Goal: Task Accomplishment & Management: Use online tool/utility

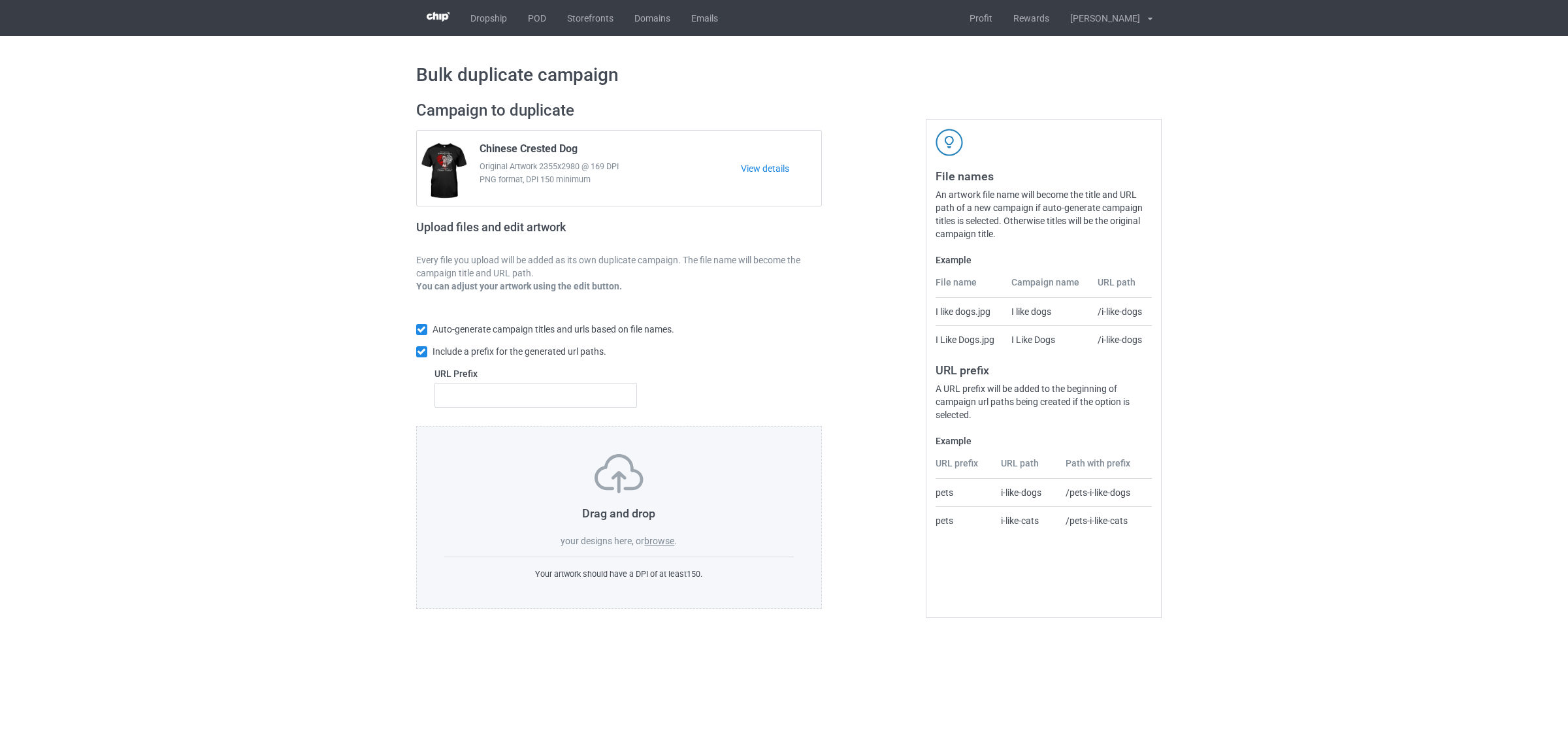
click at [660, 534] on div "Drag and drop your designs here, or browse ." at bounding box center [619, 500] width 350 height 94
click at [658, 539] on label "browse" at bounding box center [659, 541] width 30 height 10
click at [0, 0] on input "browse" at bounding box center [0, 0] width 0 height 0
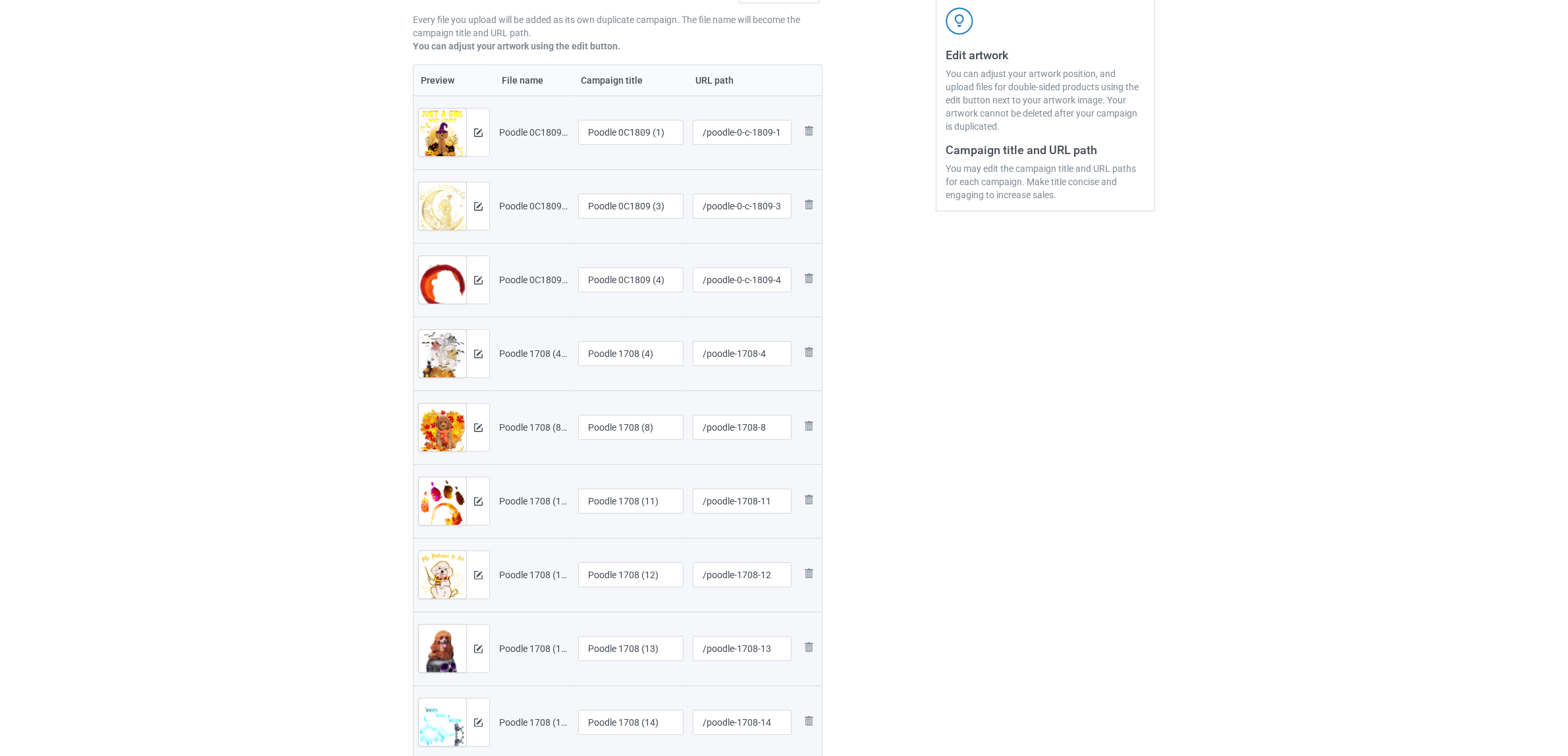
scroll to position [82, 0]
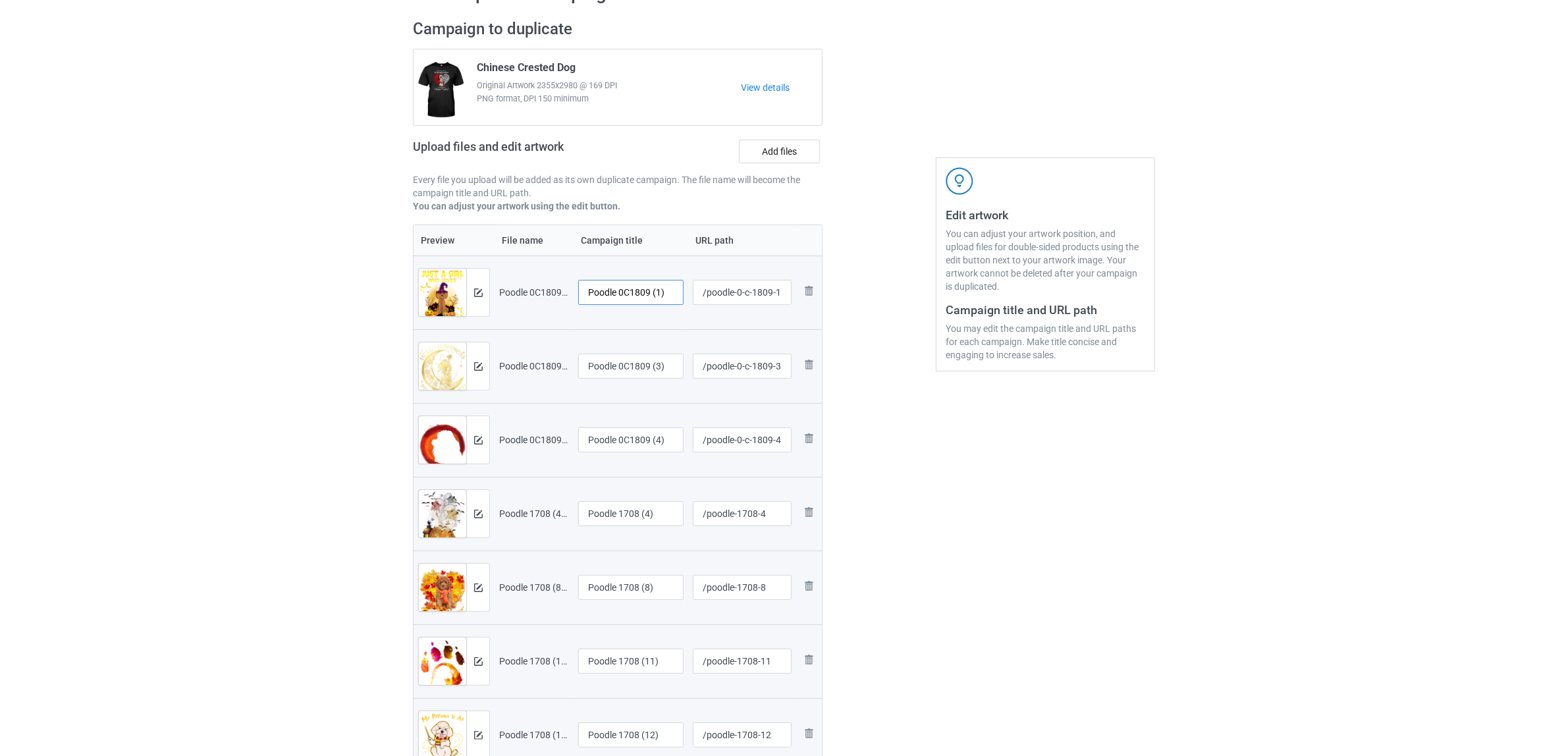
drag, startPoint x: 620, startPoint y: 292, endPoint x: 676, endPoint y: 293, distance: 56.0
click at [676, 293] on input "Poodle 0C1809 (1)" at bounding box center [630, 292] width 105 height 25
click at [594, 293] on input "Poodle" at bounding box center [630, 292] width 105 height 25
type input "Poodle"
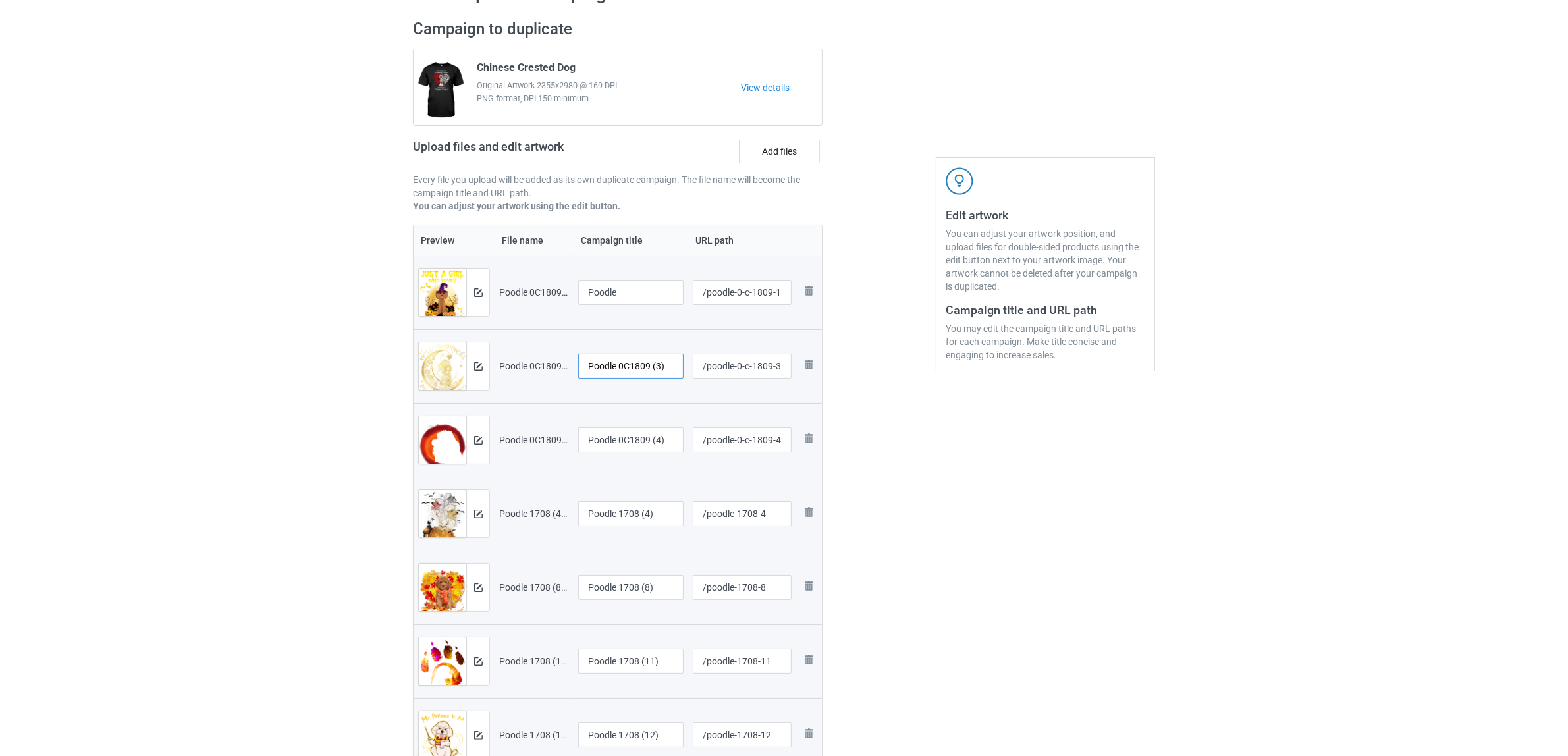
click at [639, 361] on input "Poodle 0C1809 (3)" at bounding box center [630, 366] width 105 height 25
paste input "text"
type input "Poodle"
click at [647, 447] on input "Poodle 0C1809 (4)" at bounding box center [630, 440] width 105 height 25
paste input "text"
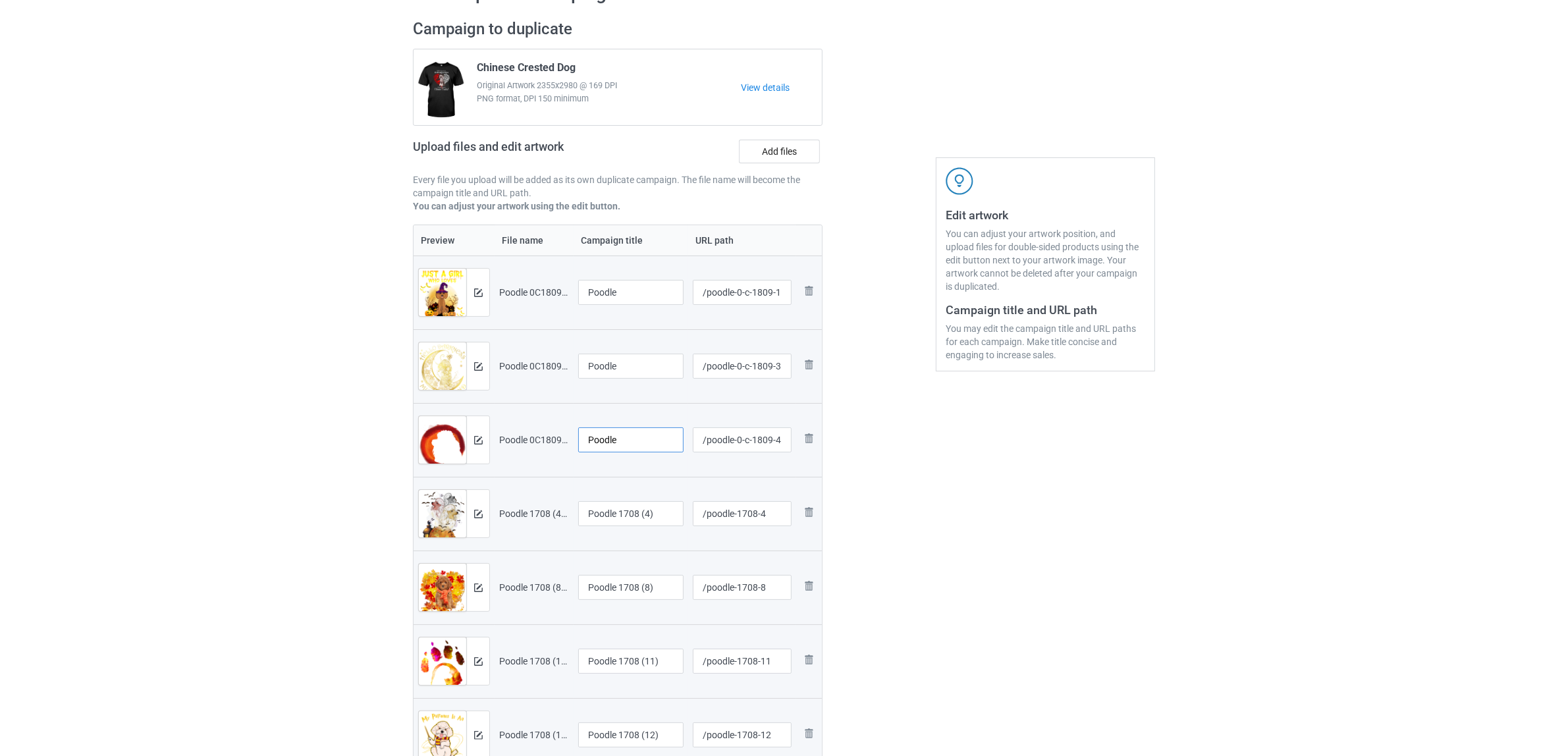
type input "Poodle"
click at [652, 509] on input "Poodle 1708 (4)" at bounding box center [630, 513] width 105 height 25
paste input "text"
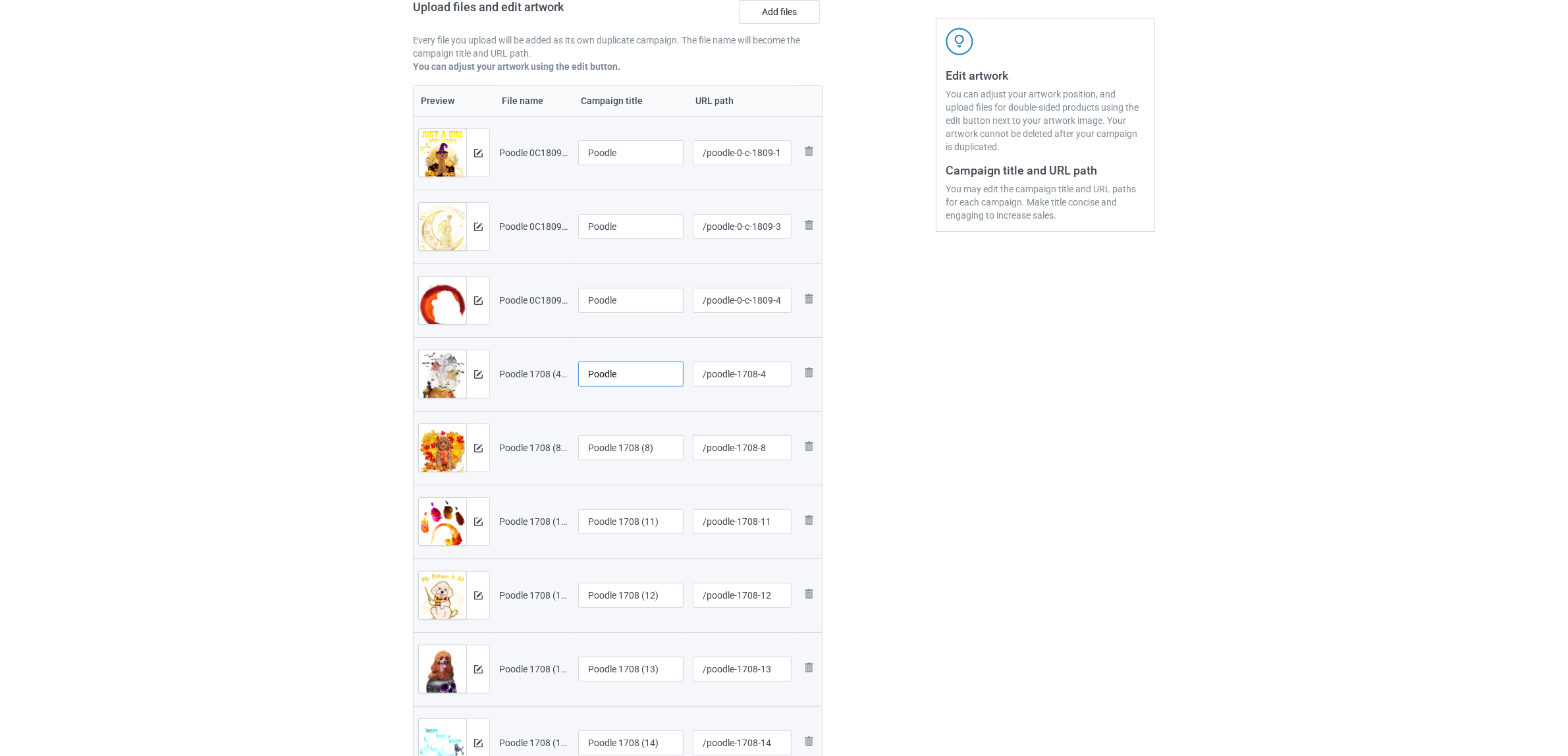
scroll to position [329, 0]
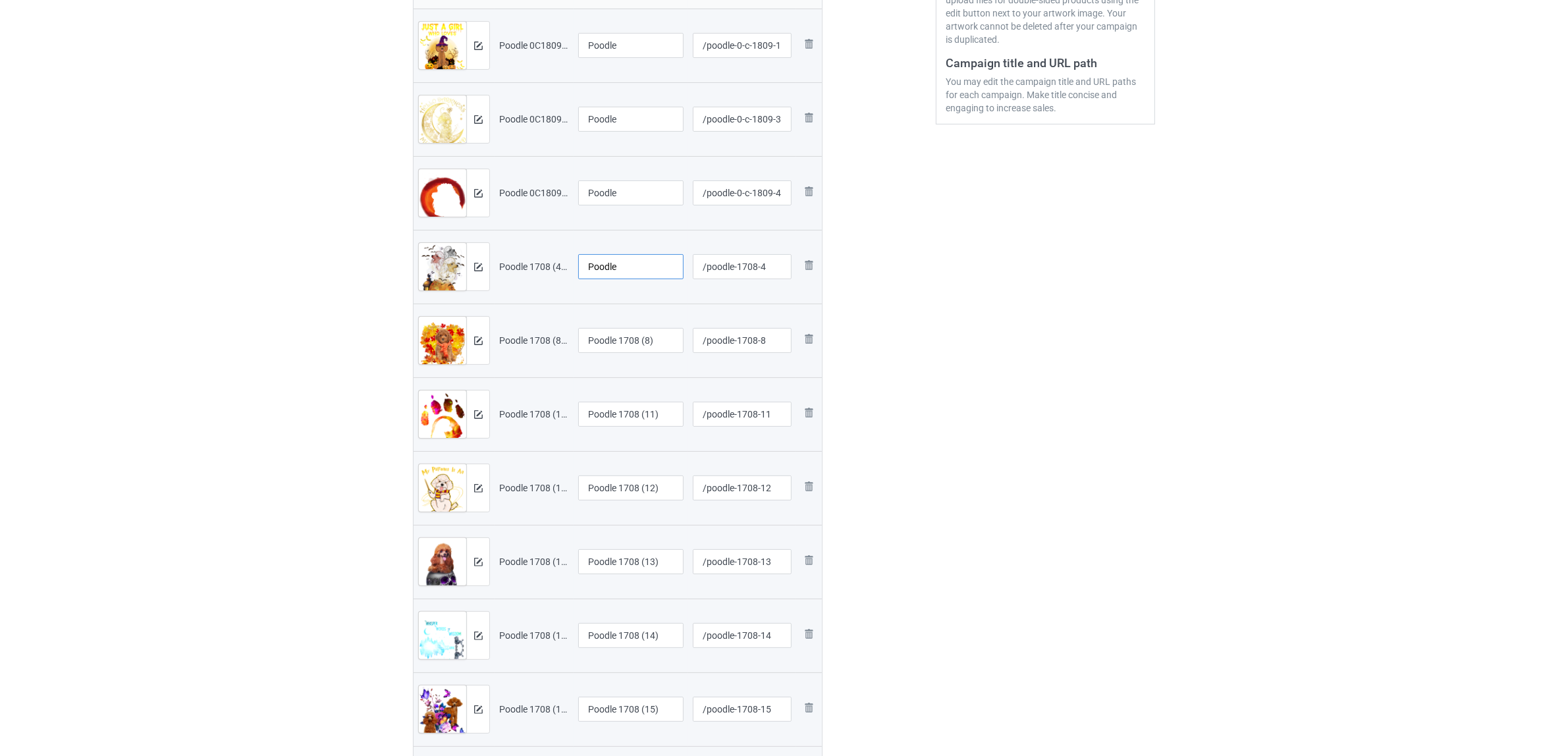
type input "Poodle"
click at [610, 351] on input "Poodle 1708 (8)" at bounding box center [630, 340] width 105 height 25
paste input "text"
type input "Poodle"
click at [623, 413] on input "Poodle 1708 (11)" at bounding box center [630, 414] width 105 height 25
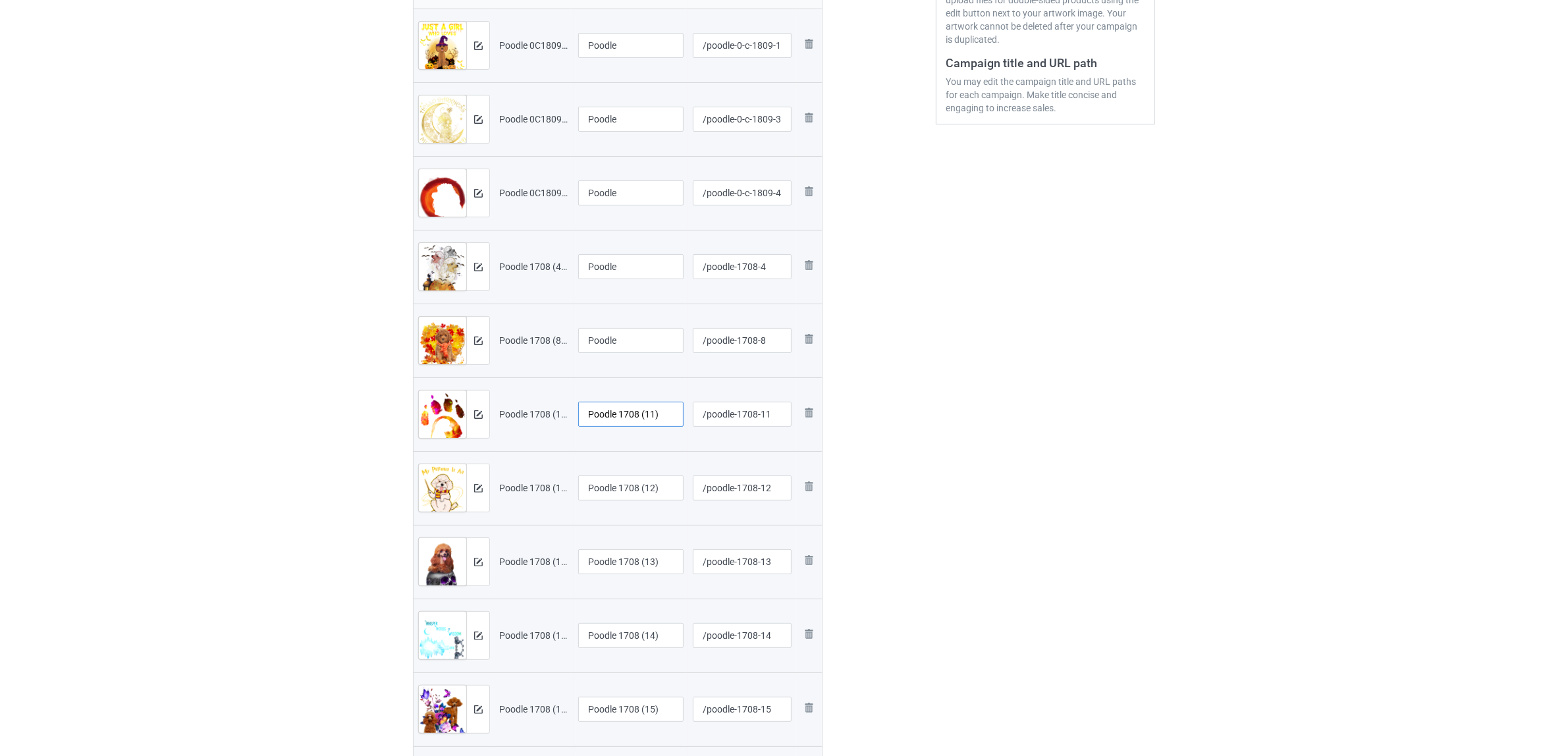
paste input "text"
type input "Poodle"
click at [623, 494] on input "Poodle 1708 (12)" at bounding box center [630, 488] width 105 height 25
paste input "text"
type input "Poodle"
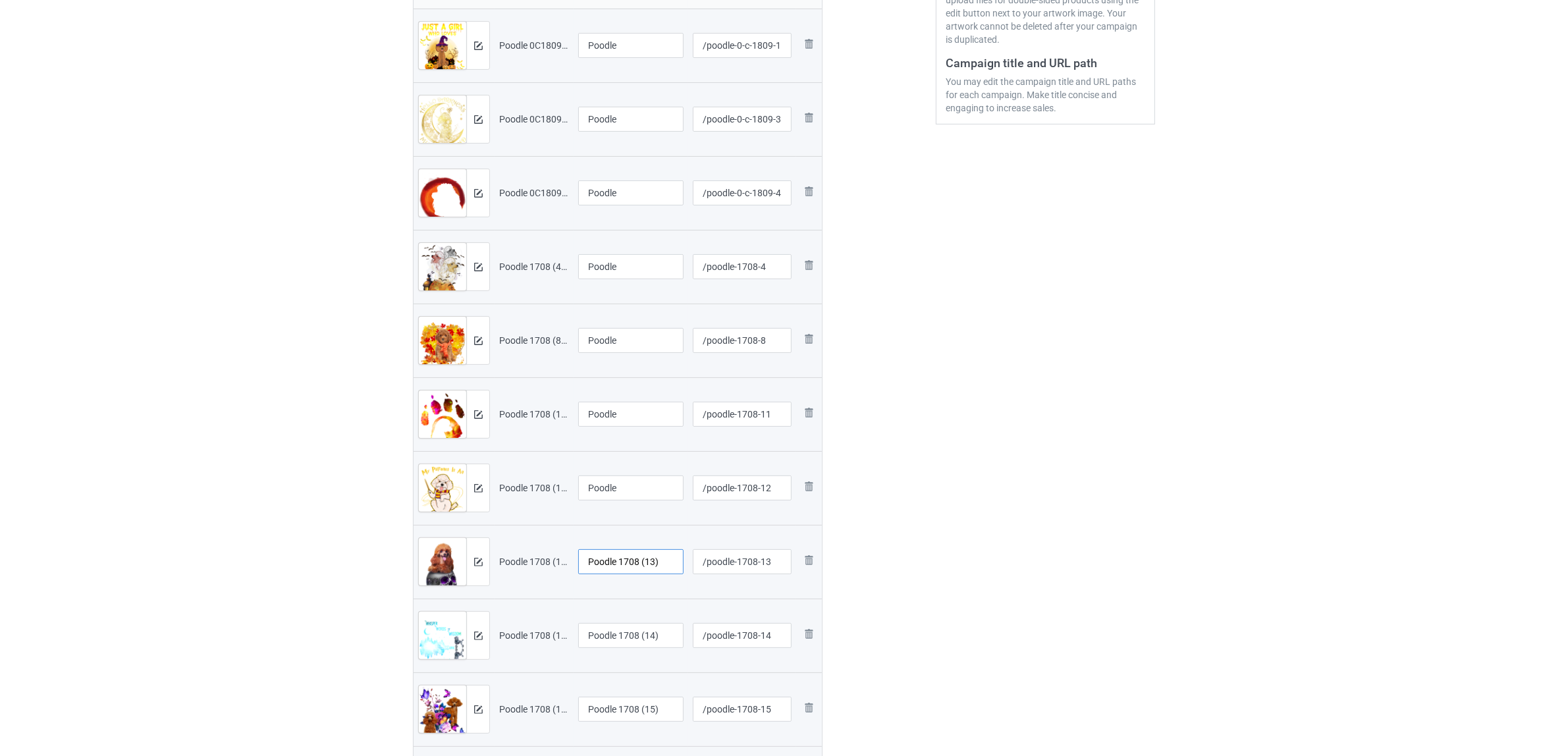
click at [627, 572] on input "Poodle 1708 (13)" at bounding box center [630, 562] width 105 height 25
paste input "text"
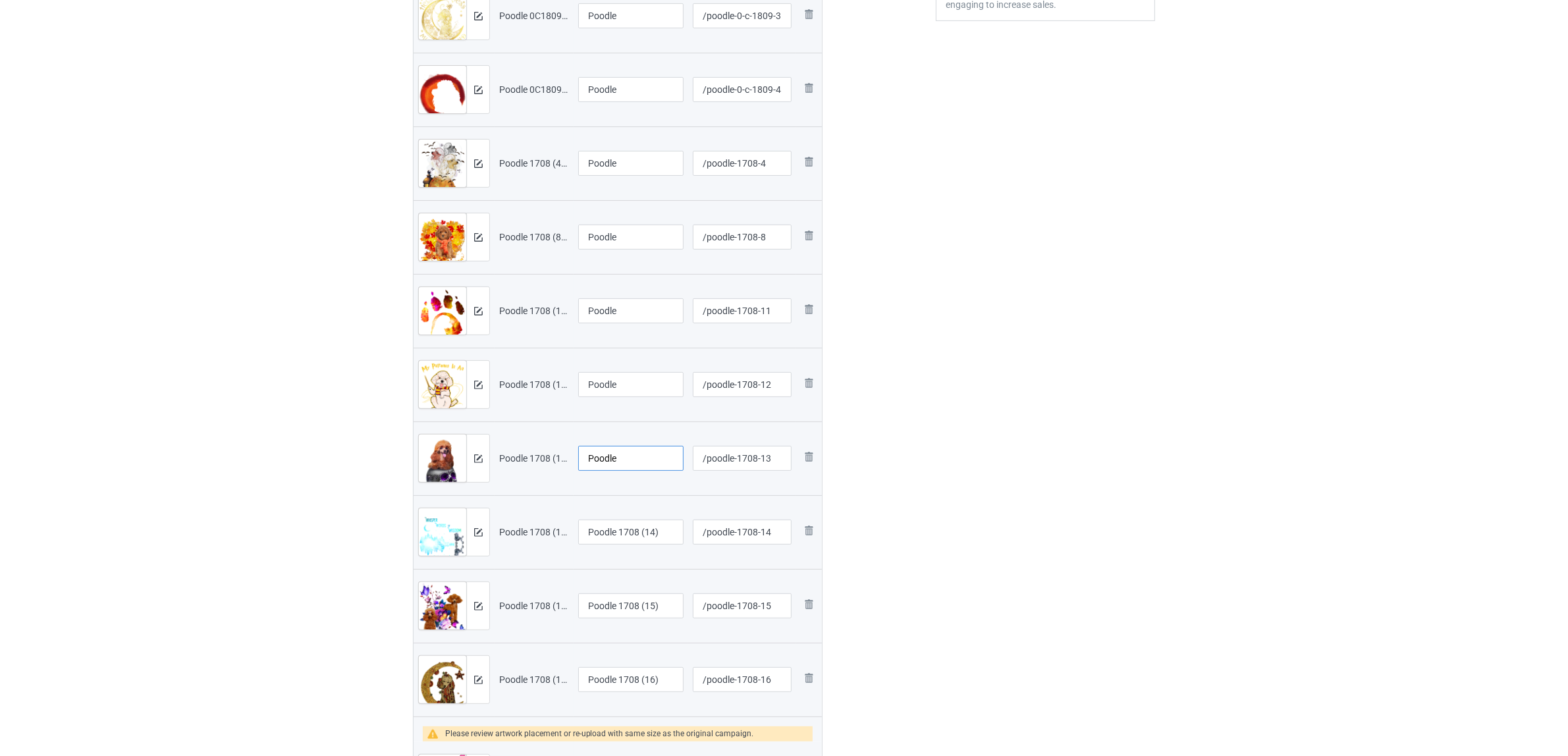
scroll to position [576, 0]
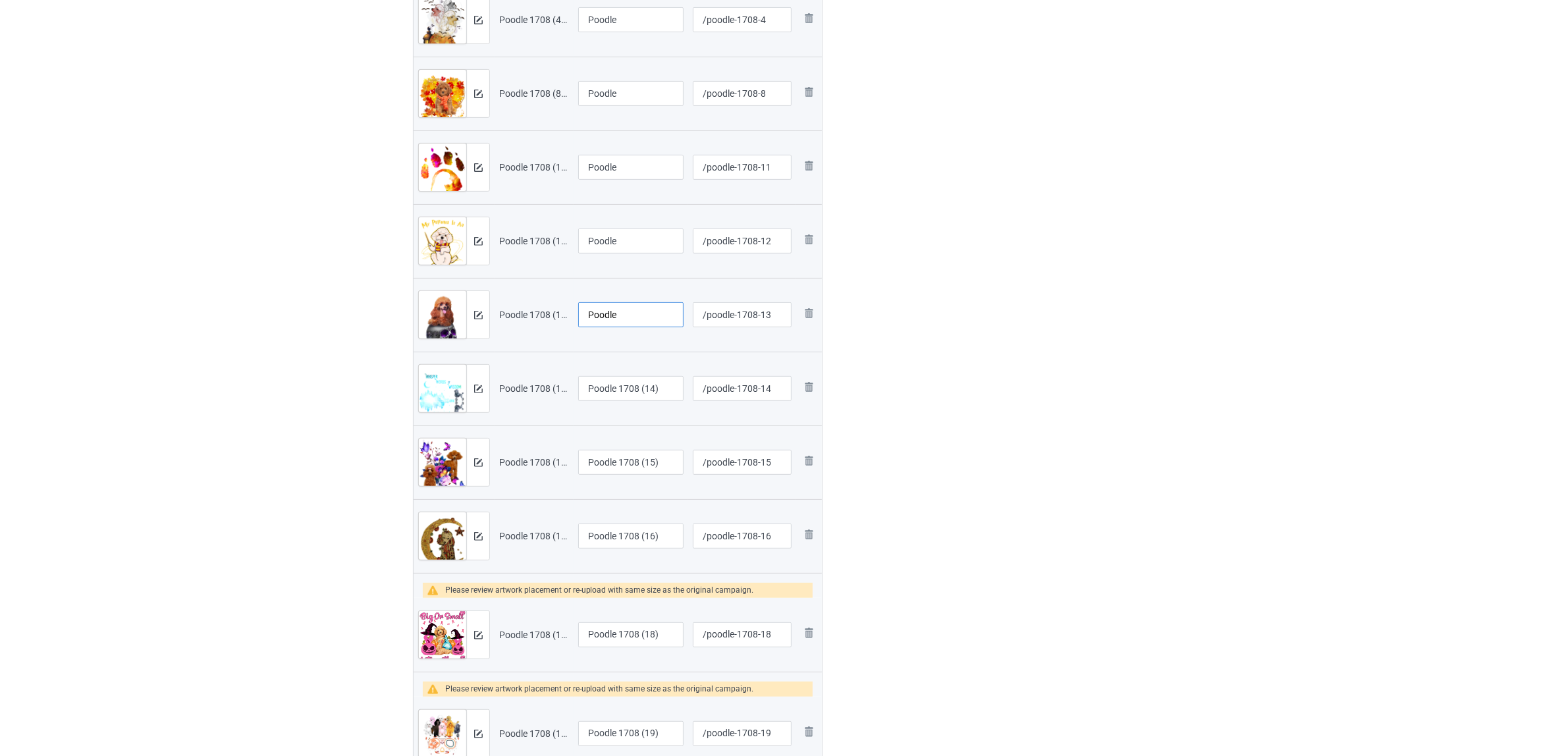
type input "Poodle"
click at [611, 394] on input "Poodle 1708 (14)" at bounding box center [630, 389] width 105 height 25
paste input "text"
type input "Poodle"
click at [629, 456] on input "Poodle 1708 (15)" at bounding box center [630, 462] width 105 height 25
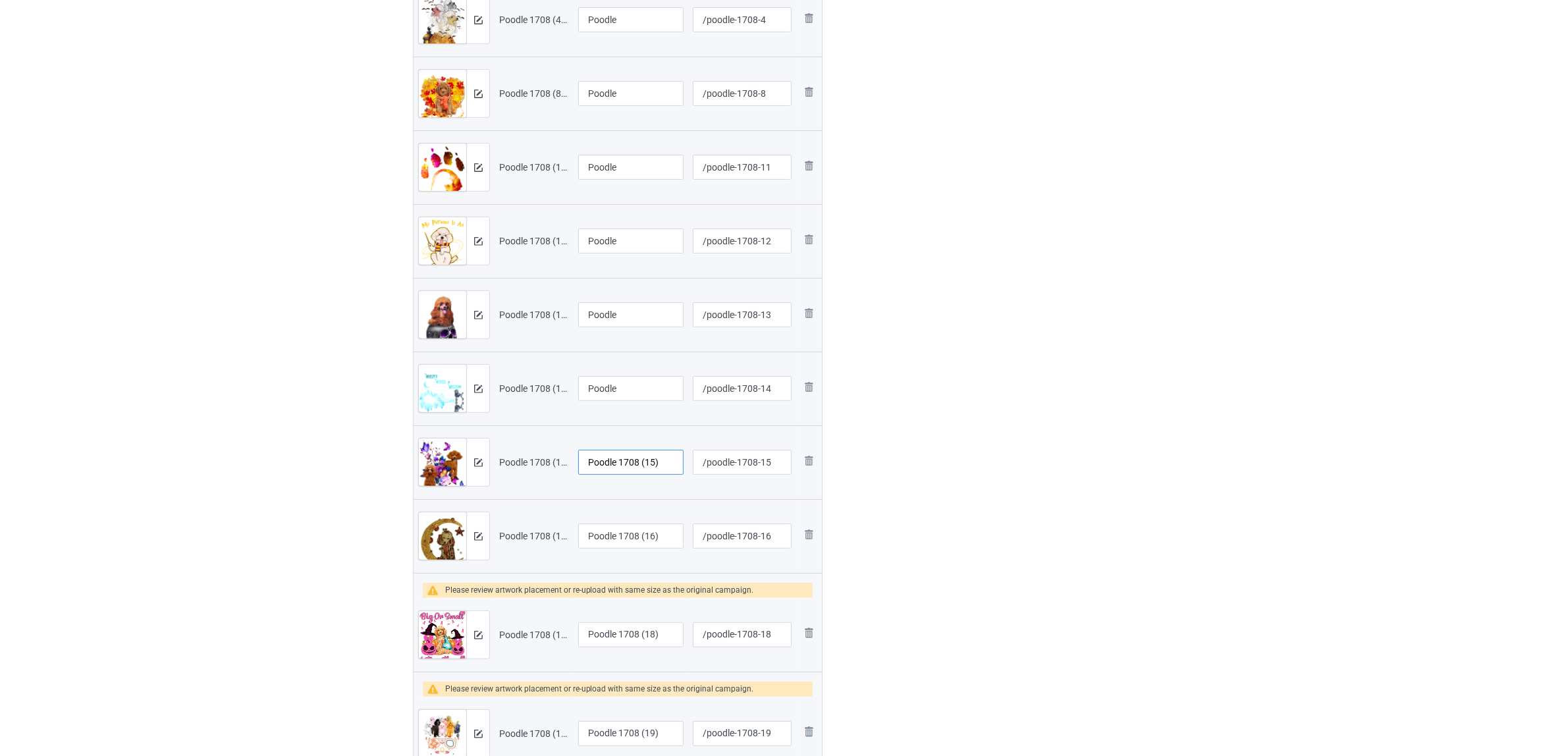
paste input "text"
type input "Poodle"
click at [624, 529] on input "Poodle 1708 (16)" at bounding box center [630, 536] width 105 height 25
paste input "text"
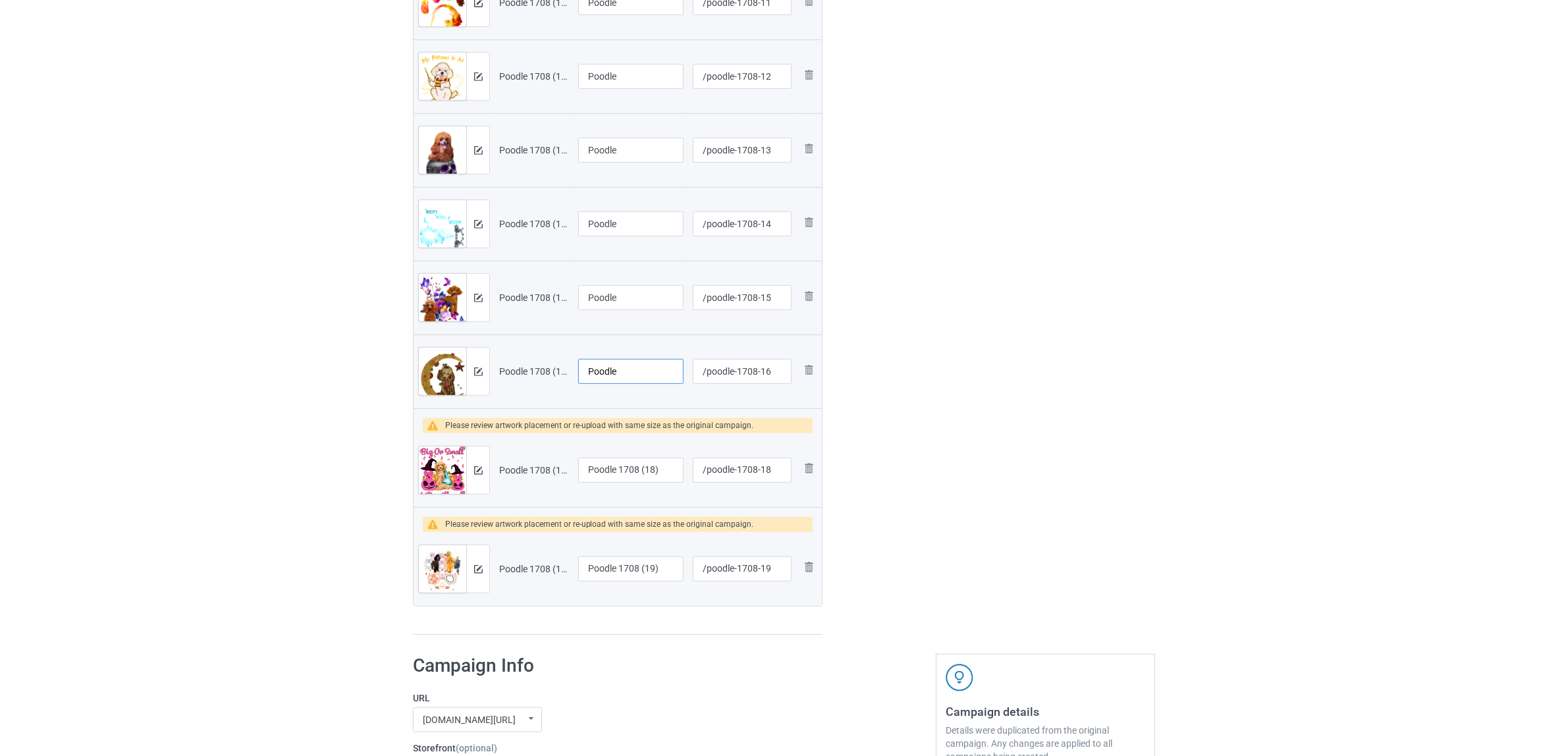
scroll to position [906, 0]
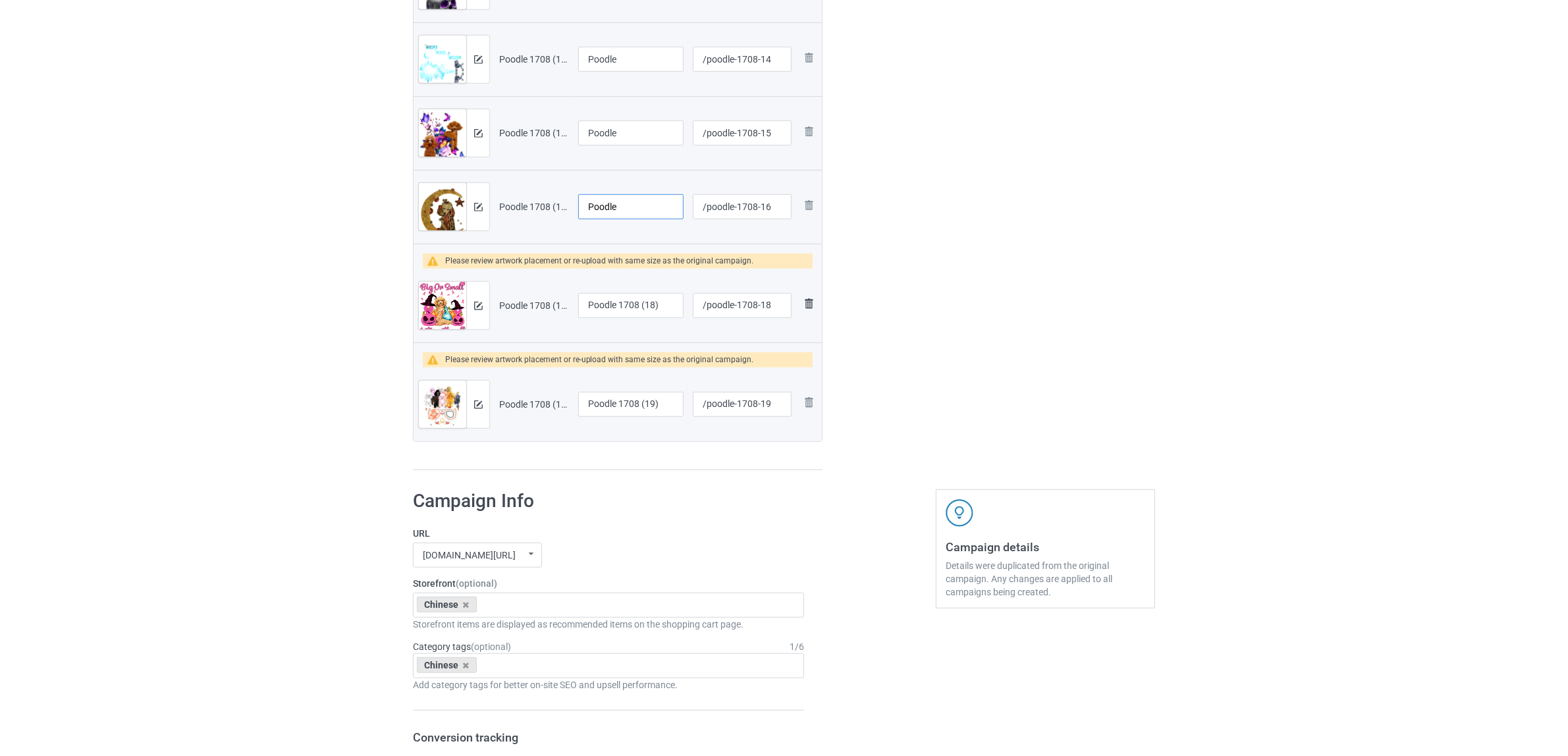
type input "Poodle"
click at [805, 306] on img at bounding box center [808, 303] width 16 height 16
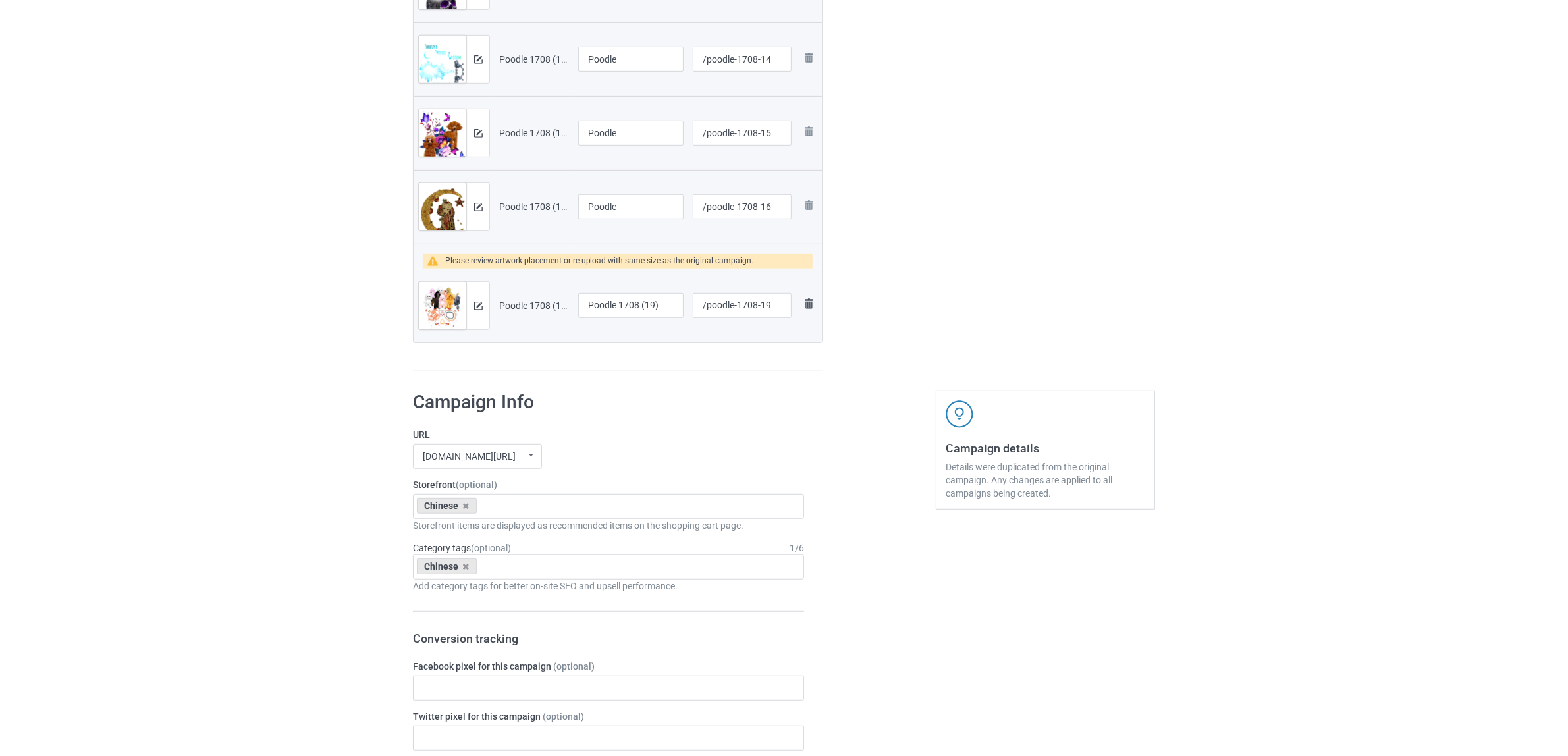
click at [809, 305] on img at bounding box center [808, 303] width 16 height 16
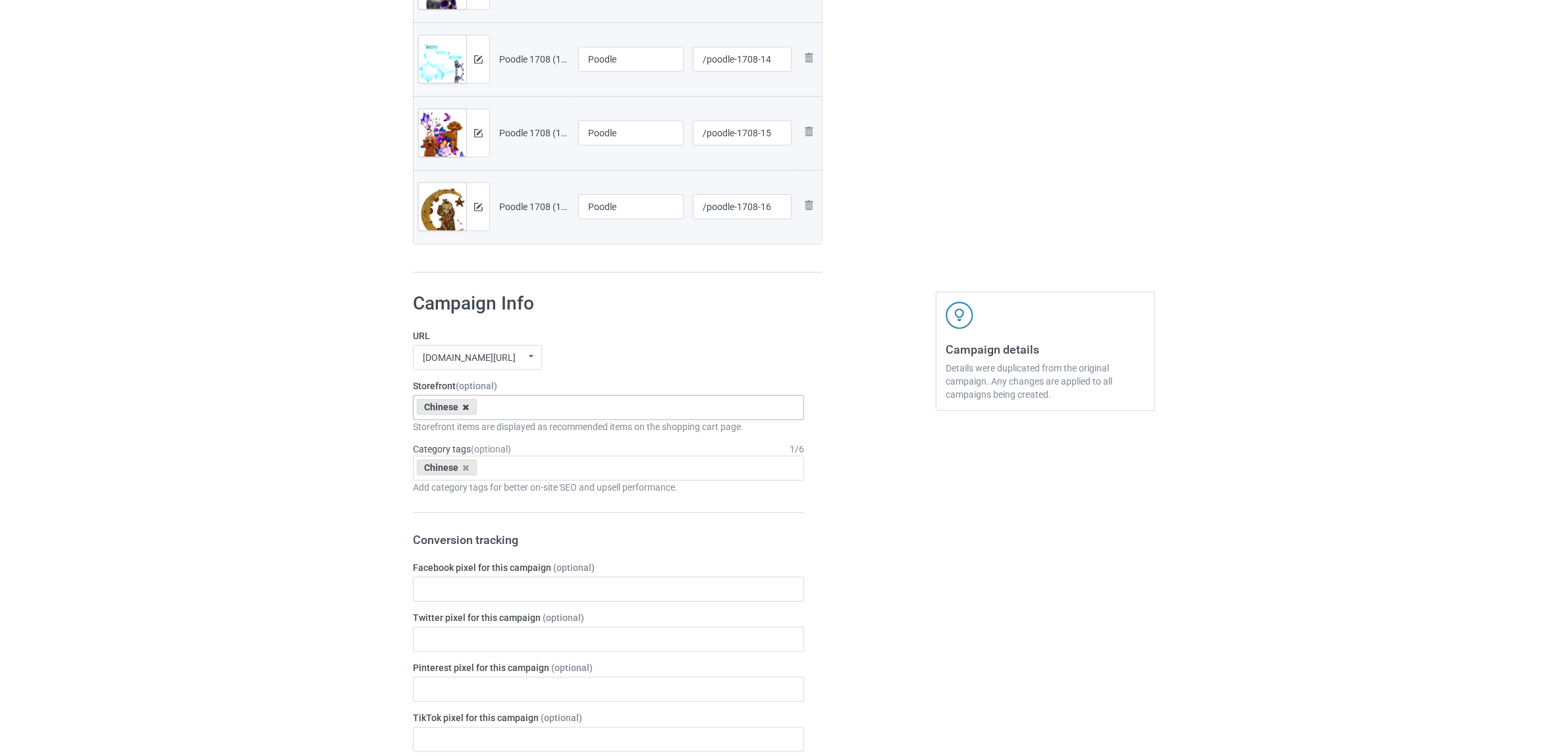
click at [466, 407] on icon at bounding box center [466, 407] width 7 height 8
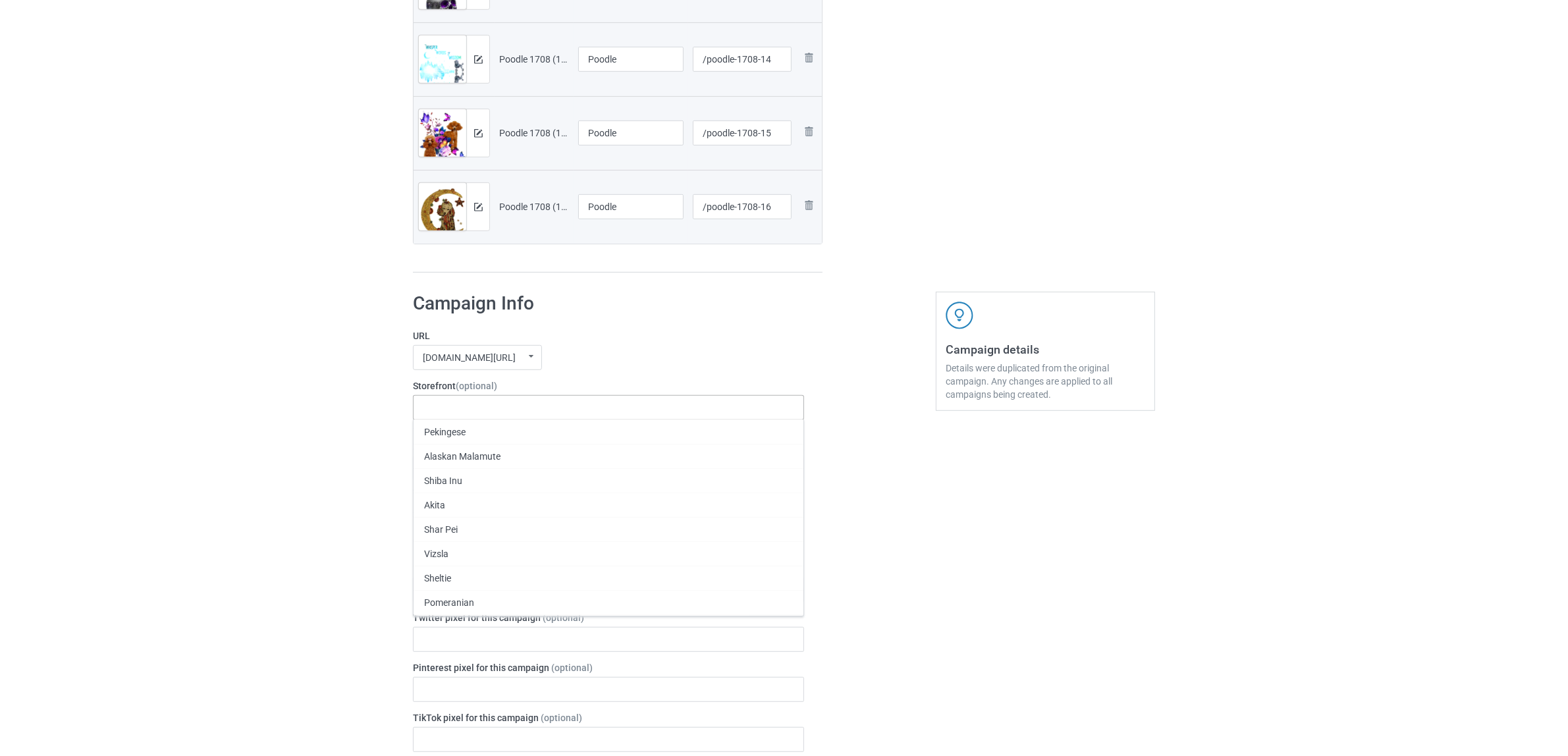
paste input "Poodle"
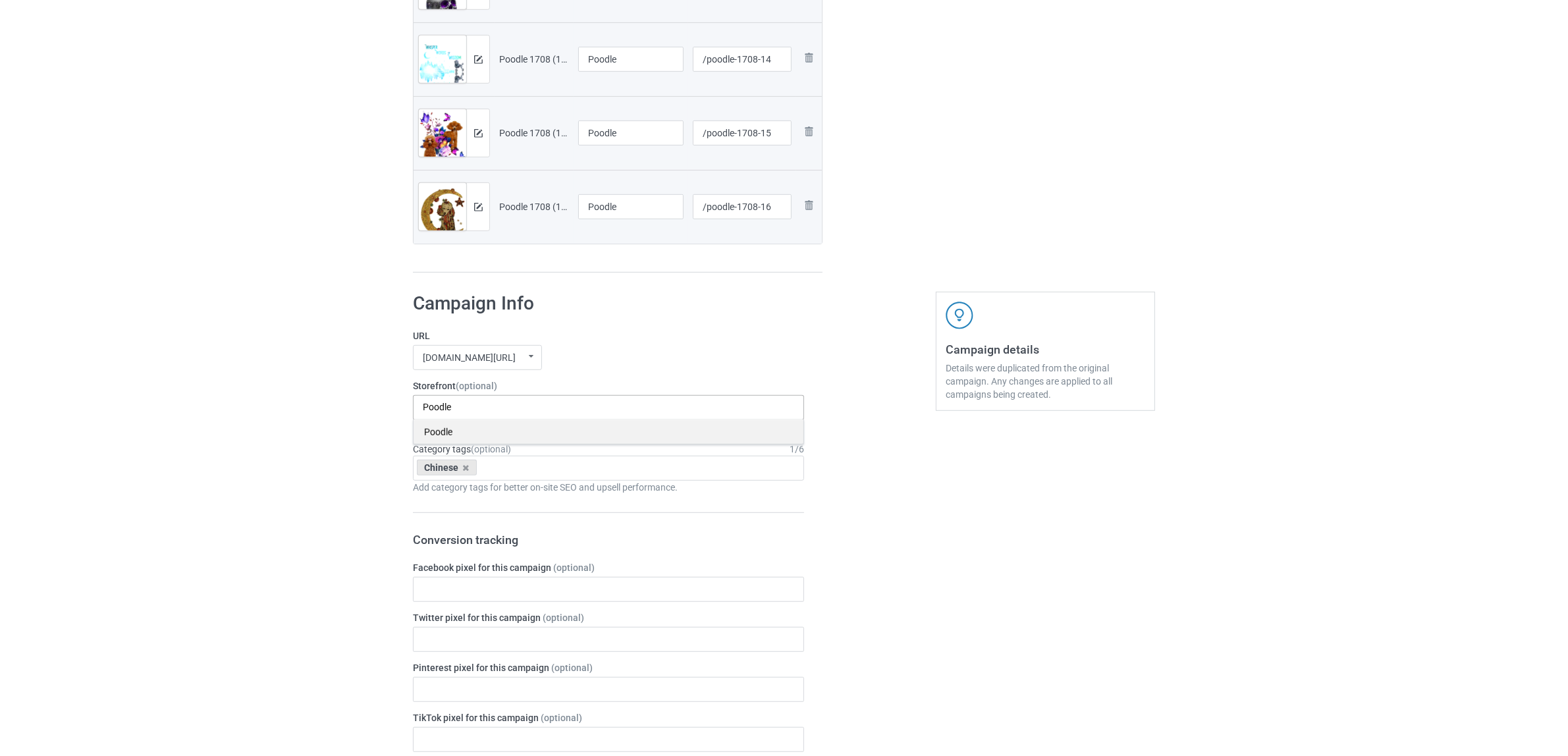
type input "Poodle"
click at [453, 433] on div "Poodle" at bounding box center [608, 431] width 390 height 24
click at [468, 469] on icon at bounding box center [466, 468] width 7 height 8
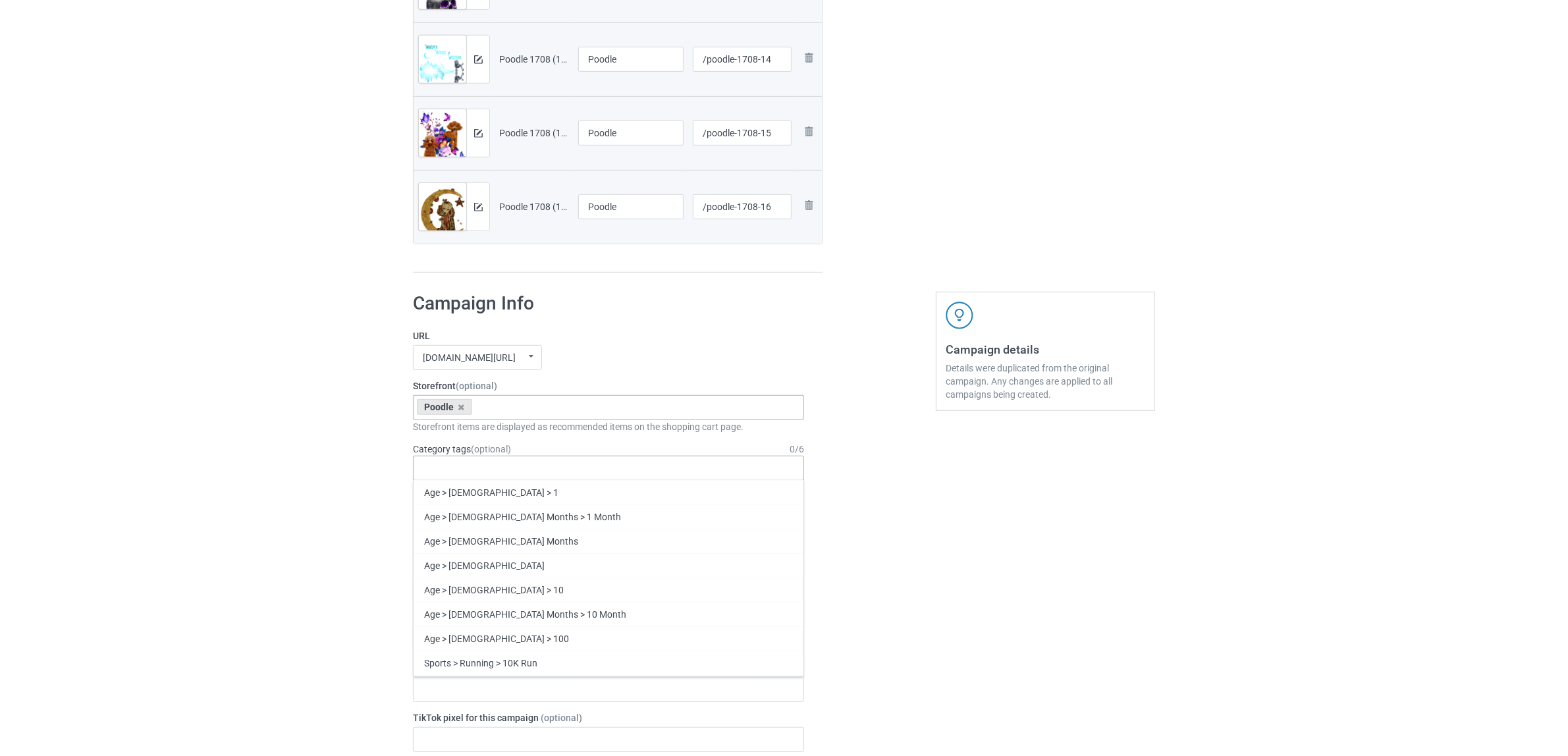
paste input "Poodle"
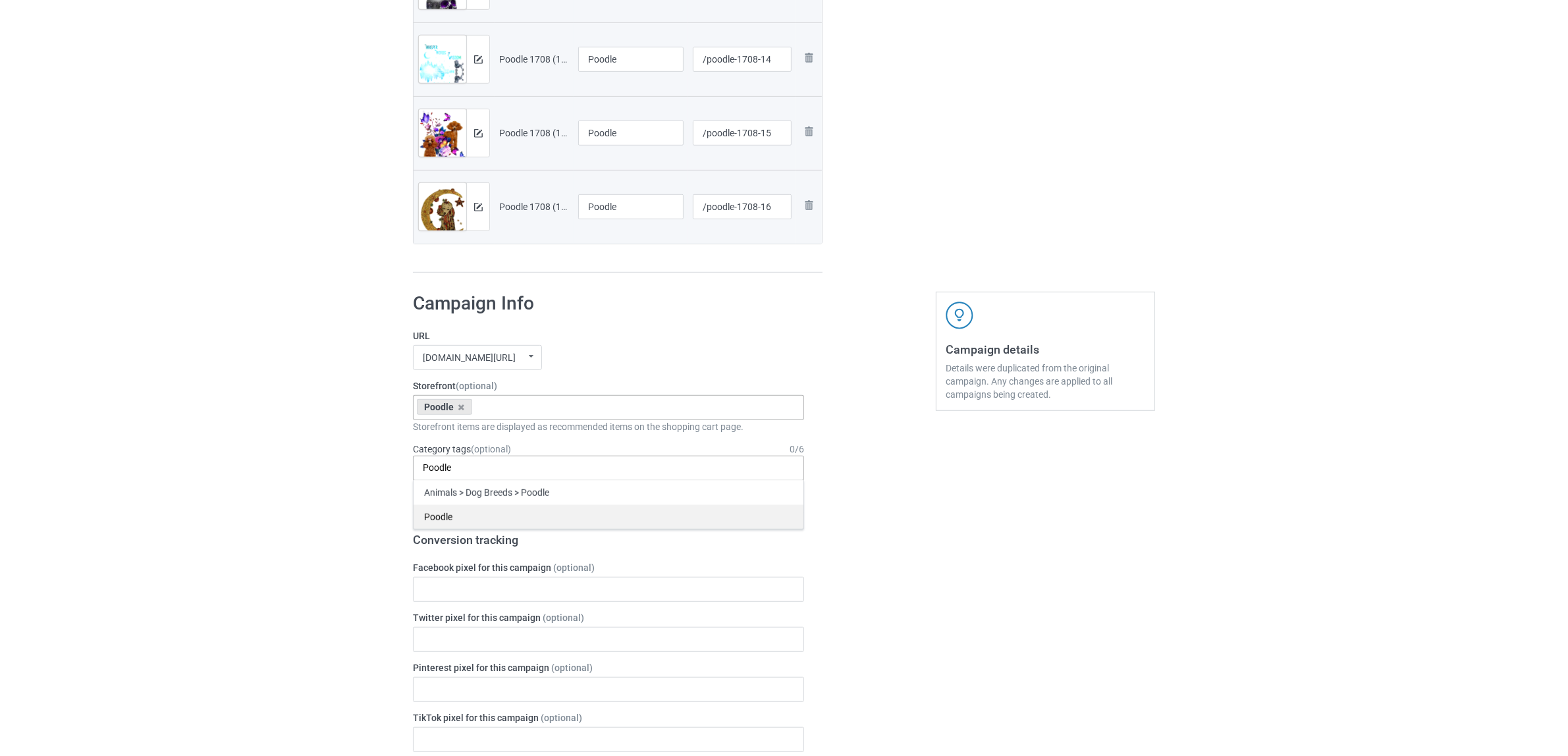
type input "Poodle"
click at [439, 513] on div "Poodle" at bounding box center [608, 516] width 390 height 24
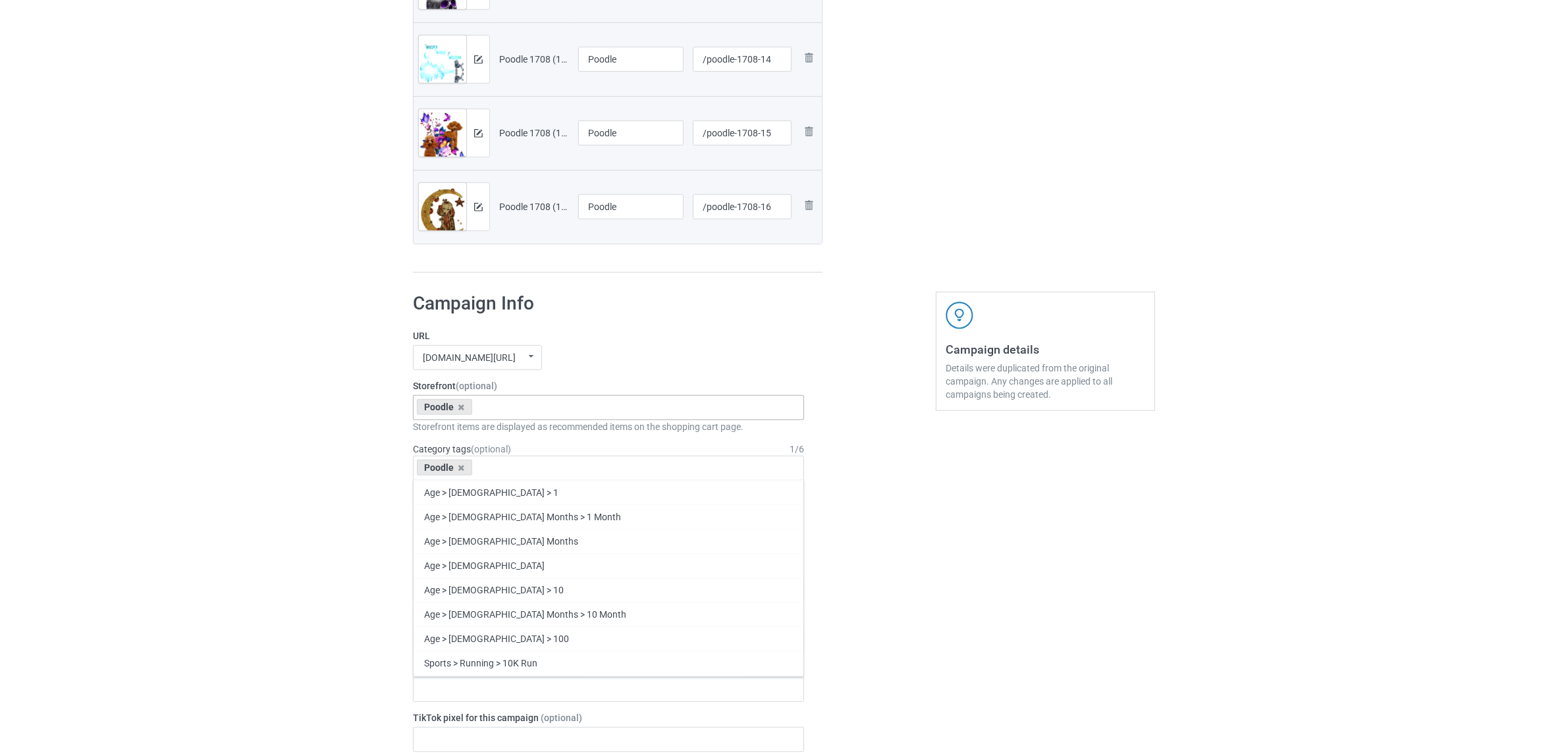
click at [293, 453] on div "Bulk duplicate campaign Campaign to duplicate Chinese Crested Dog Original Artw…" at bounding box center [784, 319] width 1568 height 2378
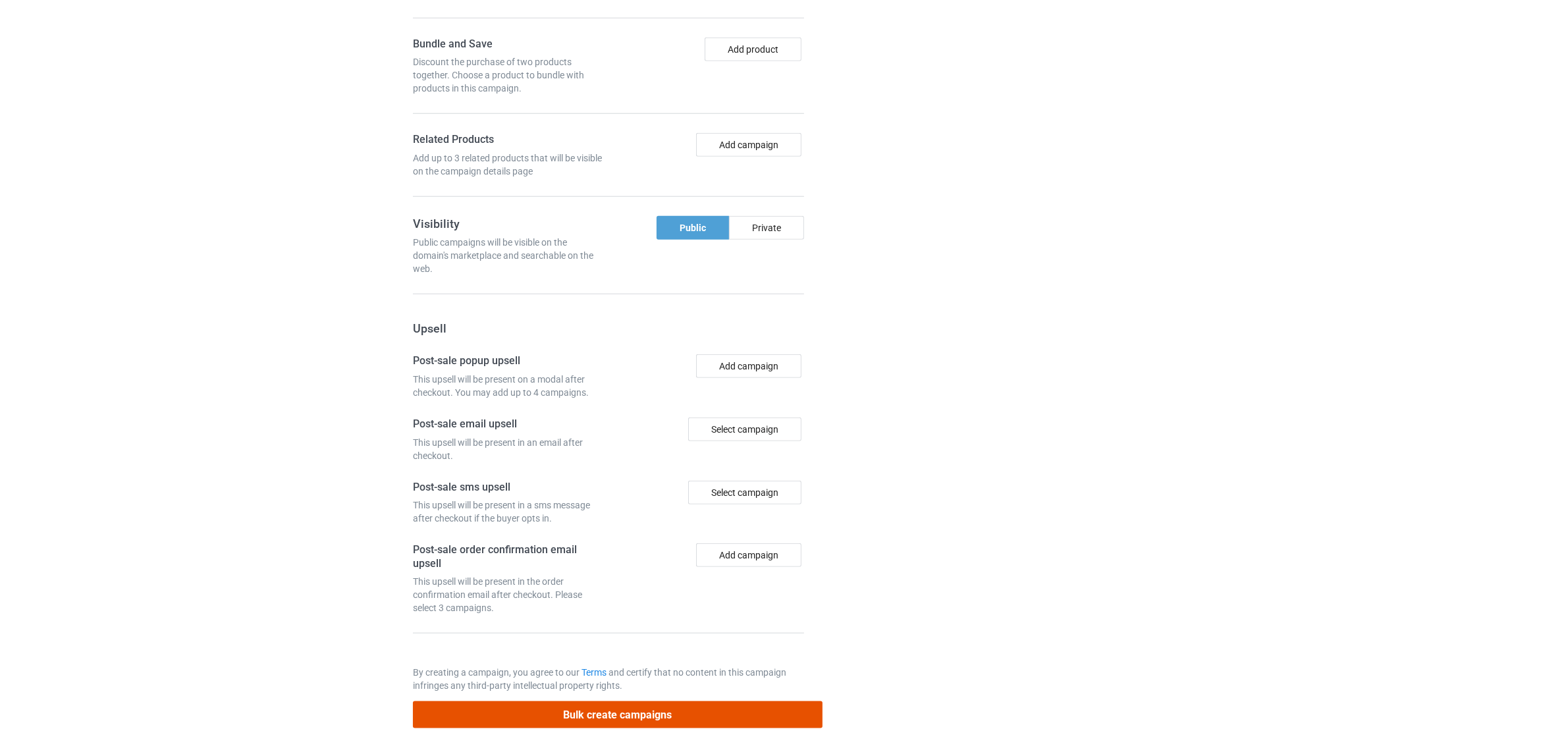
click at [606, 713] on button "Bulk create campaigns" at bounding box center [617, 715] width 409 height 27
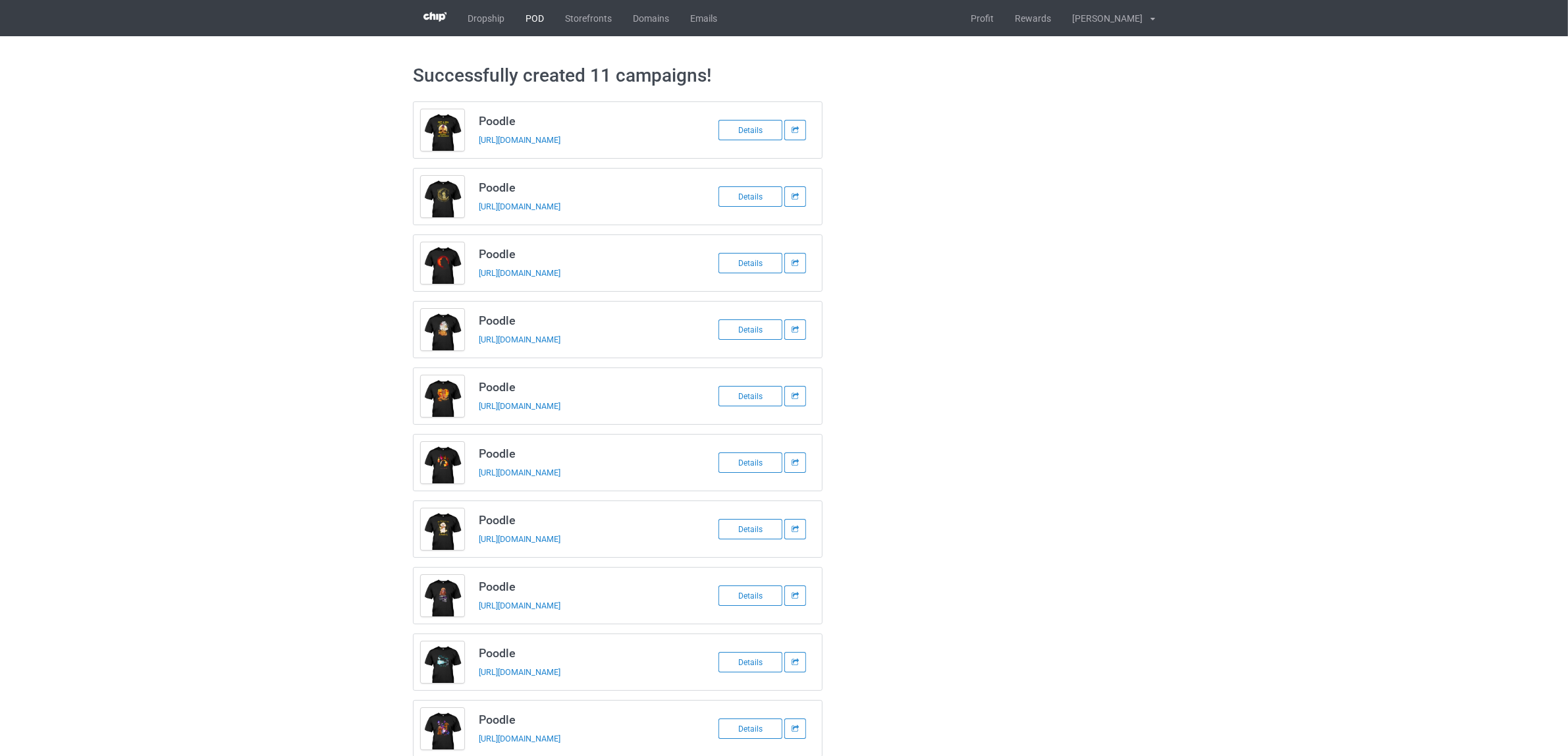
click at [528, 13] on link "POD" at bounding box center [534, 18] width 39 height 37
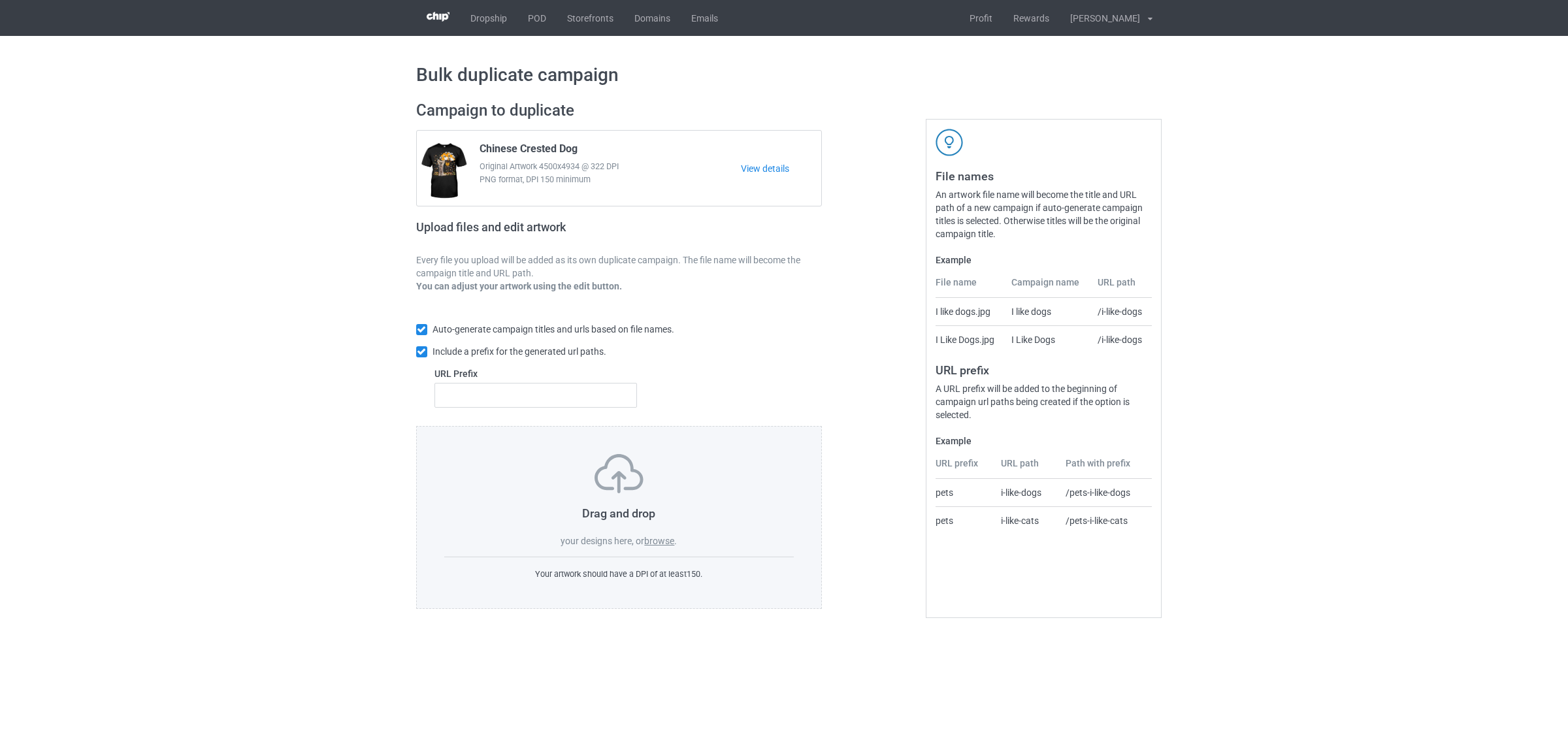
click at [660, 544] on label "browse" at bounding box center [659, 541] width 30 height 10
click at [0, 0] on input "browse" at bounding box center [0, 0] width 0 height 0
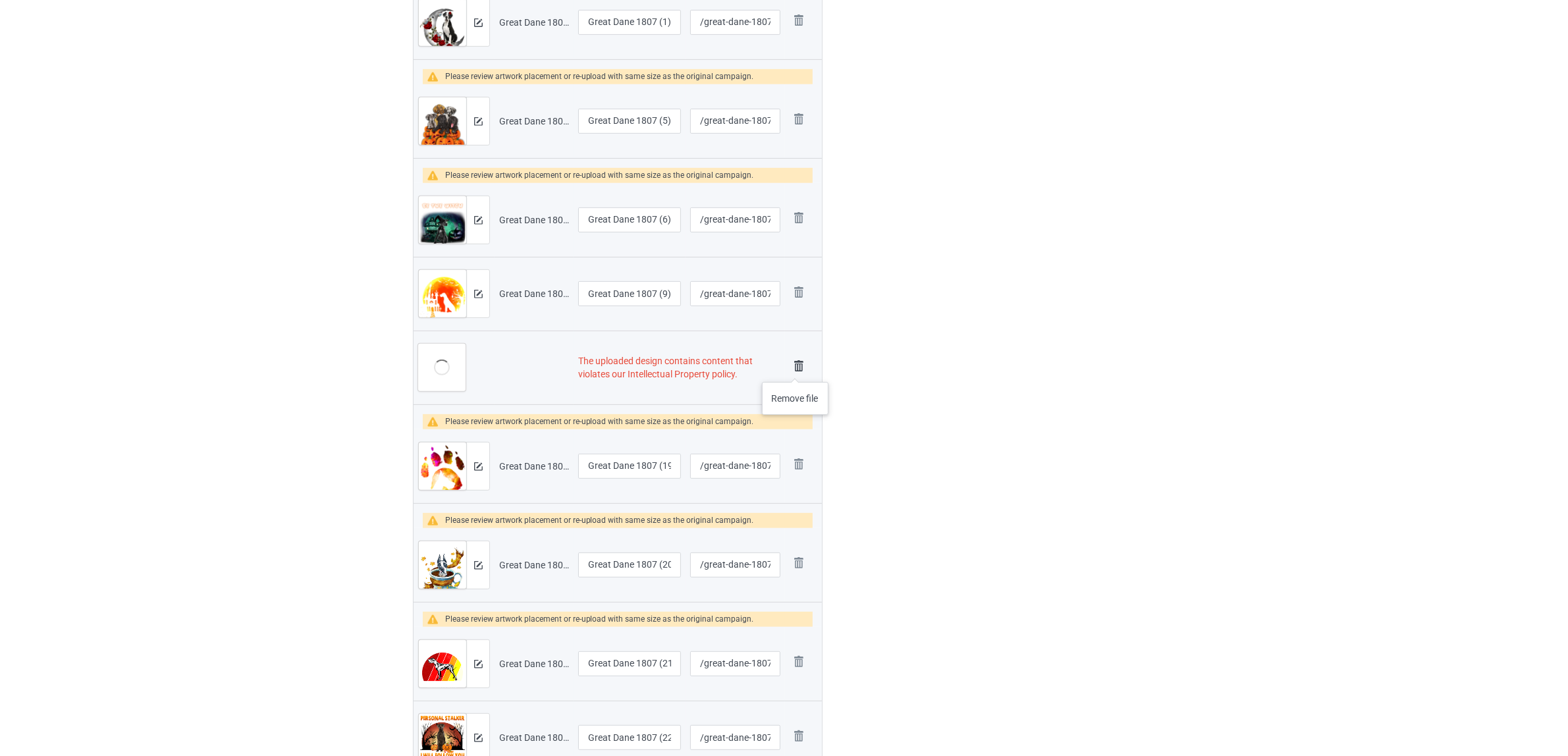
click at [796, 367] on img at bounding box center [798, 366] width 19 height 19
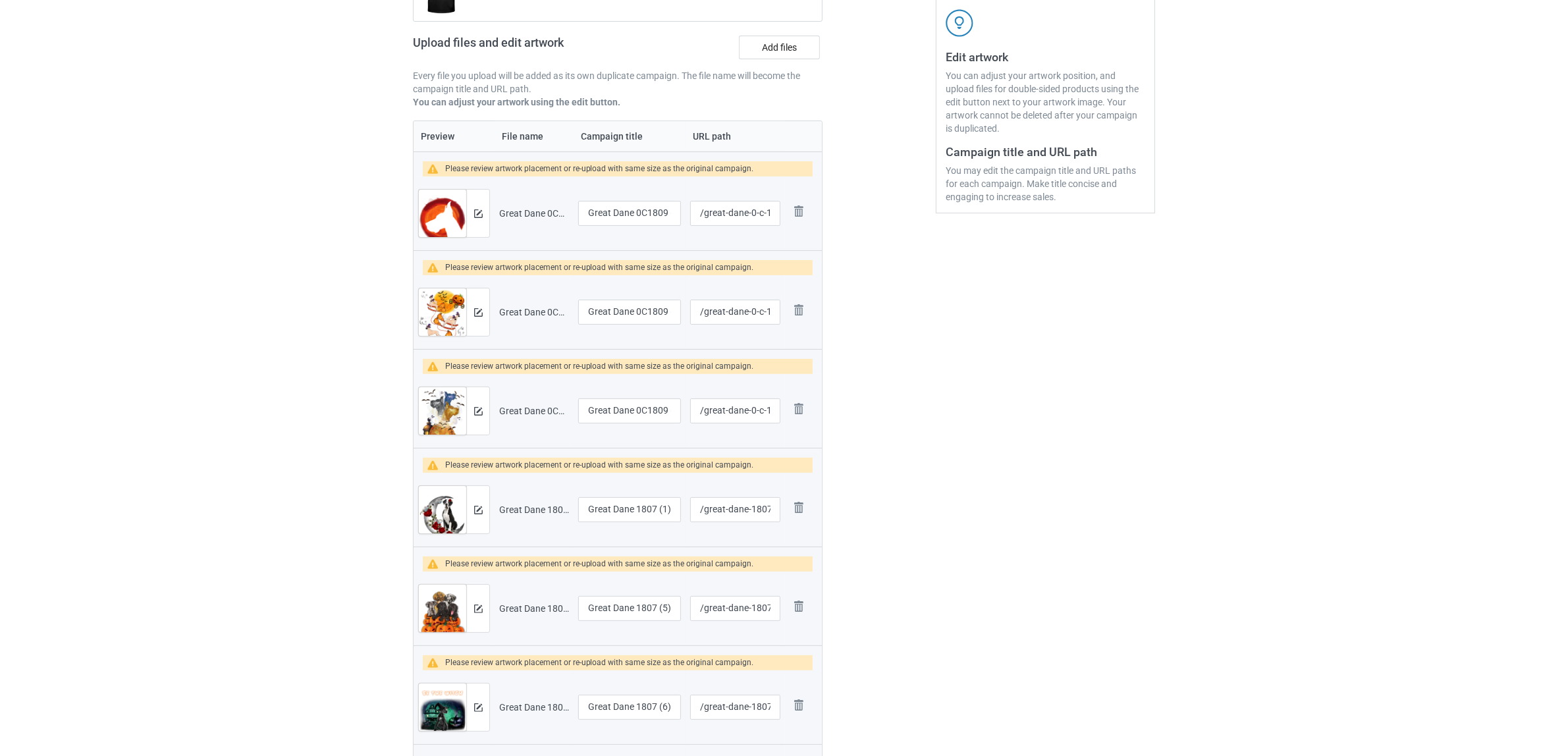
scroll to position [69, 0]
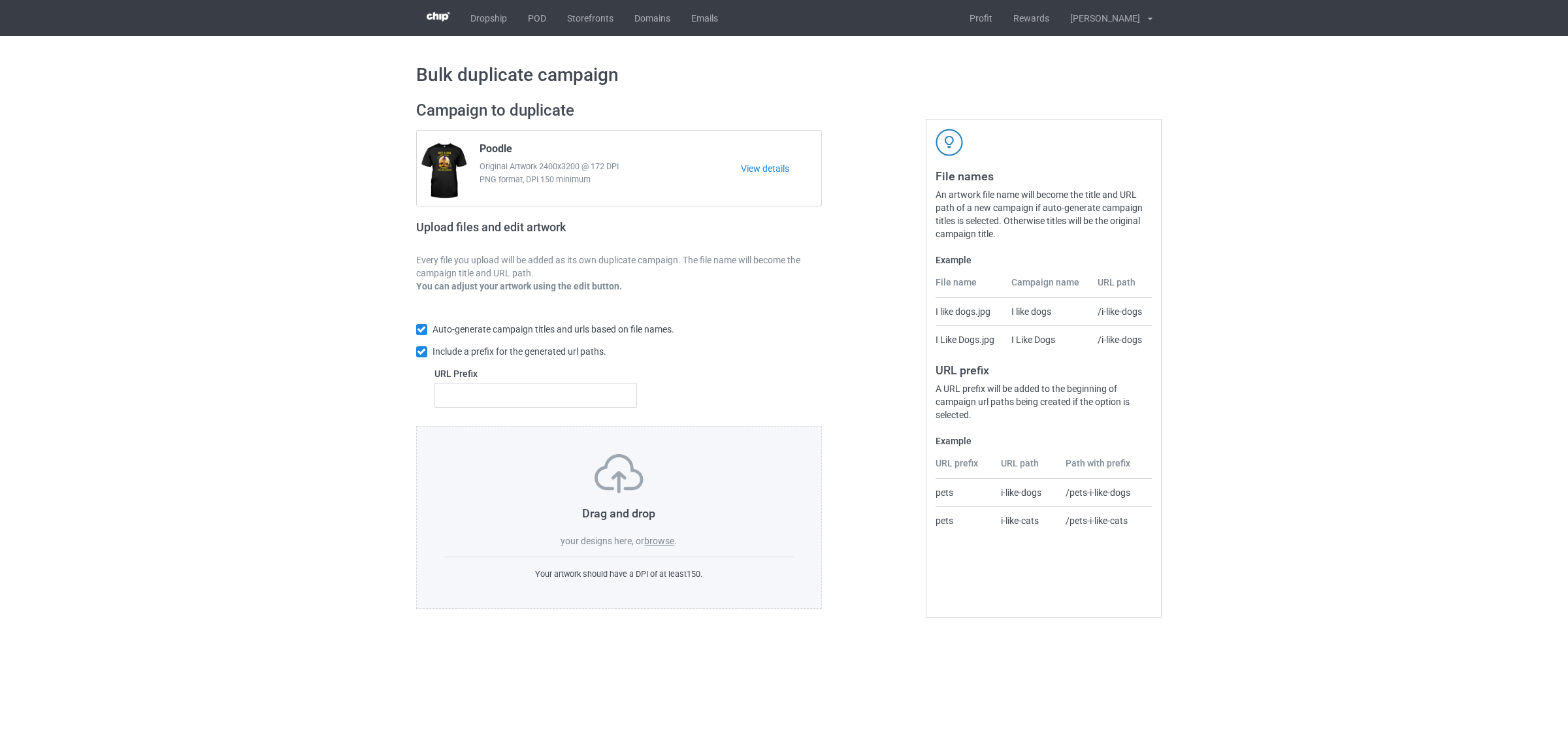
click at [653, 535] on div "Drag and drop your designs here, or browse ." at bounding box center [619, 500] width 350 height 94
click at [664, 539] on label "browse" at bounding box center [659, 541] width 30 height 10
click at [0, 0] on input "browse" at bounding box center [0, 0] width 0 height 0
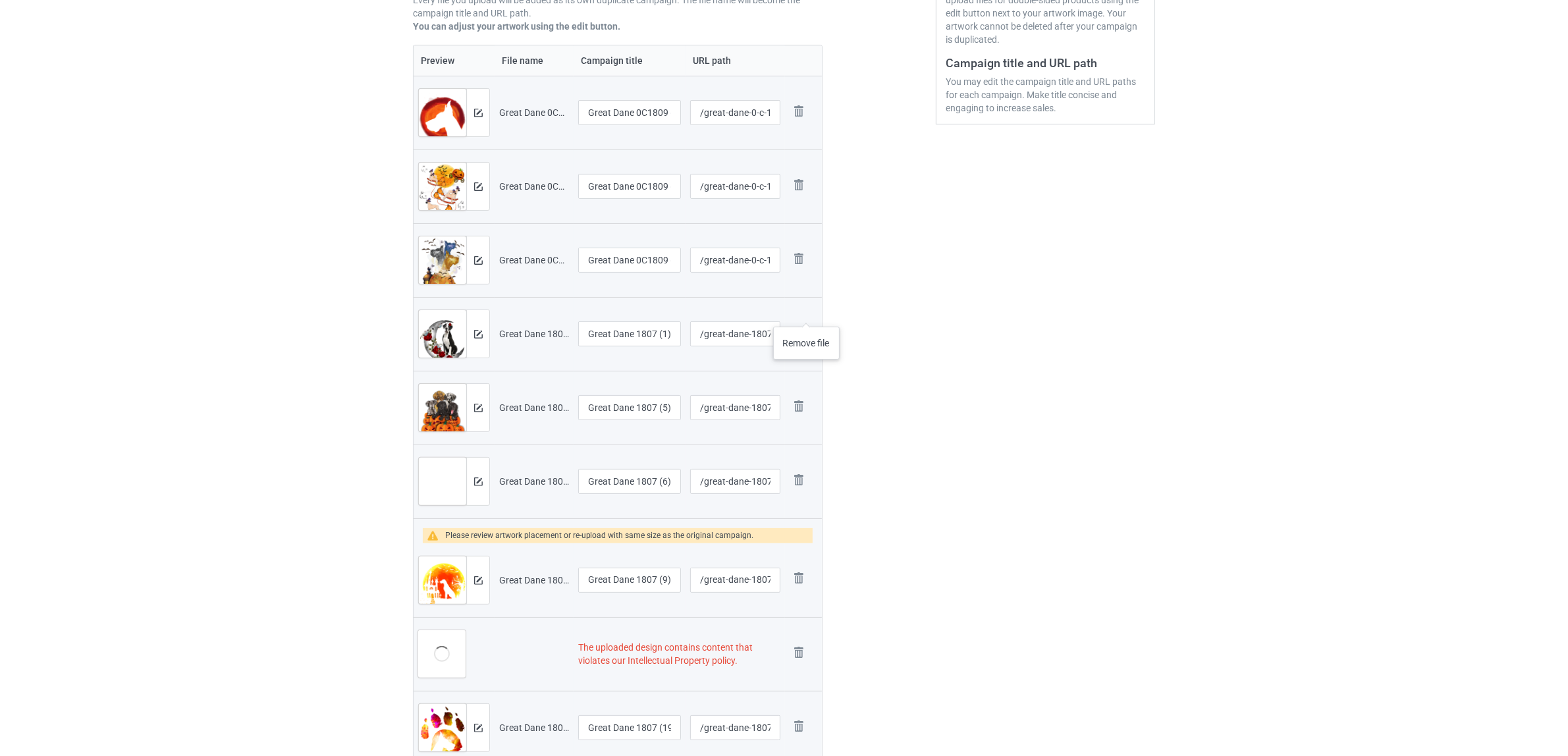
scroll to position [576, 0]
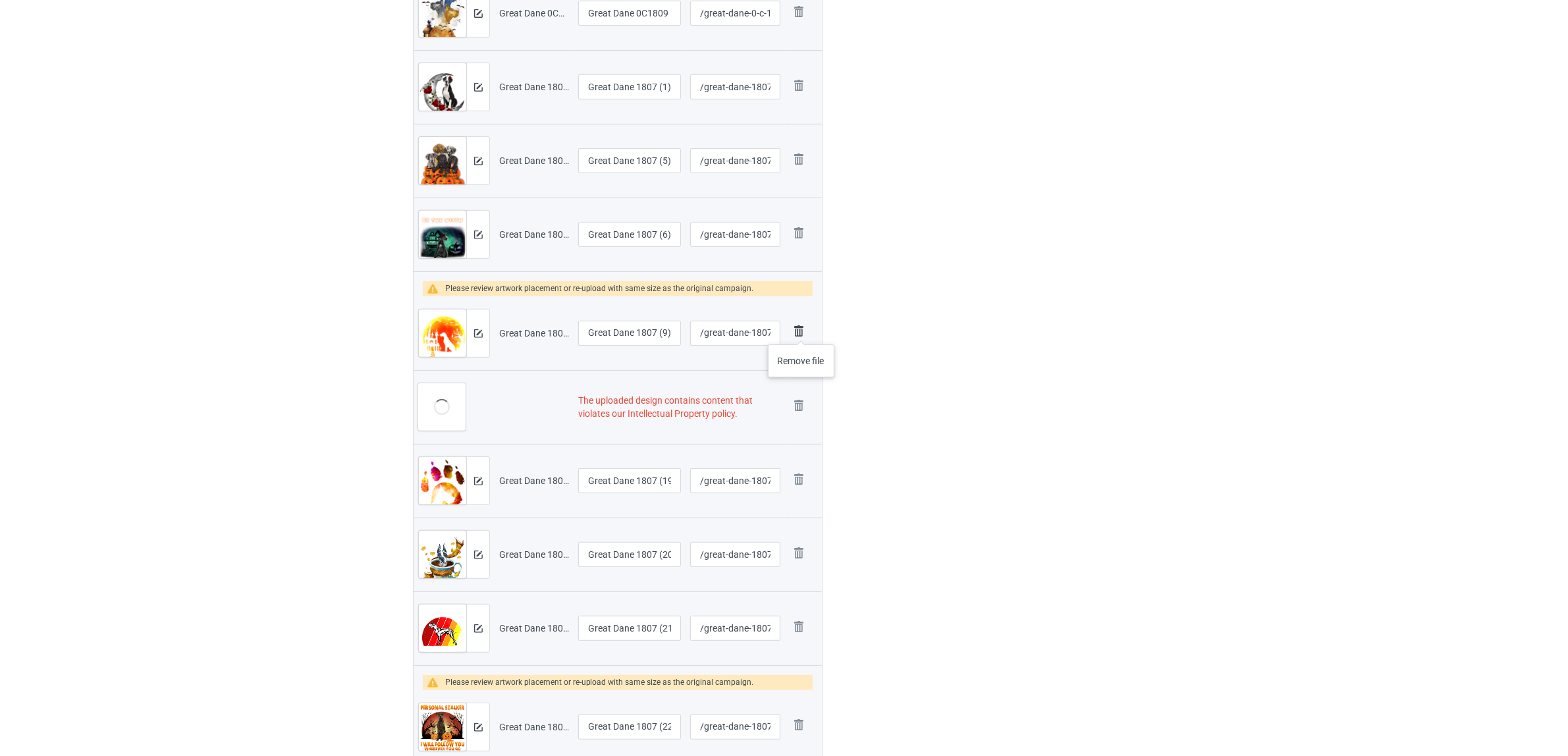
click at [801, 331] on img at bounding box center [798, 331] width 19 height 19
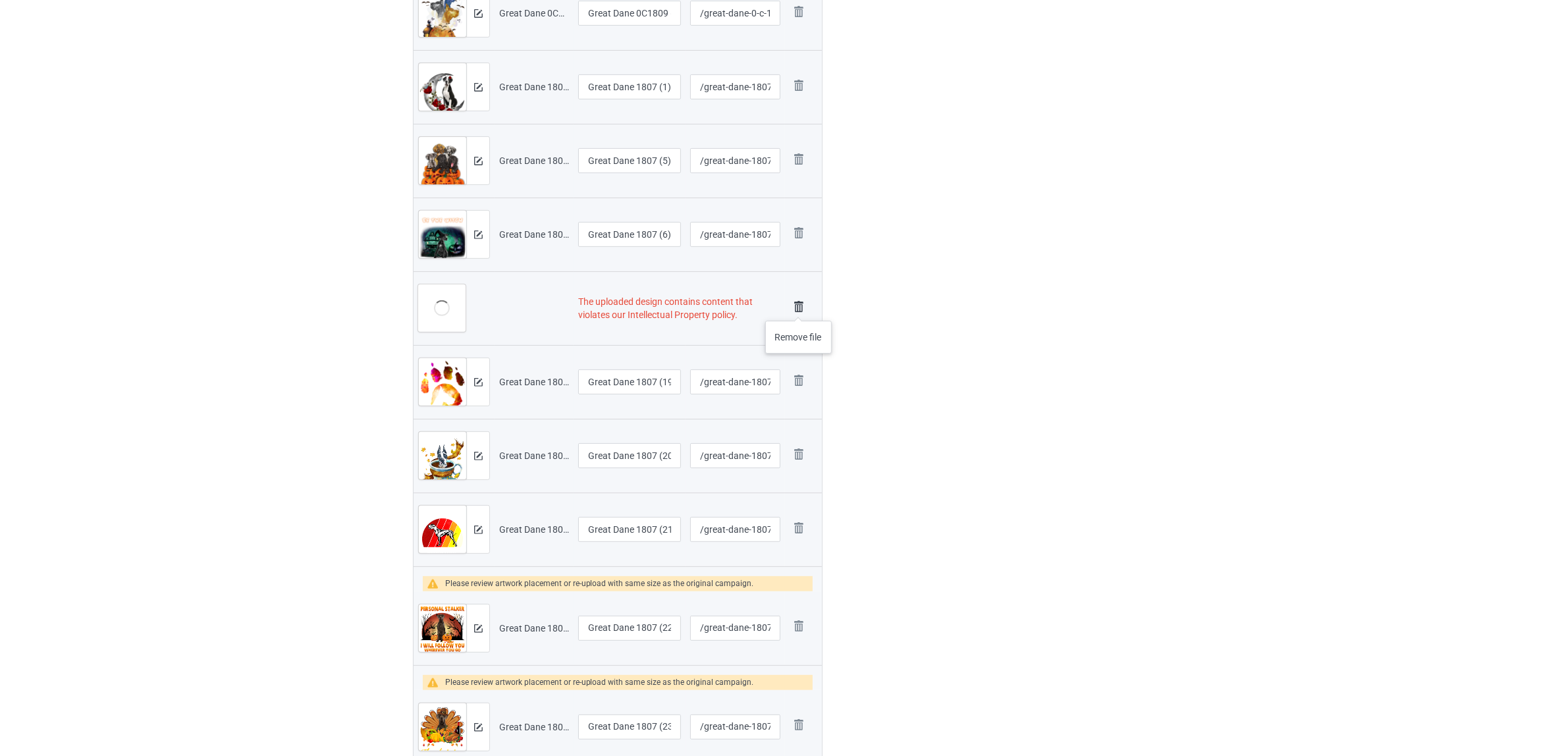
click at [798, 307] on img at bounding box center [798, 307] width 19 height 19
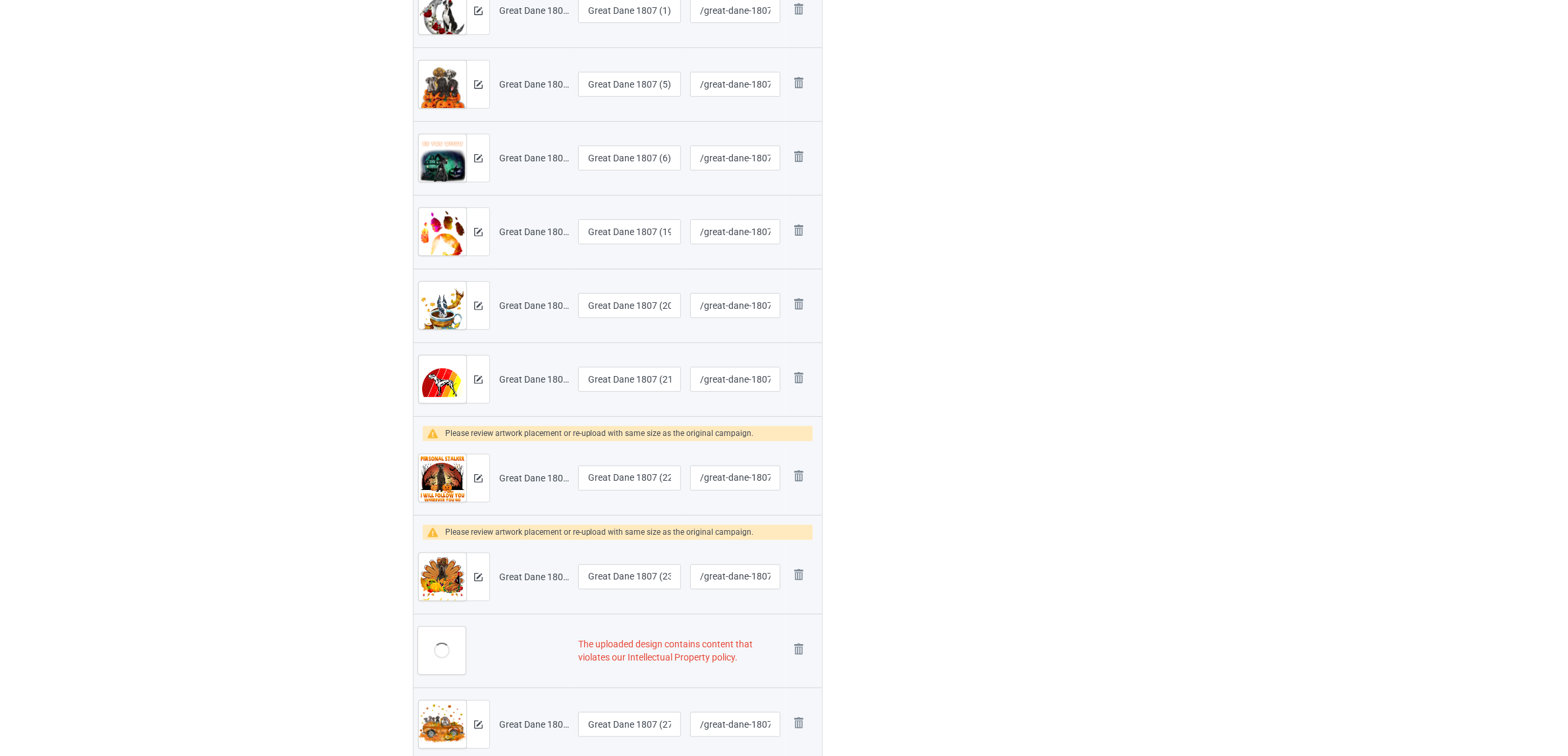
scroll to position [728, 0]
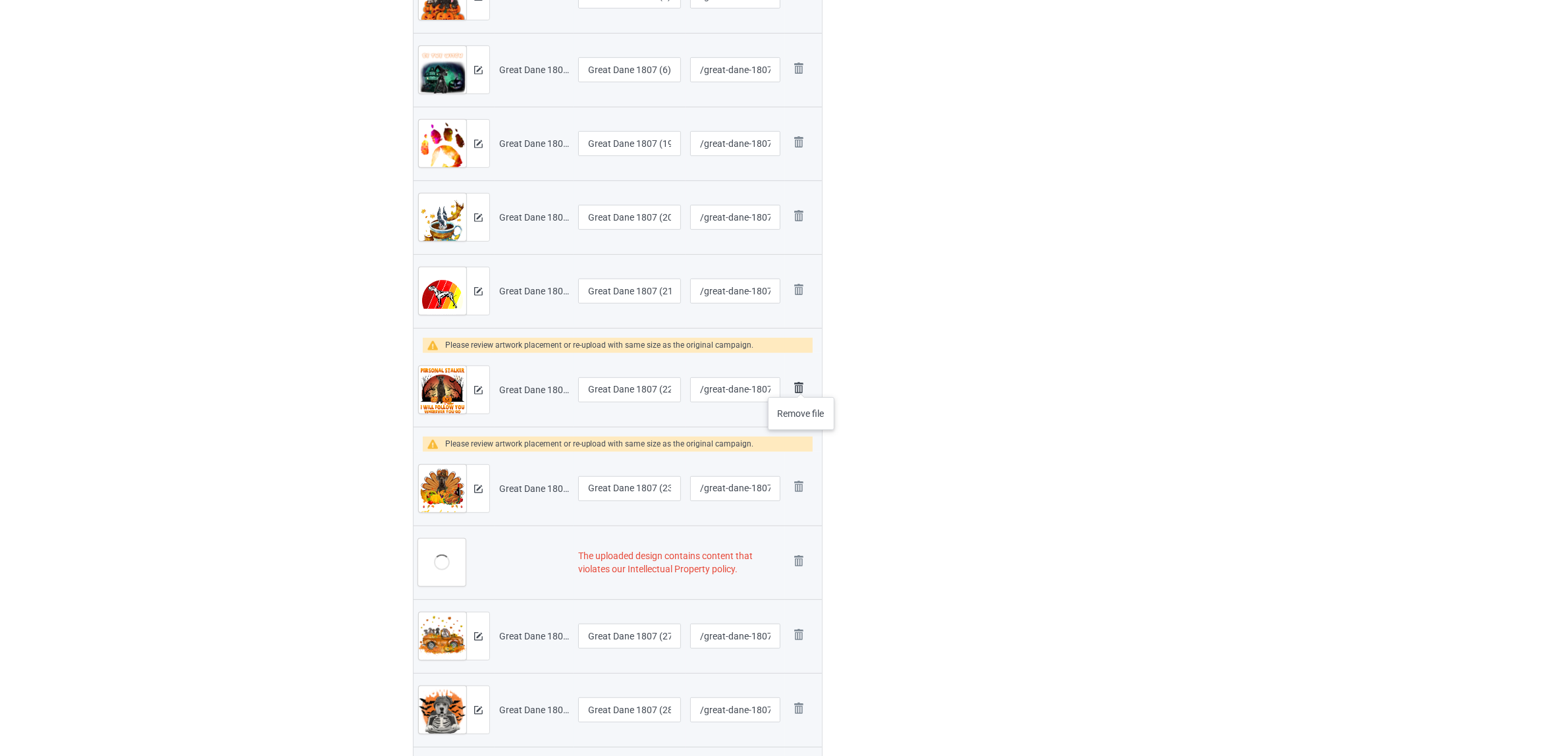
click at [801, 384] on img at bounding box center [798, 388] width 19 height 19
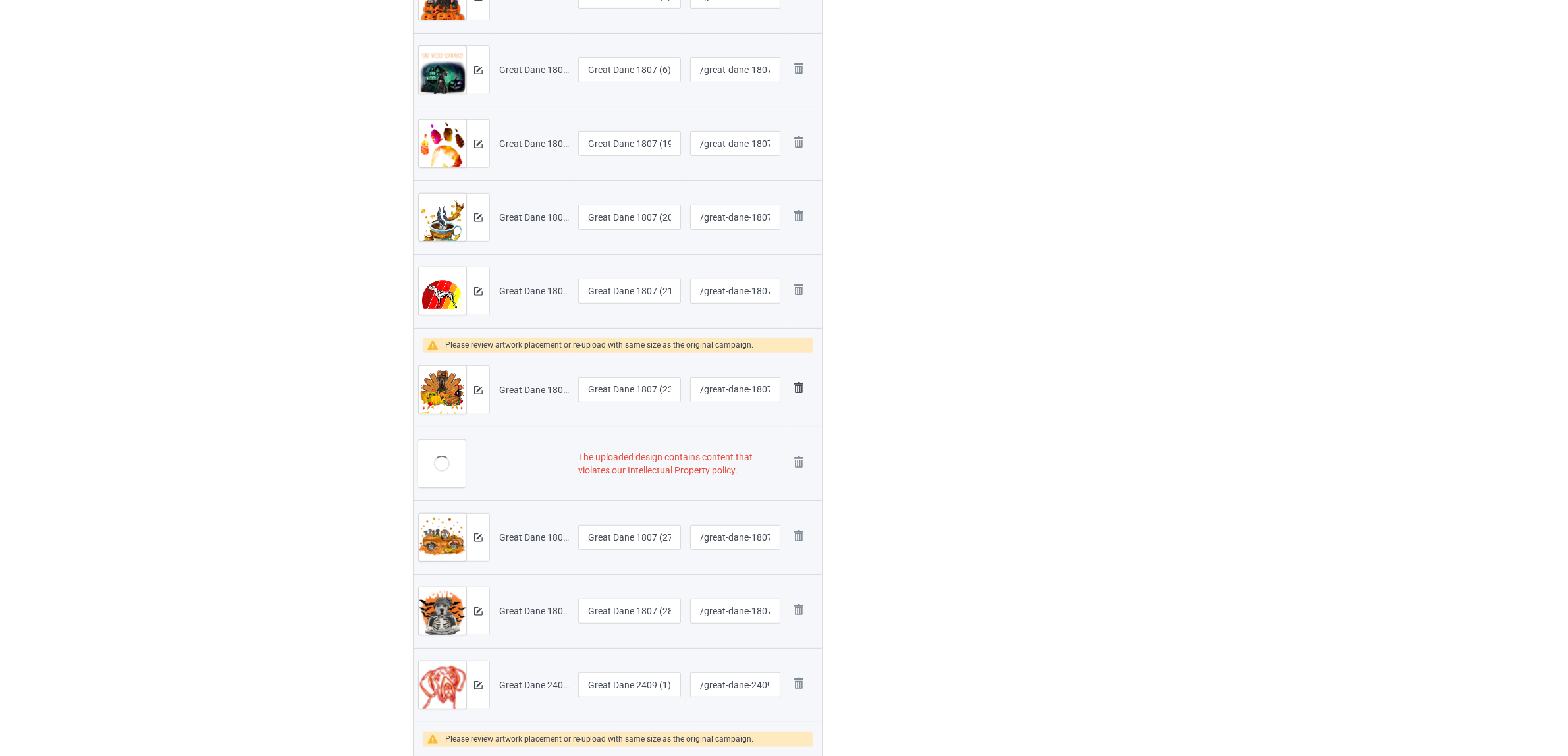
click at [801, 387] on img at bounding box center [798, 388] width 19 height 19
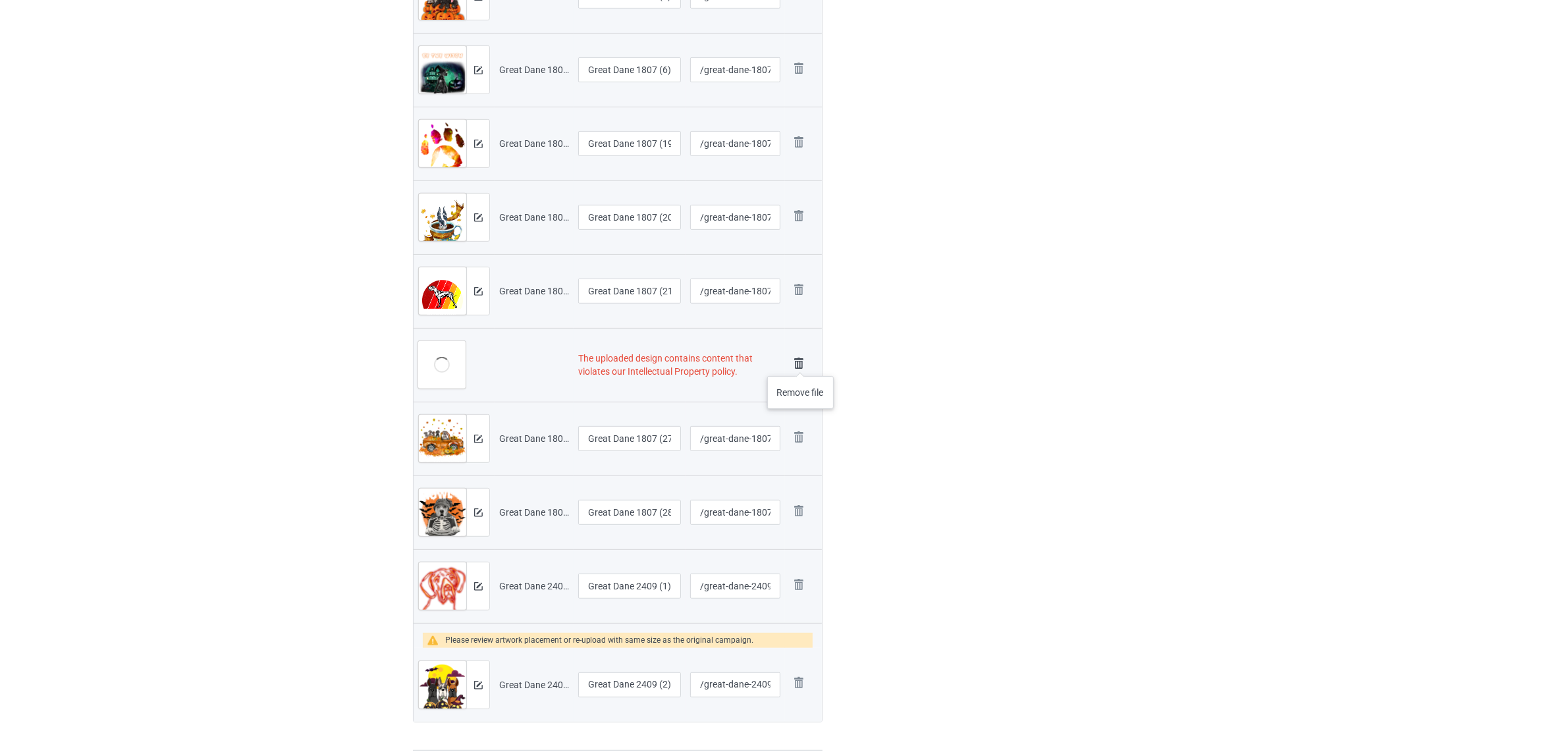
click at [801, 363] on img at bounding box center [798, 363] width 19 height 19
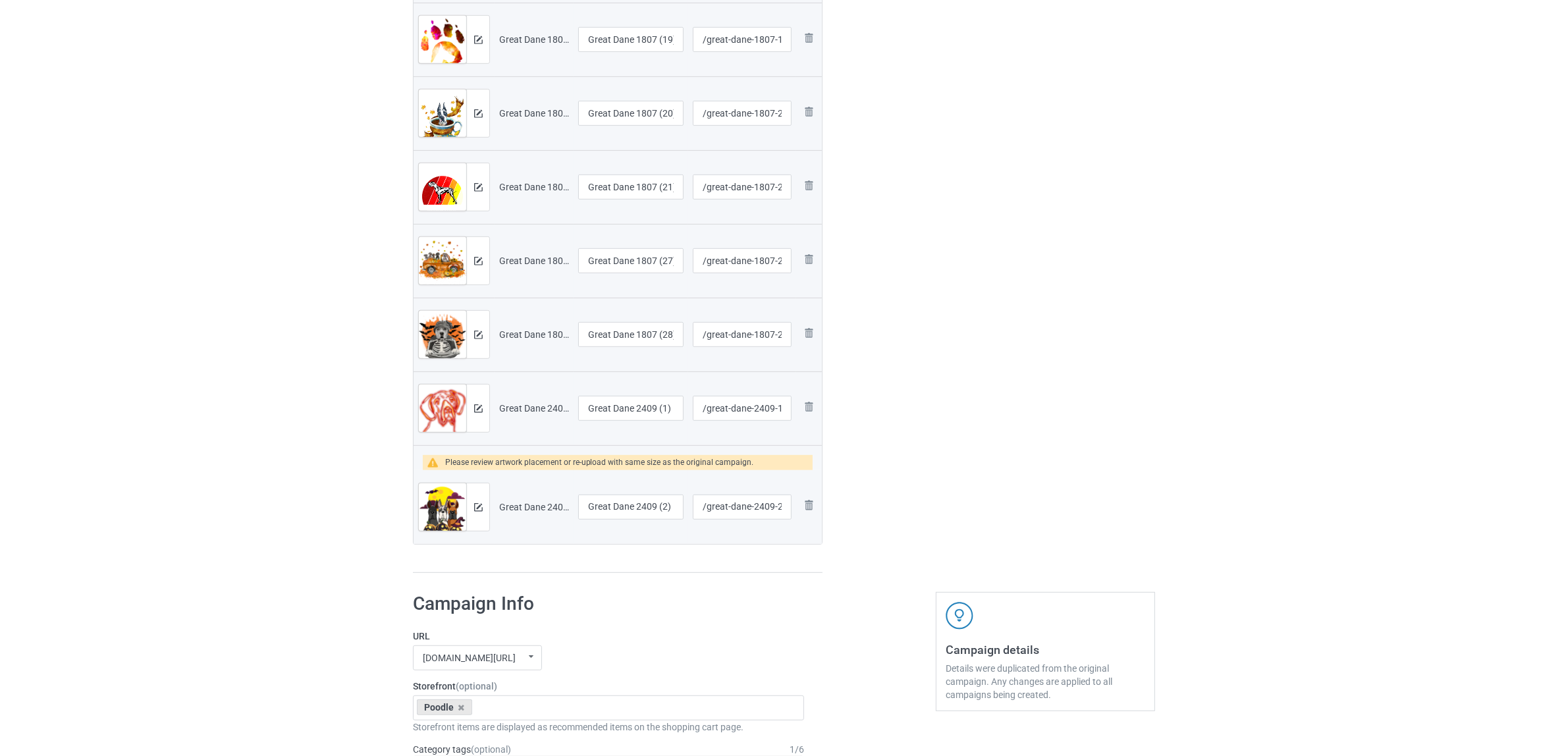
scroll to position [921, 0]
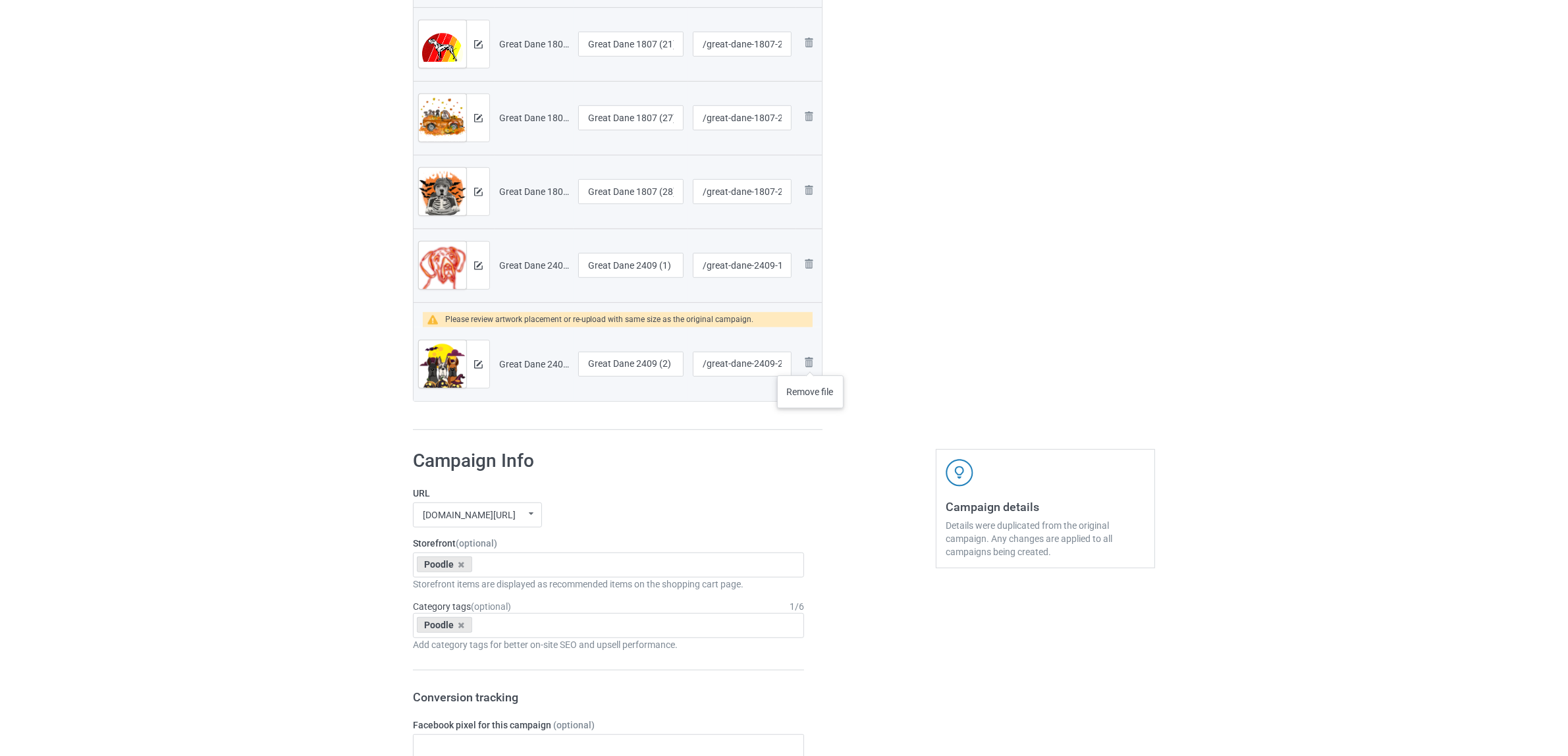
click at [0, 0] on img at bounding box center [0, 0] width 0 height 0
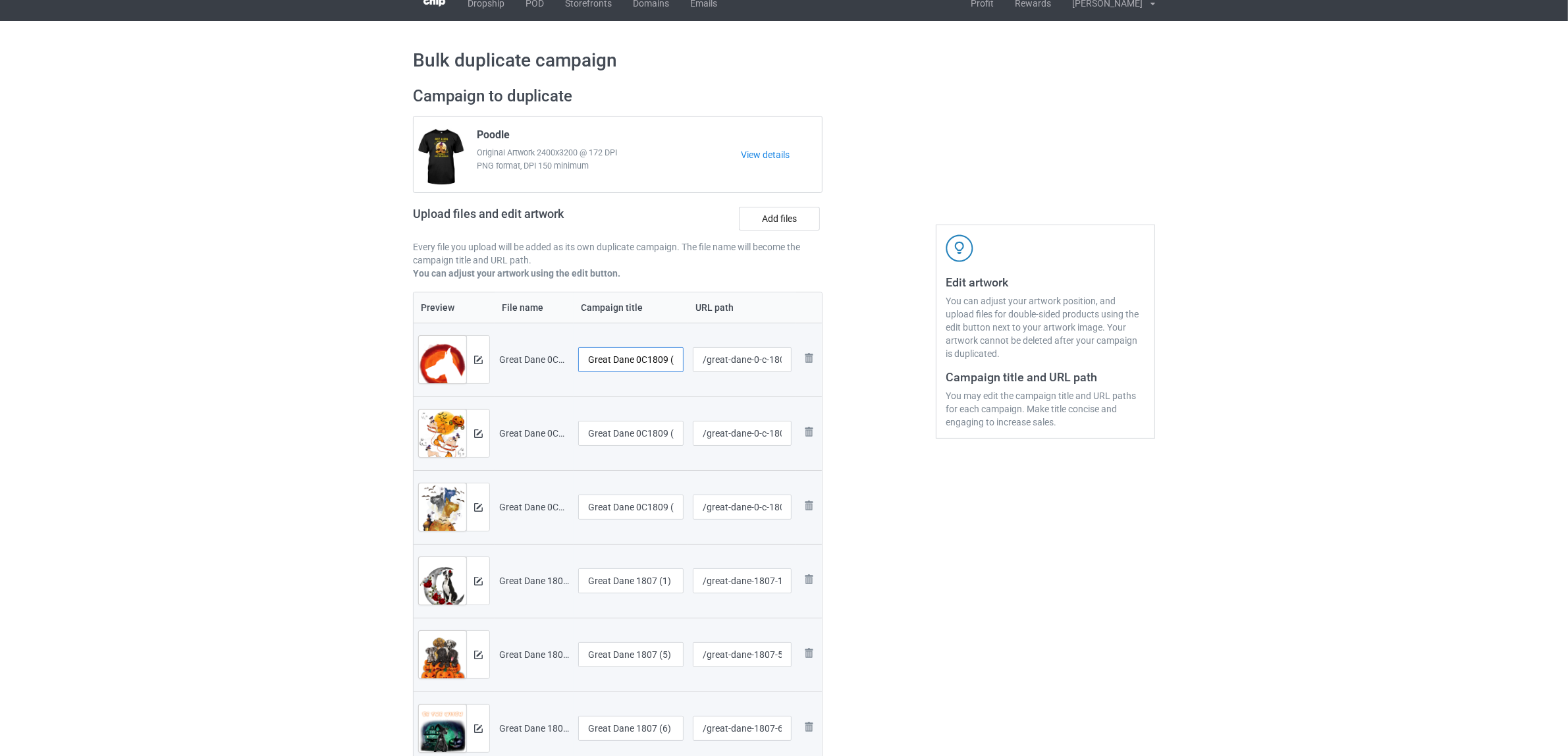
scroll to position [0, 8]
drag, startPoint x: 635, startPoint y: 352, endPoint x: 683, endPoint y: 359, distance: 48.5
click at [683, 359] on input "Great Dane 0C1809 (1)" at bounding box center [630, 360] width 105 height 25
drag, startPoint x: 644, startPoint y: 363, endPoint x: 567, endPoint y: 343, distance: 79.6
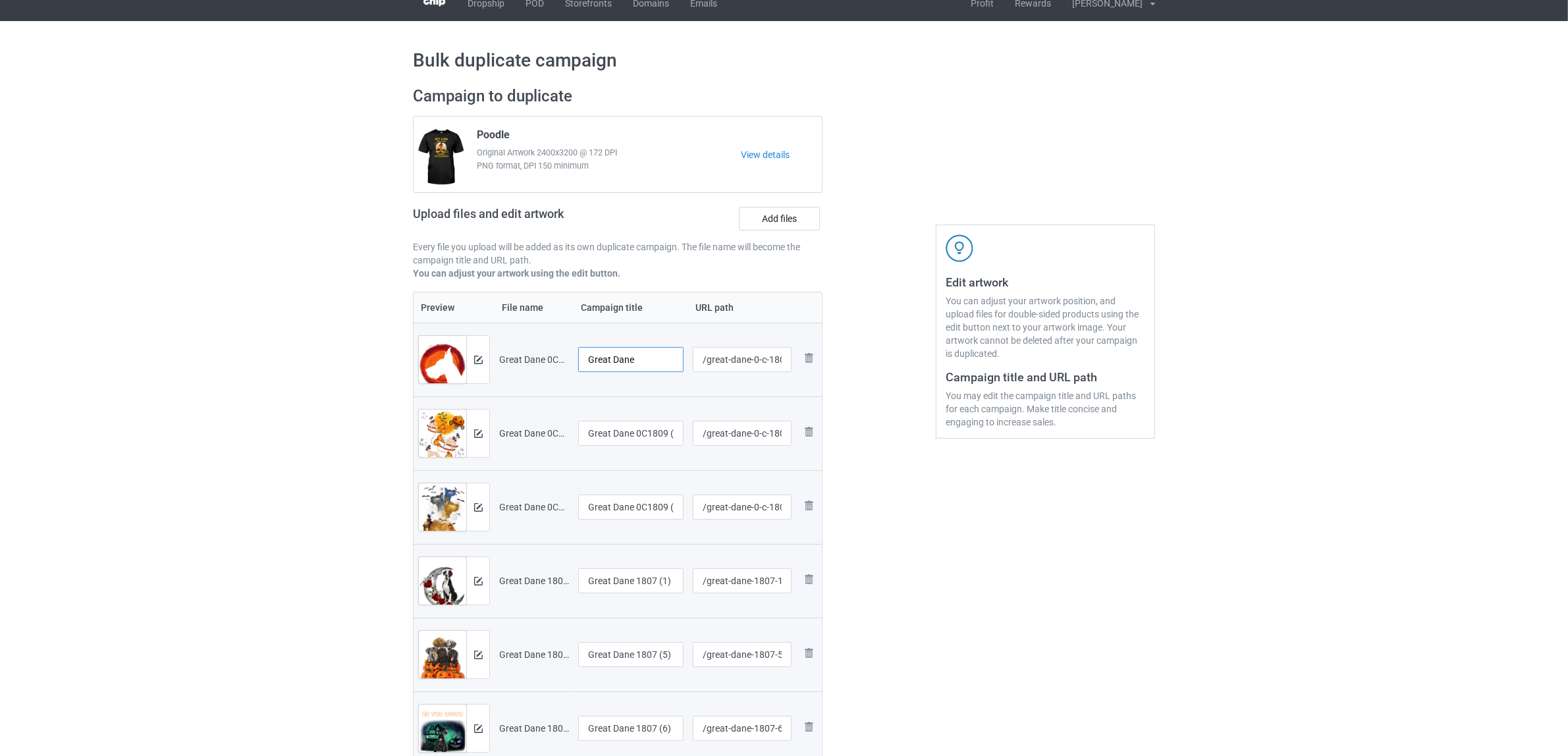
click at [567, 343] on tr "Preview and edit artwork Great Dane 0C1809 (1).png Great Dane /great-dane-0-c-1…" at bounding box center [617, 359] width 409 height 74
type input "Great Dane"
click at [632, 430] on input "Great Dane 0C1809 (2)" at bounding box center [630, 433] width 105 height 25
paste input "text"
type input "Great Dane"
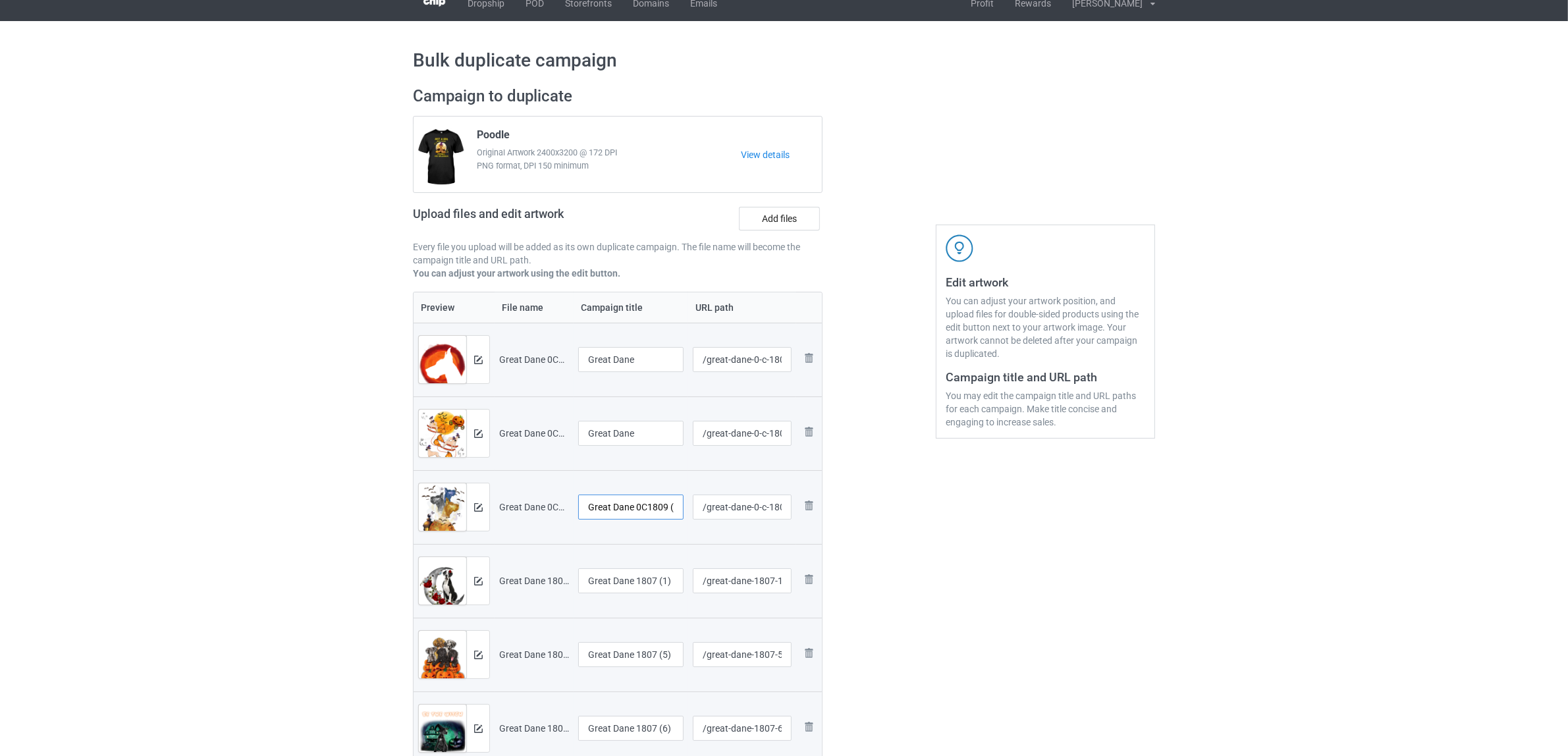
click at [646, 509] on input "Great Dane 0C1809 (3)" at bounding box center [630, 507] width 105 height 25
paste input "text"
type input "Great Dane"
click at [649, 584] on input "Great Dane 1807 (1)" at bounding box center [630, 581] width 105 height 25
paste input "text"
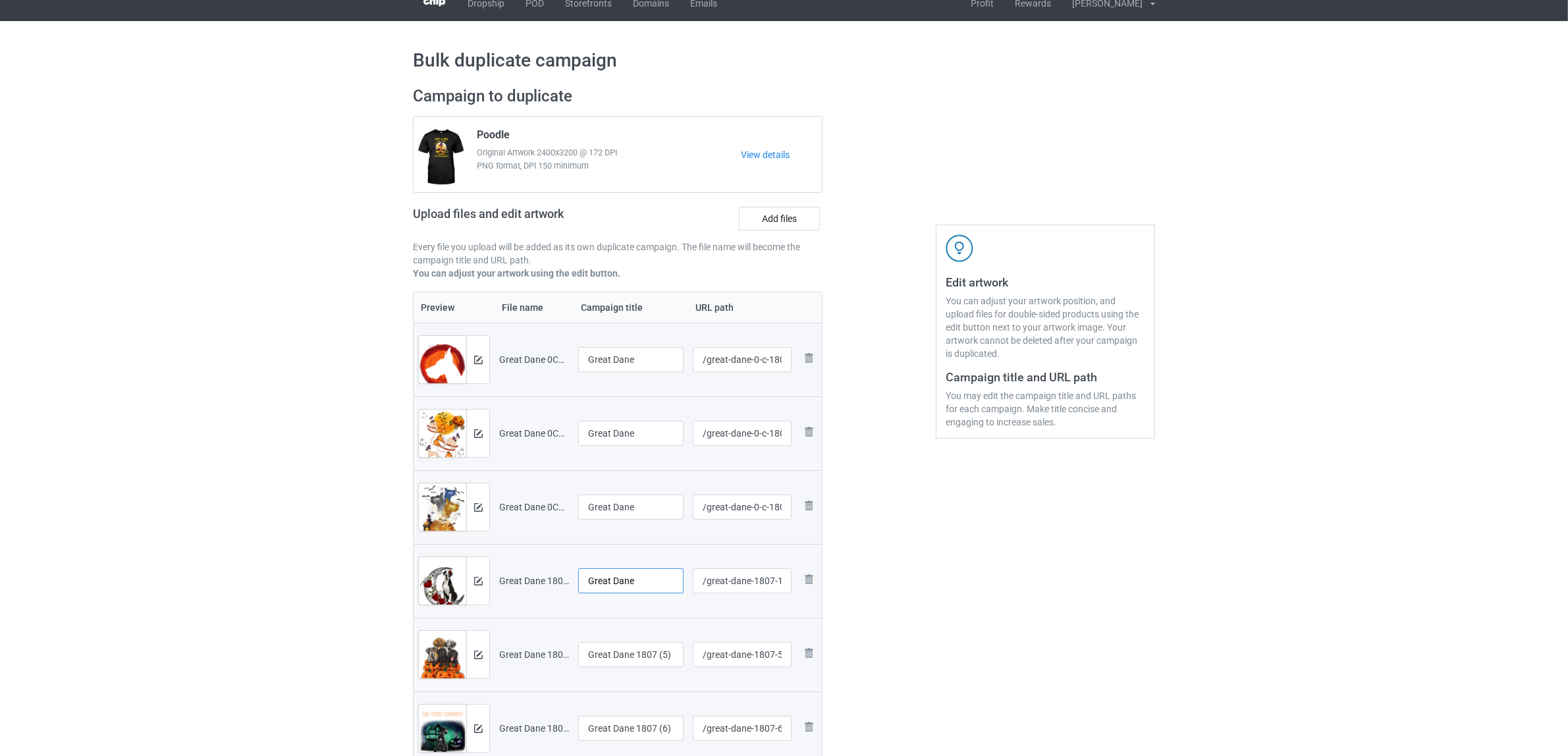
type input "Great Dane"
click at [649, 655] on input "Great Dane 1807 (5)" at bounding box center [630, 655] width 105 height 25
paste input "text"
type input "Great Dane"
click at [982, 633] on div "Edit artwork You can adjust your artwork position, and upload files for double-…" at bounding box center [1045, 662] width 238 height 1169
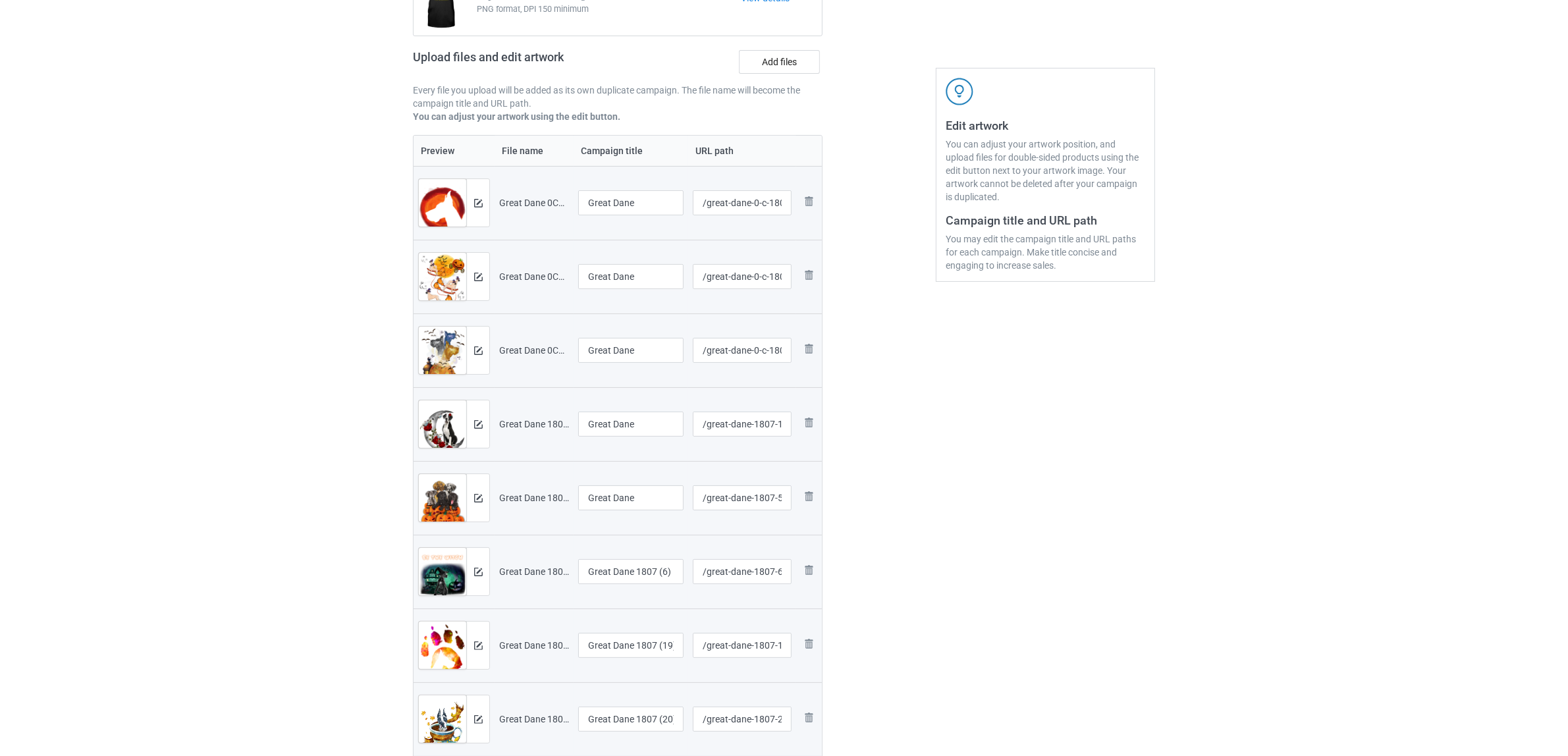
scroll to position [262, 0]
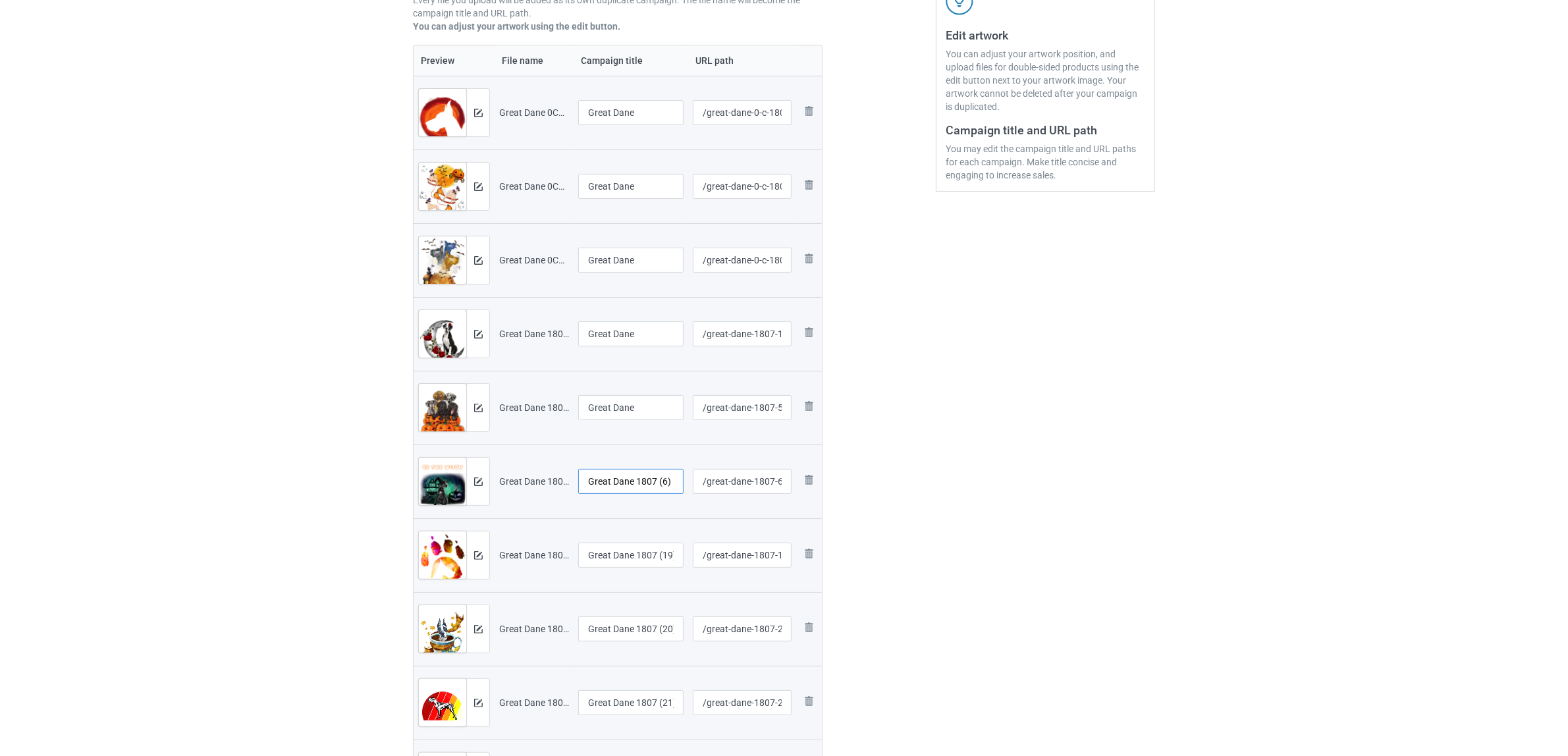
click at [644, 484] on input "Great Dane 1807 (6)" at bounding box center [630, 481] width 105 height 25
paste input "text"
type input "Great Dane"
click at [619, 551] on input "Great Dane 1807 (19)" at bounding box center [630, 555] width 105 height 25
paste input "text"
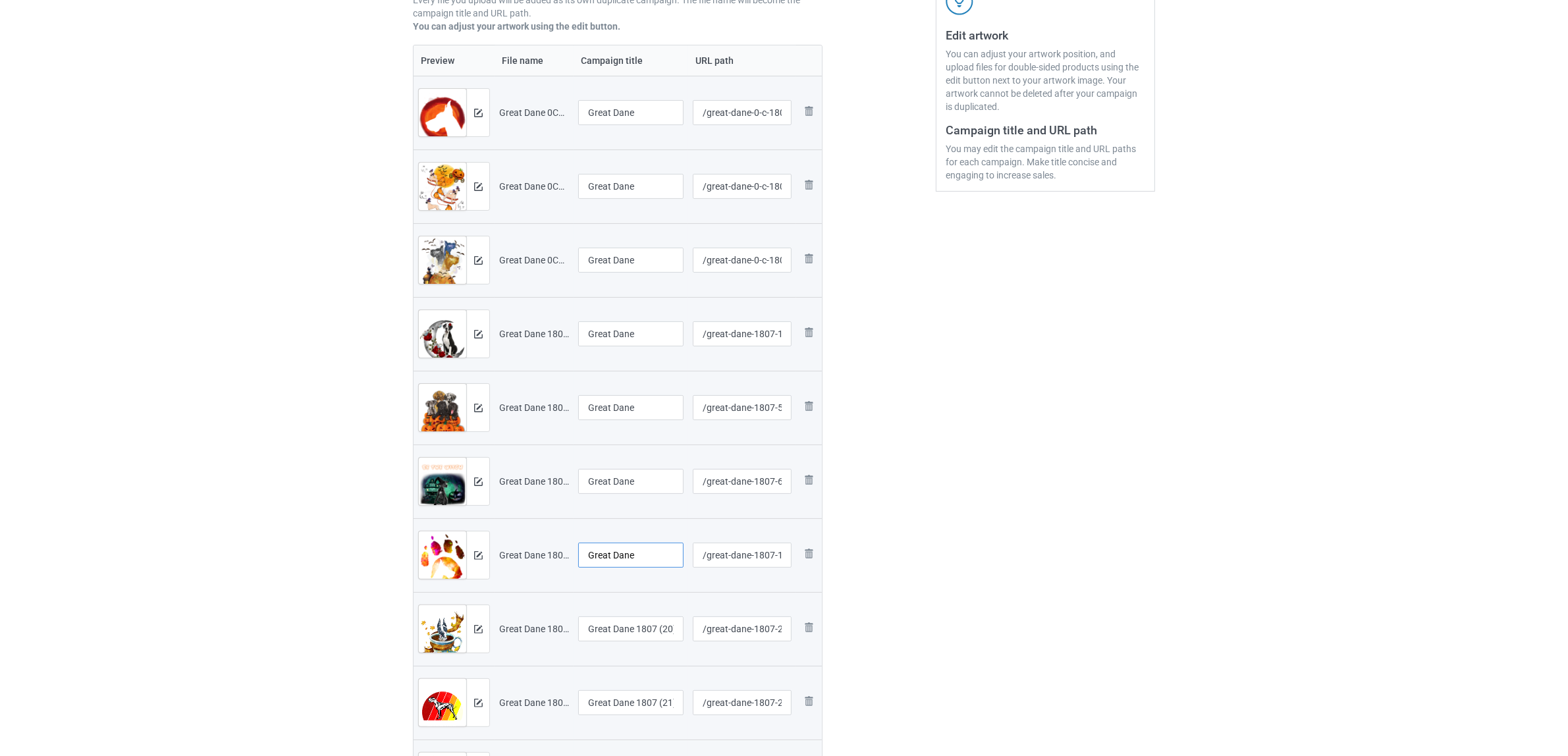
type input "Great Dane"
click at [626, 636] on input "Great Dane 1807 (20)" at bounding box center [630, 629] width 105 height 25
paste input "text"
type input "Great Dane"
click at [1000, 620] on div "Edit artwork You can adjust your artwork position, and upload files for double-…" at bounding box center [1045, 414] width 238 height 1169
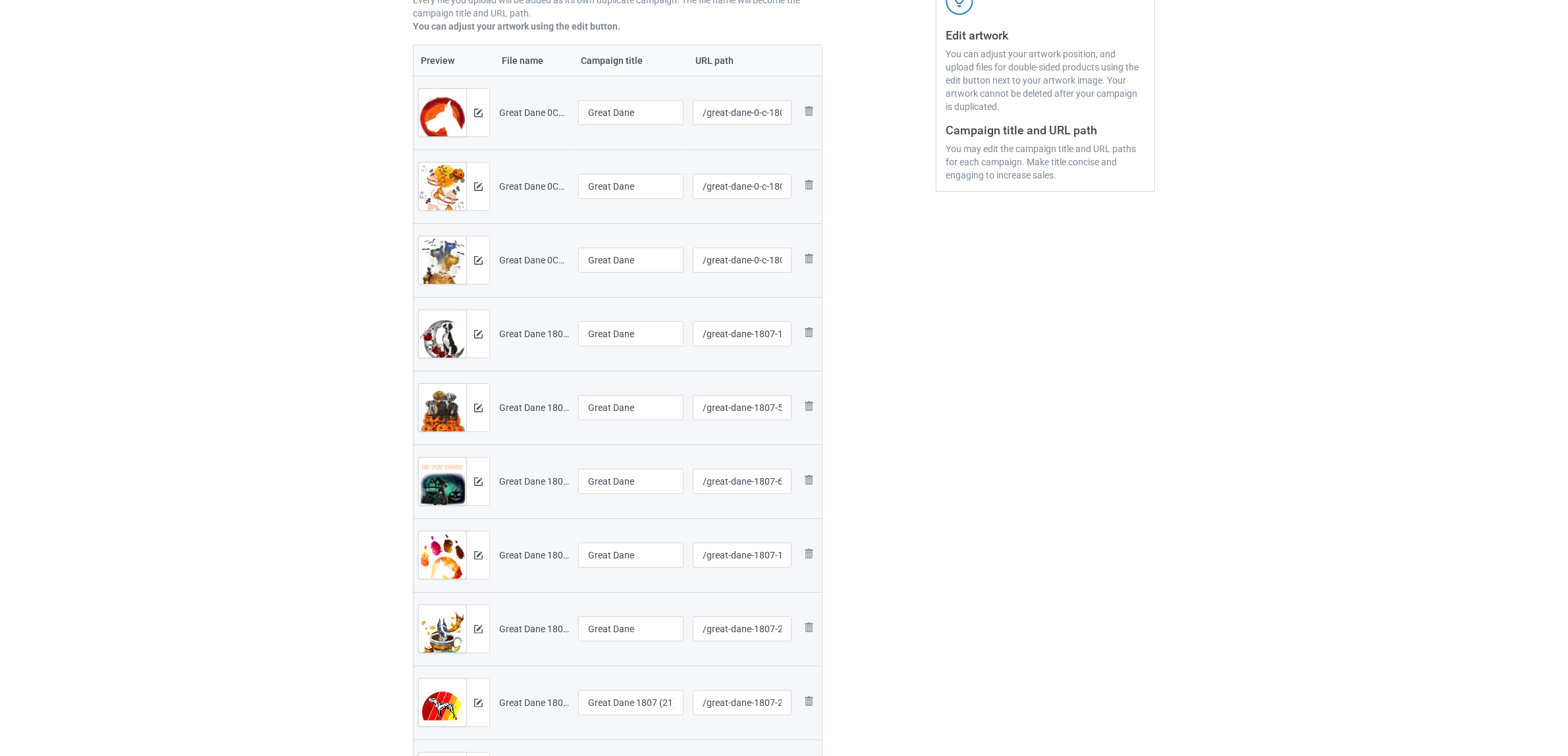
scroll to position [591, 0]
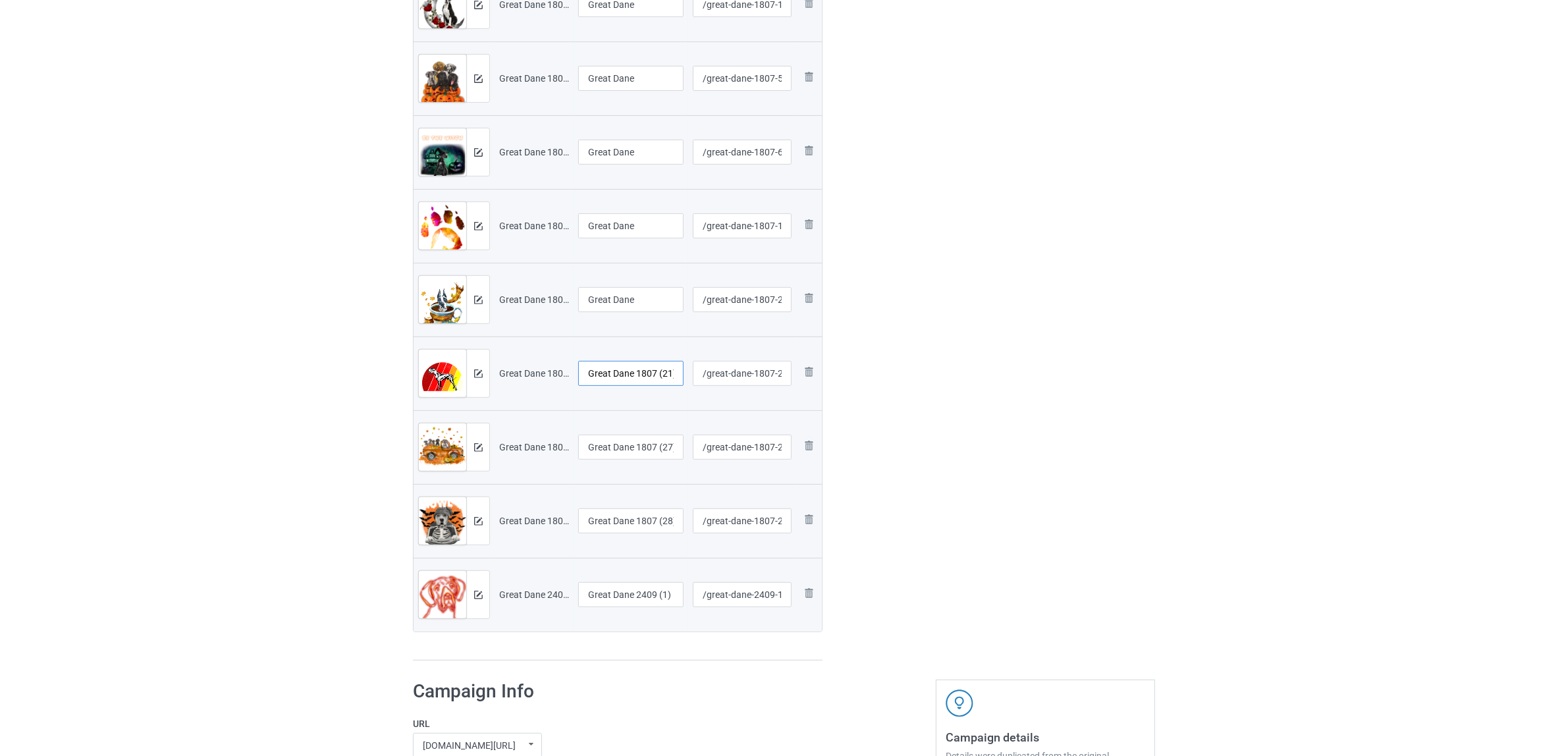
click at [633, 369] on input "Great Dane 1807 (21)" at bounding box center [630, 374] width 105 height 25
paste input "text"
type input "Great Dane"
click at [617, 455] on input "Great Dane 1807 (27)" at bounding box center [630, 447] width 105 height 25
paste input "text"
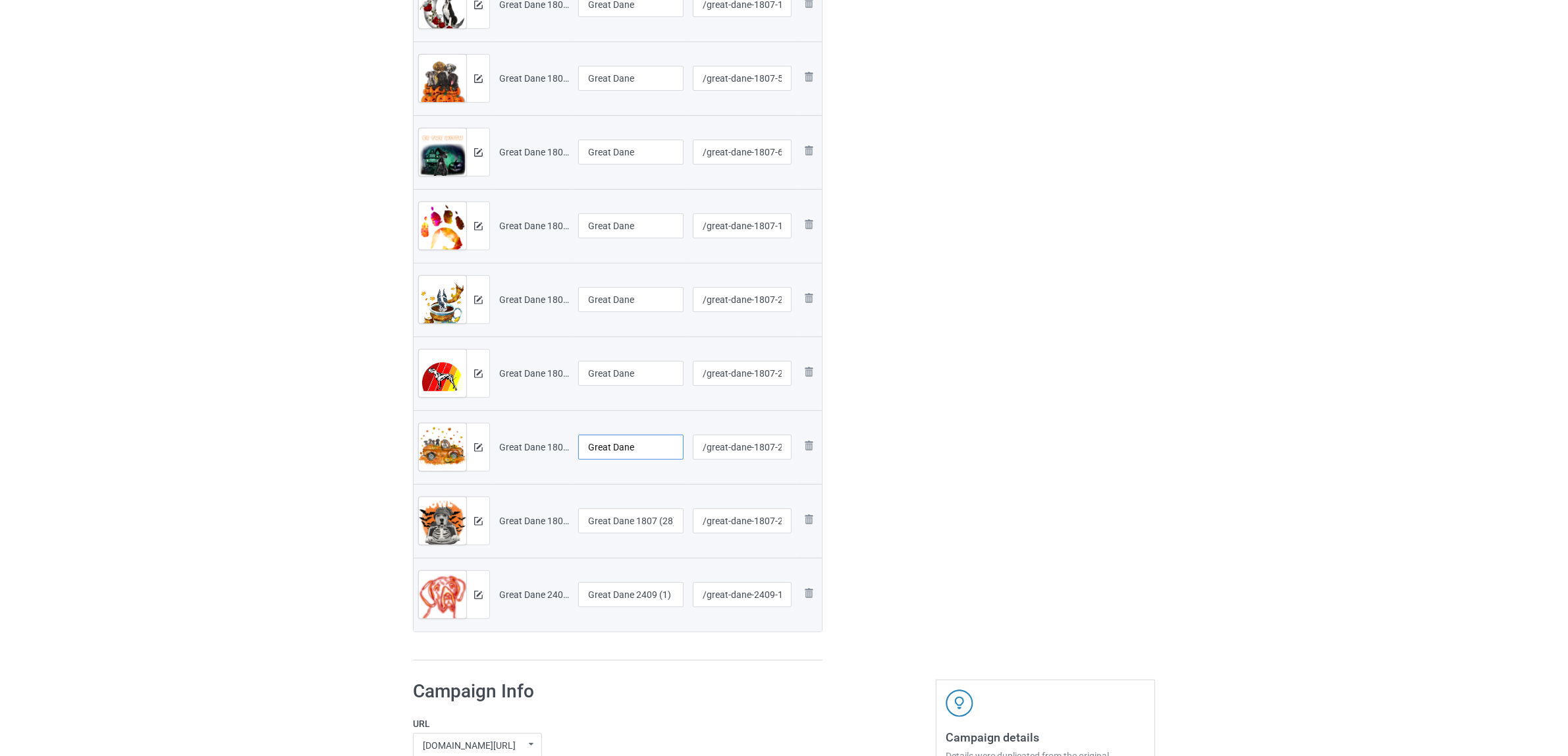
type input "Great Dane"
click at [626, 520] on input "Great Dane 1807 (28)" at bounding box center [630, 521] width 105 height 25
paste input "text"
type input "Great Dane"
click at [629, 593] on input "Great Dane 2409 (1)" at bounding box center [630, 595] width 105 height 25
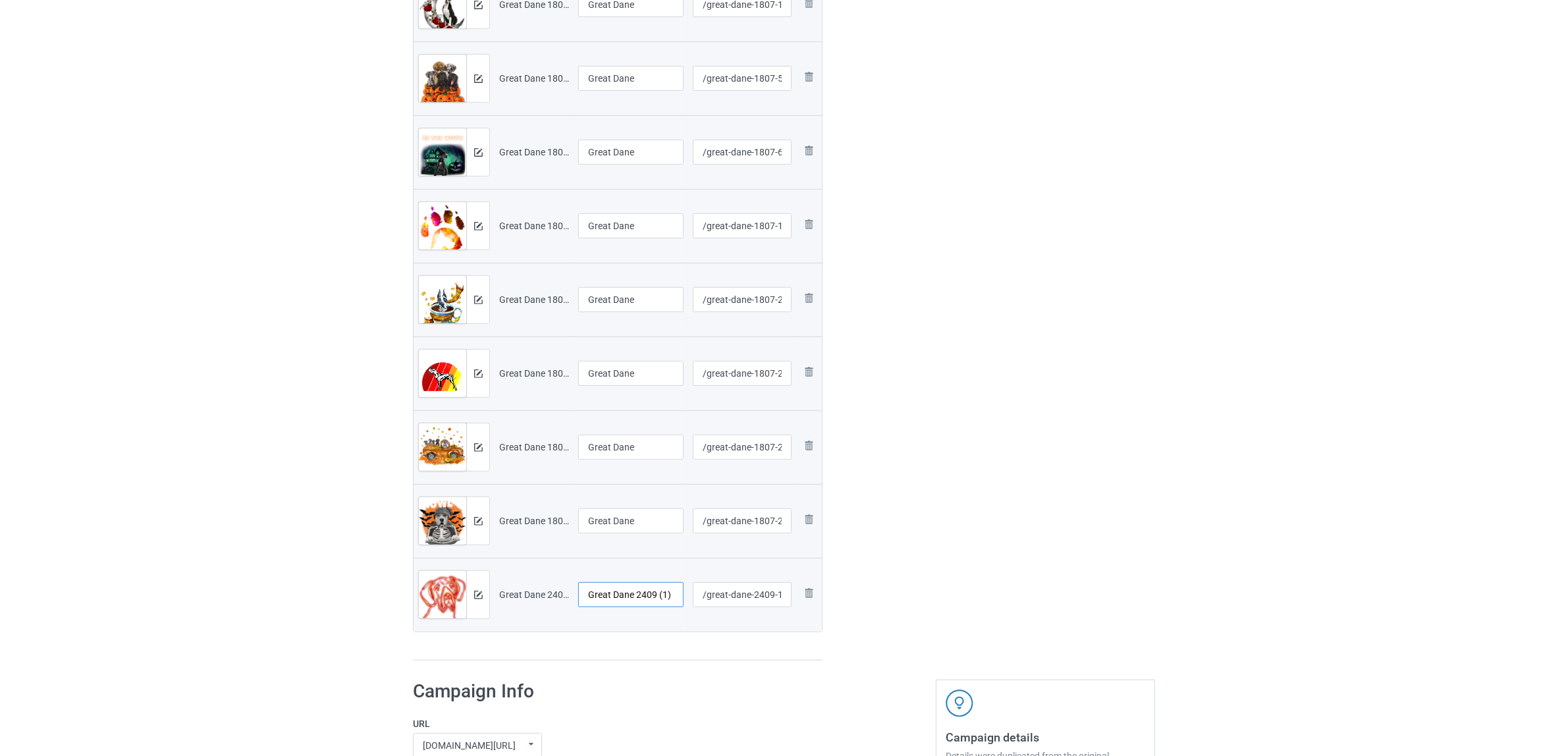
paste input "text"
type input "Great Dane"
click at [630, 649] on div "Preview File name Campaign title URL path Preview and edit artwork Great Dane 0…" at bounding box center [617, 188] width 409 height 946
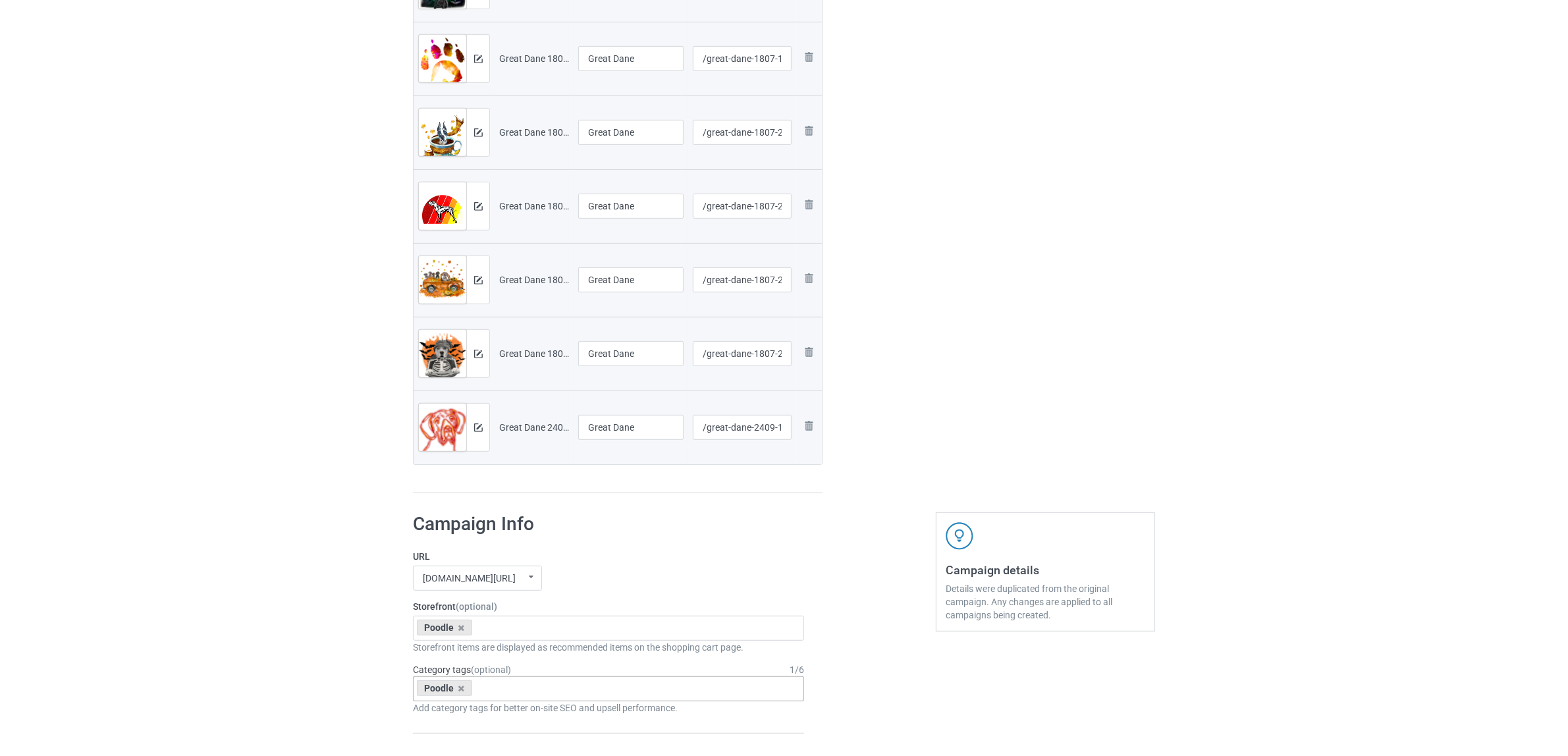
scroll to position [921, 0]
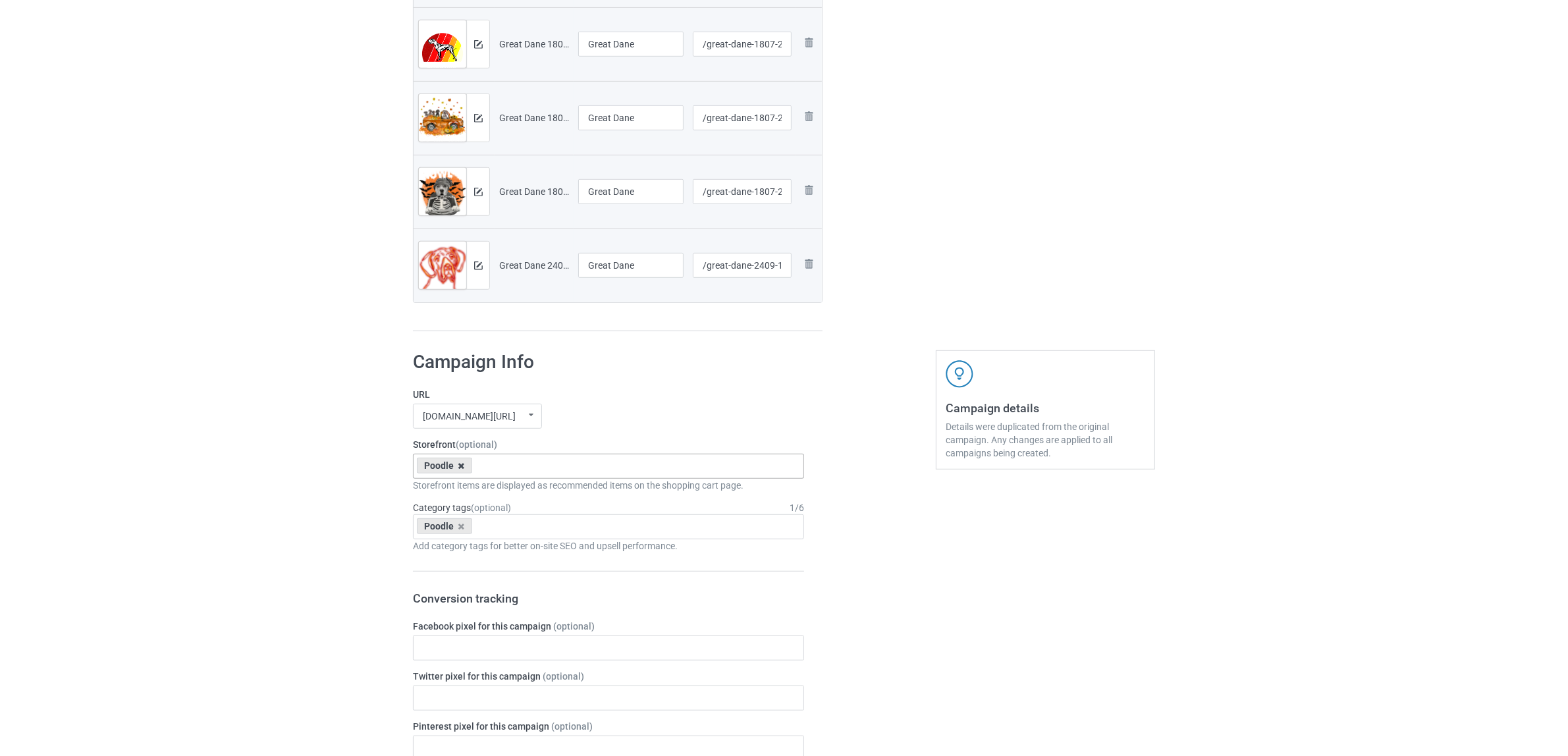
click at [458, 466] on icon at bounding box center [462, 466] width 7 height 8
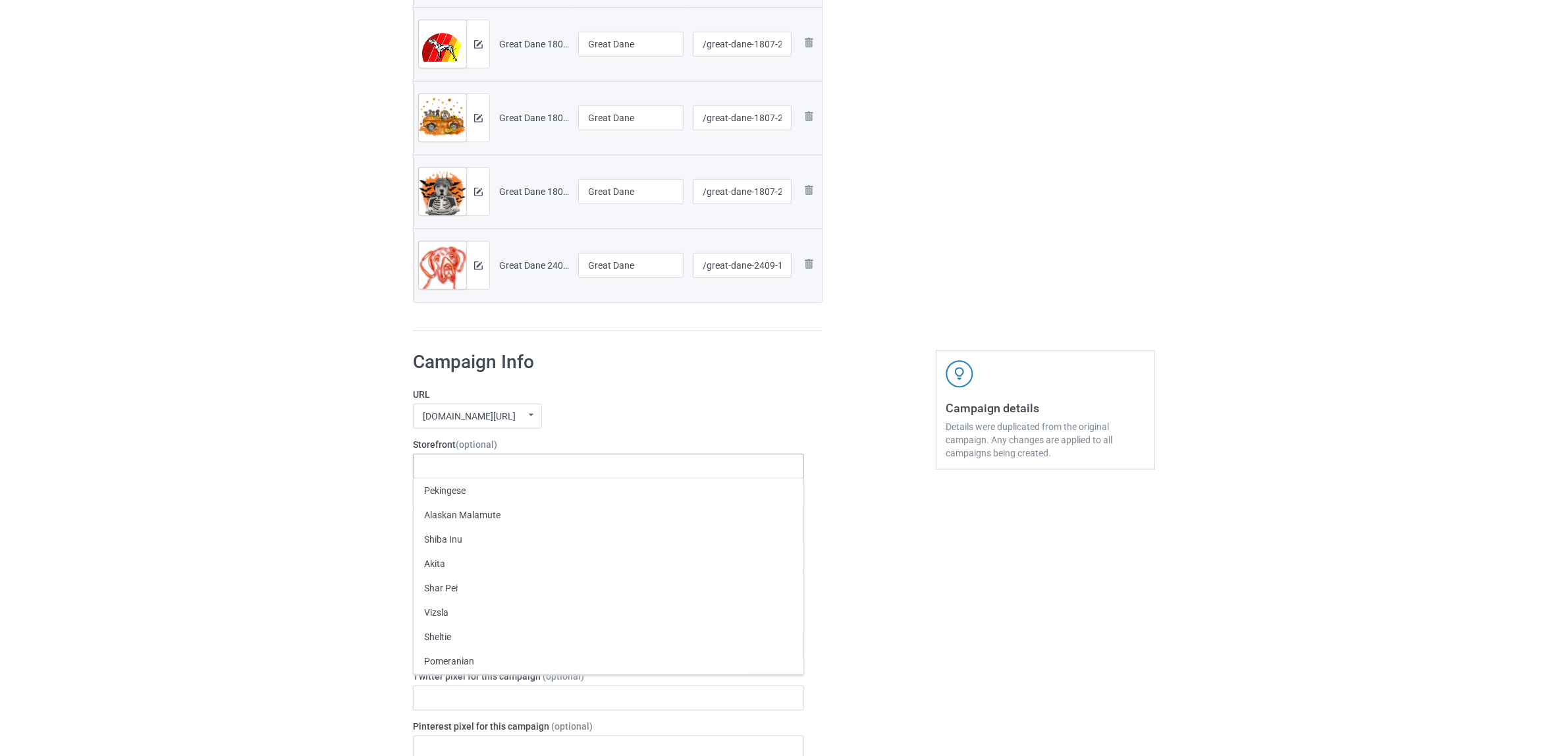
paste input "Great Dane"
type input "Great Dane"
click at [448, 491] on div "Great Dane" at bounding box center [608, 490] width 390 height 24
click at [463, 526] on icon at bounding box center [462, 527] width 7 height 8
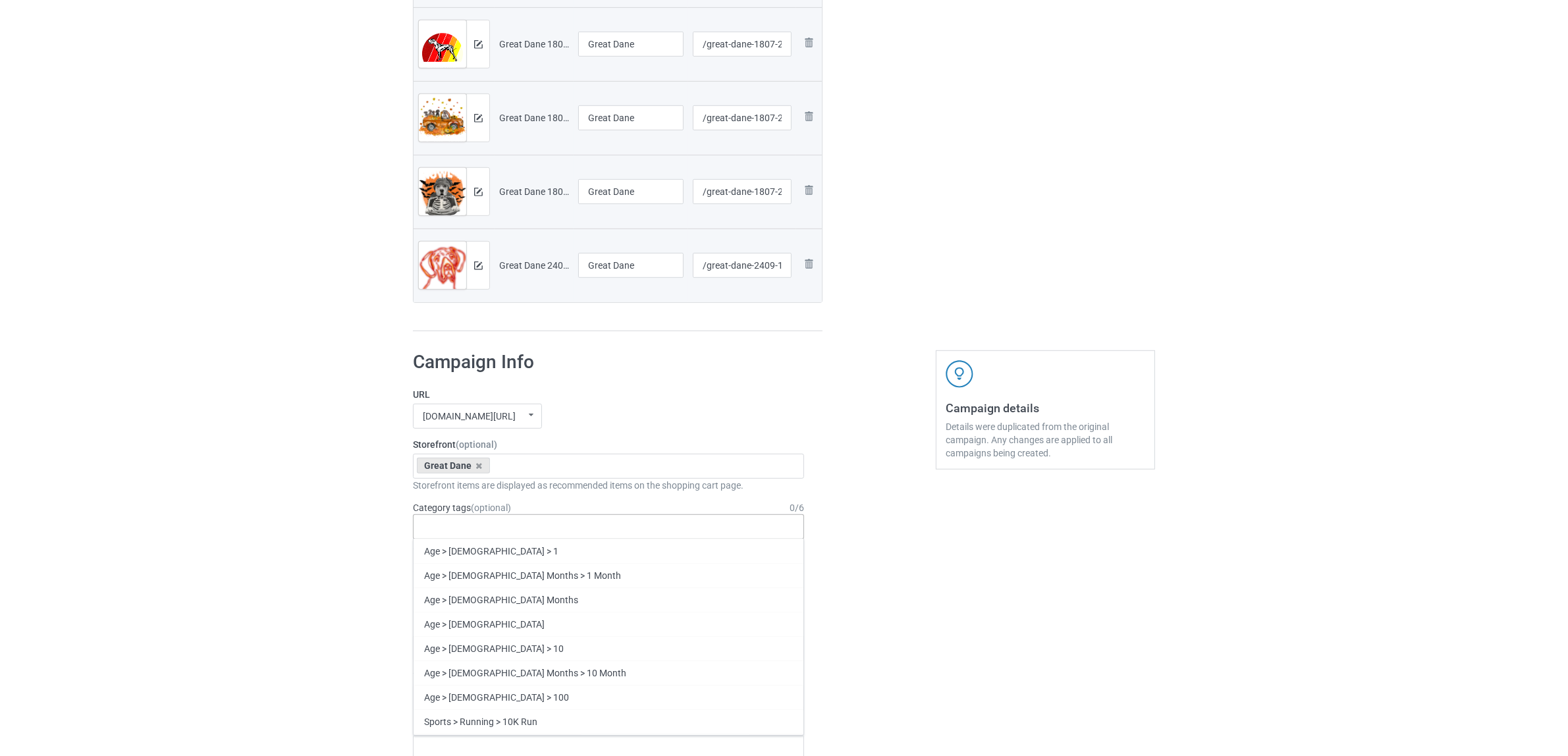
paste input "Great Dane"
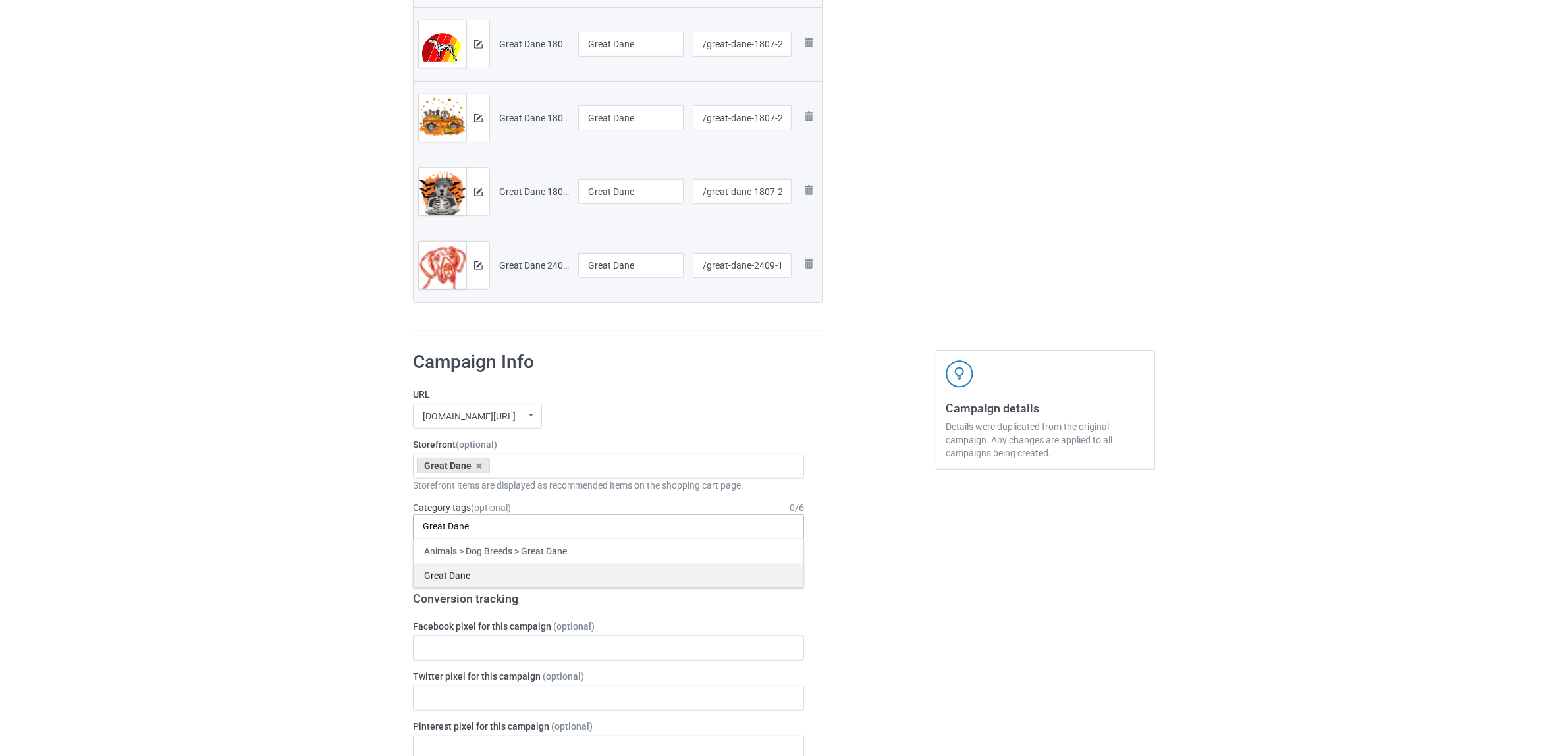
type input "Great Dane"
click at [455, 577] on div "Great Dane" at bounding box center [608, 575] width 390 height 24
click at [317, 544] on div "Bulk duplicate campaign Campaign to duplicate Poodle Original Artwork 2400x3200…" at bounding box center [784, 341] width 1568 height 2452
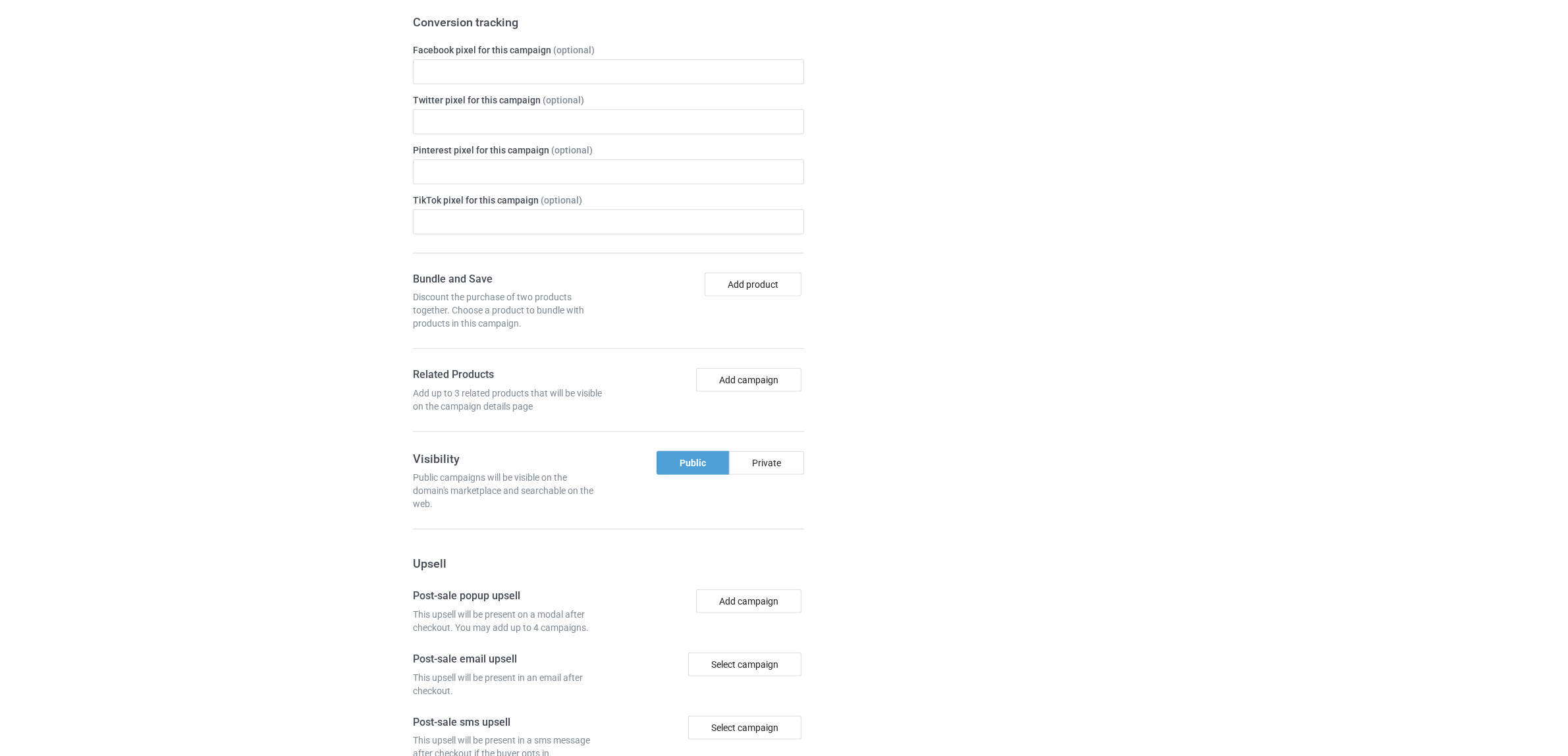
scroll to position [1737, 0]
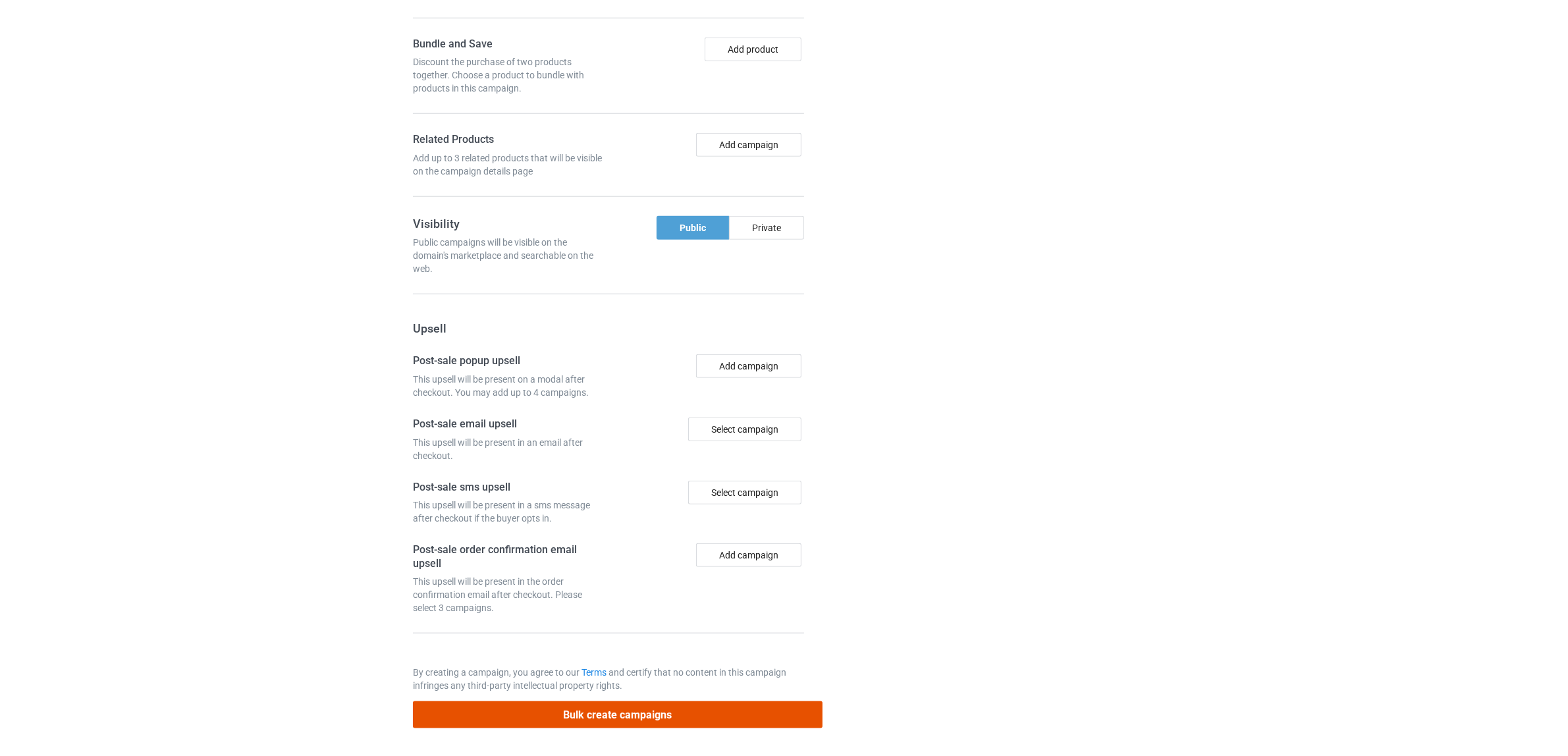
click at [706, 715] on button "Bulk create campaigns" at bounding box center [617, 715] width 409 height 27
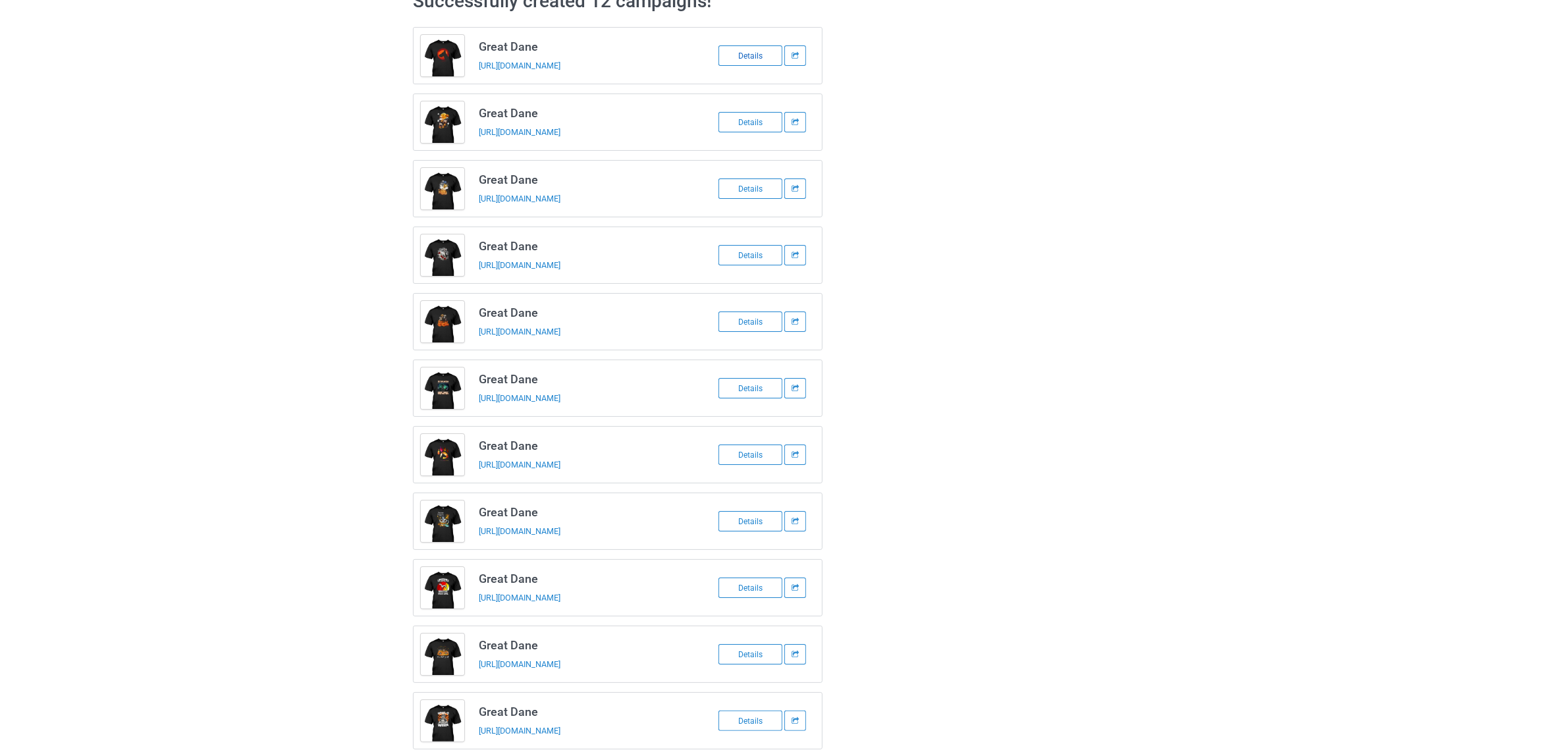
scroll to position [0, 0]
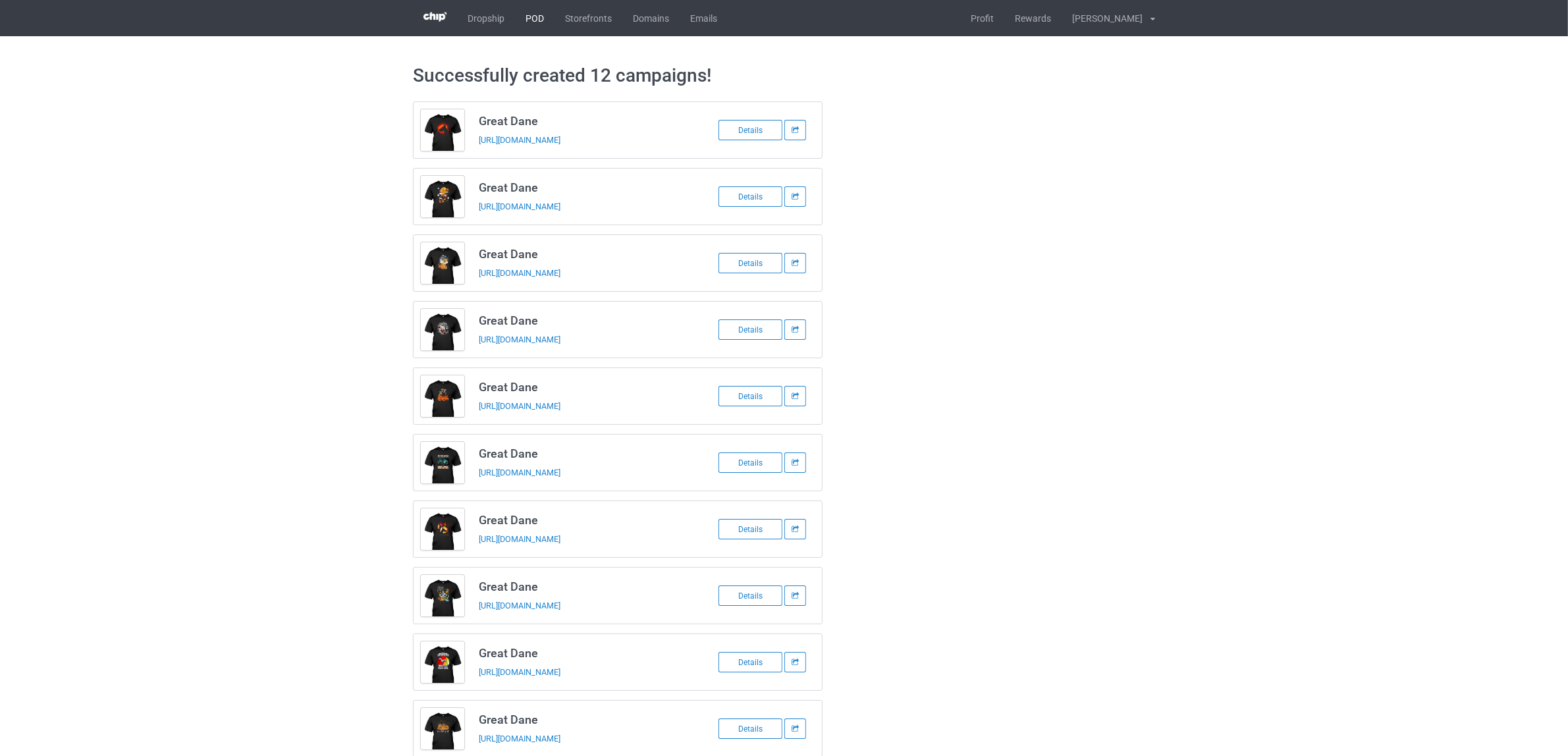
click at [526, 12] on link "POD" at bounding box center [534, 18] width 39 height 37
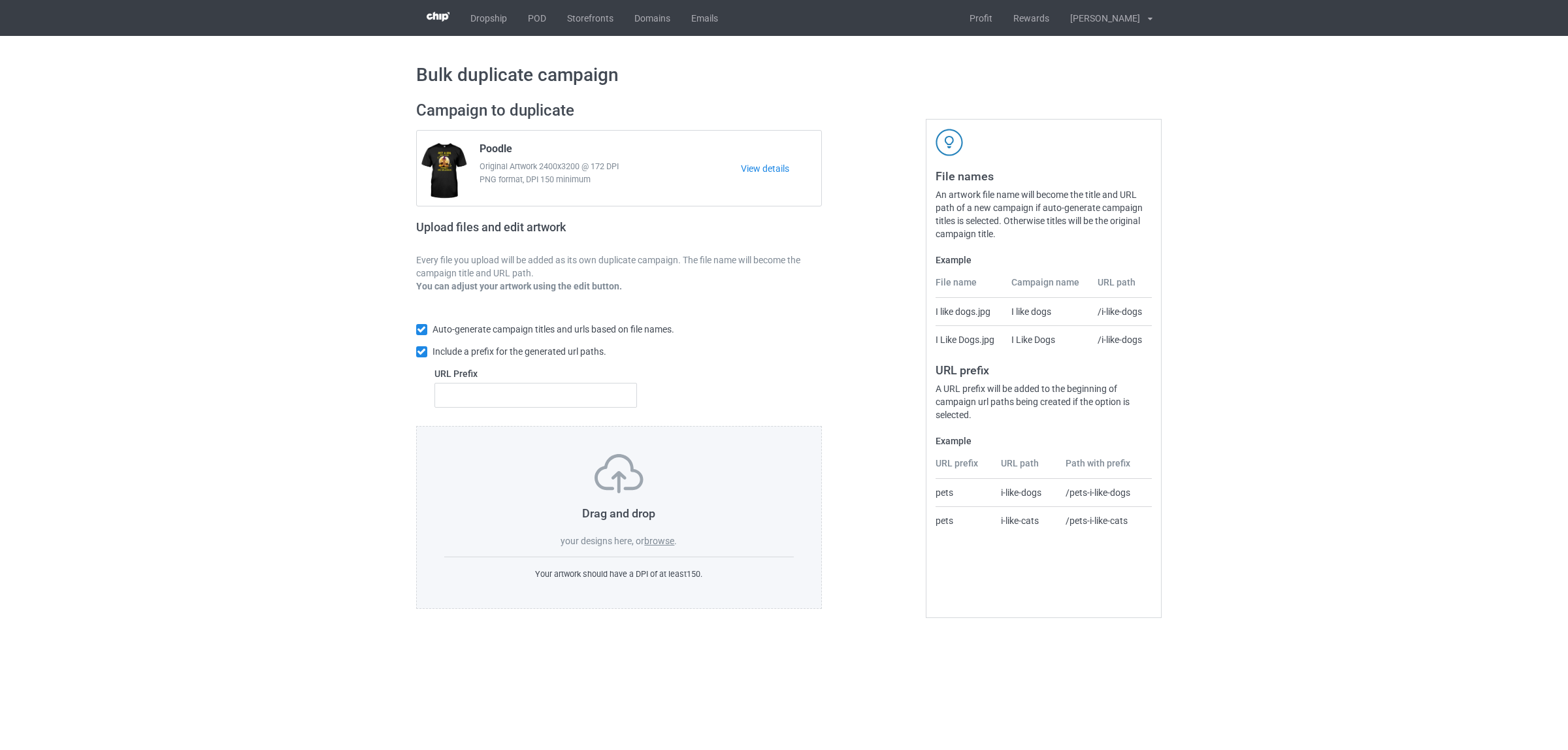
click at [661, 544] on label "browse" at bounding box center [659, 541] width 30 height 10
click at [0, 0] on input "browse" at bounding box center [0, 0] width 0 height 0
click at [654, 539] on label "browse" at bounding box center [659, 541] width 30 height 10
click at [0, 0] on input "browse" at bounding box center [0, 0] width 0 height 0
click at [661, 542] on label "browse" at bounding box center [659, 541] width 30 height 10
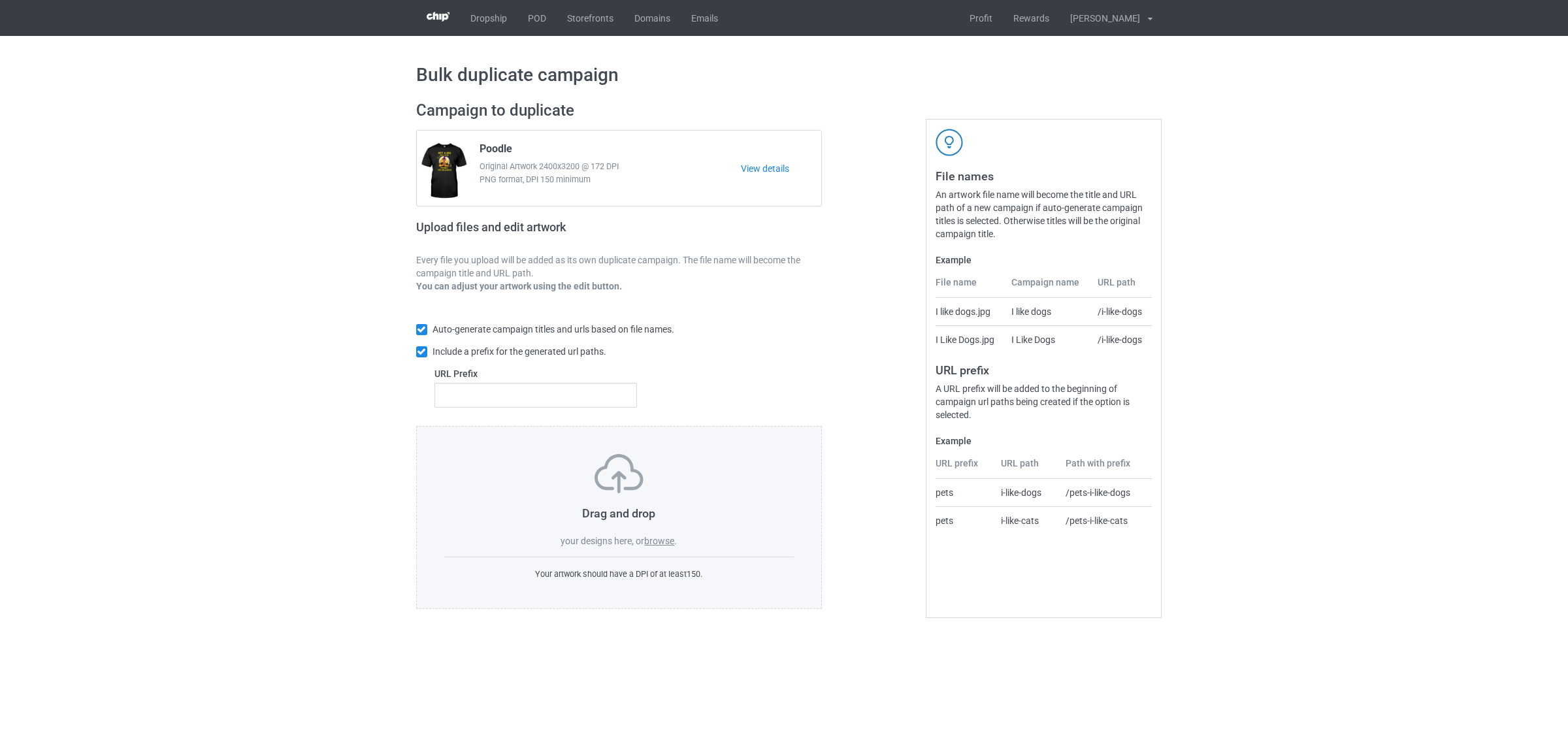
click at [0, 0] on input "browse" at bounding box center [0, 0] width 0 height 0
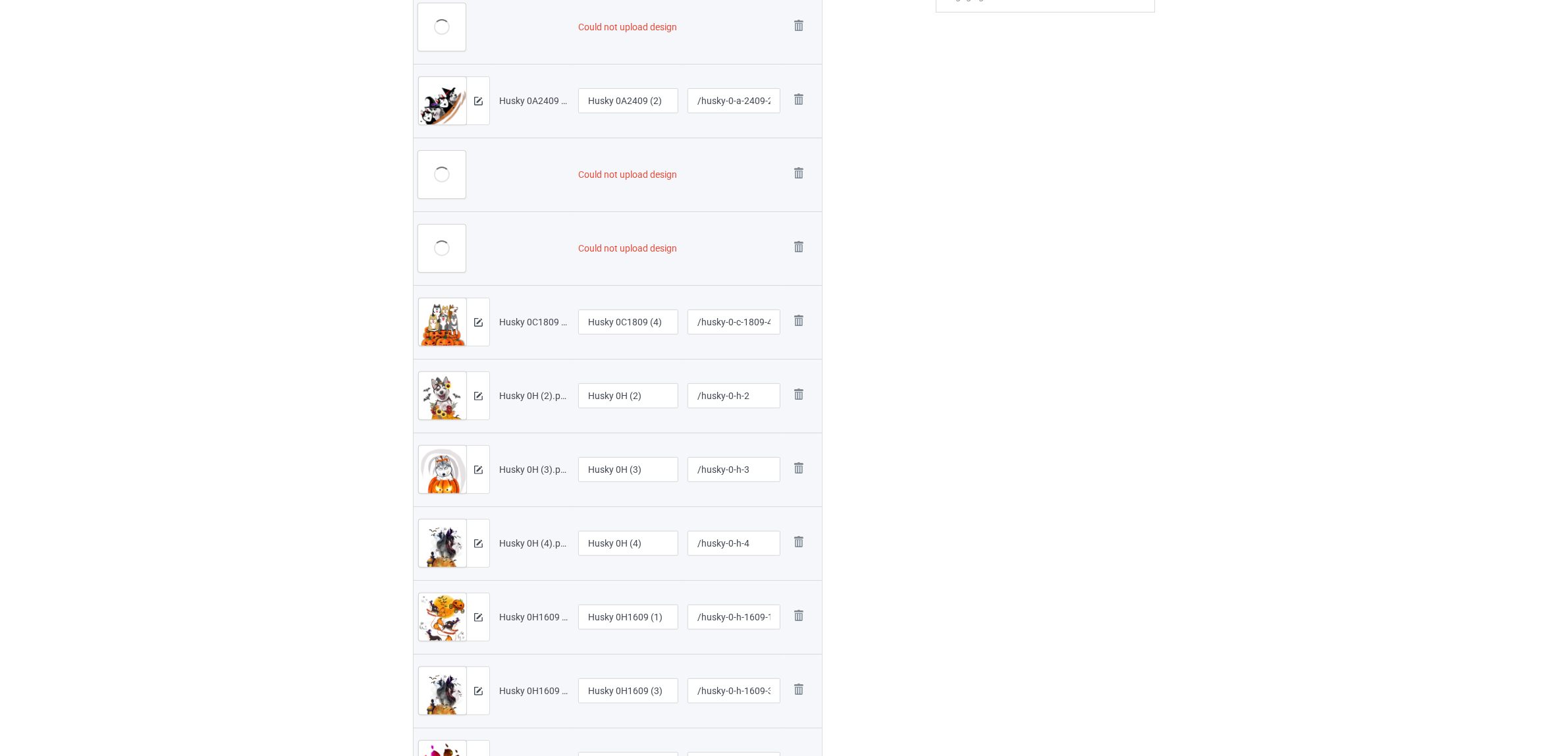
scroll to position [329, 0]
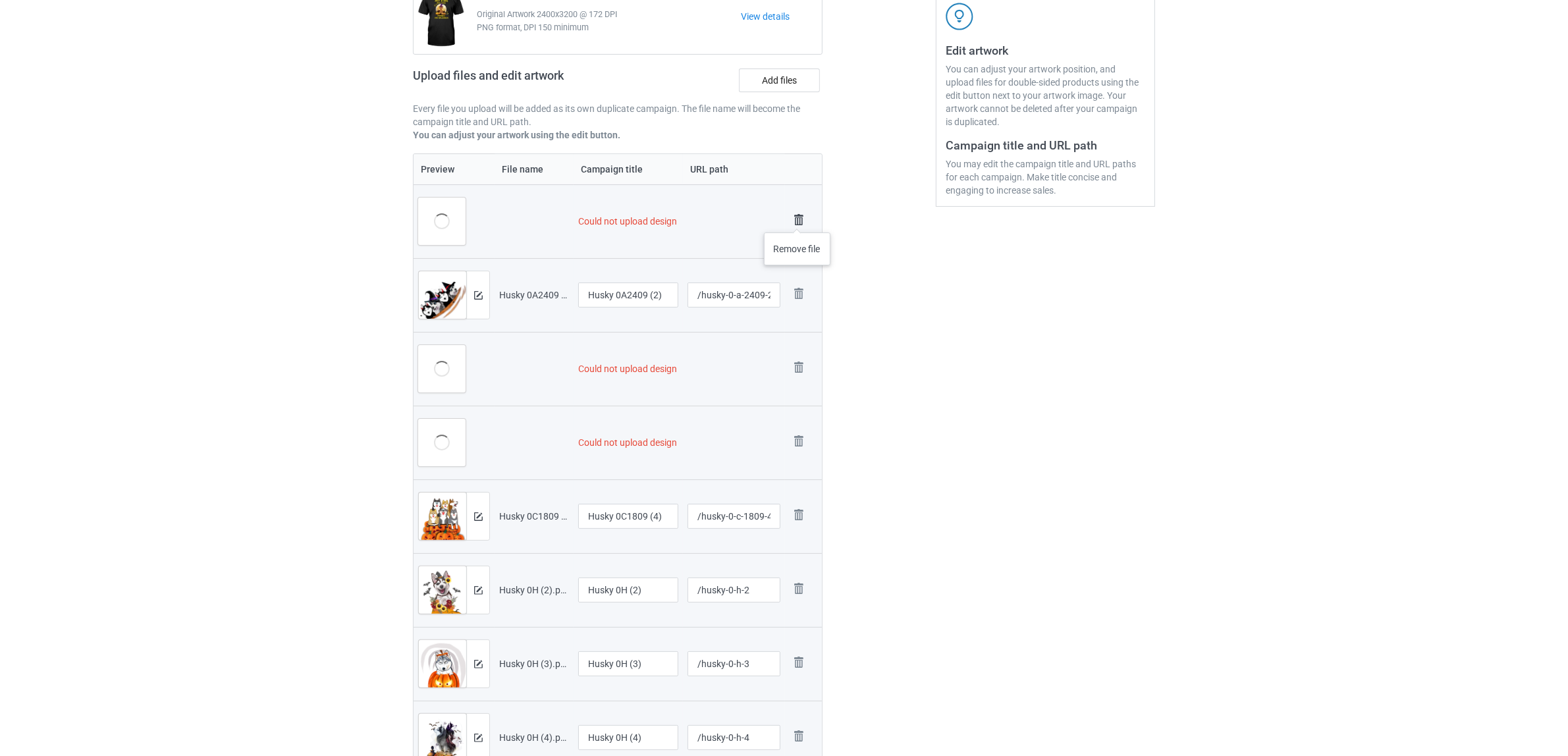
click at [797, 219] on img at bounding box center [798, 220] width 19 height 19
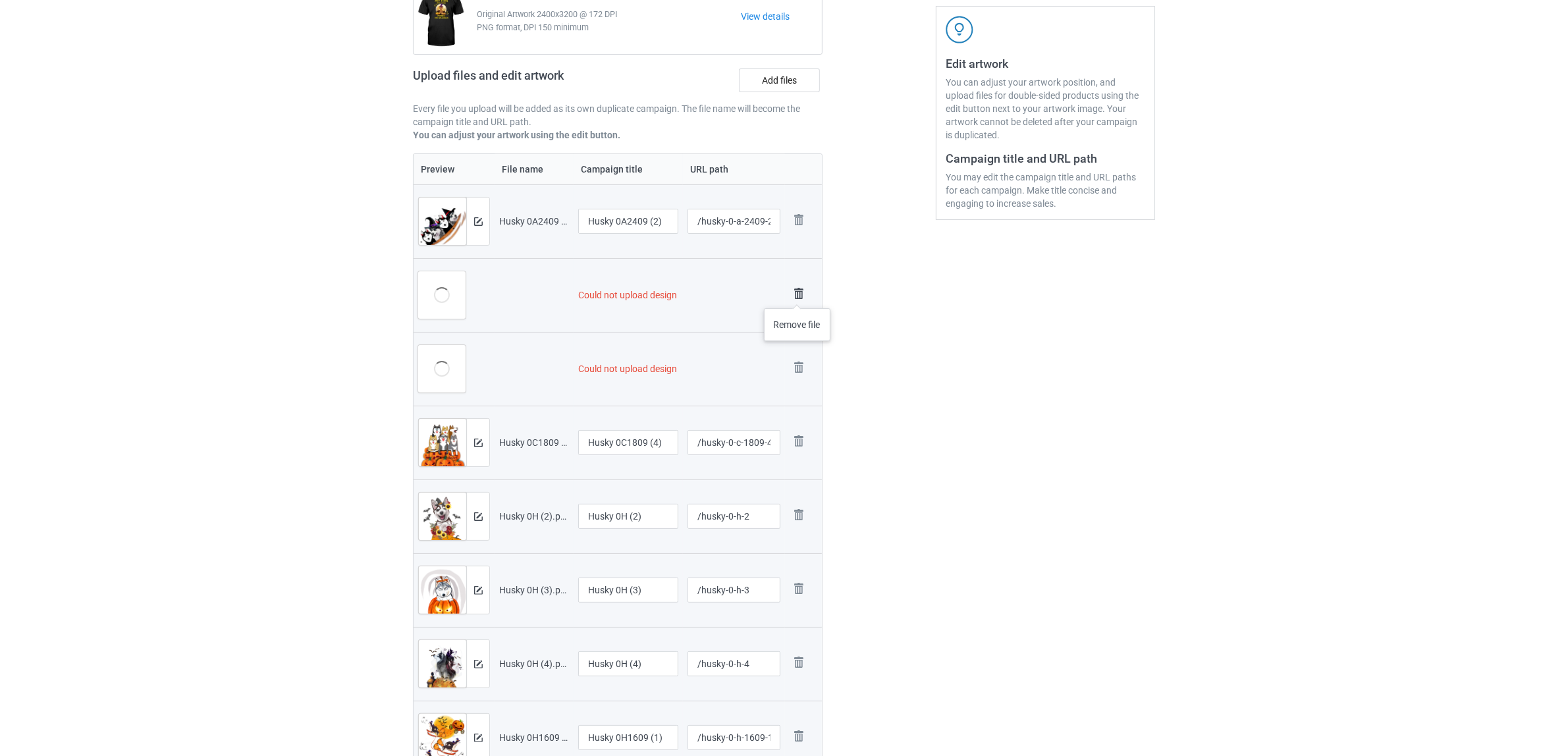
click at [797, 295] on img at bounding box center [798, 294] width 19 height 19
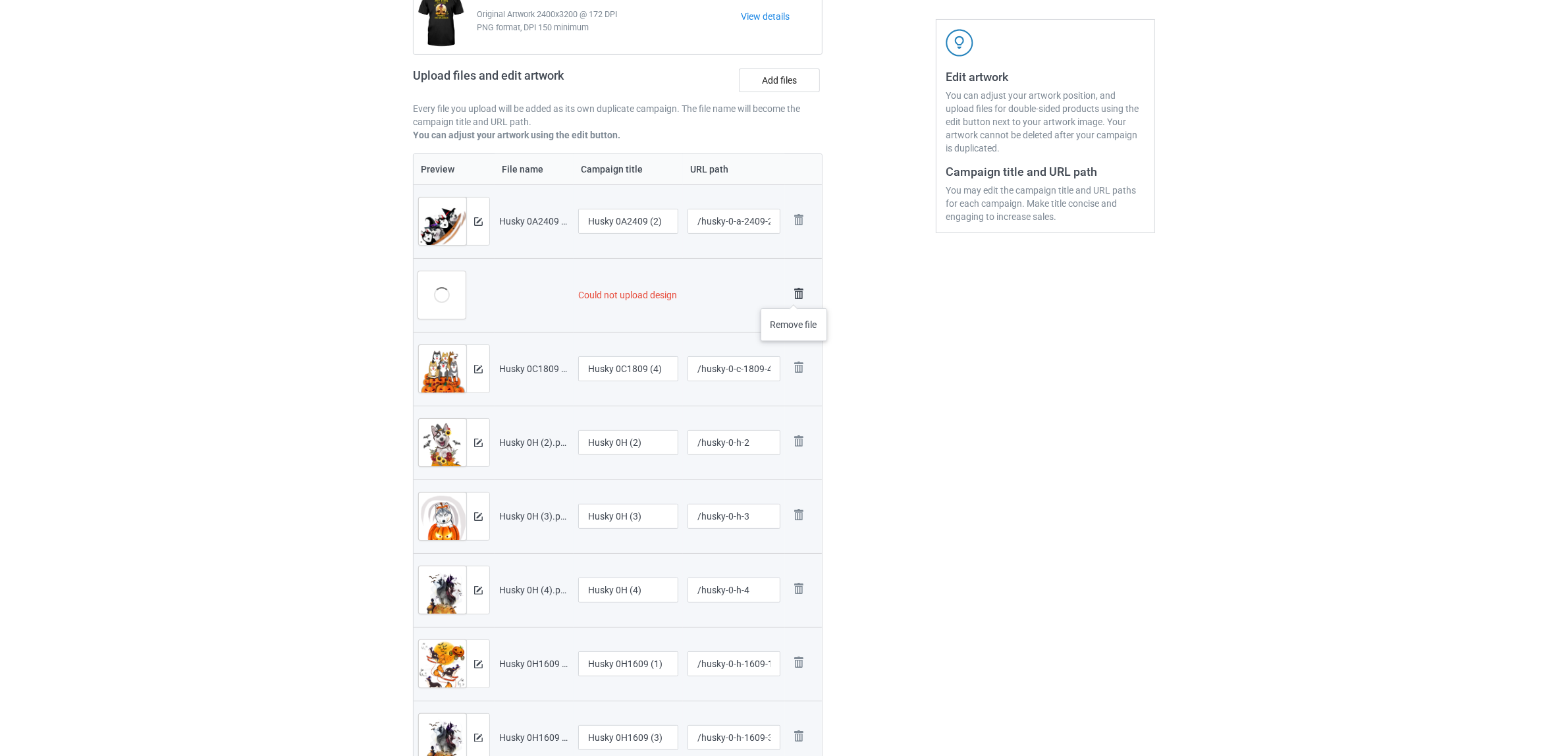
click at [794, 295] on img at bounding box center [798, 294] width 19 height 19
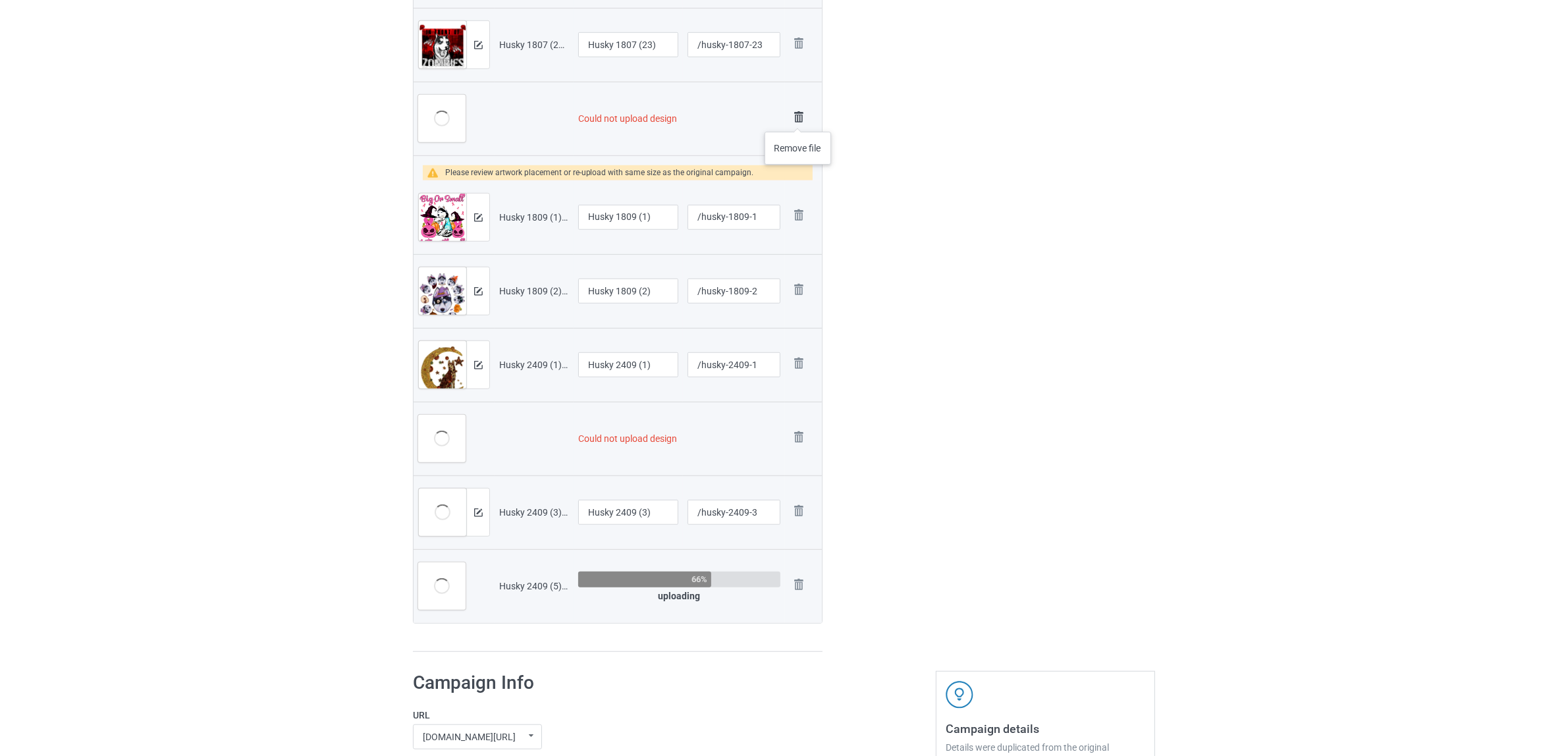
click at [798, 119] on img at bounding box center [798, 117] width 19 height 19
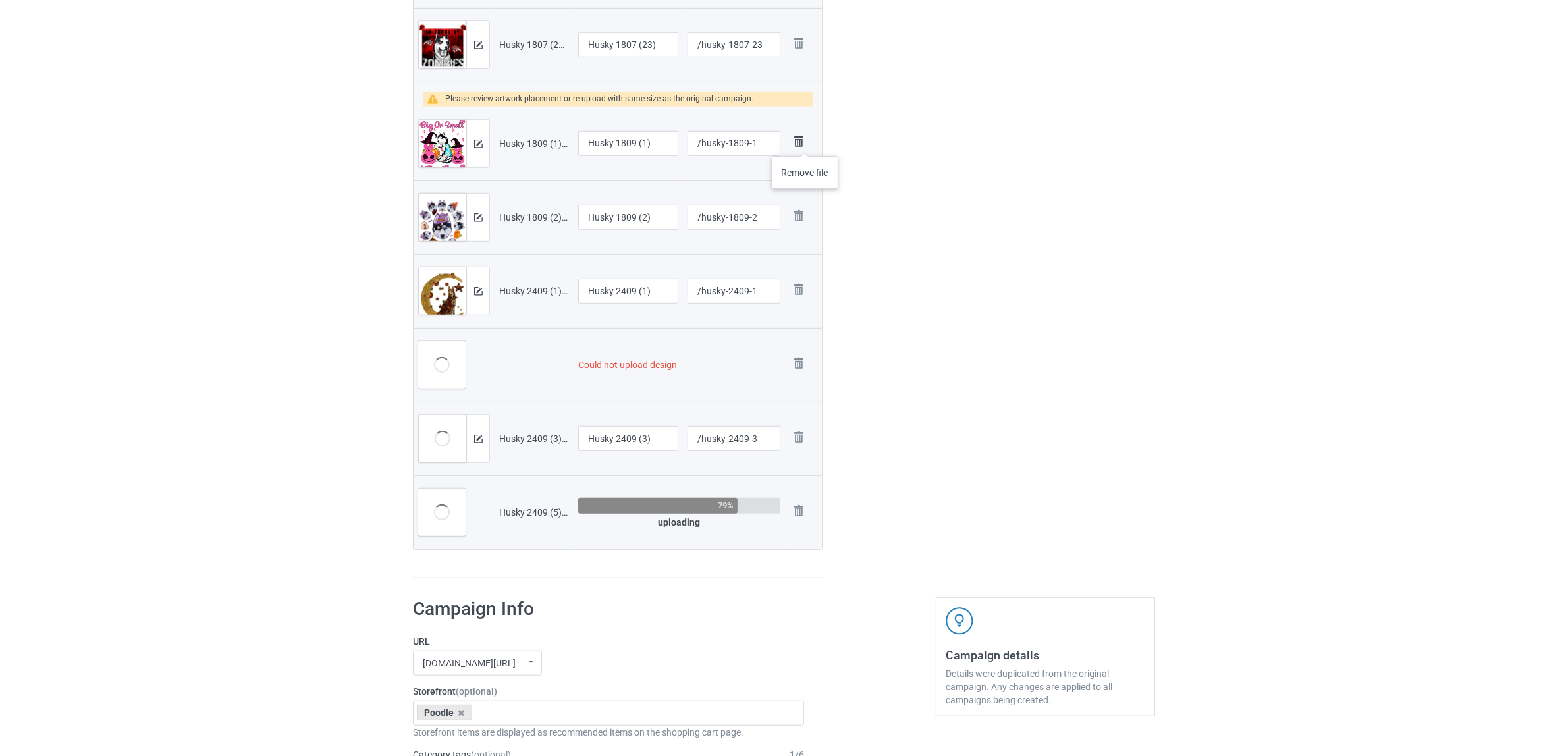
click at [804, 141] on img at bounding box center [798, 141] width 19 height 19
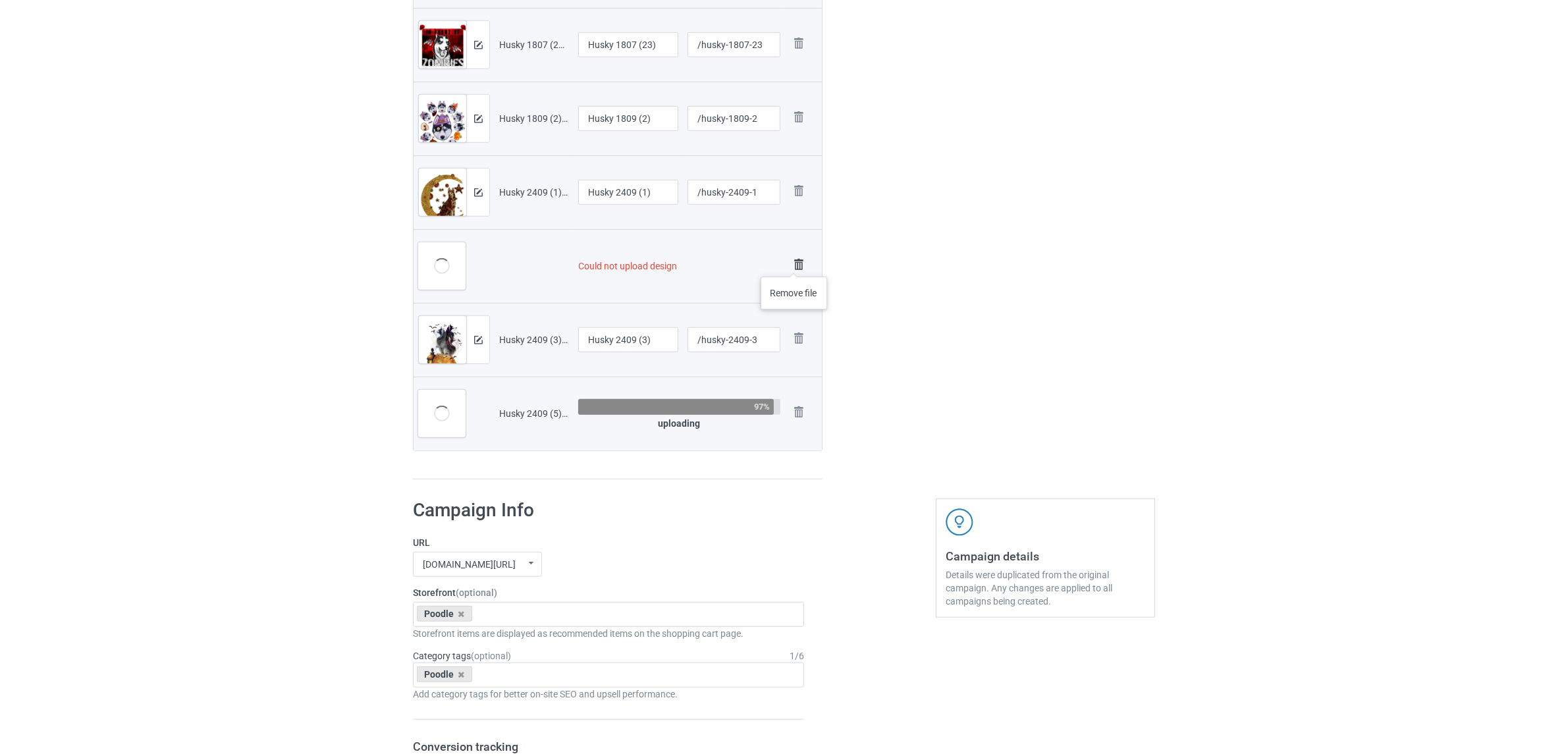
click at [794, 263] on img at bounding box center [798, 265] width 19 height 19
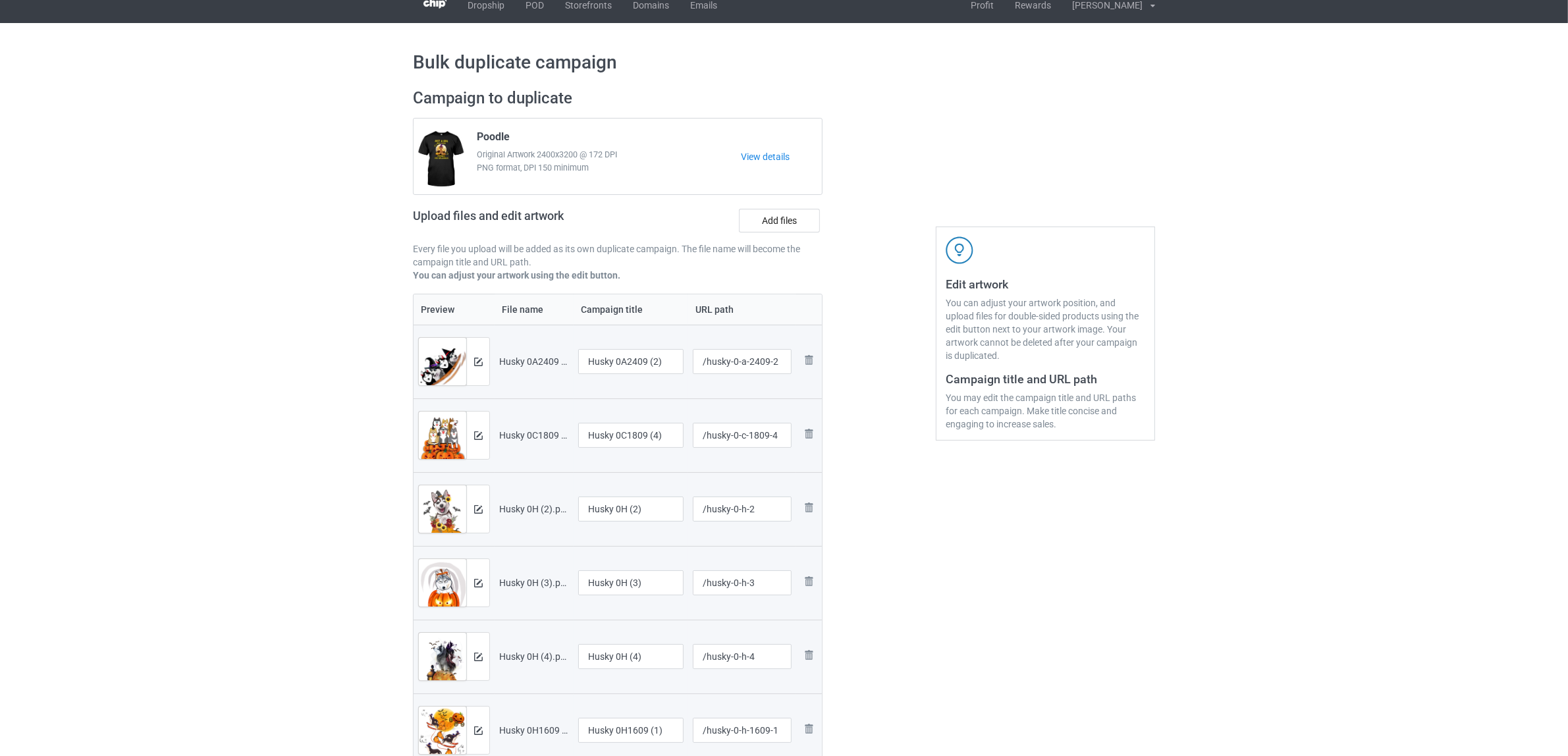
scroll to position [0, 0]
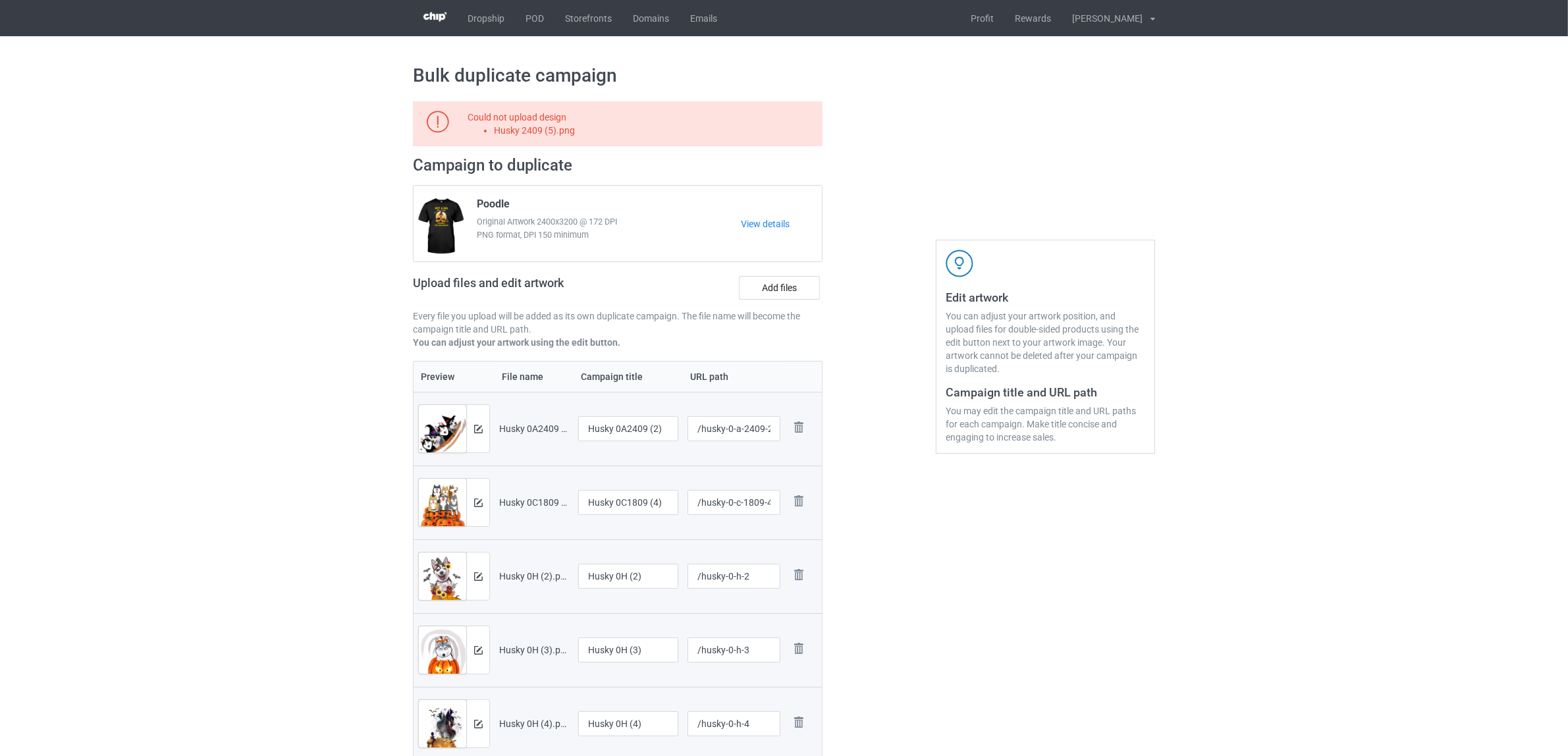
click at [615, 374] on th "Campaign title" at bounding box center [628, 377] width 110 height 30
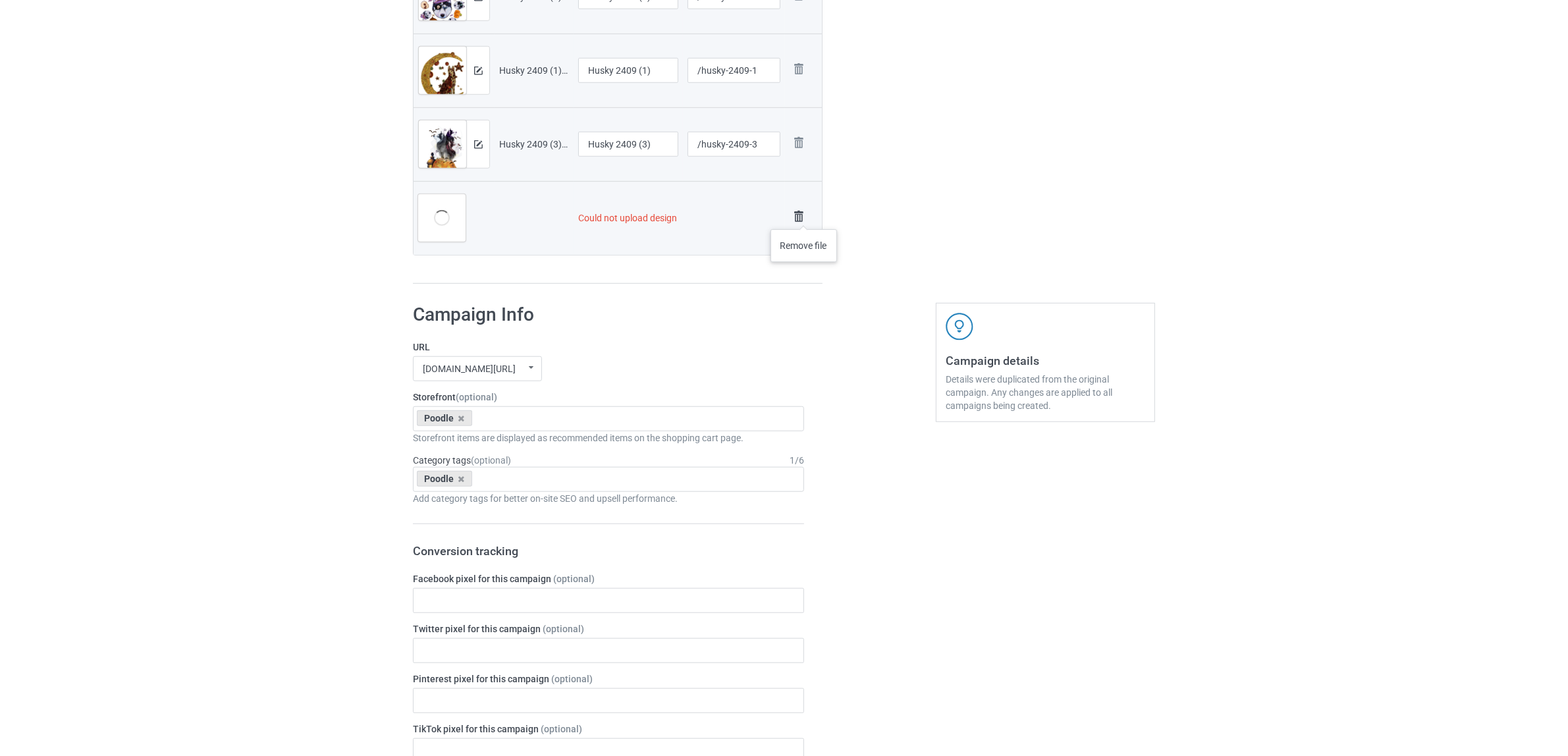
click at [804, 216] on img at bounding box center [798, 216] width 19 height 19
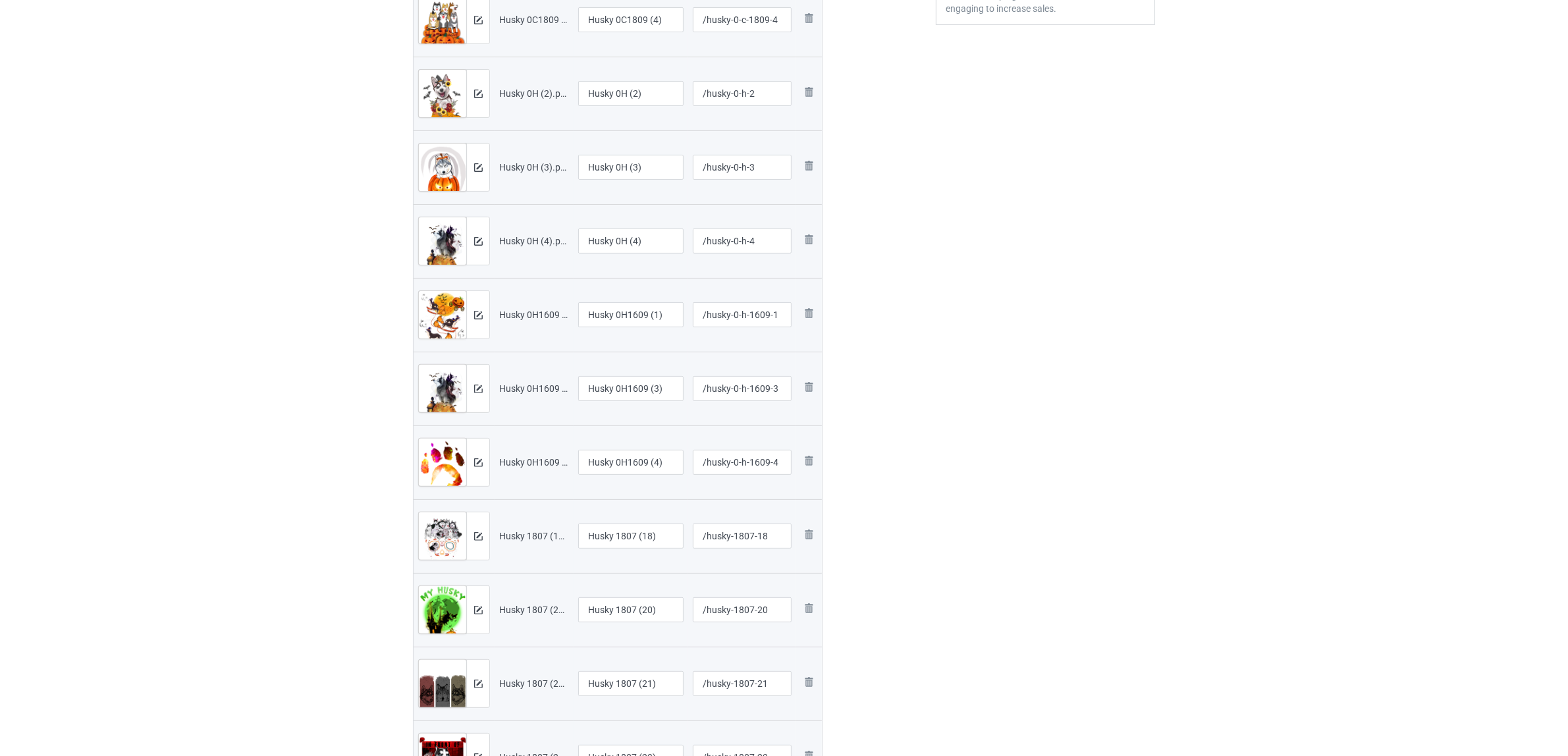
scroll to position [275, 0]
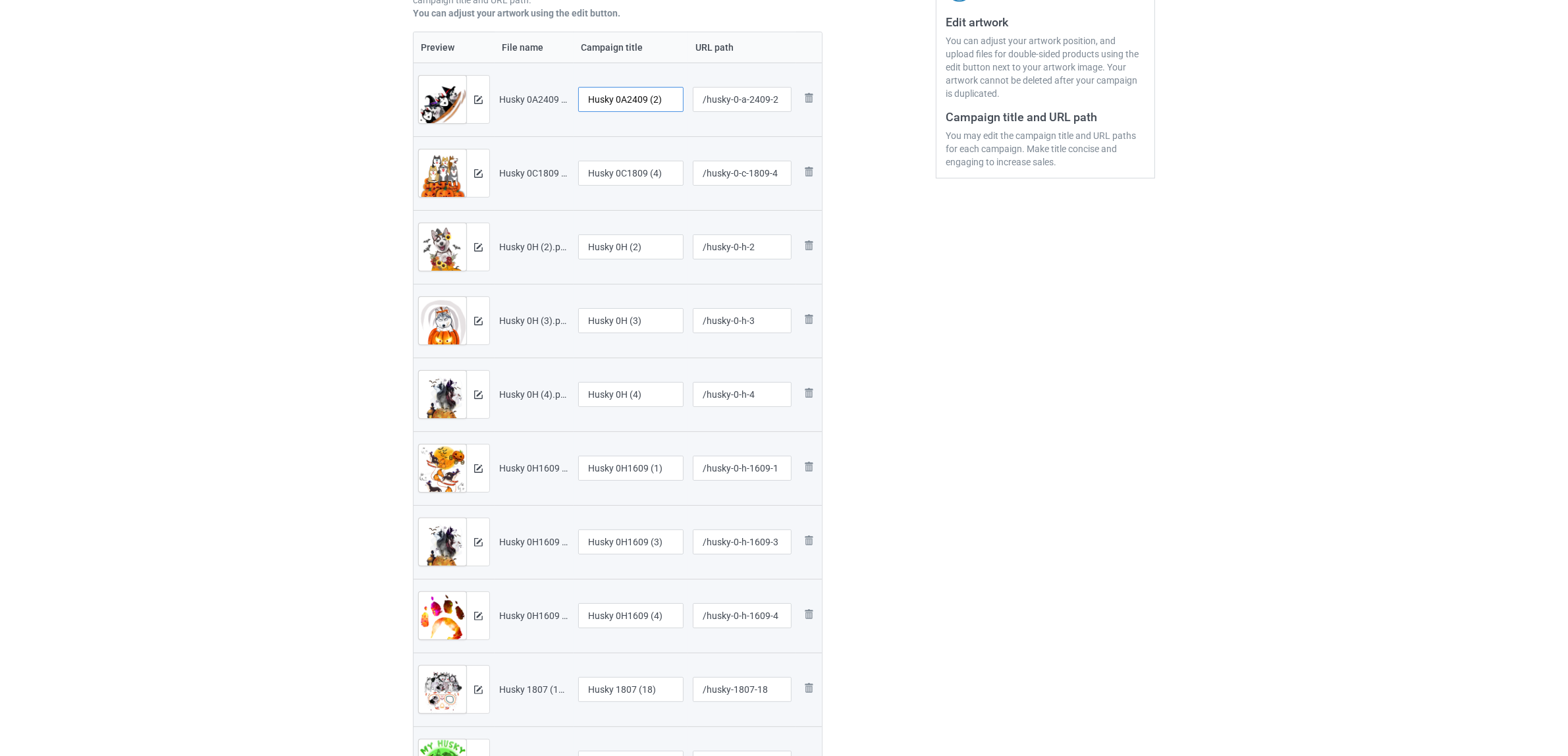
drag, startPoint x: 617, startPoint y: 96, endPoint x: 673, endPoint y: 100, distance: 56.1
click at [673, 100] on input "Husky 0A2409 (2)" at bounding box center [630, 99] width 105 height 25
click at [599, 97] on input "Husky" at bounding box center [630, 99] width 105 height 25
type input "Husky"
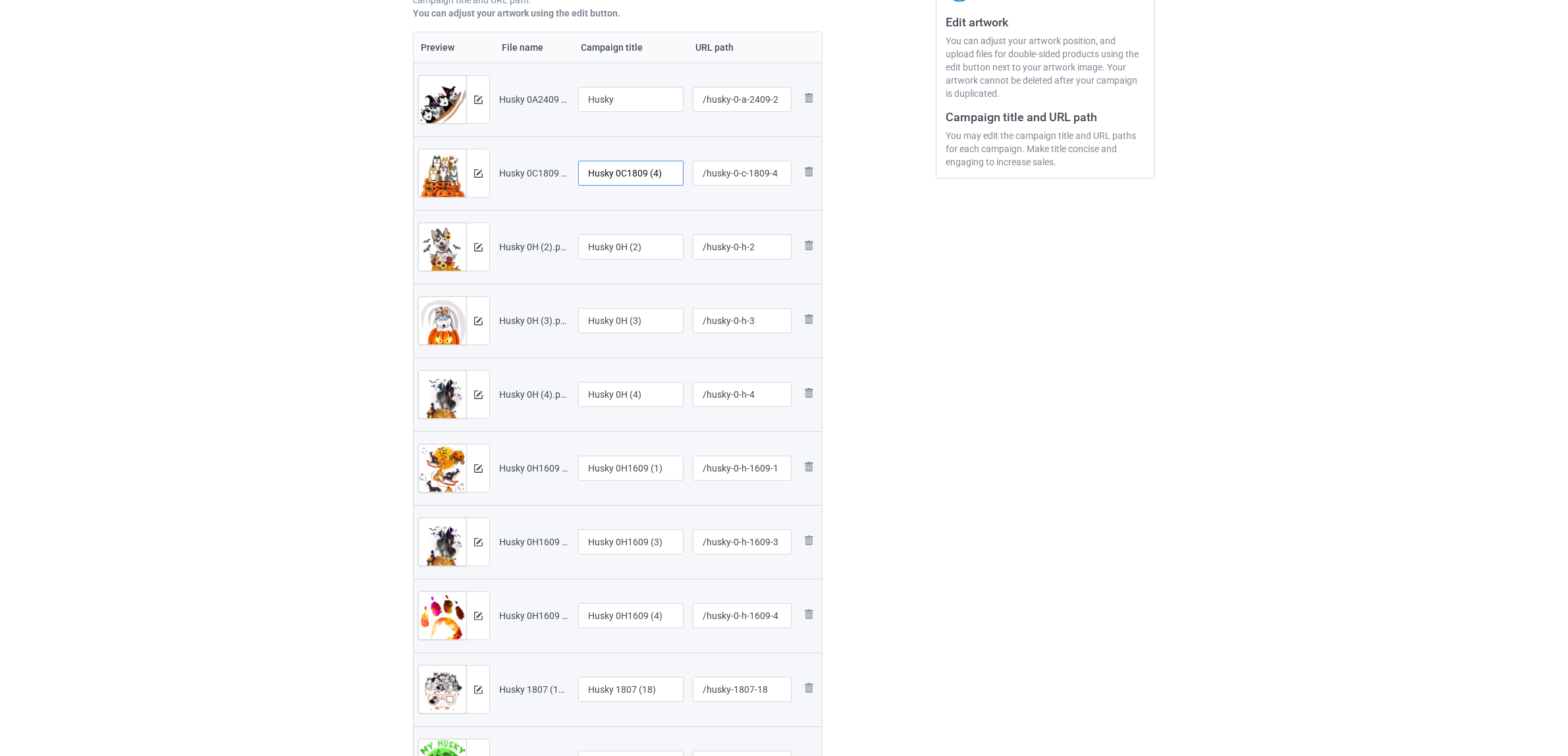
click at [637, 172] on input "Husky 0C1809 (4)" at bounding box center [630, 173] width 105 height 25
paste input "text"
type input "Husky"
click at [627, 247] on input "Husky 0H (2)" at bounding box center [630, 247] width 105 height 25
paste input "text"
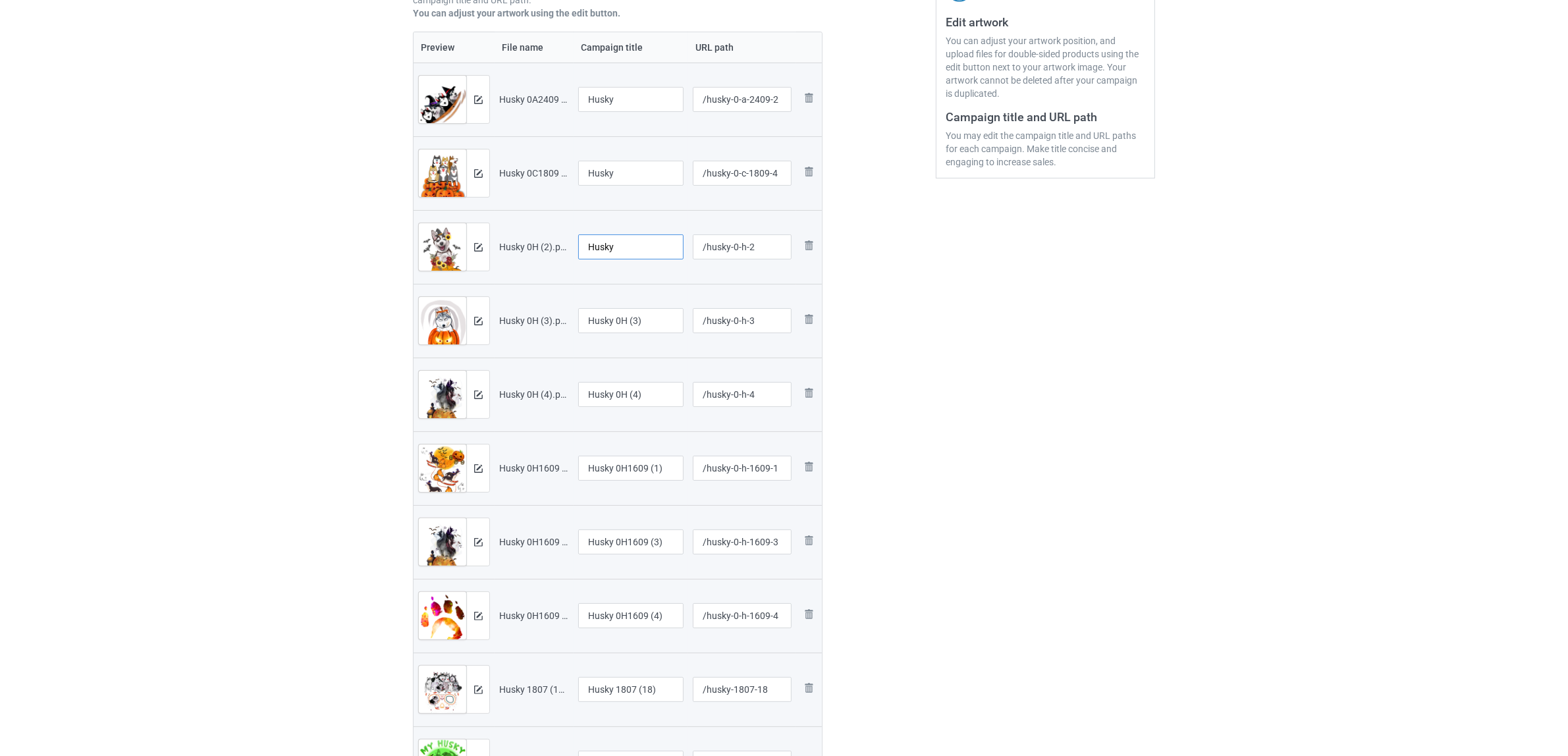
type input "Husky"
click at [623, 314] on input "Husky 0H (3)" at bounding box center [630, 320] width 105 height 25
paste input "text"
type input "Husky"
click at [615, 389] on input "Husky 0H (4)" at bounding box center [630, 394] width 105 height 25
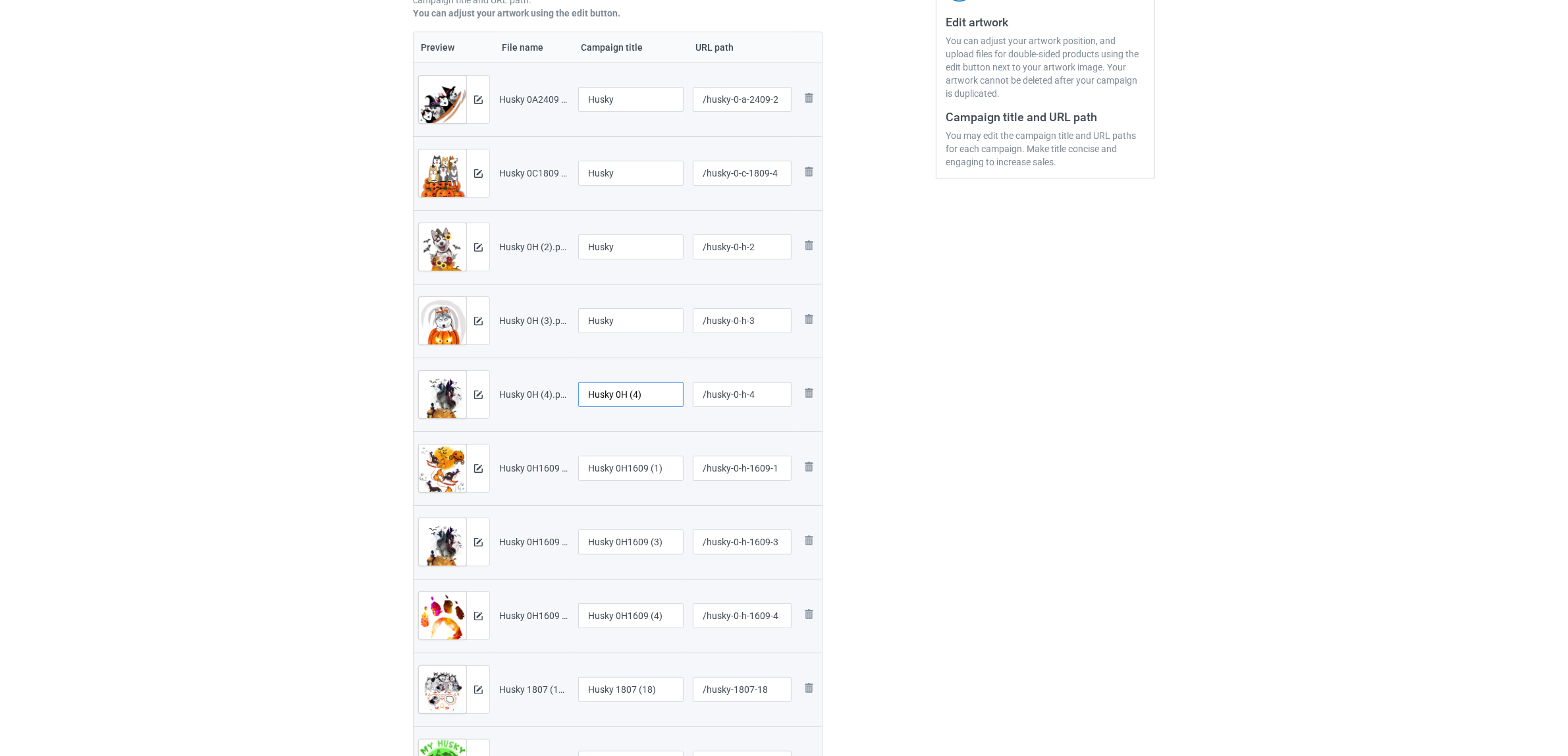
paste input "text"
type input "Husky"
click at [637, 453] on td "Husky 0H1609 (1)" at bounding box center [630, 468] width 114 height 74
click at [637, 478] on input "Husky 0H1609 (1)" at bounding box center [630, 468] width 105 height 25
paste input "text"
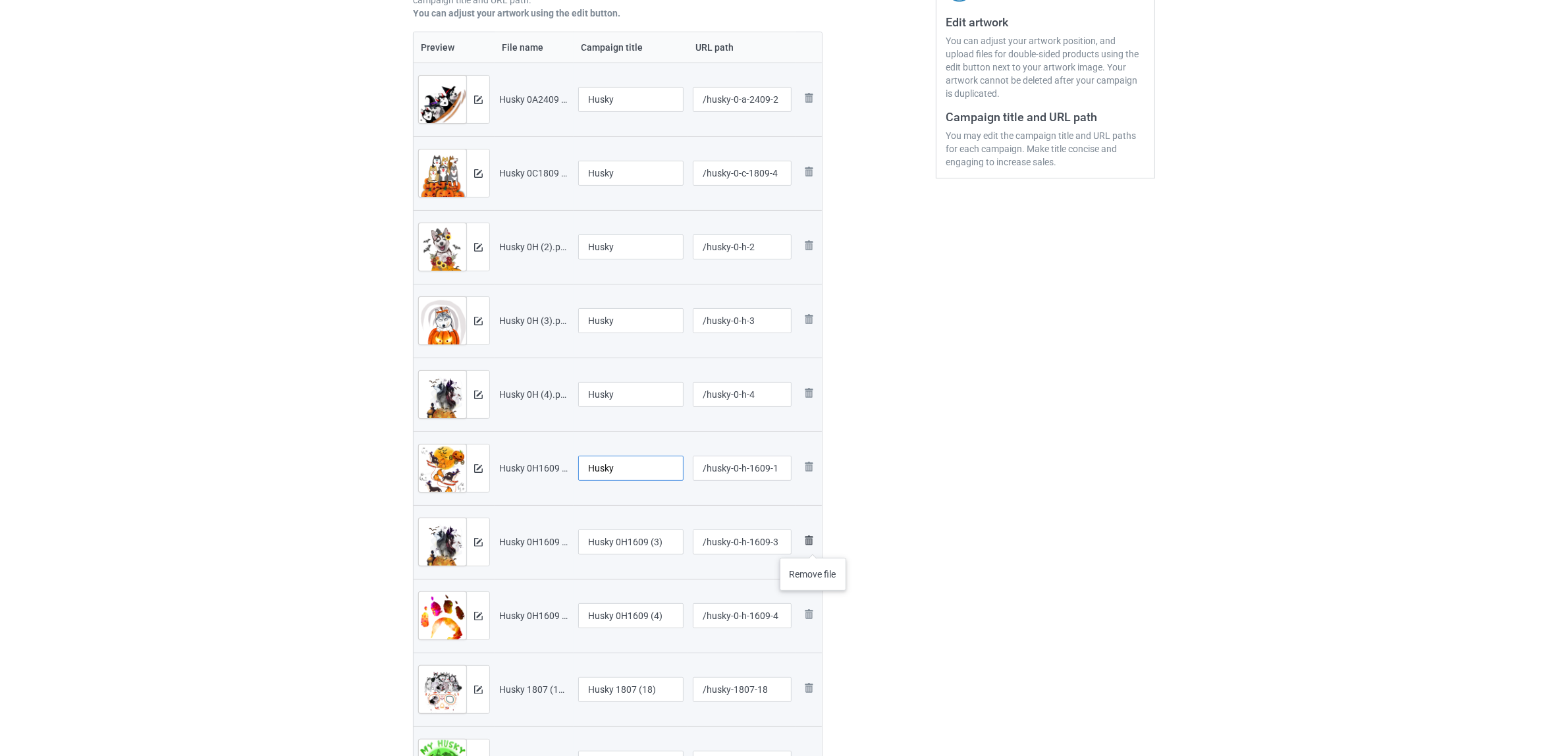
type input "Husky"
click at [811, 543] on img at bounding box center [808, 540] width 16 height 16
click at [614, 555] on div at bounding box center [630, 558] width 105 height 8
click at [628, 545] on input "Husky 0H1609 (4)" at bounding box center [630, 542] width 105 height 25
paste input "text"
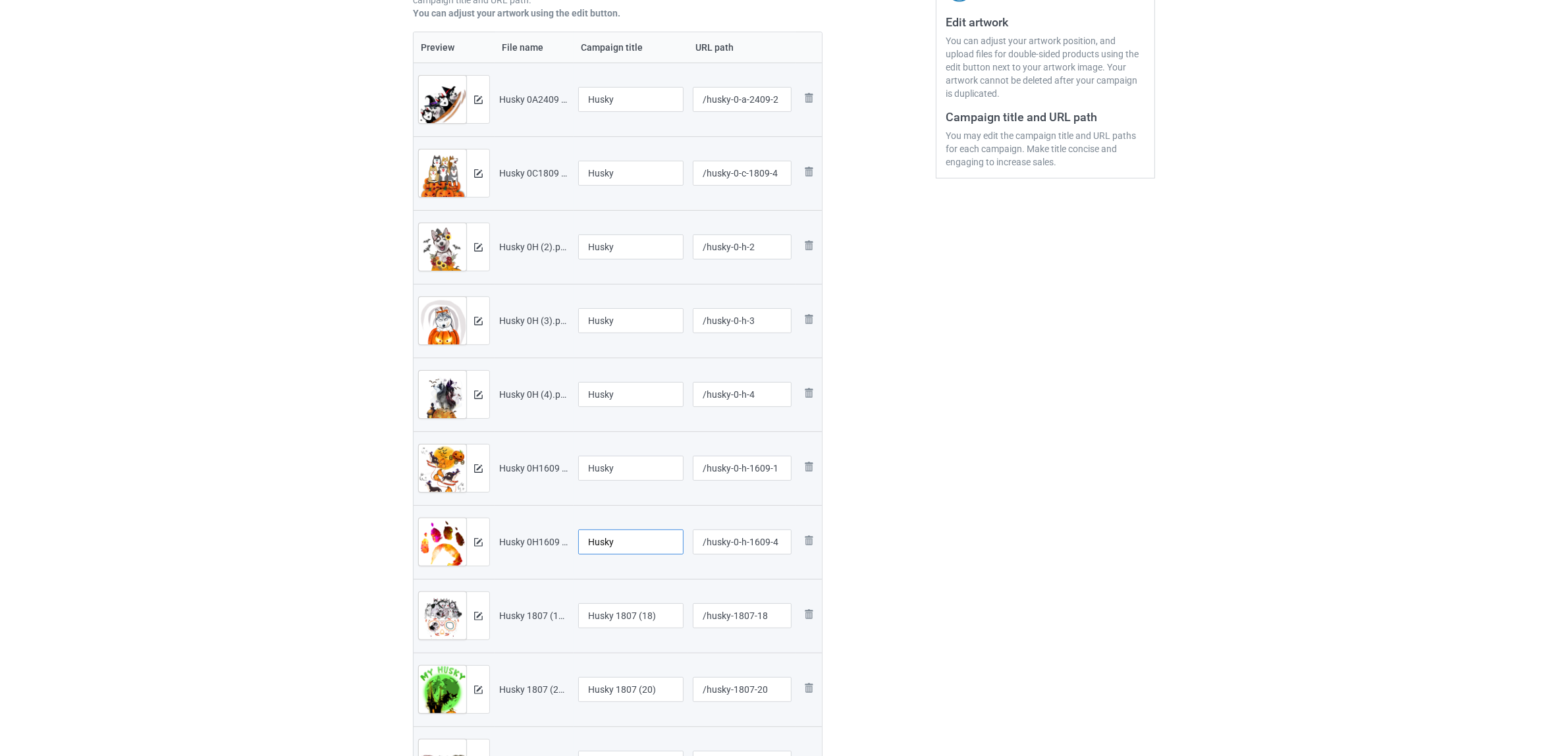
type input "Husky"
click at [617, 617] on input "Husky 1807 (18)" at bounding box center [630, 615] width 105 height 25
paste input "text"
type input "Husky"
click at [615, 686] on input "Husky 1807 (20)" at bounding box center [630, 689] width 105 height 25
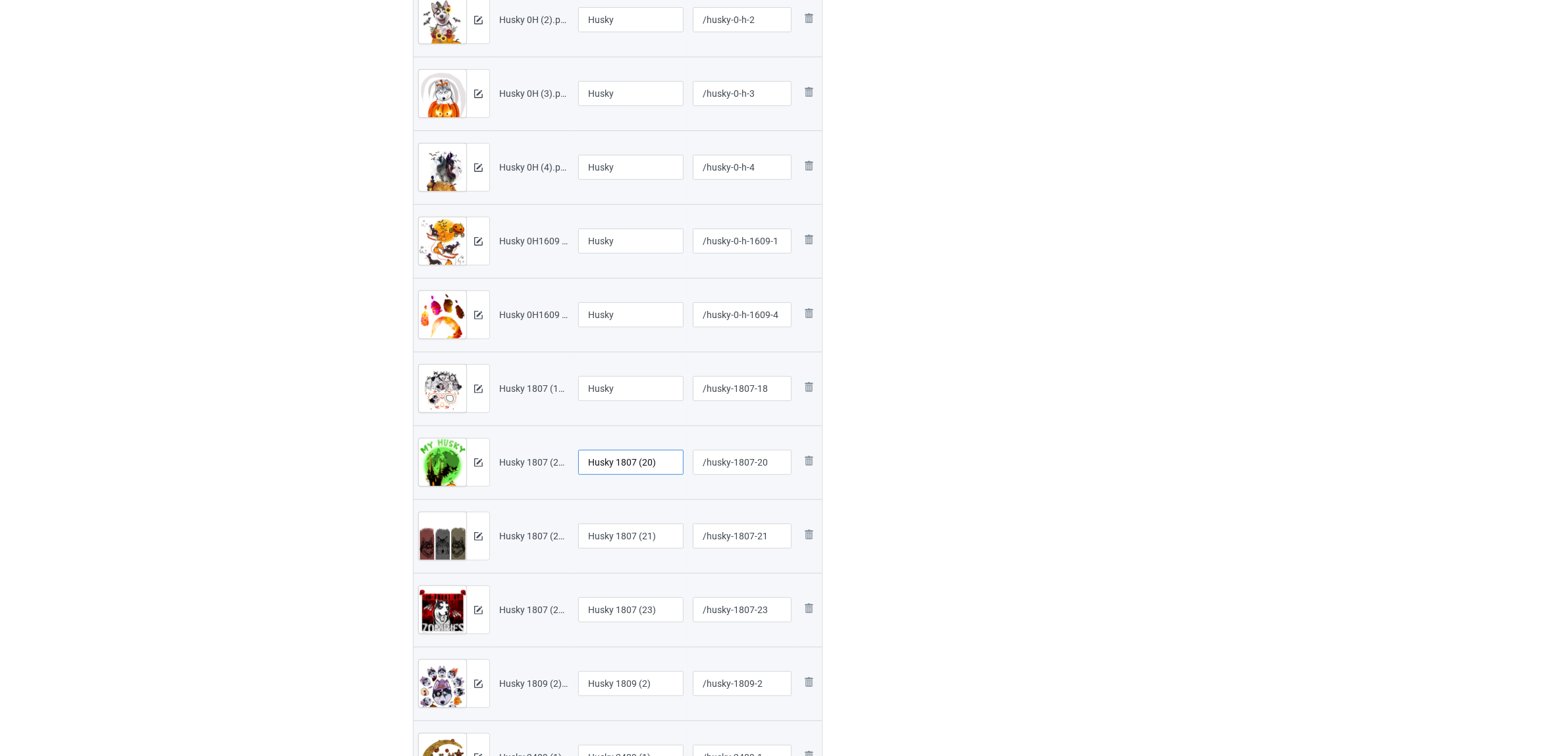
scroll to position [522, 0]
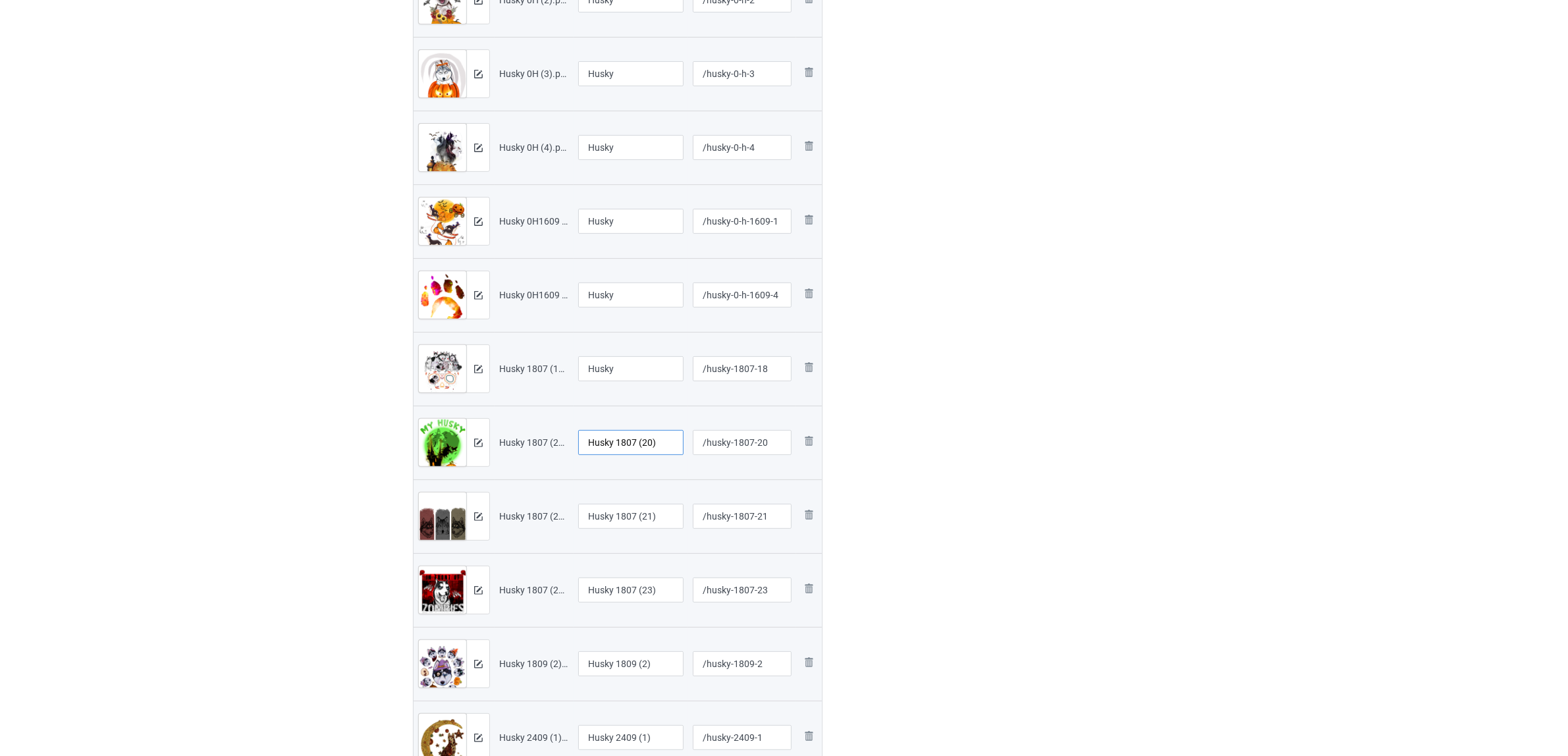
paste input "text"
type input "Husky"
click at [617, 517] on input "Husky 1807 (21)" at bounding box center [630, 516] width 105 height 25
paste input "text"
type input "Husky"
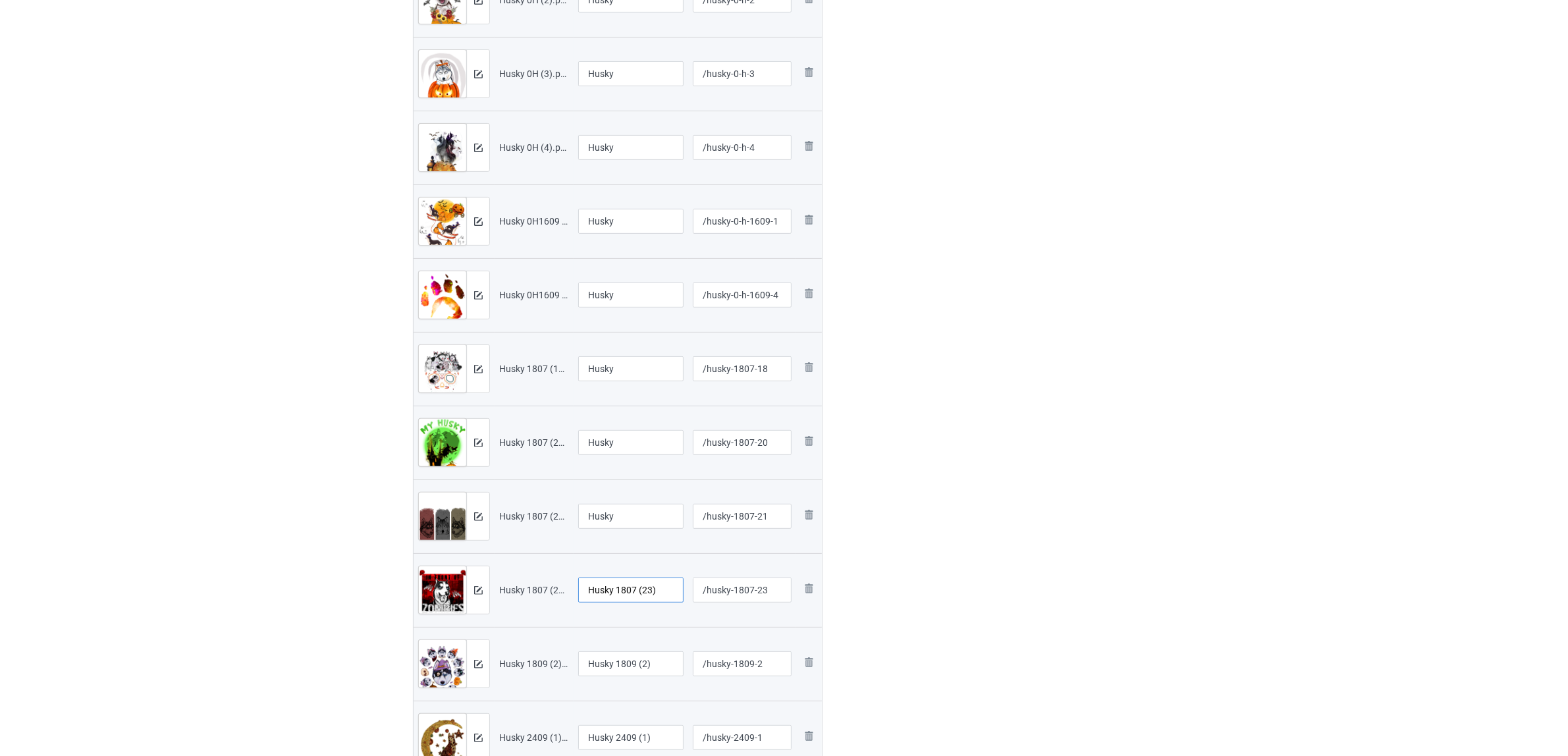
click at [612, 591] on input "Husky 1807 (23)" at bounding box center [630, 590] width 105 height 25
paste input "text"
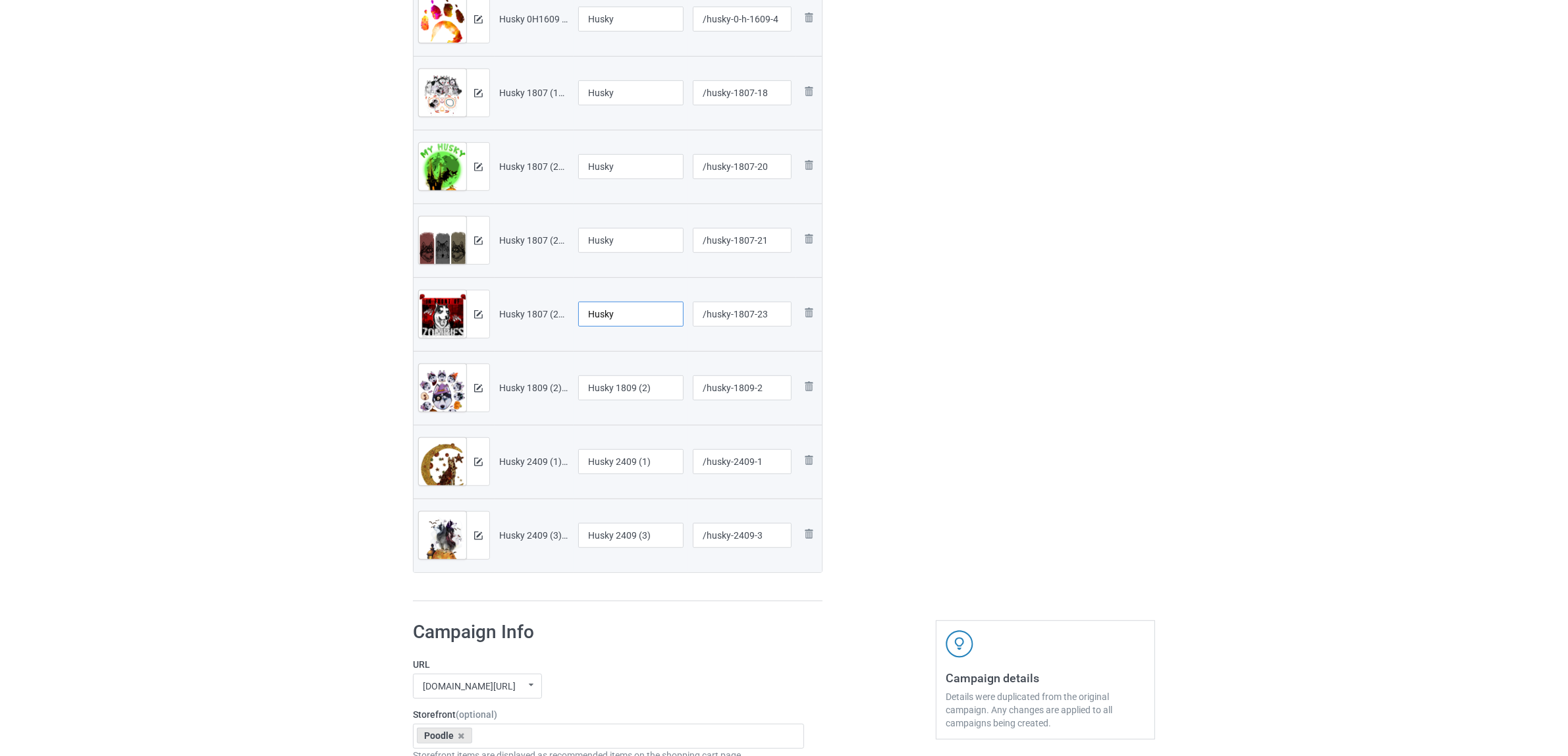
scroll to position [852, 0]
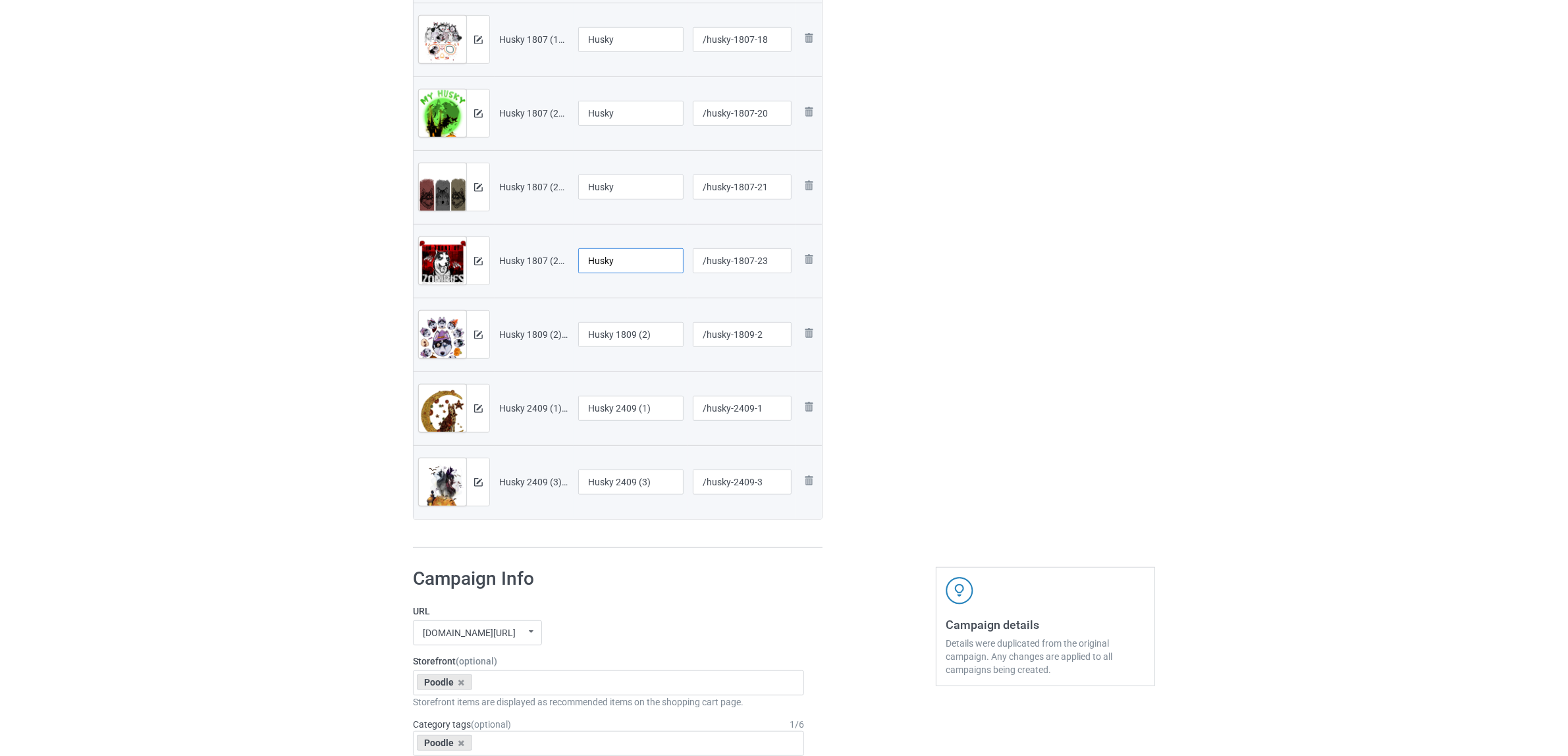
type input "Husky"
click at [615, 331] on input "Husky 1809 (2)" at bounding box center [630, 334] width 105 height 25
paste input "text"
type input "Husky"
click at [623, 406] on input "Husky 2409 (1)" at bounding box center [630, 408] width 105 height 25
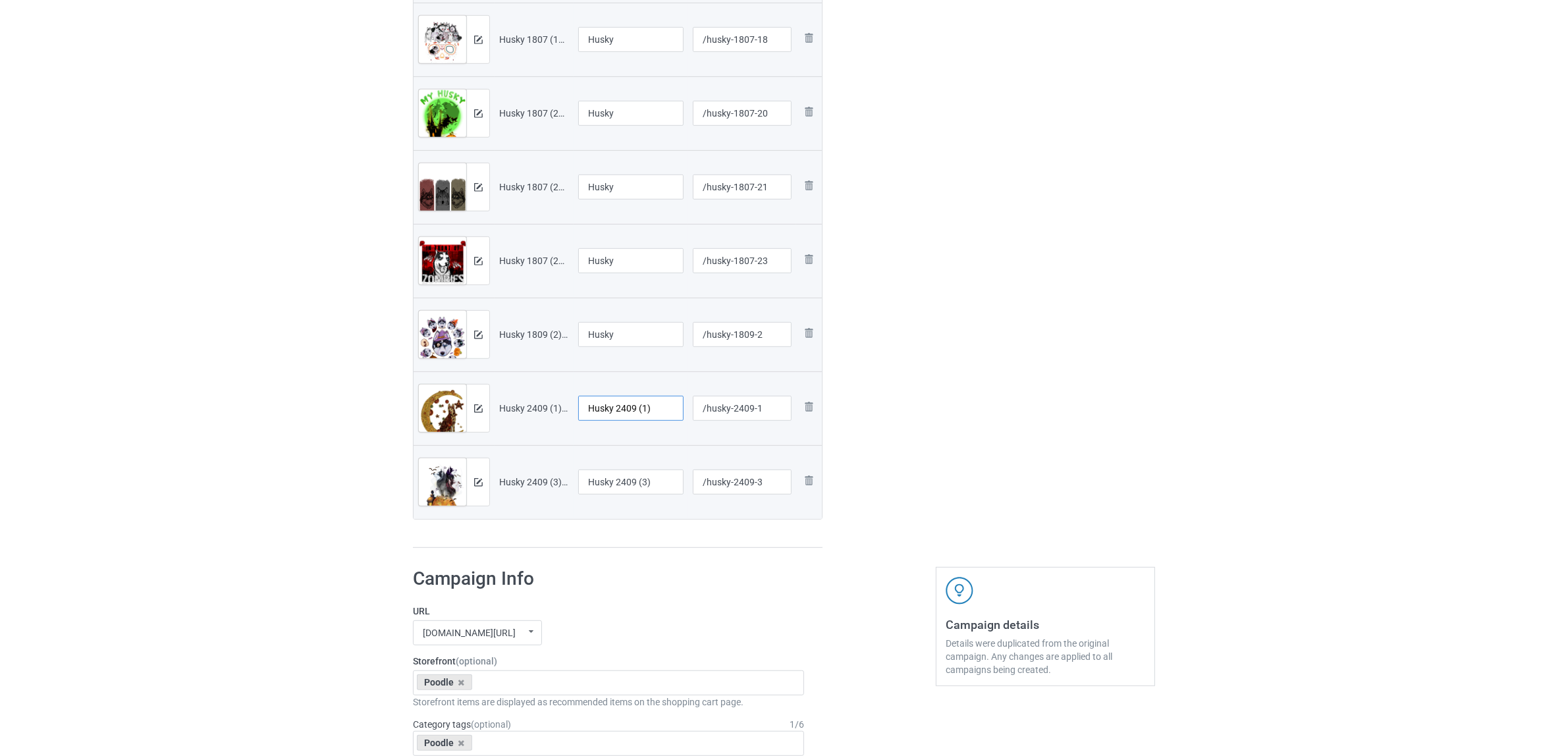
paste input "text"
type input "Husky"
click at [807, 476] on img at bounding box center [808, 480] width 16 height 16
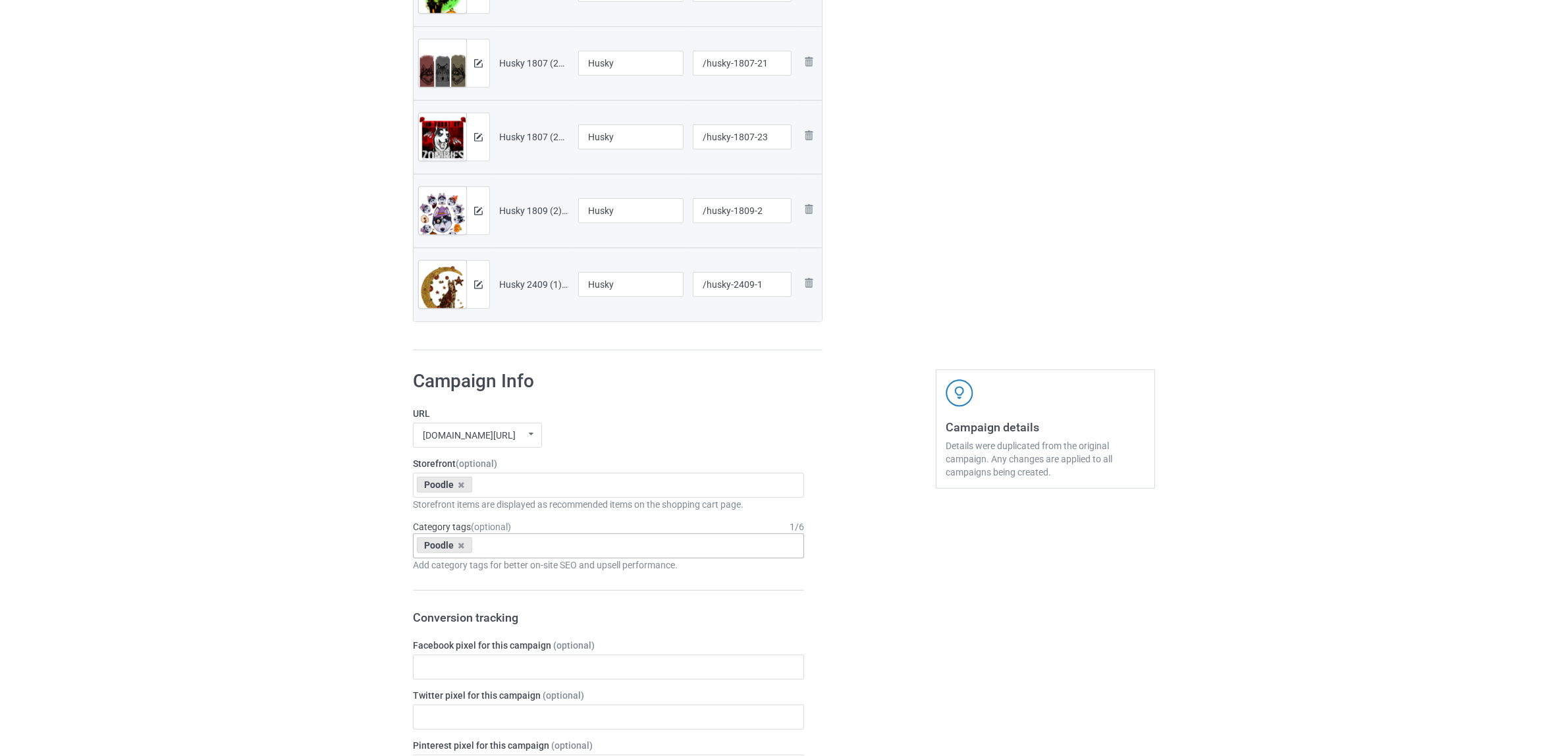
scroll to position [1099, 0]
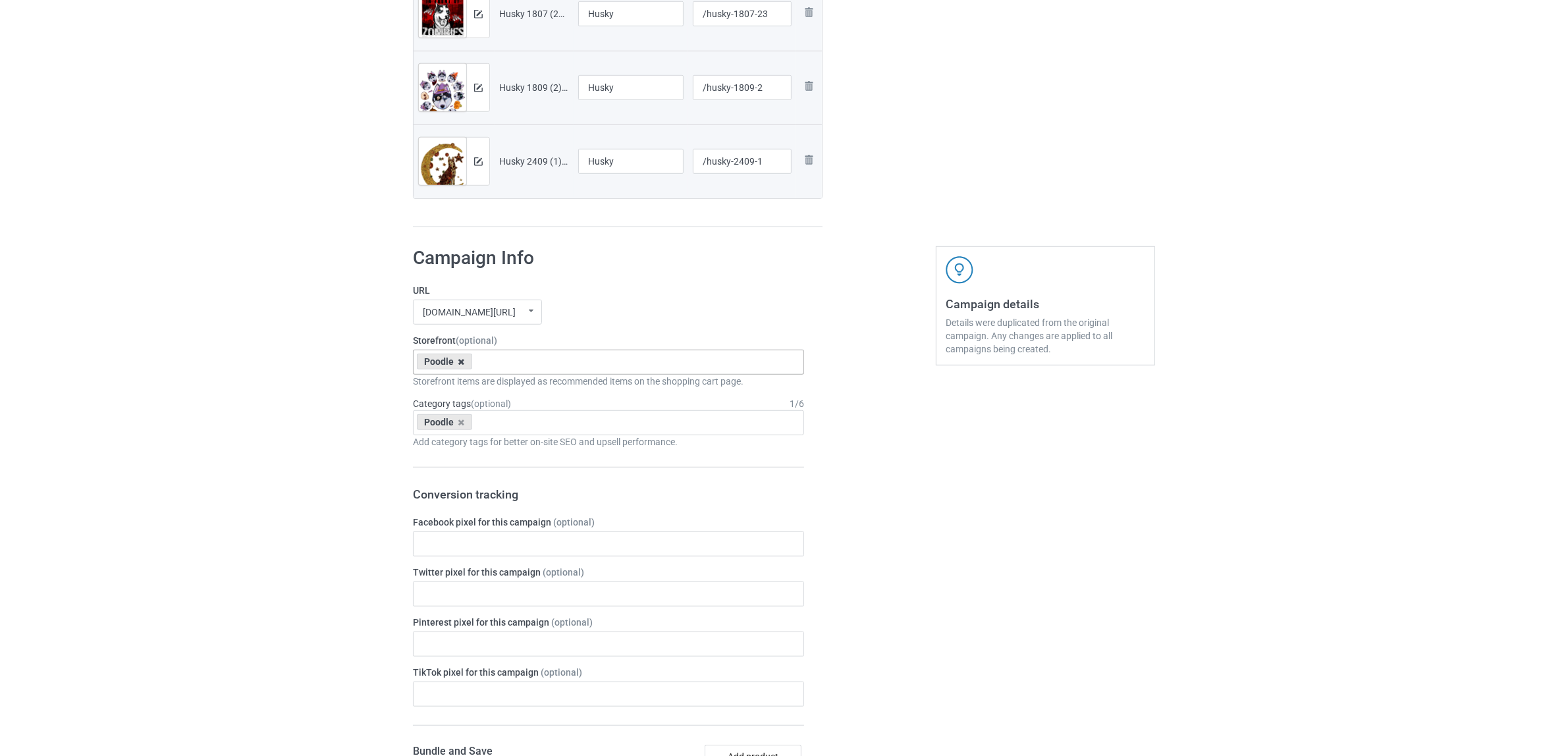
click at [459, 362] on icon at bounding box center [462, 362] width 7 height 8
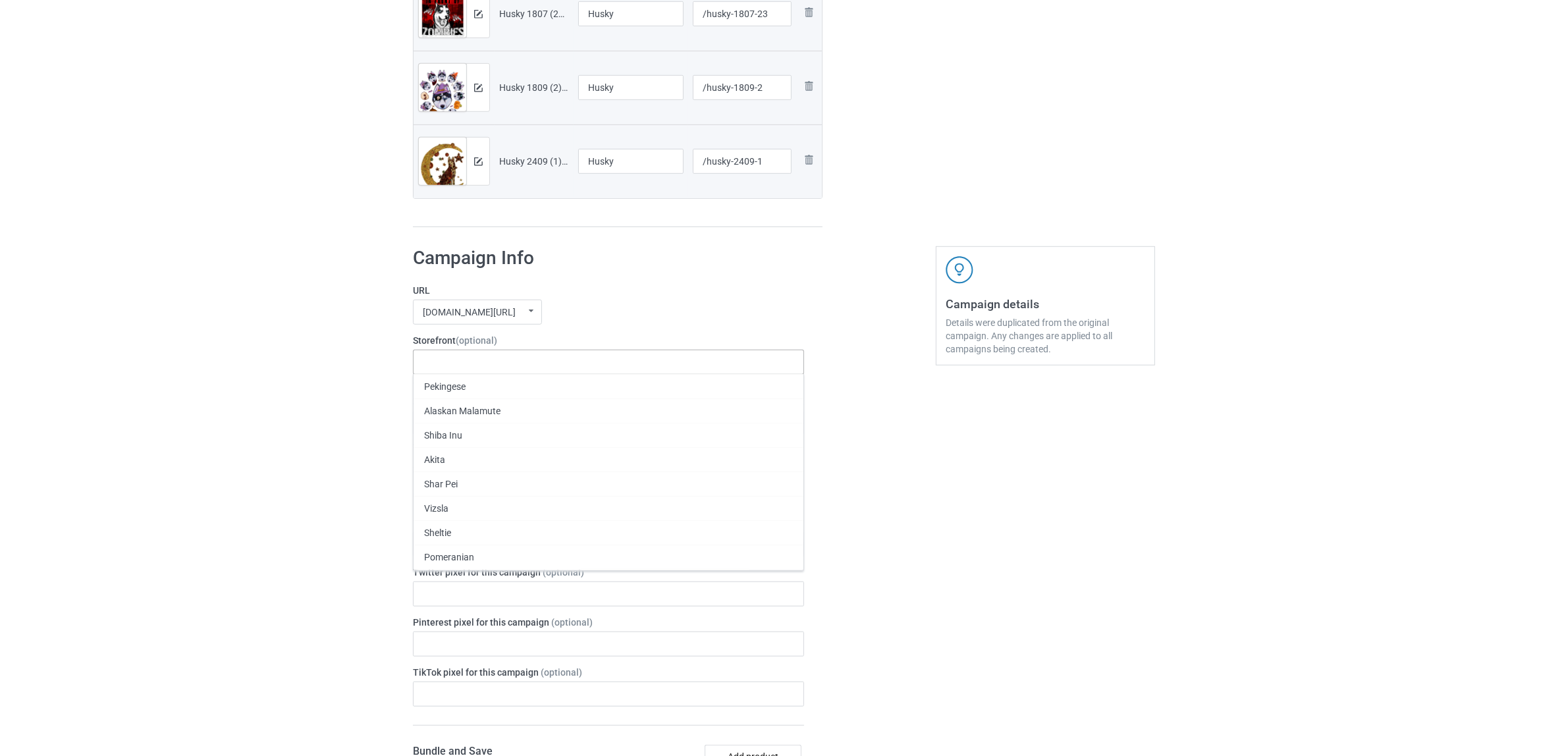
paste input "Husky"
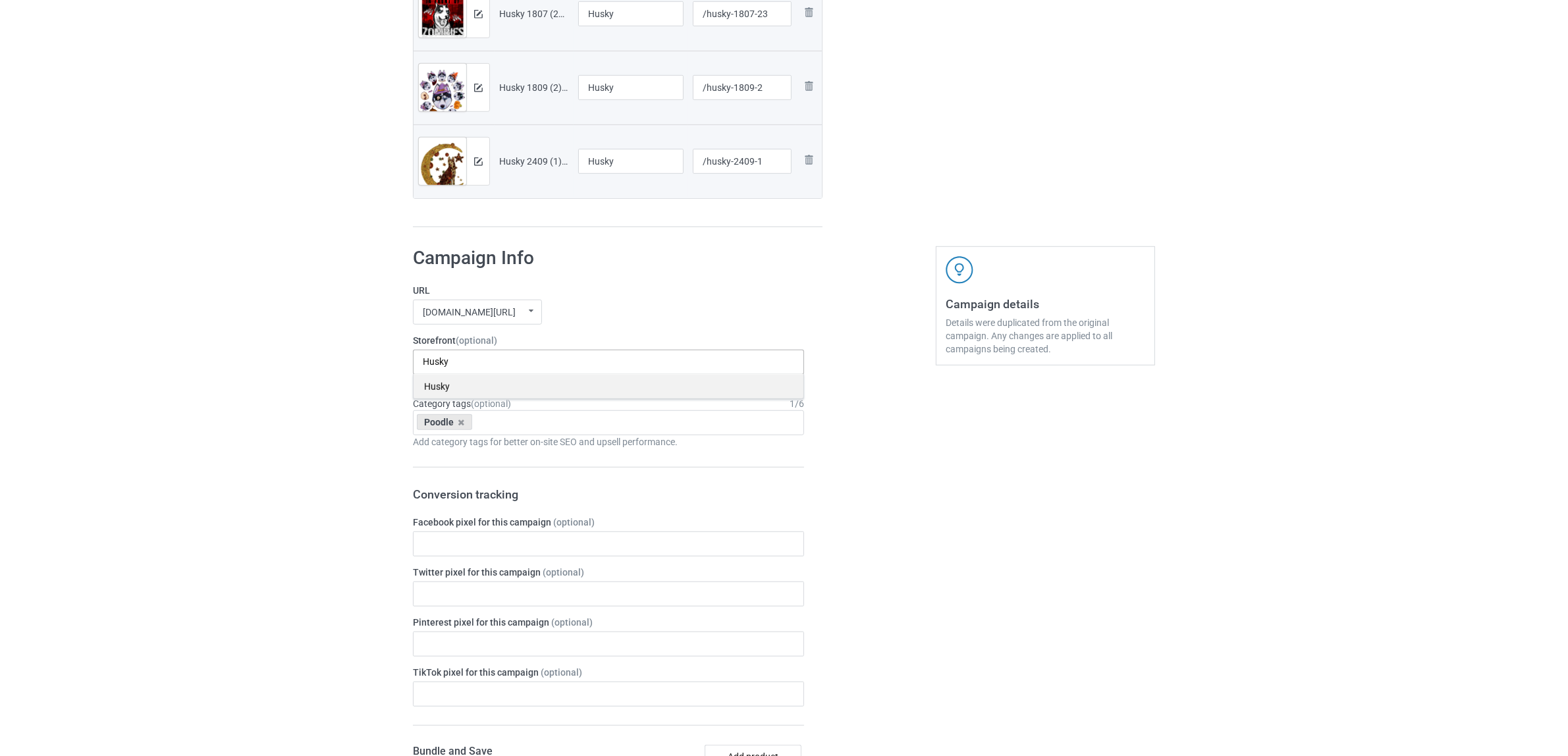
type input "Husky"
click at [448, 387] on div "Husky" at bounding box center [608, 386] width 390 height 24
click at [459, 420] on icon at bounding box center [462, 422] width 7 height 8
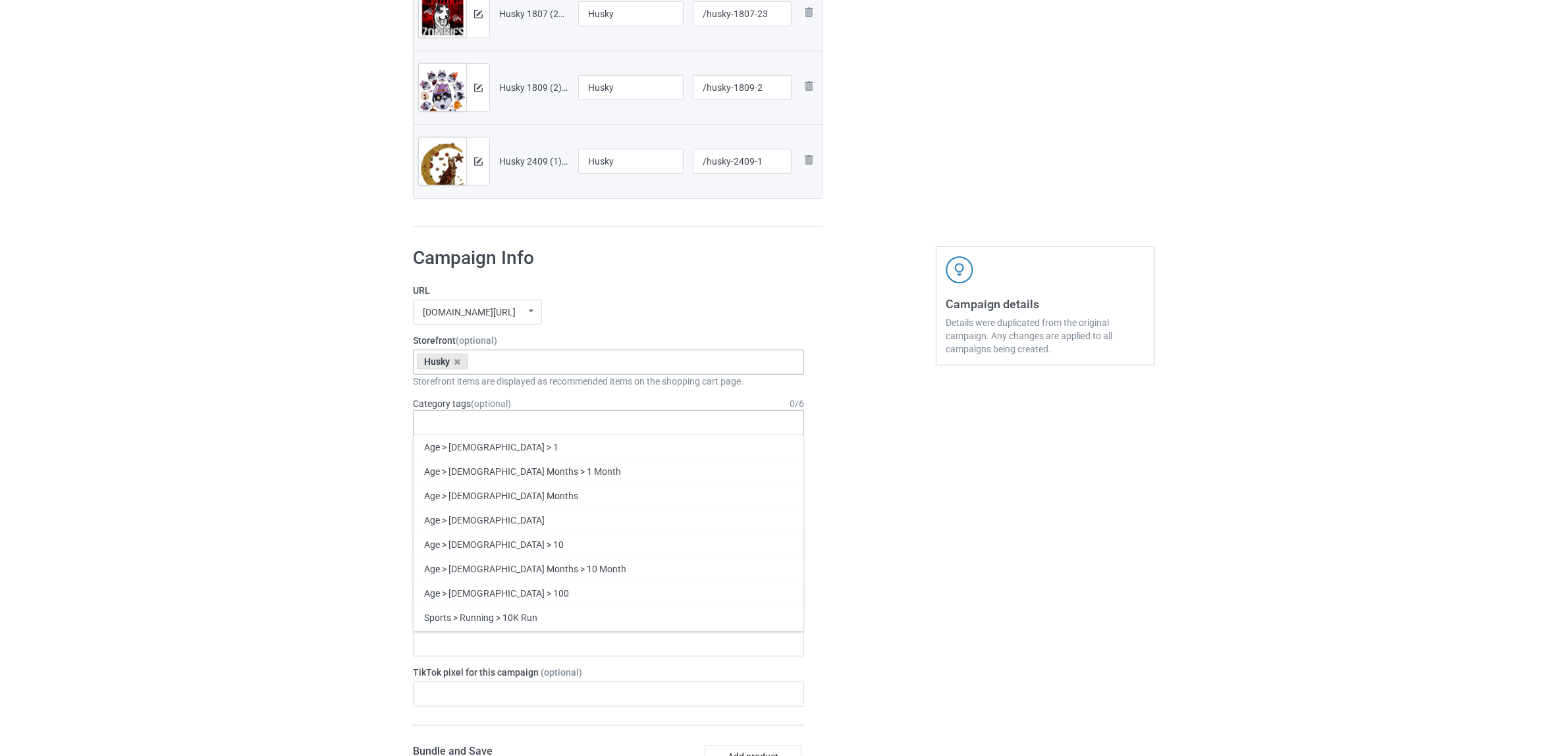
paste input "Husky"
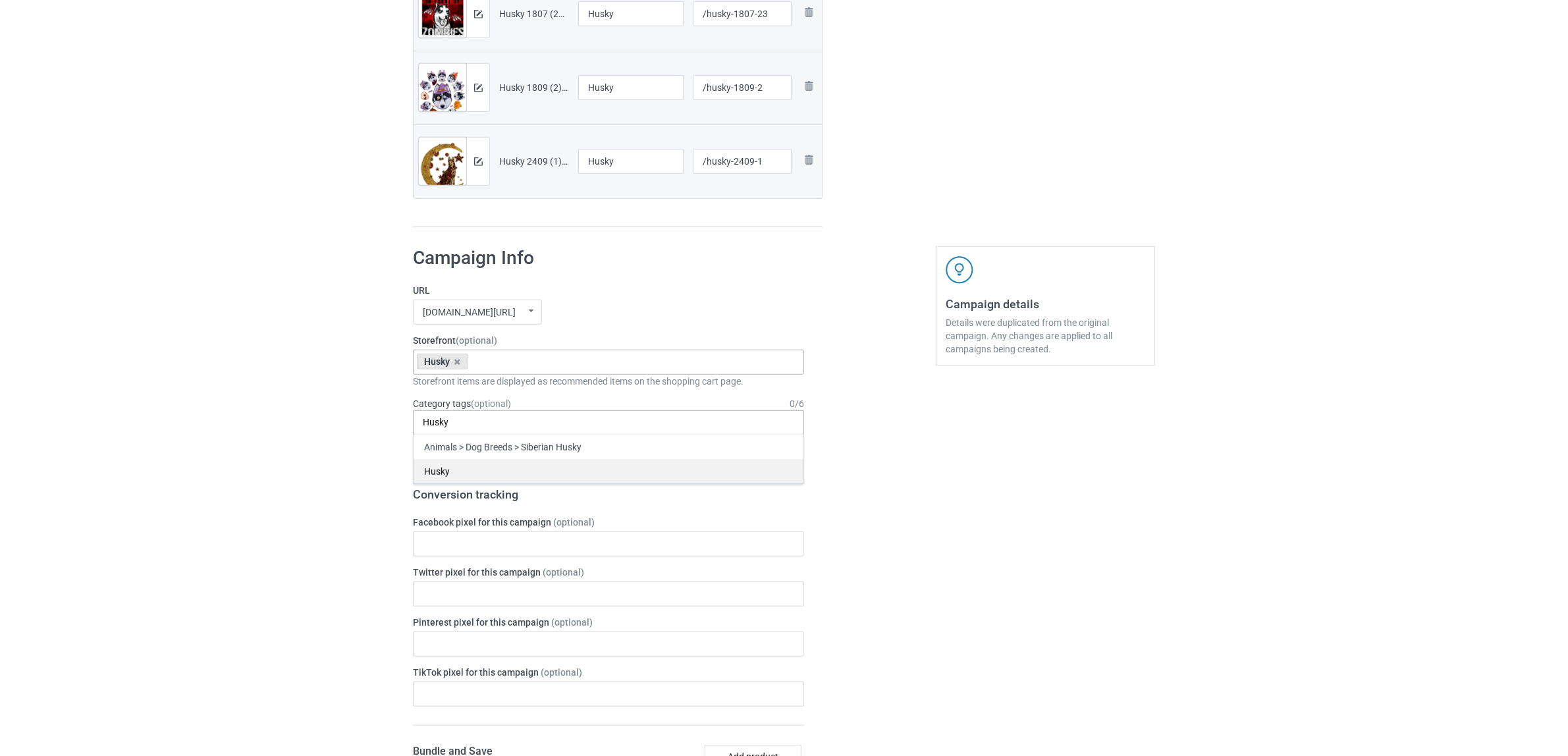
type input "Husky"
click at [449, 466] on div "Husky" at bounding box center [608, 471] width 390 height 24
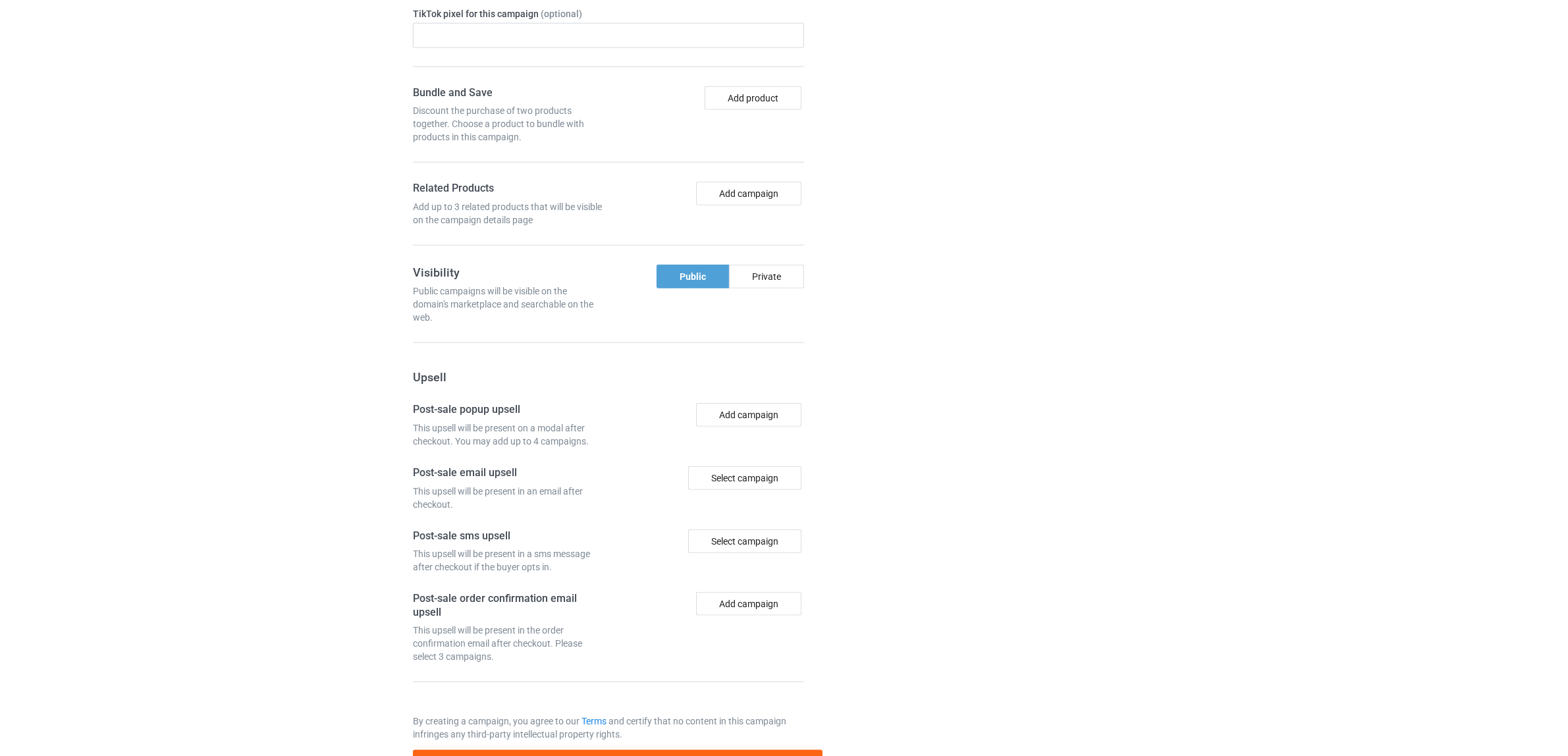
scroll to position [1810, 0]
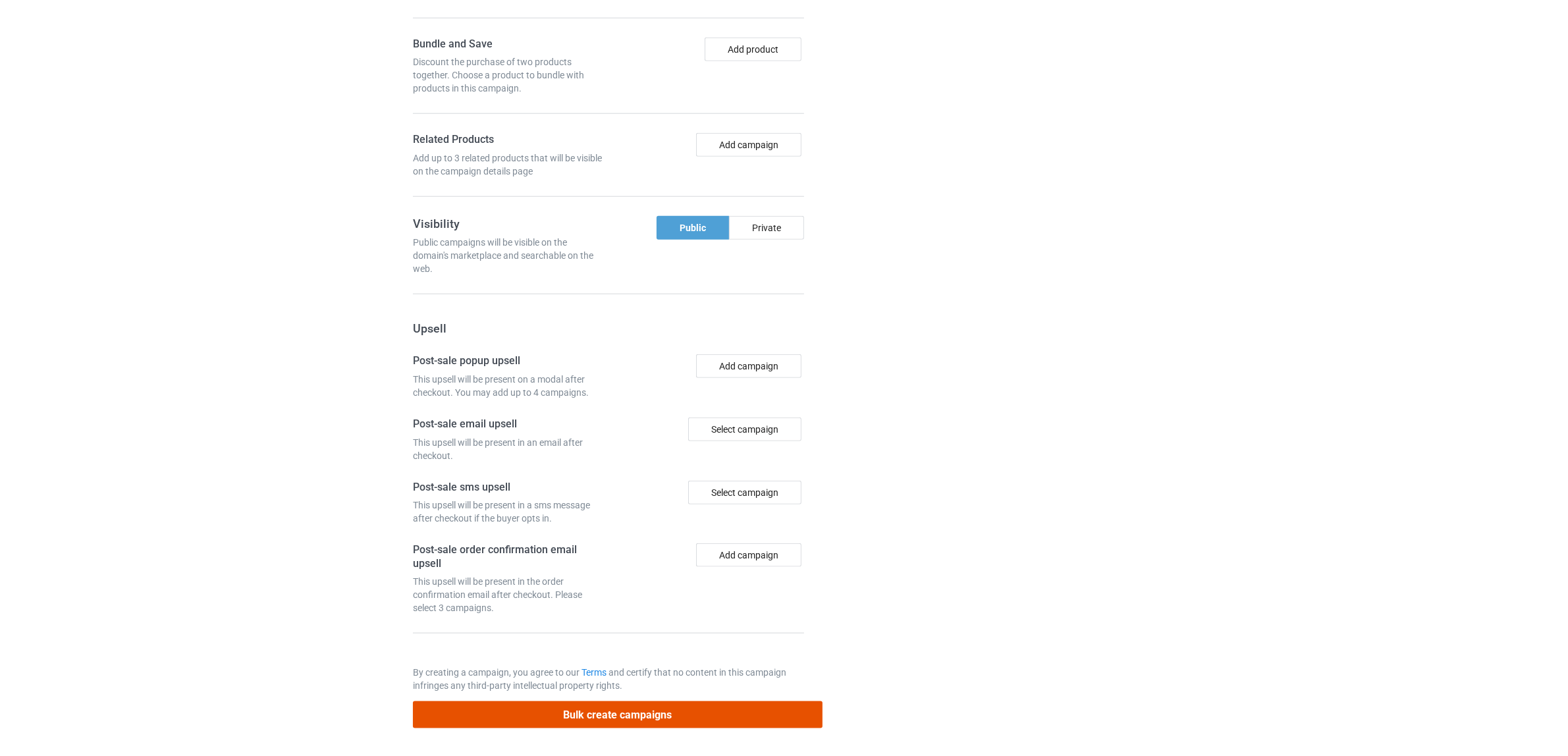
click at [604, 716] on button "Bulk create campaigns" at bounding box center [617, 715] width 409 height 27
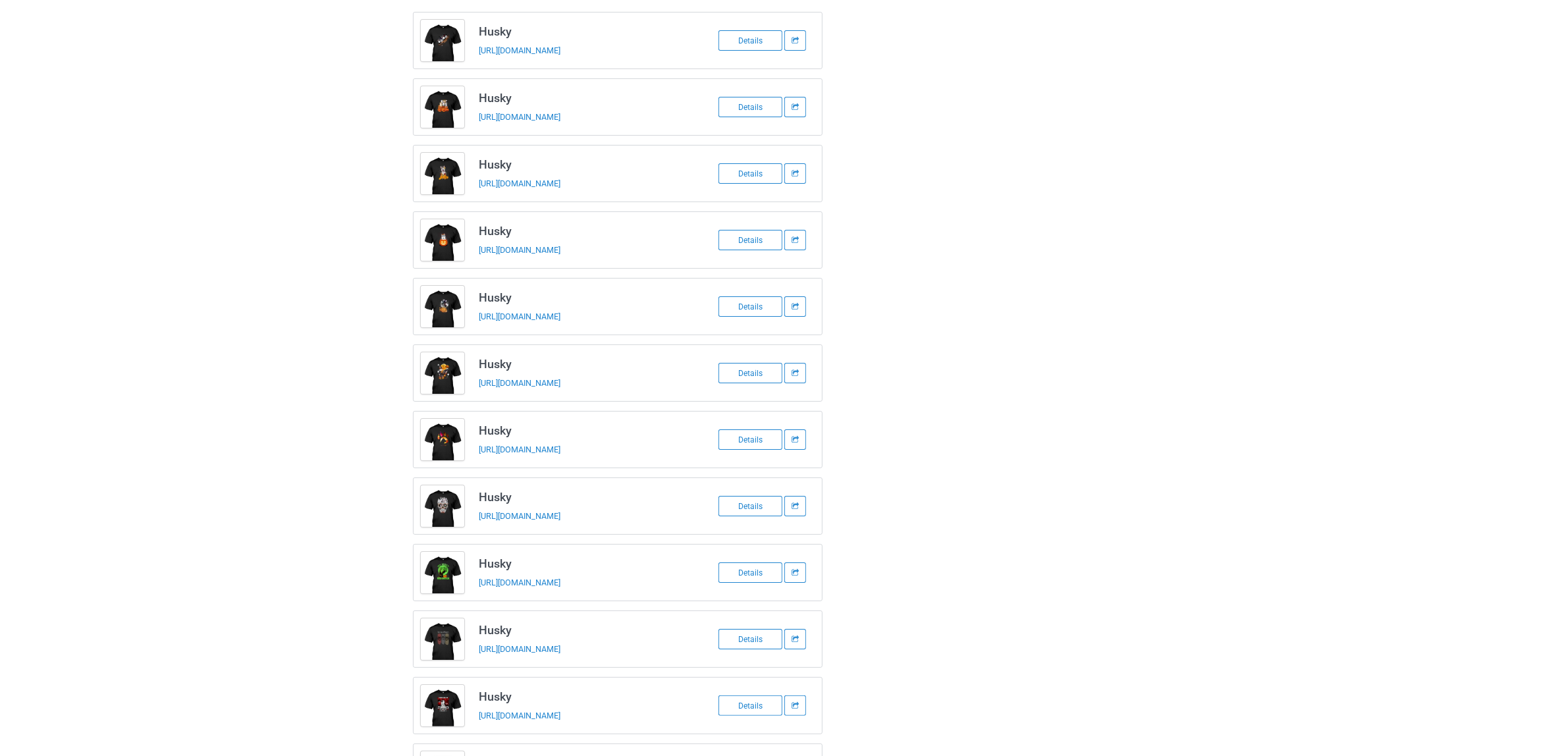
scroll to position [0, 0]
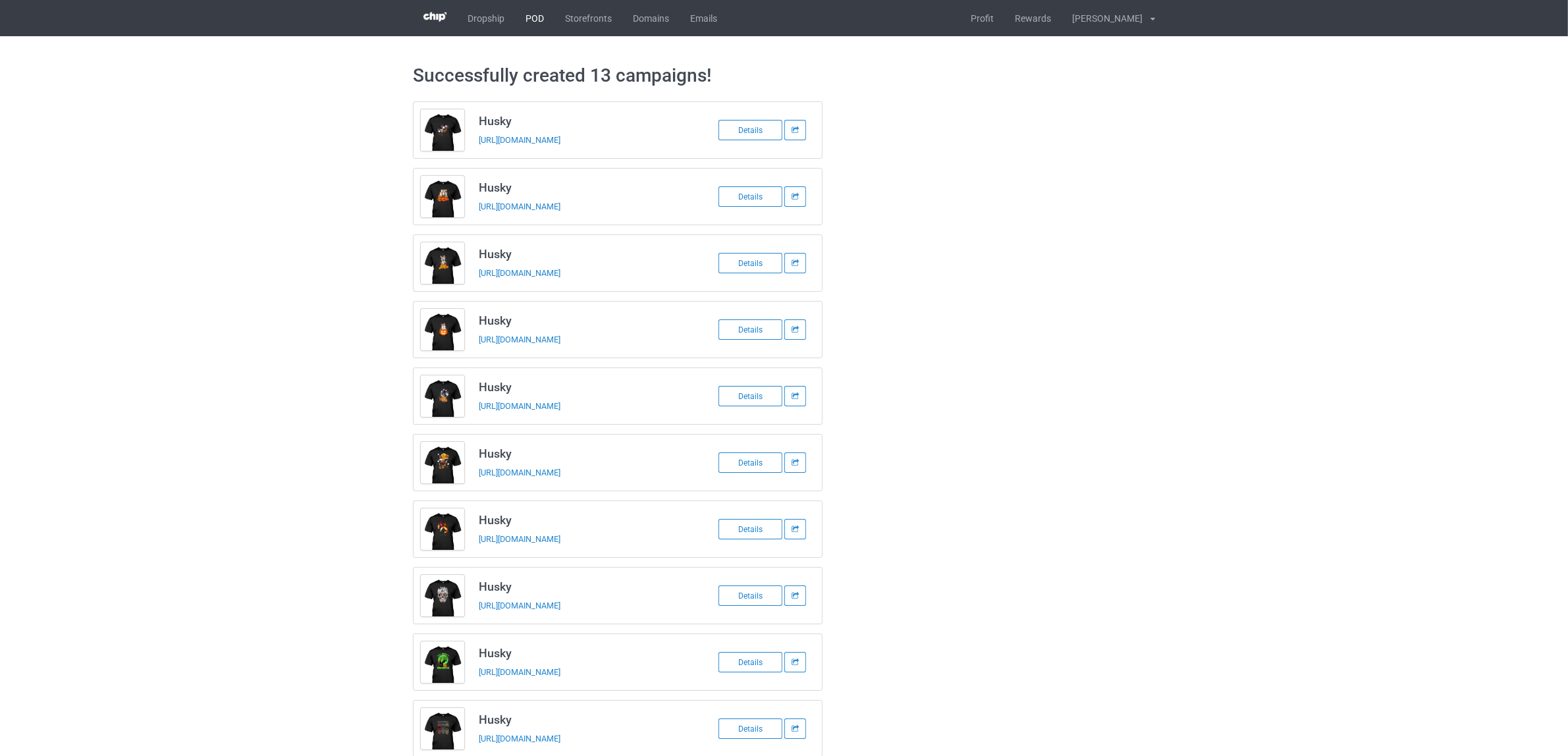
click at [524, 19] on link "POD" at bounding box center [534, 18] width 39 height 37
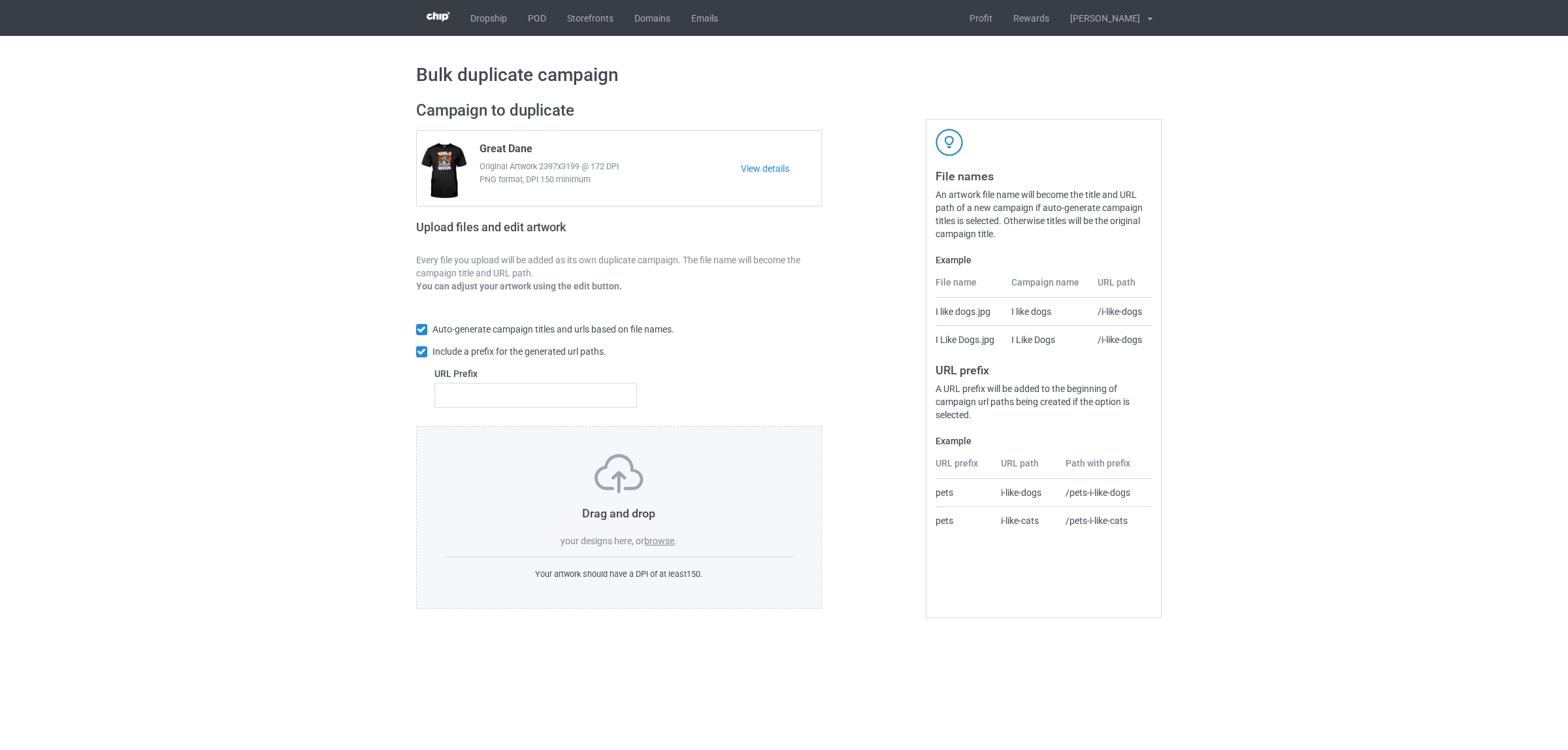
click at [668, 537] on label "browse" at bounding box center [659, 541] width 30 height 10
click at [0, 0] on input "browse" at bounding box center [0, 0] width 0 height 0
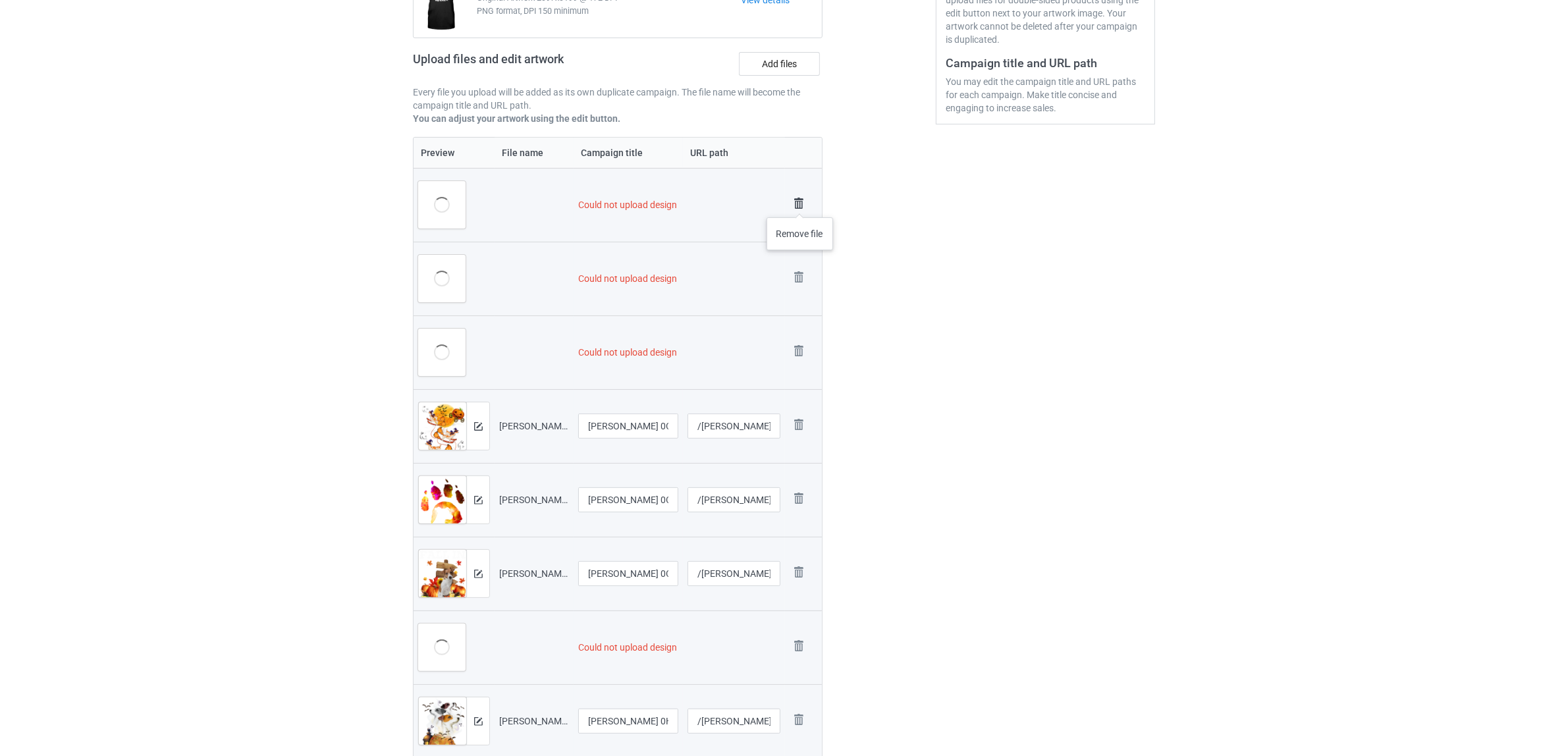
click at [800, 203] on img at bounding box center [798, 203] width 19 height 19
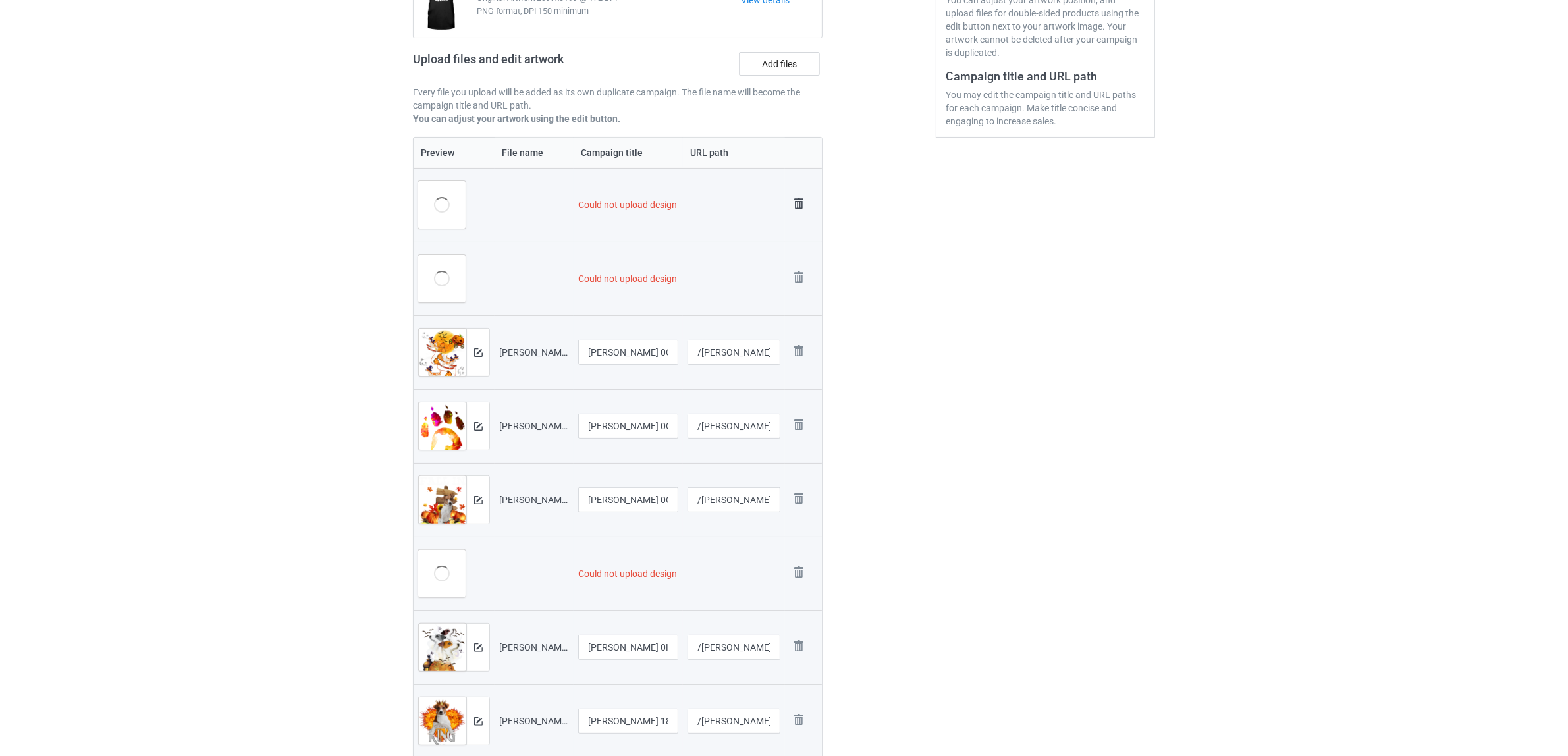
click at [797, 198] on img at bounding box center [798, 203] width 19 height 19
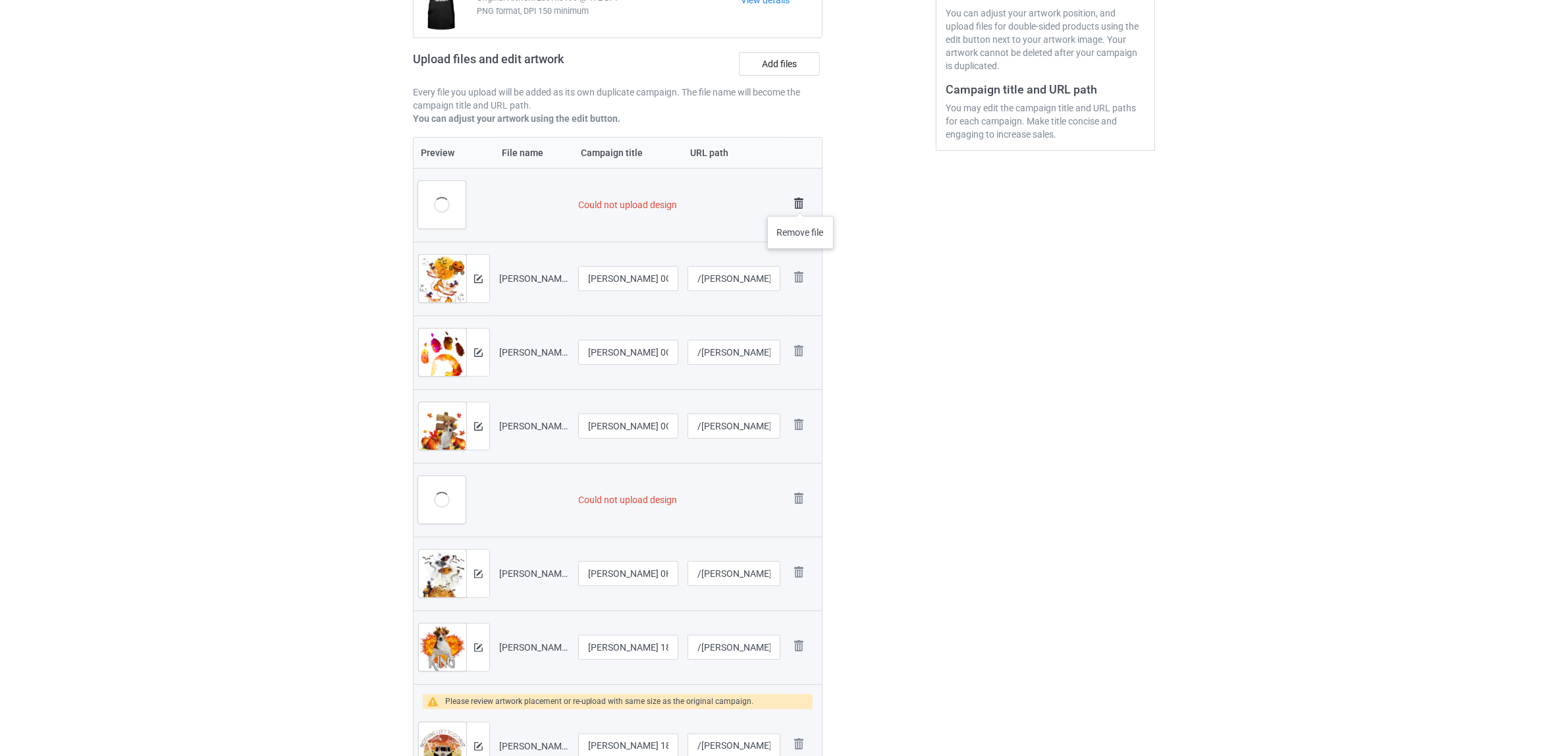
click at [801, 203] on img at bounding box center [798, 203] width 19 height 19
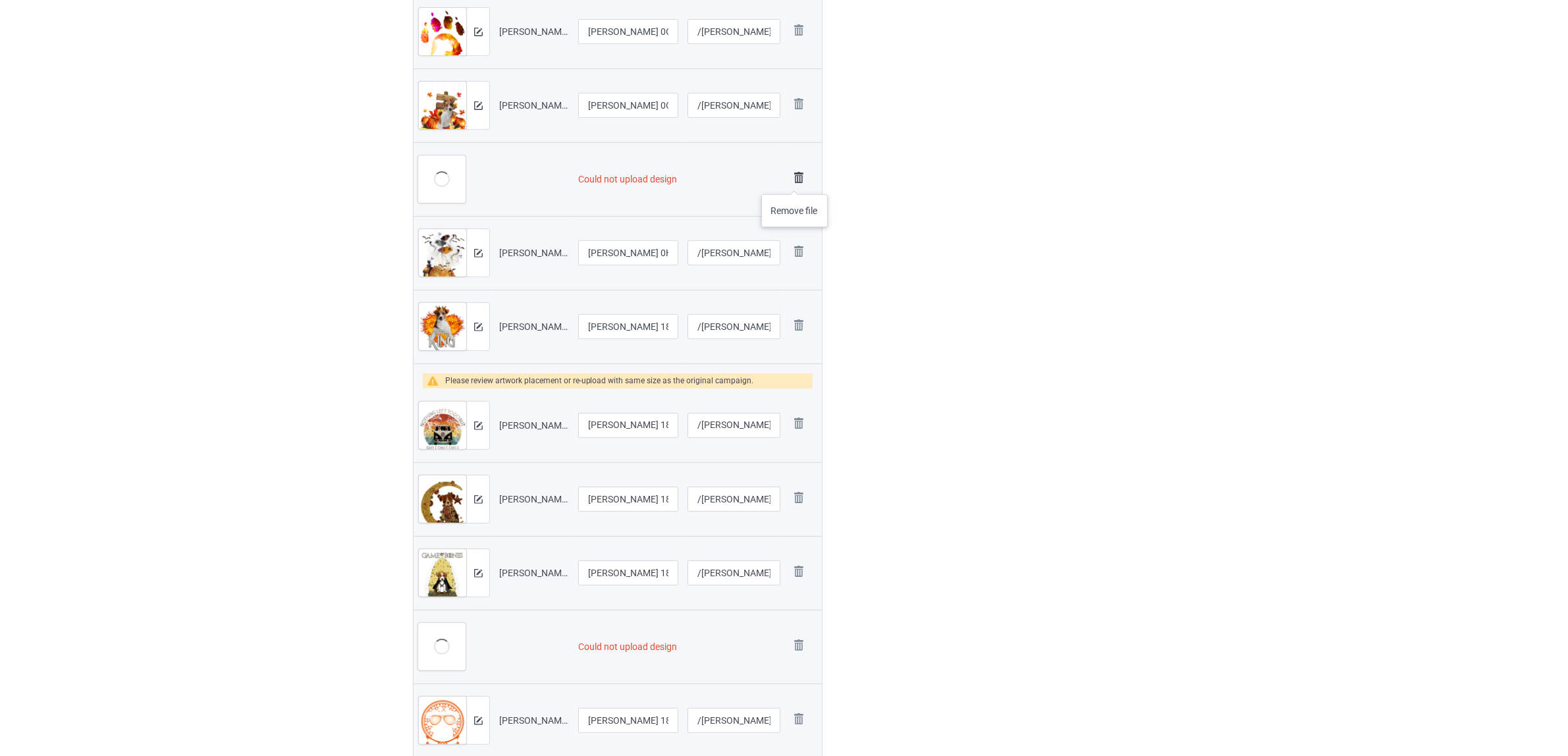
click at [795, 181] on img at bounding box center [798, 178] width 19 height 19
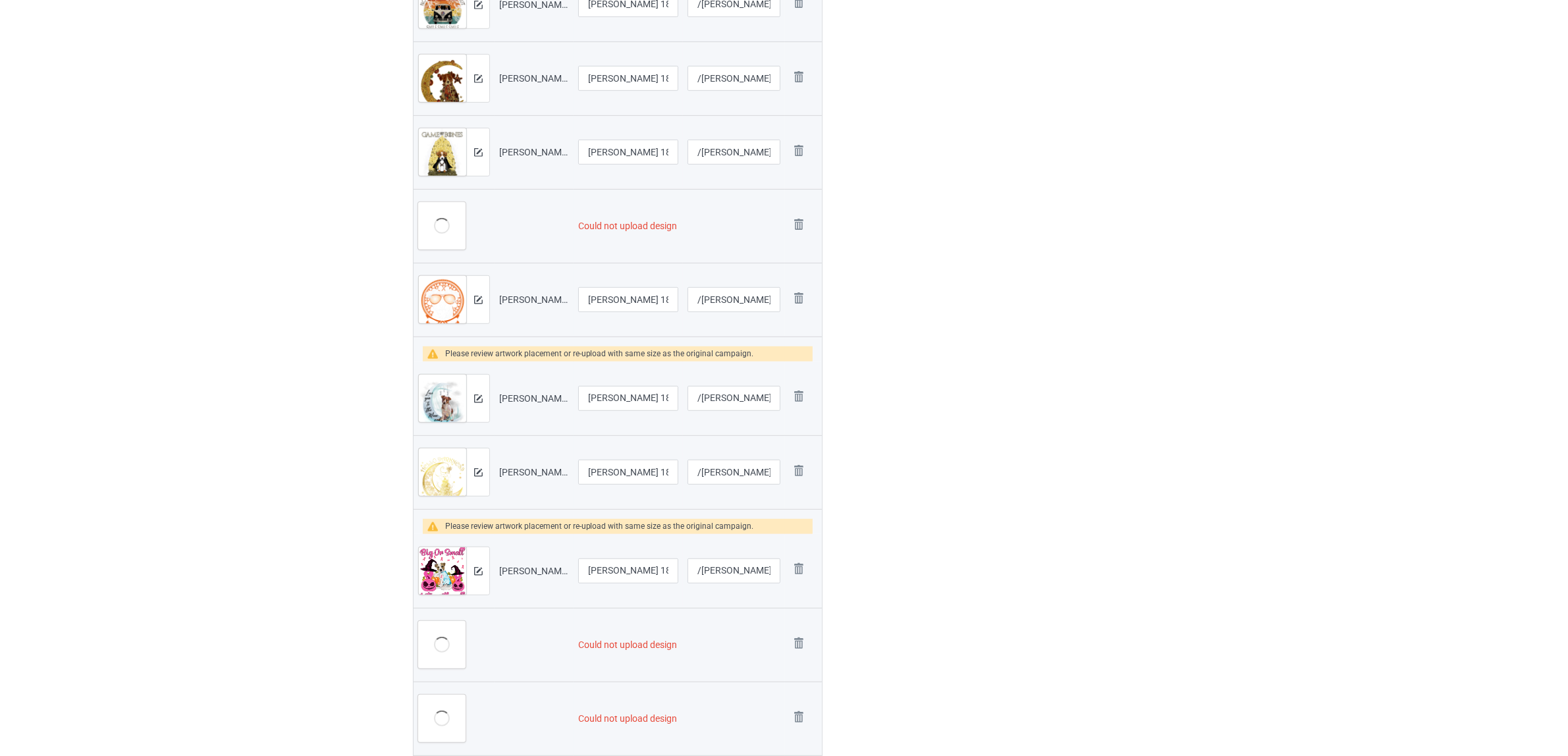
scroll to position [935, 0]
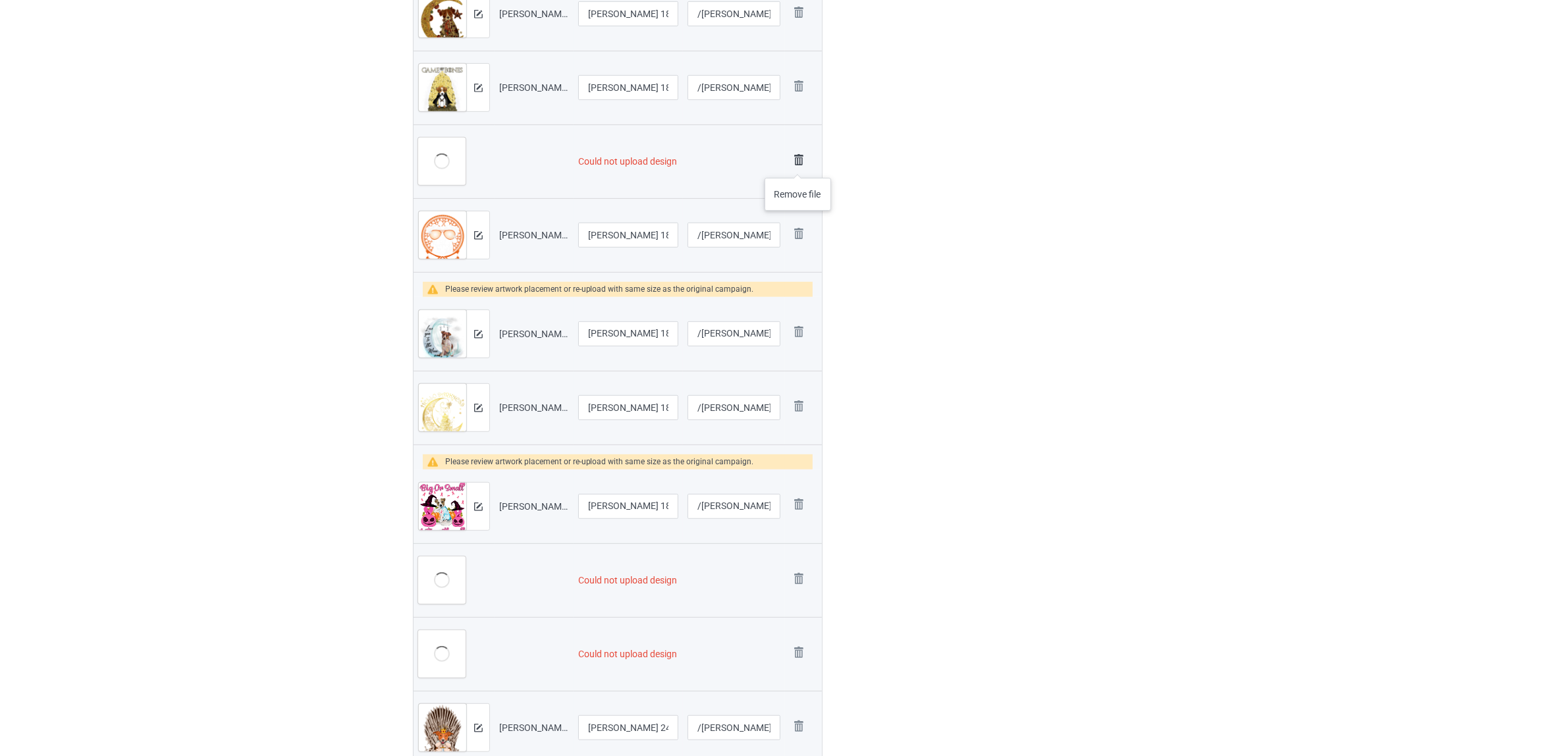
click at [798, 165] on img at bounding box center [798, 160] width 19 height 19
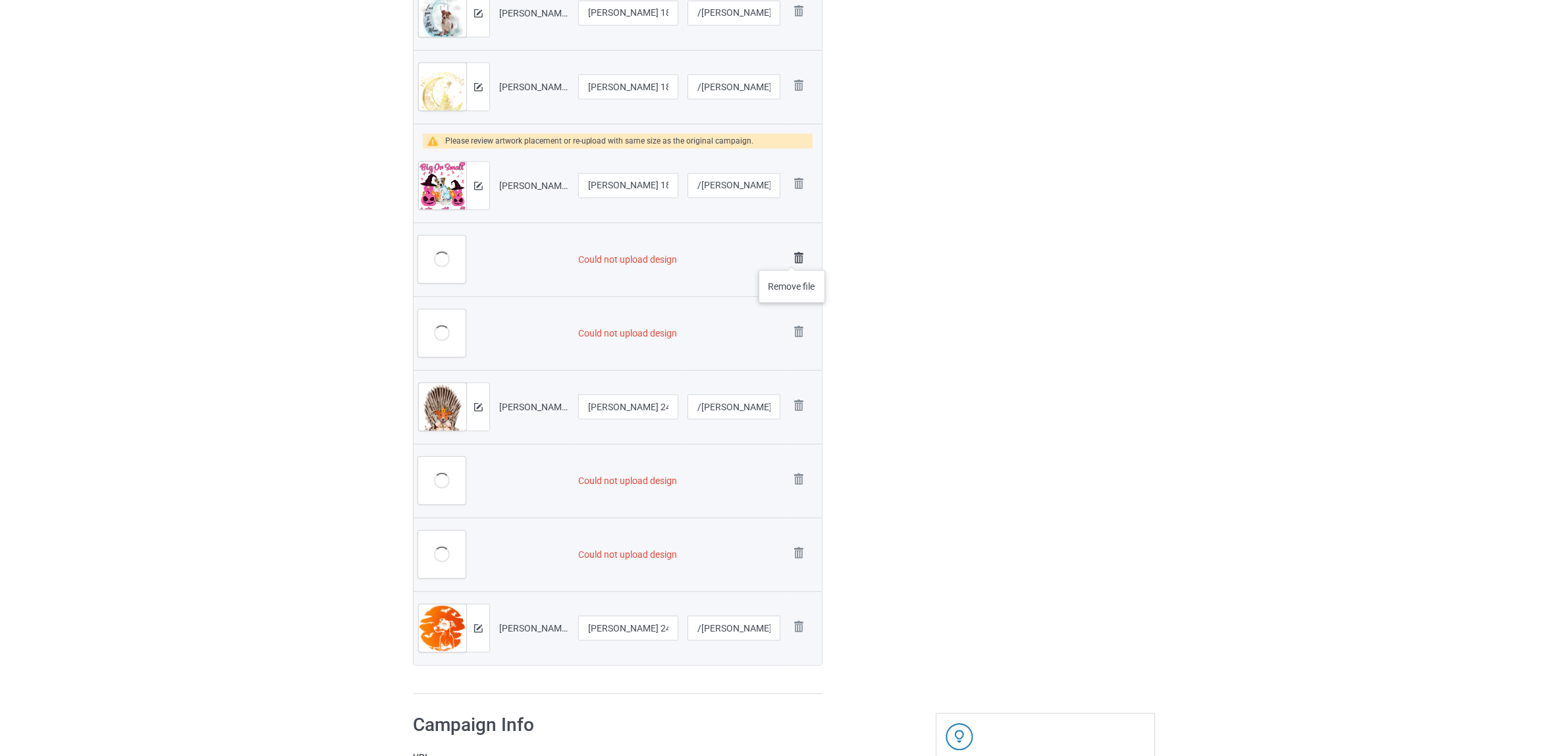
click at [792, 257] on img at bounding box center [798, 258] width 19 height 19
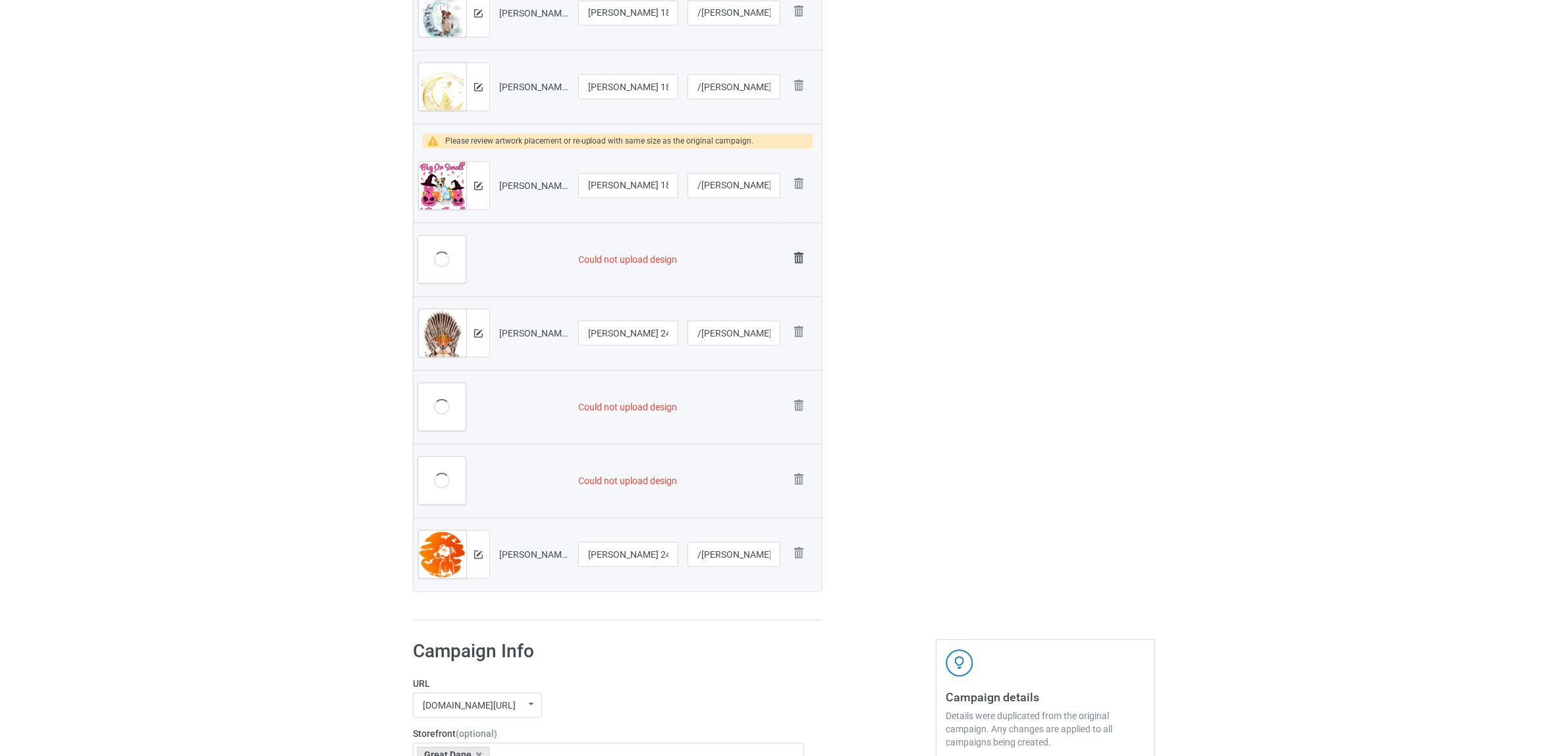
click at [796, 255] on img at bounding box center [798, 258] width 19 height 19
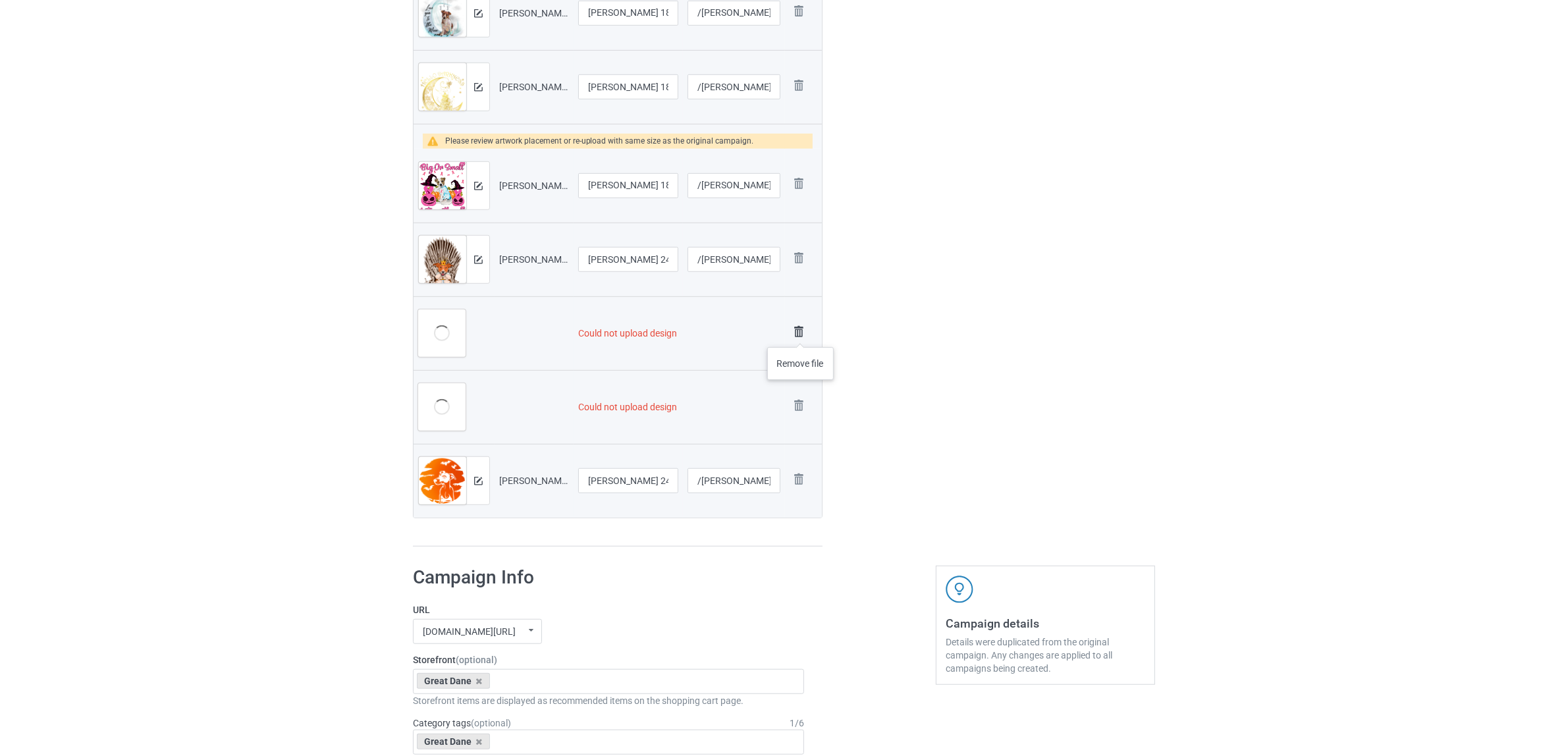
click at [801, 334] on img at bounding box center [798, 331] width 19 height 19
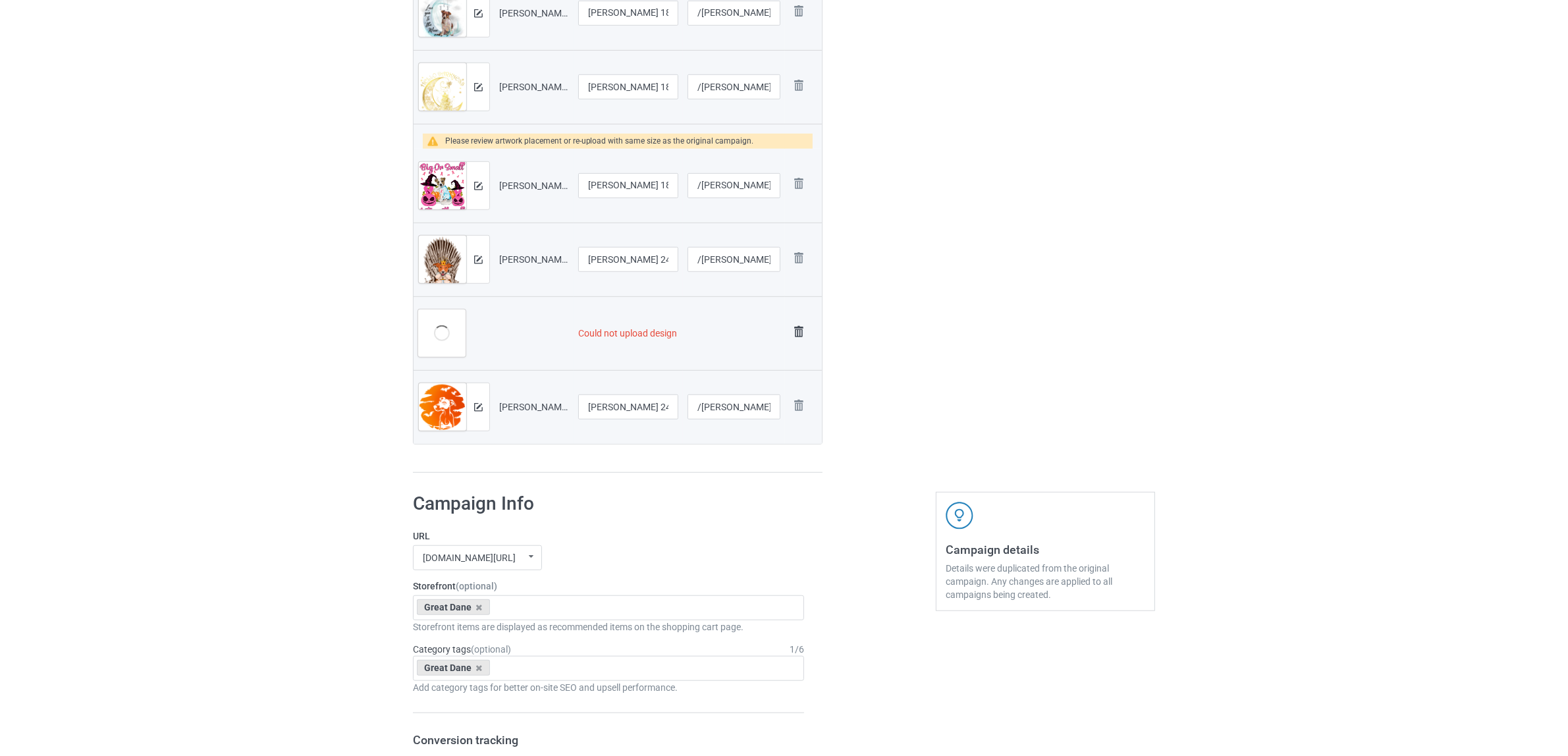
click at [796, 327] on img at bounding box center [798, 331] width 19 height 19
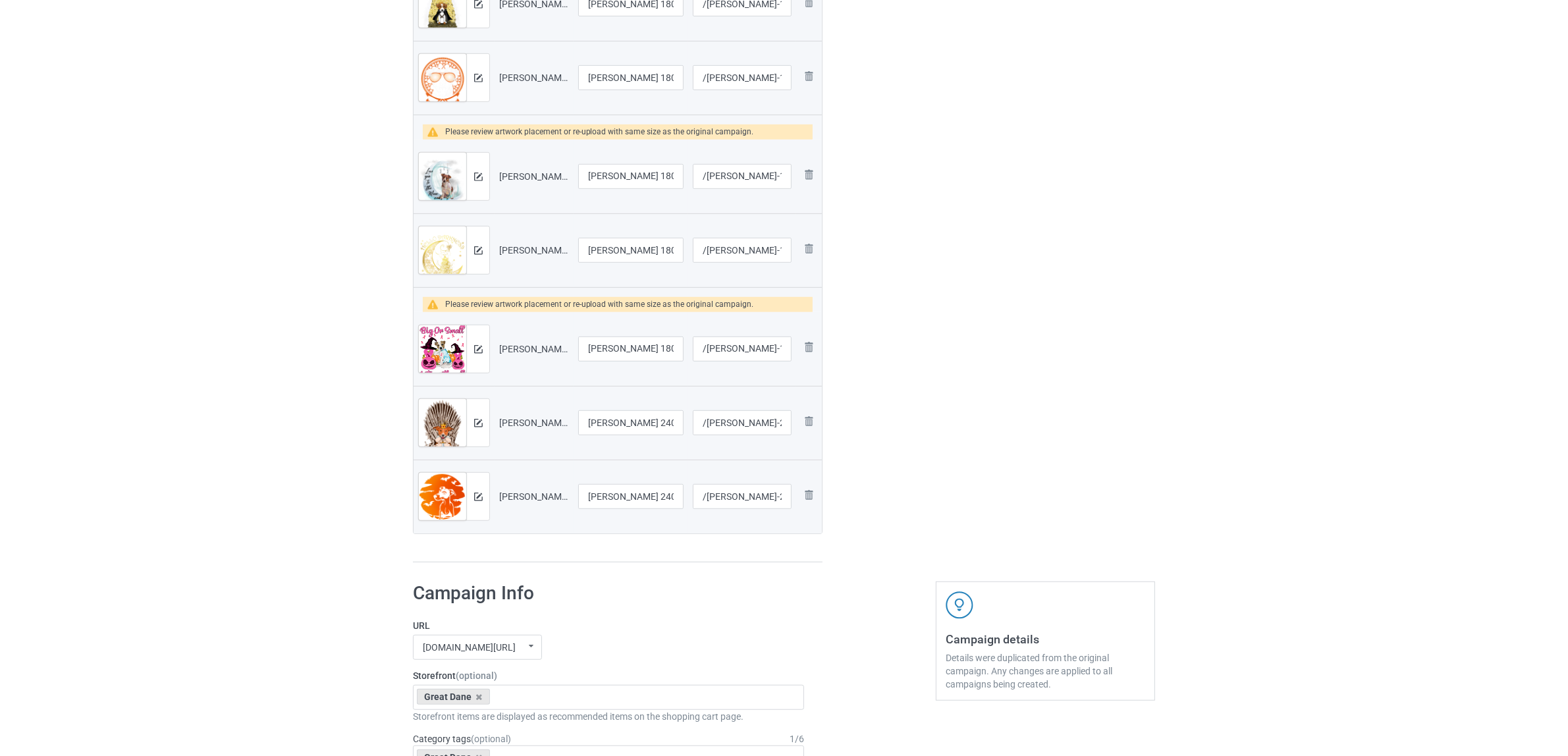
scroll to position [910, 0]
click at [811, 352] on img at bounding box center [808, 349] width 16 height 16
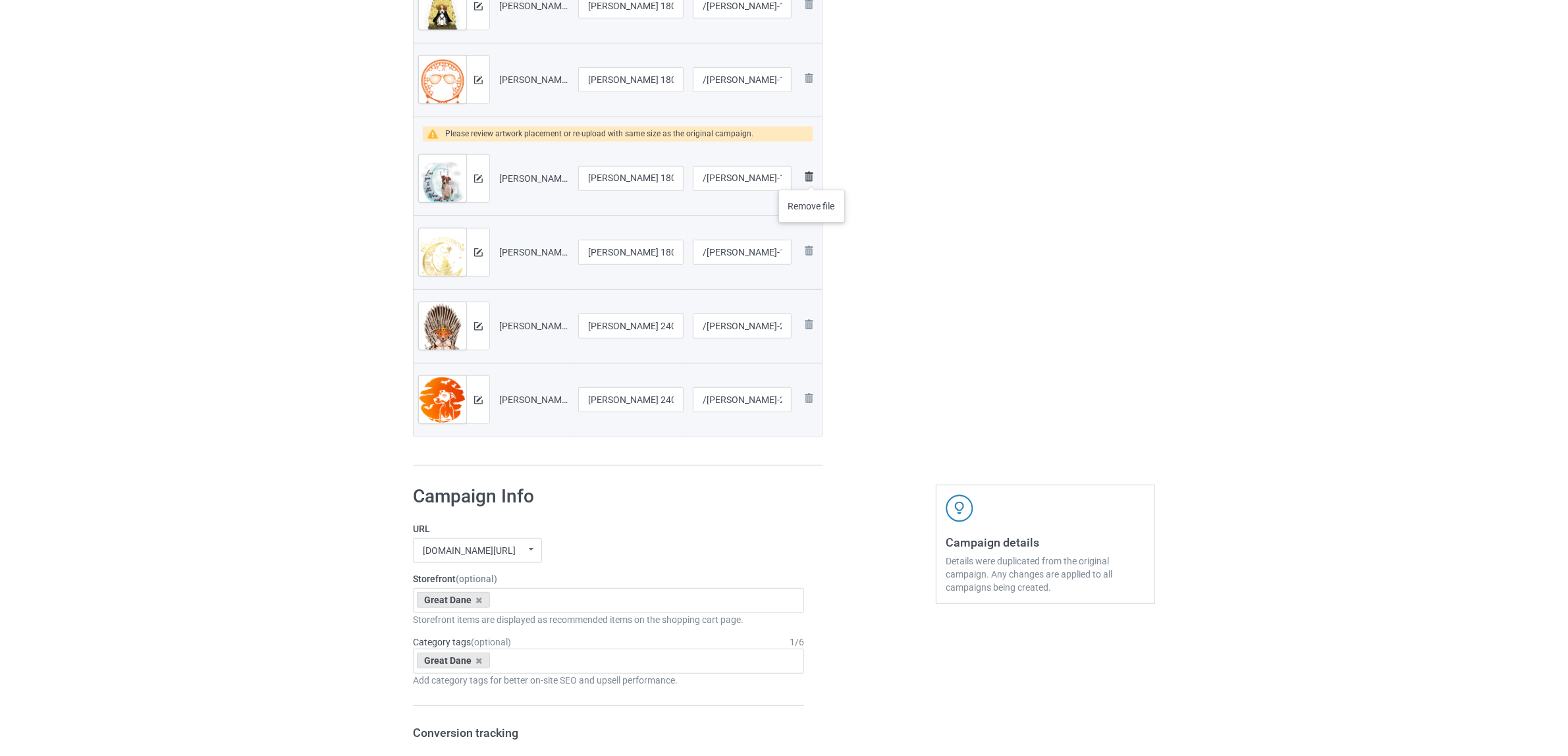
click at [812, 176] on img at bounding box center [808, 176] width 16 height 16
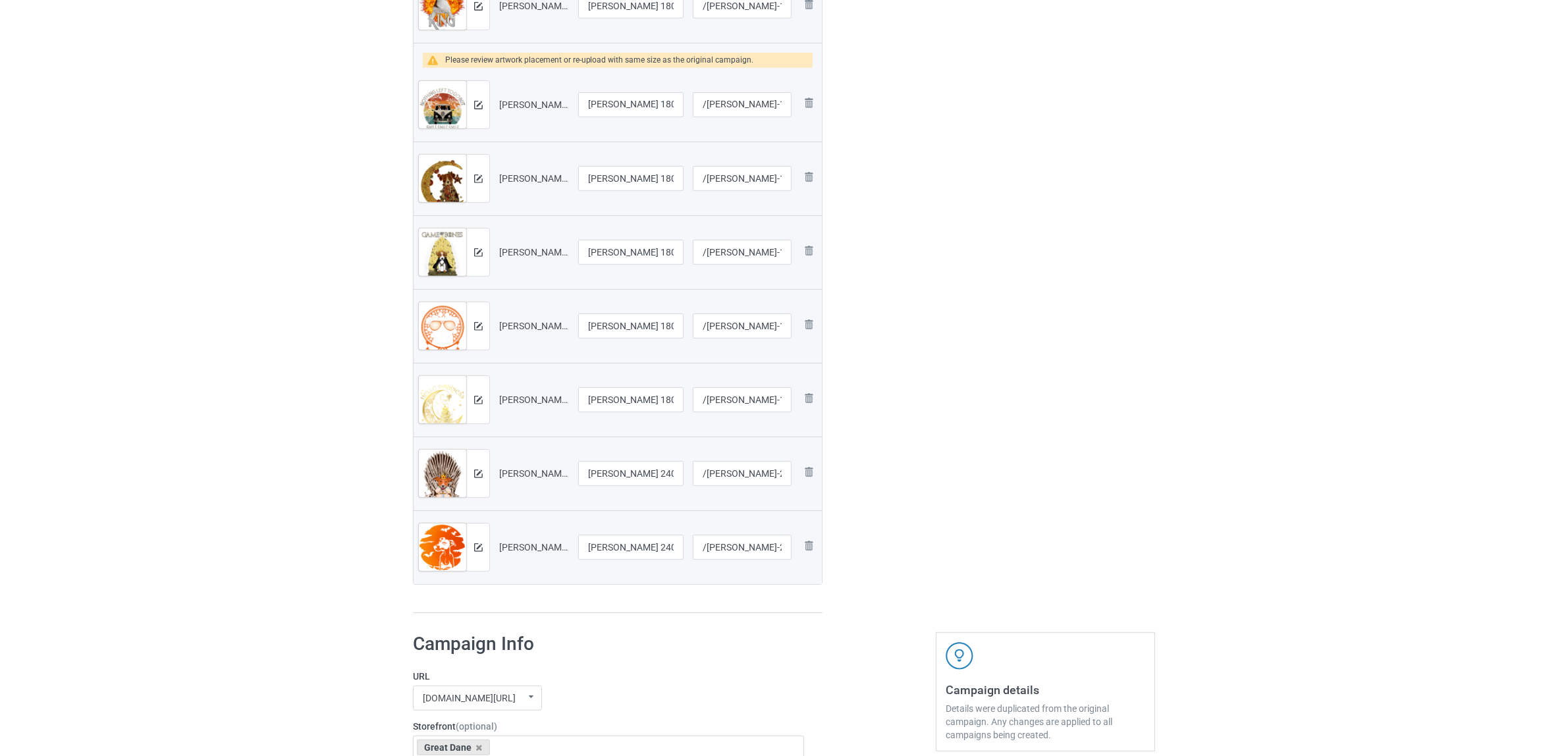
scroll to position [663, 0]
click at [807, 99] on img at bounding box center [808, 103] width 16 height 16
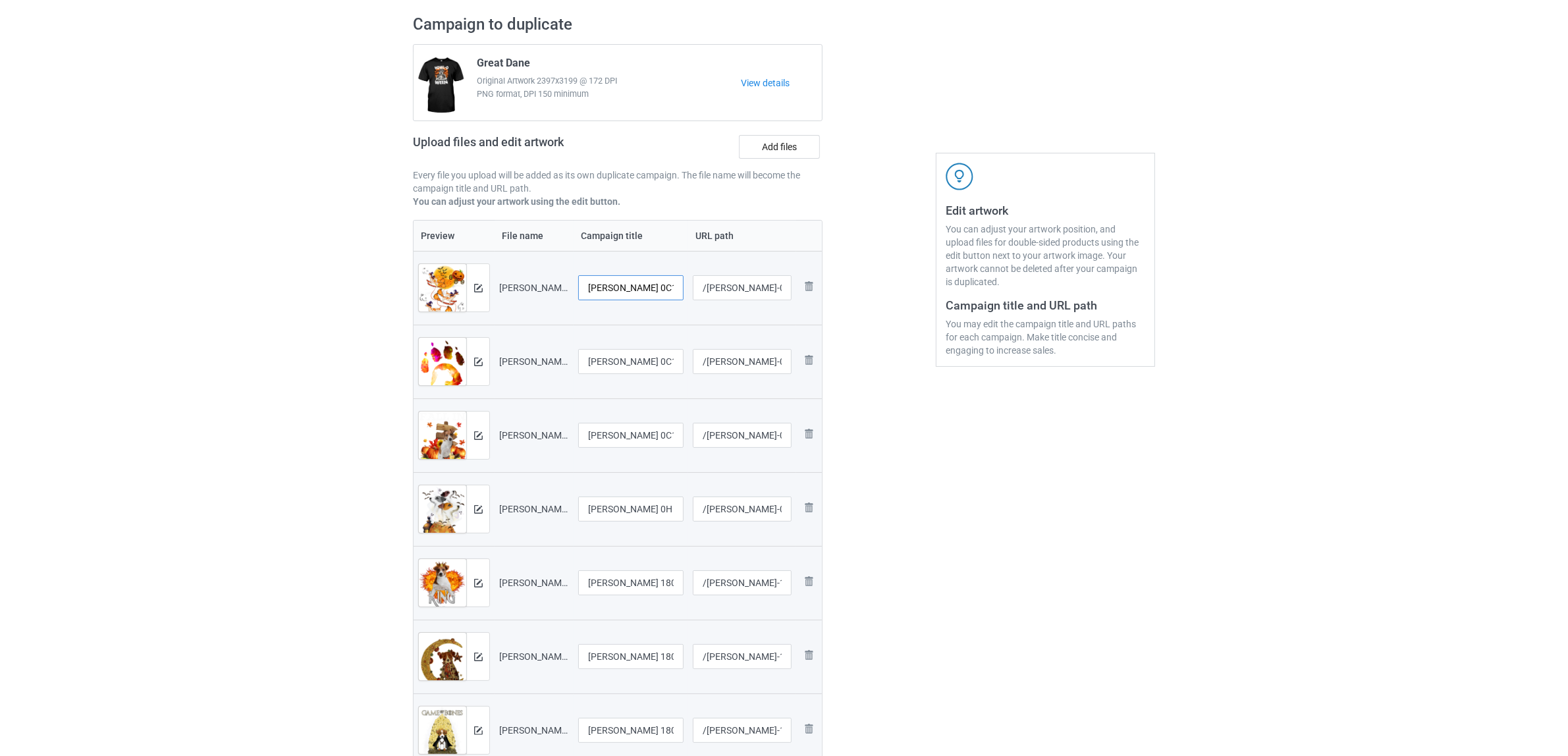
scroll to position [0, 14]
drag, startPoint x: 641, startPoint y: 289, endPoint x: 683, endPoint y: 289, distance: 42.0
click at [683, 289] on input "Jack Russell 0C1809 (5)" at bounding box center [630, 287] width 105 height 25
drag, startPoint x: 661, startPoint y: 288, endPoint x: 475, endPoint y: 249, distance: 190.0
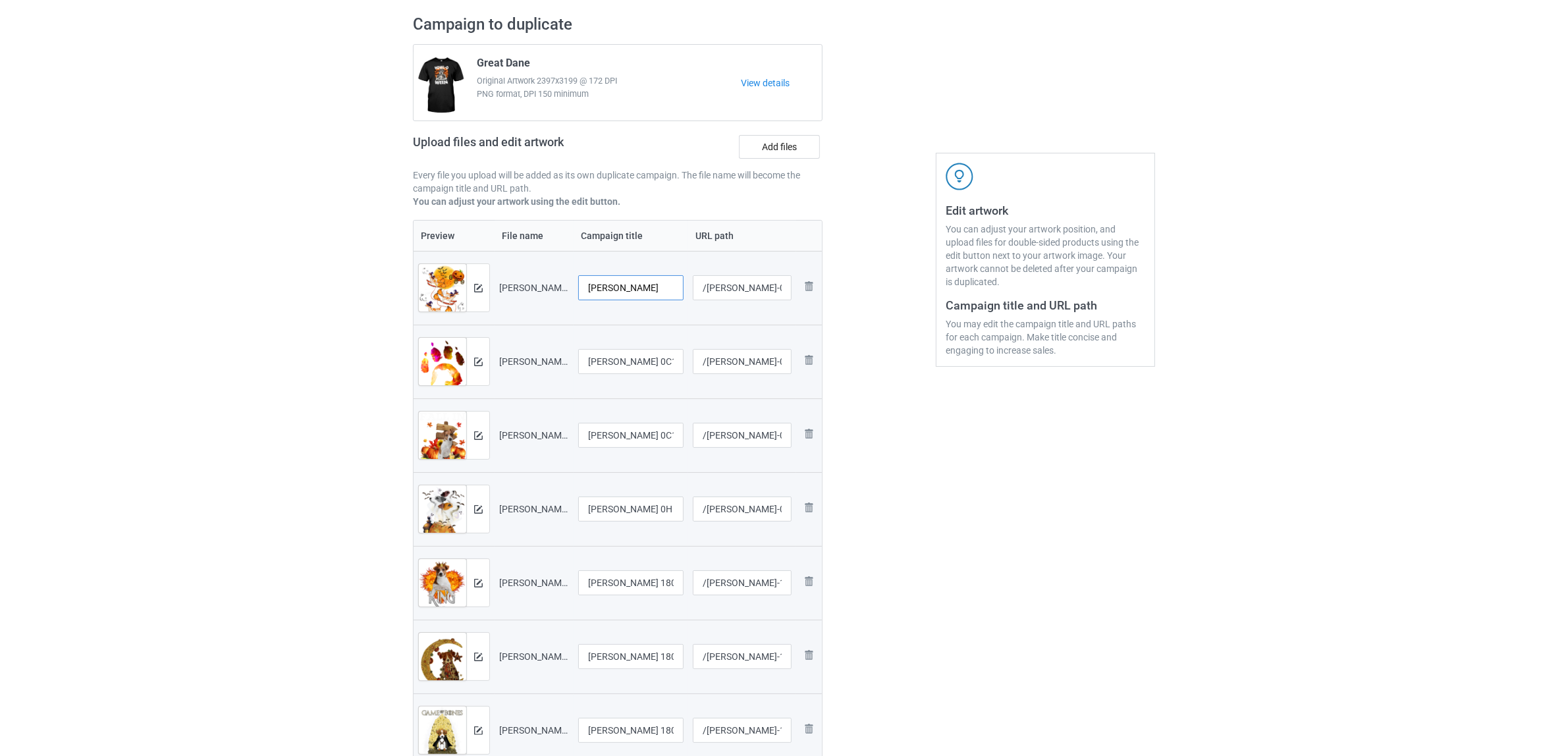
click at [475, 249] on table "Preview File name Campaign title URL path Preview and edit artwork Jack Russell…" at bounding box center [617, 641] width 409 height 843
type input "[PERSON_NAME]"
click at [639, 361] on input "Jack Russell 0C1809 (6)" at bounding box center [630, 362] width 105 height 25
paste input "text"
type input "[PERSON_NAME]"
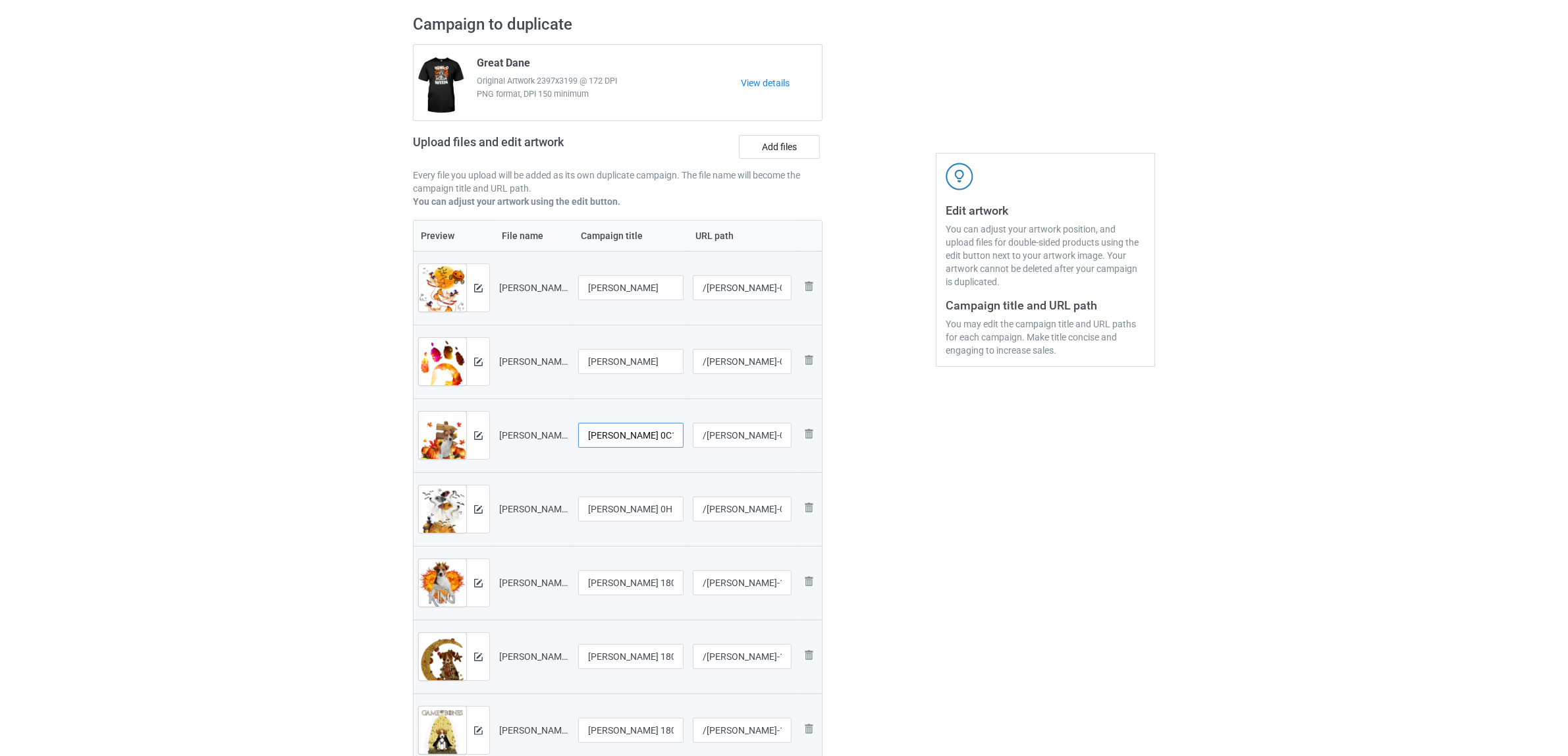
click at [639, 427] on input "Jack Russell 0C1809 (8)" at bounding box center [630, 436] width 105 height 25
paste input "text"
type input "[PERSON_NAME]"
click at [622, 504] on input "Jack Russell 0H (3)" at bounding box center [630, 509] width 105 height 25
paste input "text"
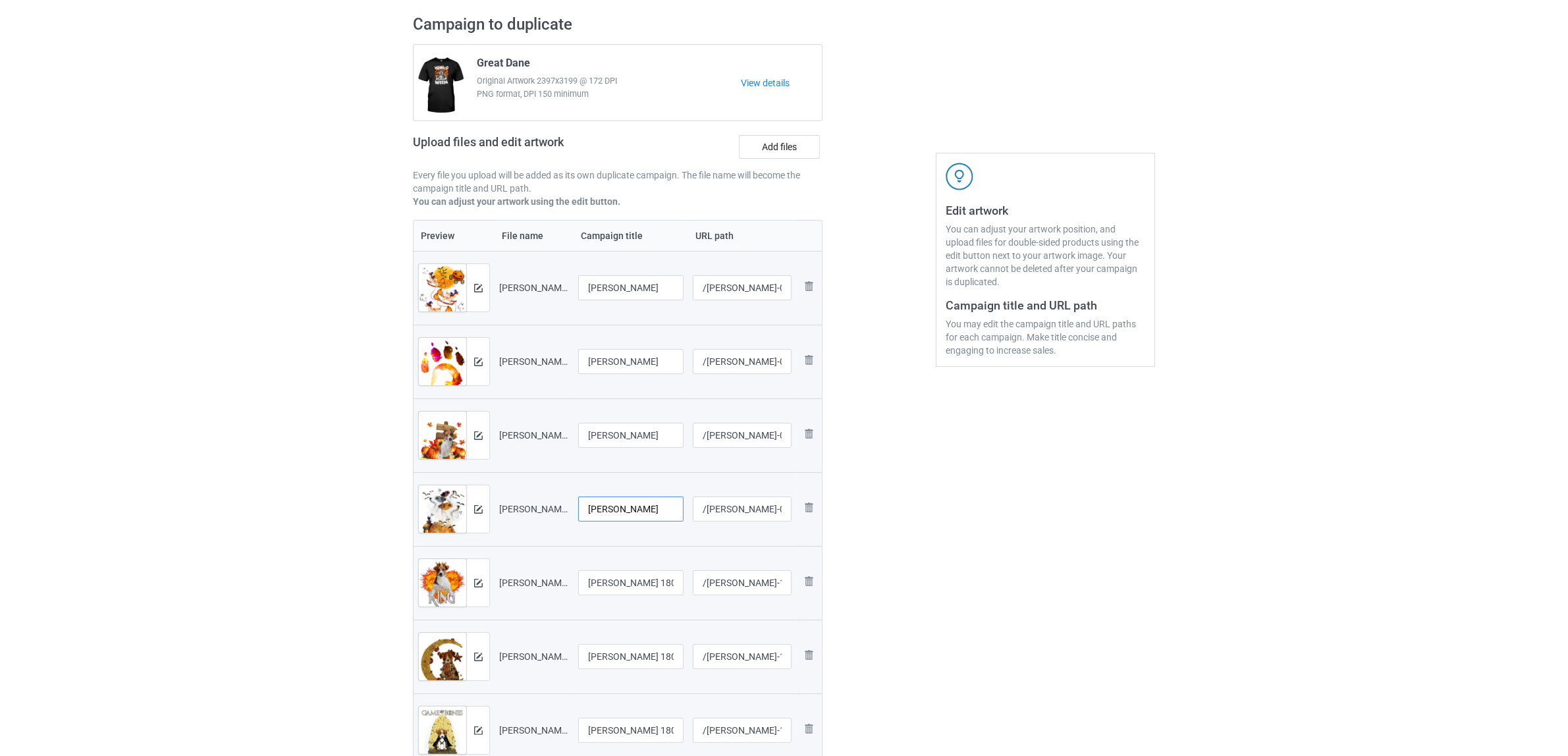
type input "[PERSON_NAME]"
click at [626, 595] on input "Jack Russell 1807 (16)" at bounding box center [630, 583] width 105 height 25
paste input "text"
type input "[PERSON_NAME]"
click at [939, 627] on div "Edit artwork You can adjust your artwork position, and upload files for double-…" at bounding box center [1045, 553] width 238 height 1096
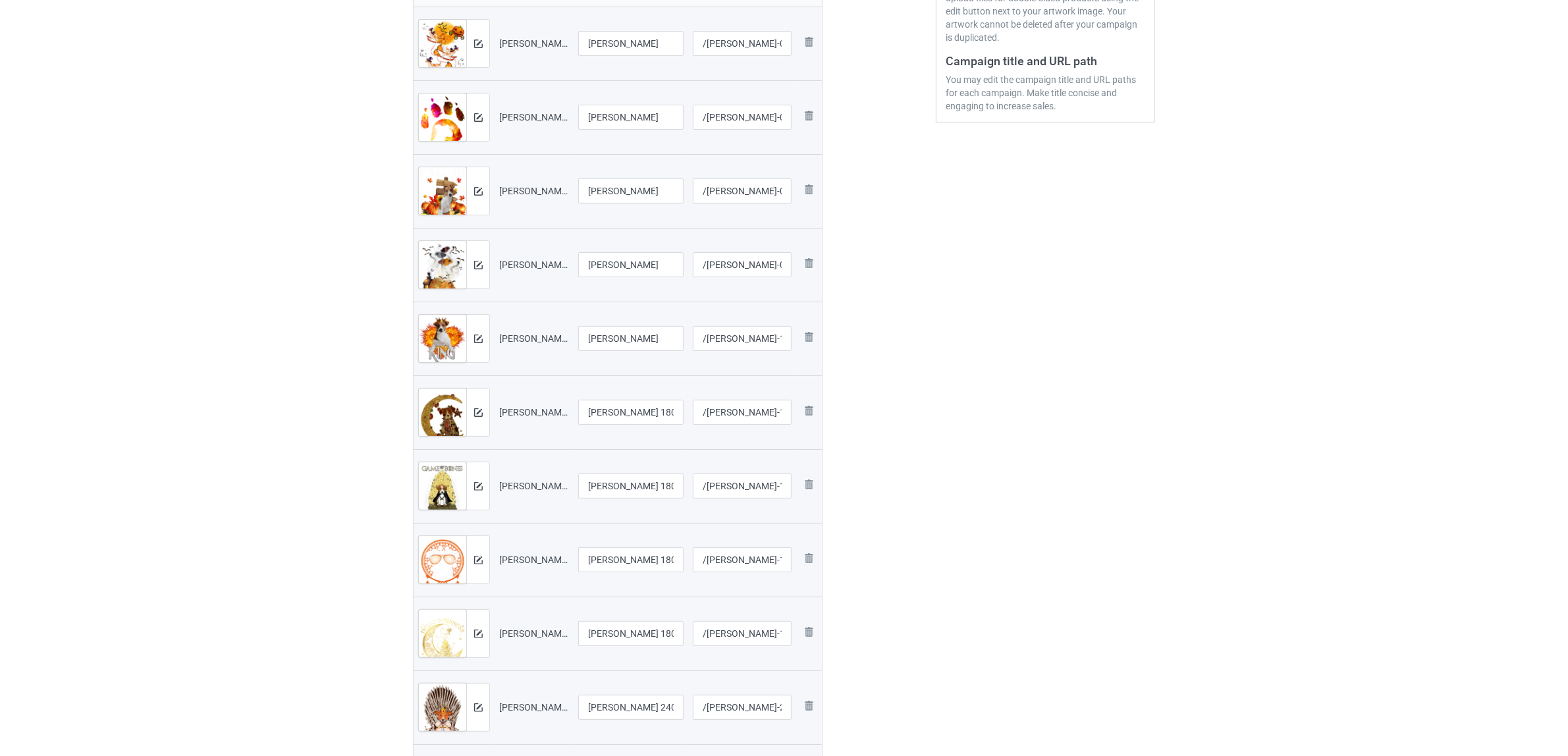
scroll to position [334, 0]
click at [607, 411] on input "Jack Russell 1807 (19)" at bounding box center [630, 409] width 105 height 25
paste input "text"
type input "[PERSON_NAME]"
click at [1037, 504] on div "Edit artwork You can adjust your artwork position, and upload files for double-…" at bounding box center [1045, 306] width 238 height 1096
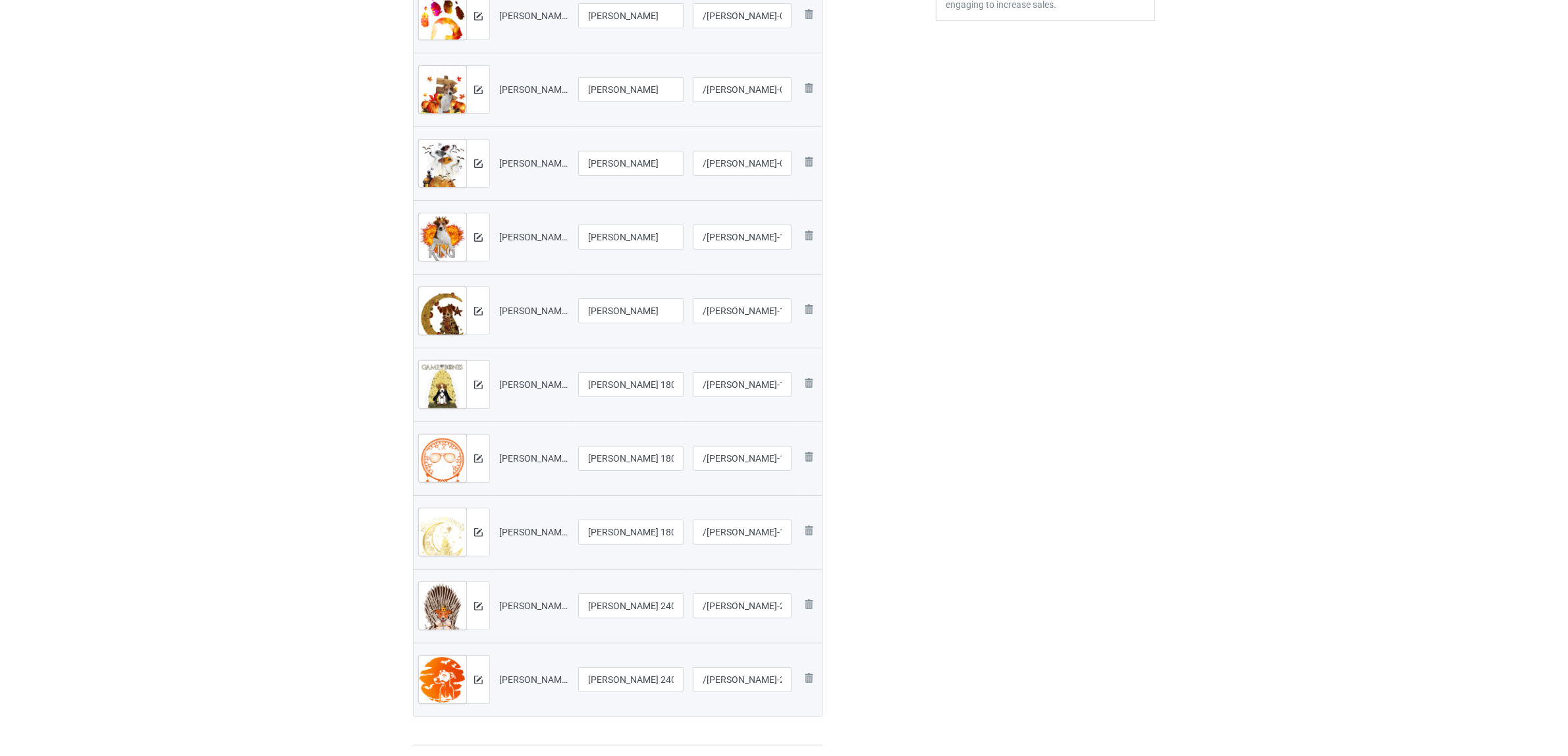
scroll to position [581, 0]
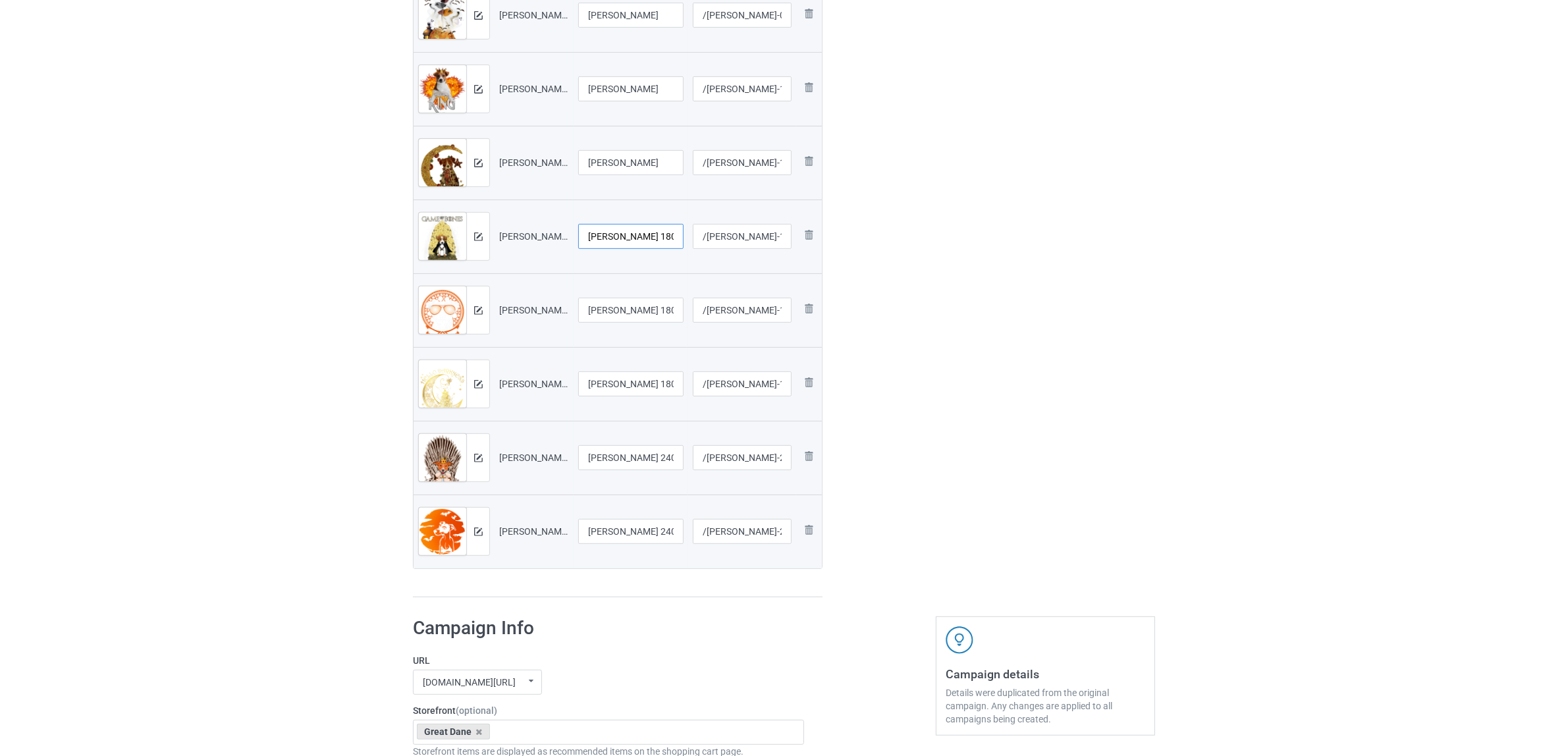
click at [632, 234] on input "Jack Russell 1807 (20)" at bounding box center [630, 236] width 105 height 25
paste input "text"
type input "Jack Russell"
click at [629, 305] on input "Jack Russell 1807 (23)" at bounding box center [630, 310] width 105 height 25
paste input "text"
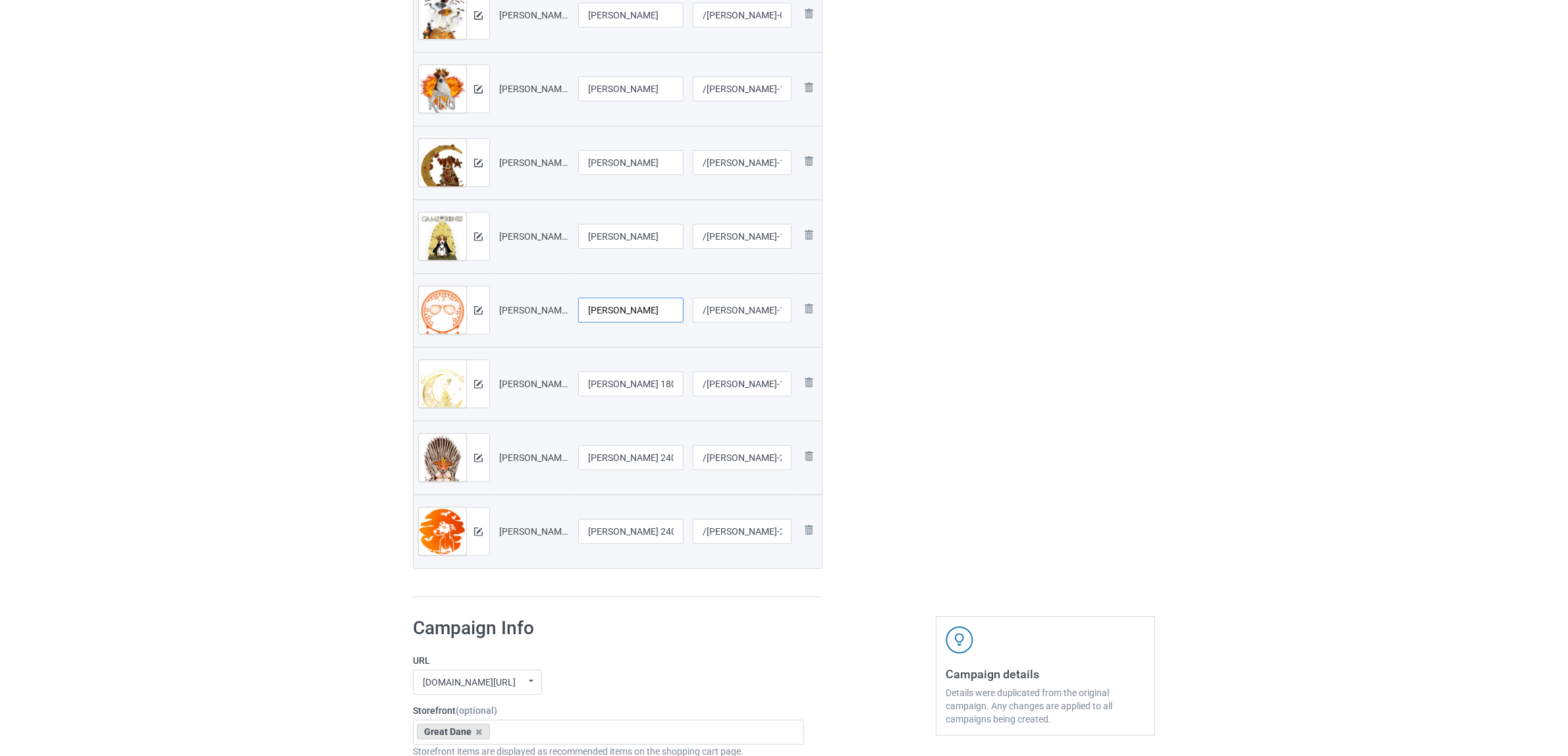
type input "Jack Russell"
click at [635, 382] on input "Jack Russell 1807 (27)" at bounding box center [630, 384] width 105 height 25
paste input "text"
type input "Jack Russell"
click at [626, 456] on input "Jack Russell 2409 (3)" at bounding box center [630, 458] width 105 height 25
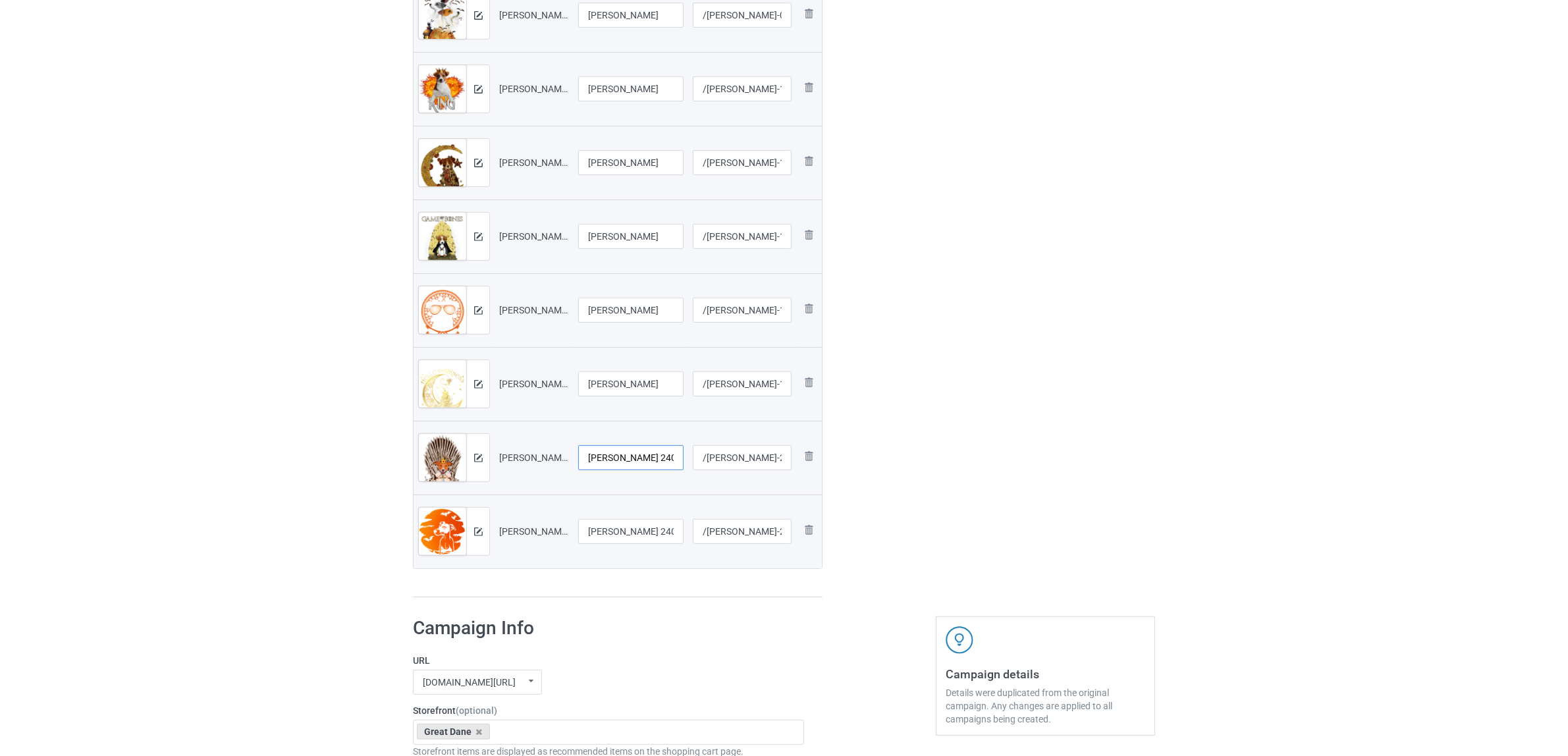
paste input "text"
type input "Jack Russell"
click at [630, 531] on input "Jack Russell 2409 (6)" at bounding box center [630, 531] width 105 height 25
paste input "text"
type input "Jack Russell"
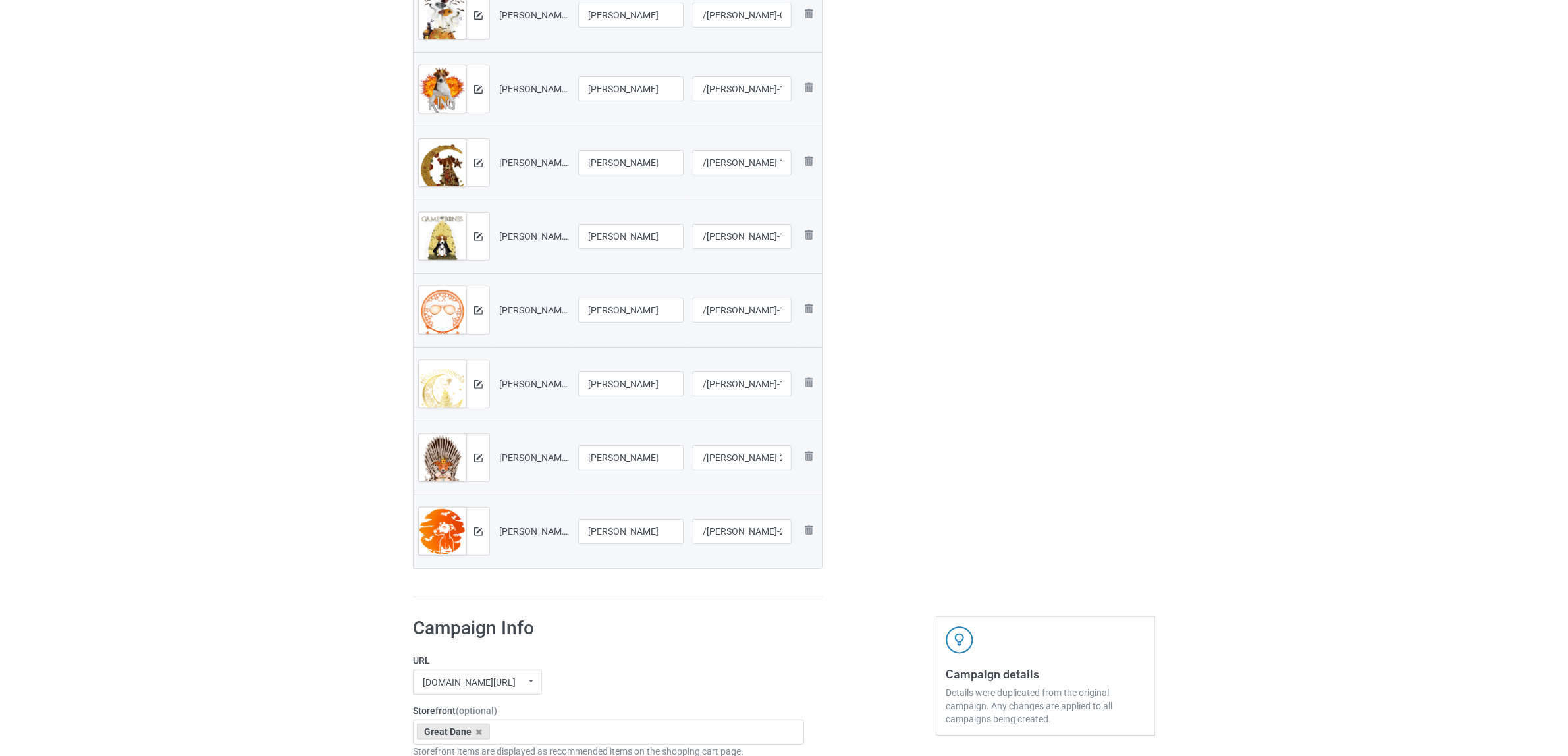
click at [630, 584] on div "Preview File name Campaign title URL path Preview and edit artwork Jack Russell…" at bounding box center [617, 161] width 409 height 872
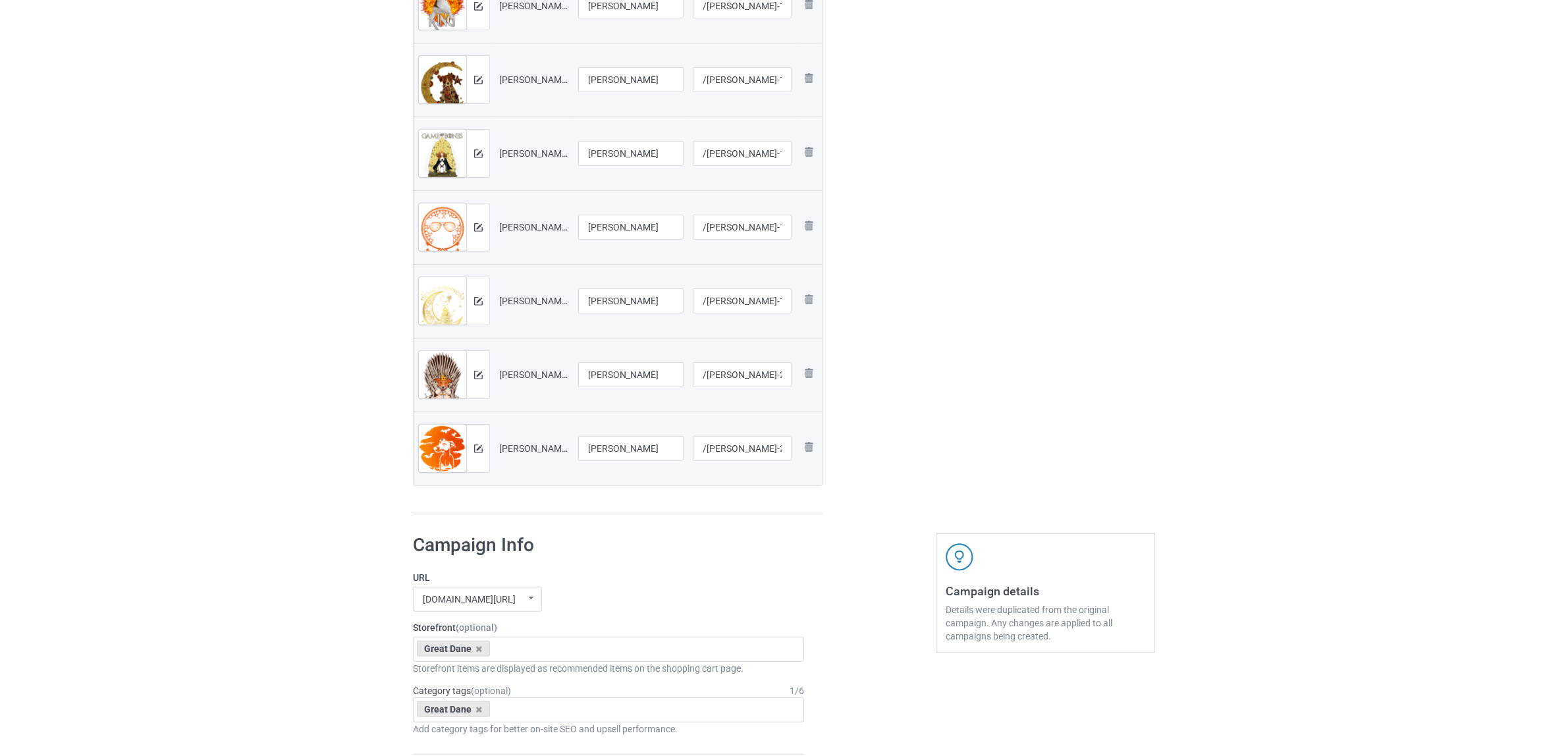
scroll to position [828, 0]
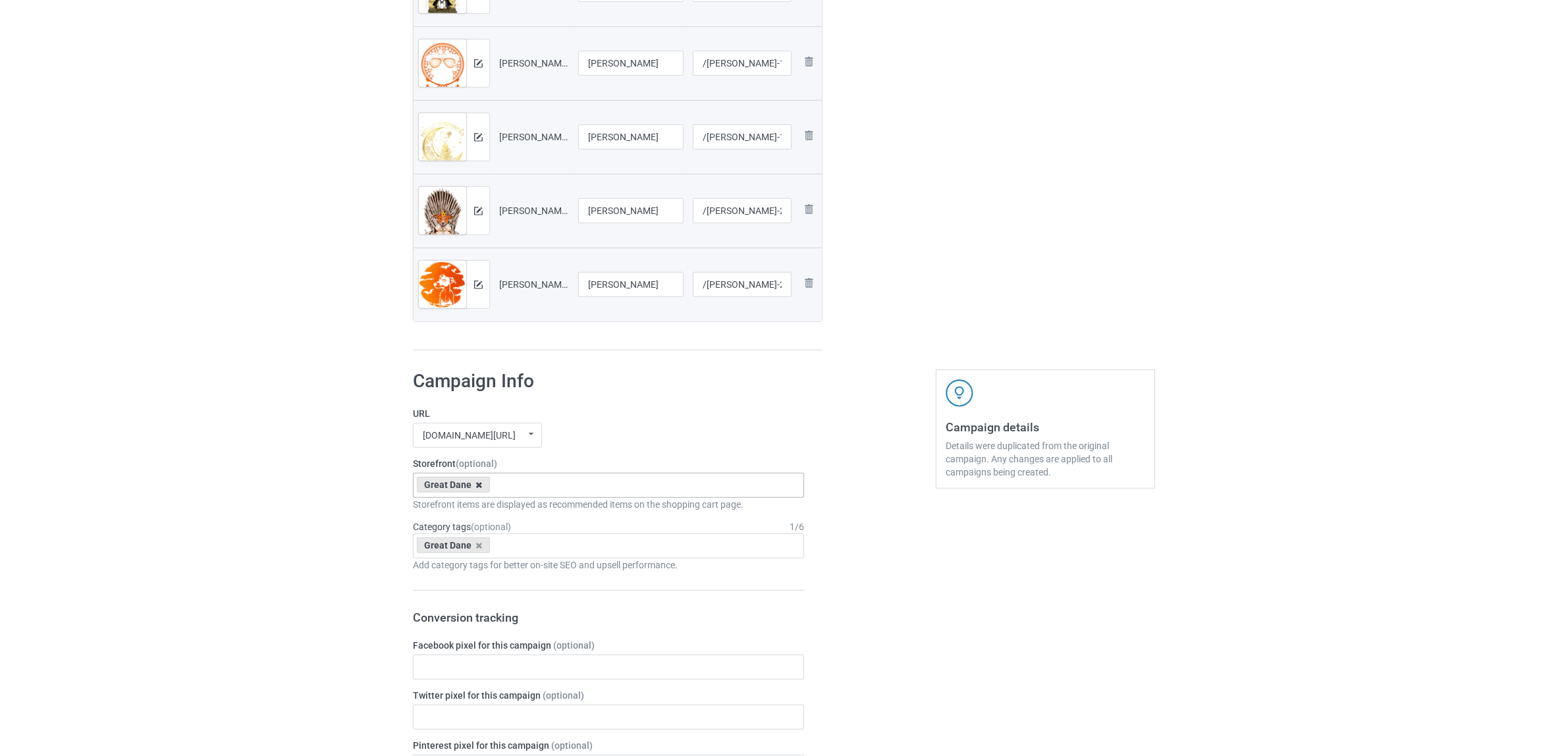
click at [479, 484] on icon at bounding box center [479, 485] width 7 height 8
paste input "Jack Russell"
type input "Jack Russell"
click at [453, 507] on div "Jack Russell" at bounding box center [608, 509] width 390 height 24
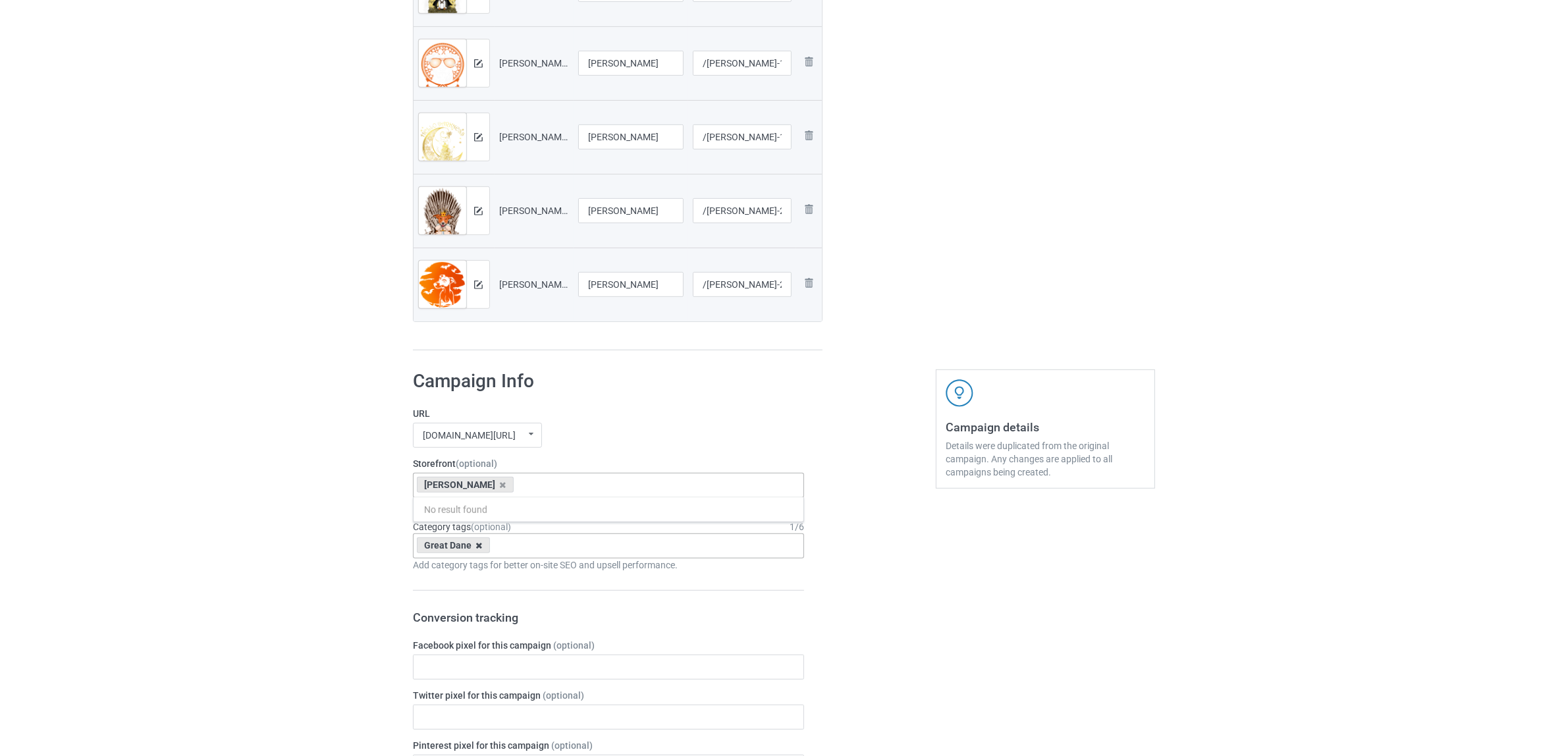
click at [479, 549] on icon at bounding box center [479, 546] width 7 height 8
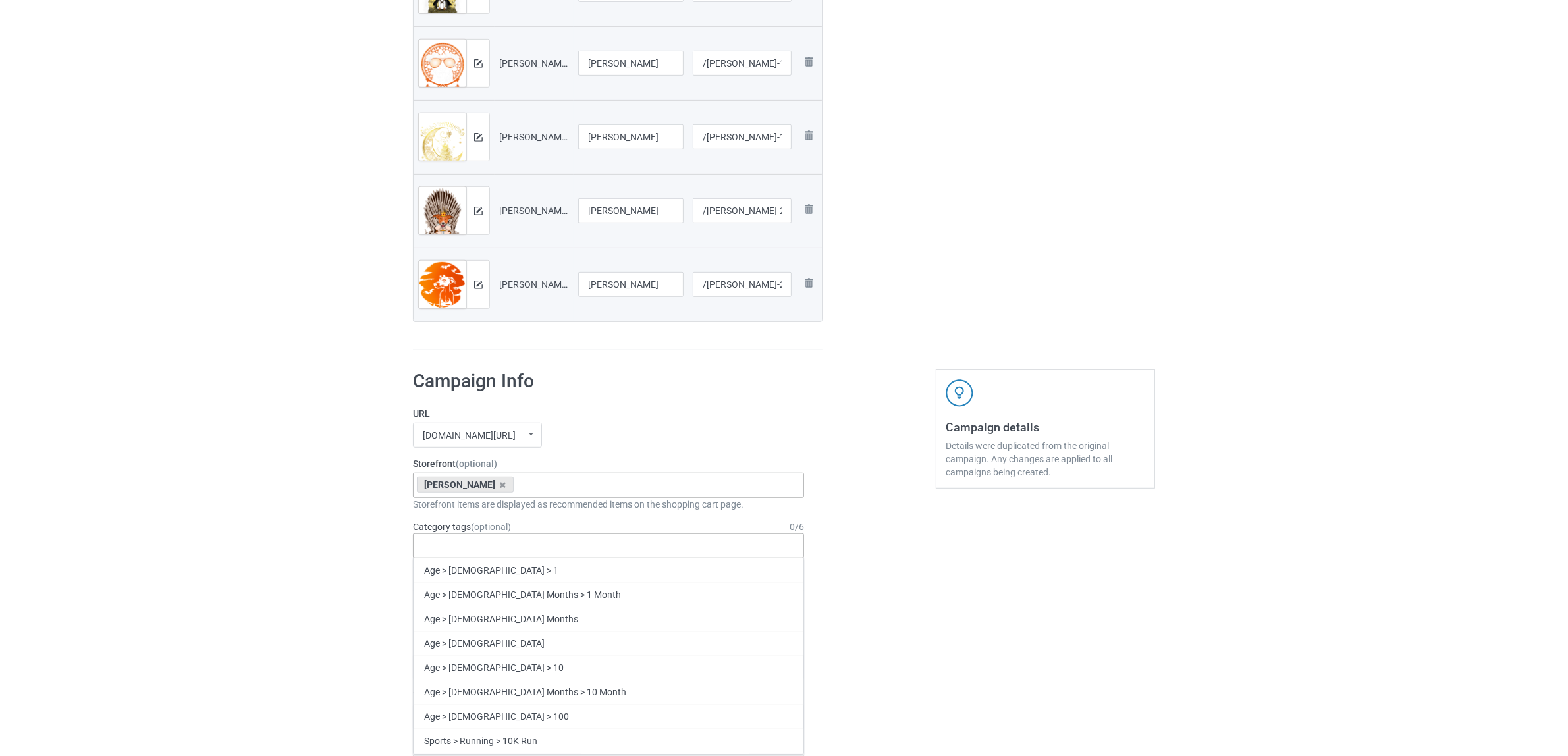
paste input "Jack Russell"
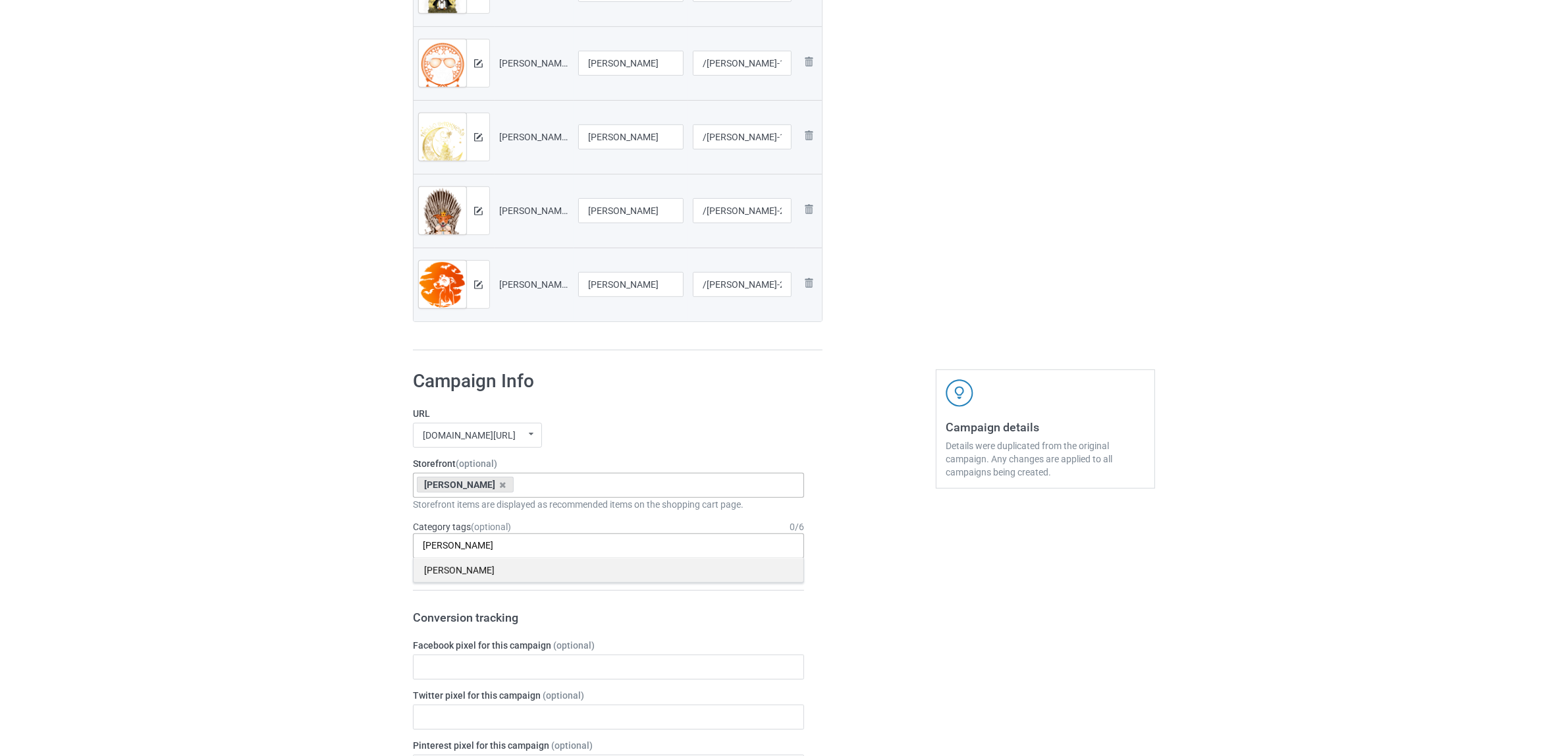
type input "Jack Russell"
click at [453, 573] on div "Jack Russell" at bounding box center [608, 569] width 390 height 24
click at [334, 540] on div "Bulk duplicate campaign Campaign to duplicate Great Dane Original Artwork 2397x…" at bounding box center [784, 397] width 1568 height 2378
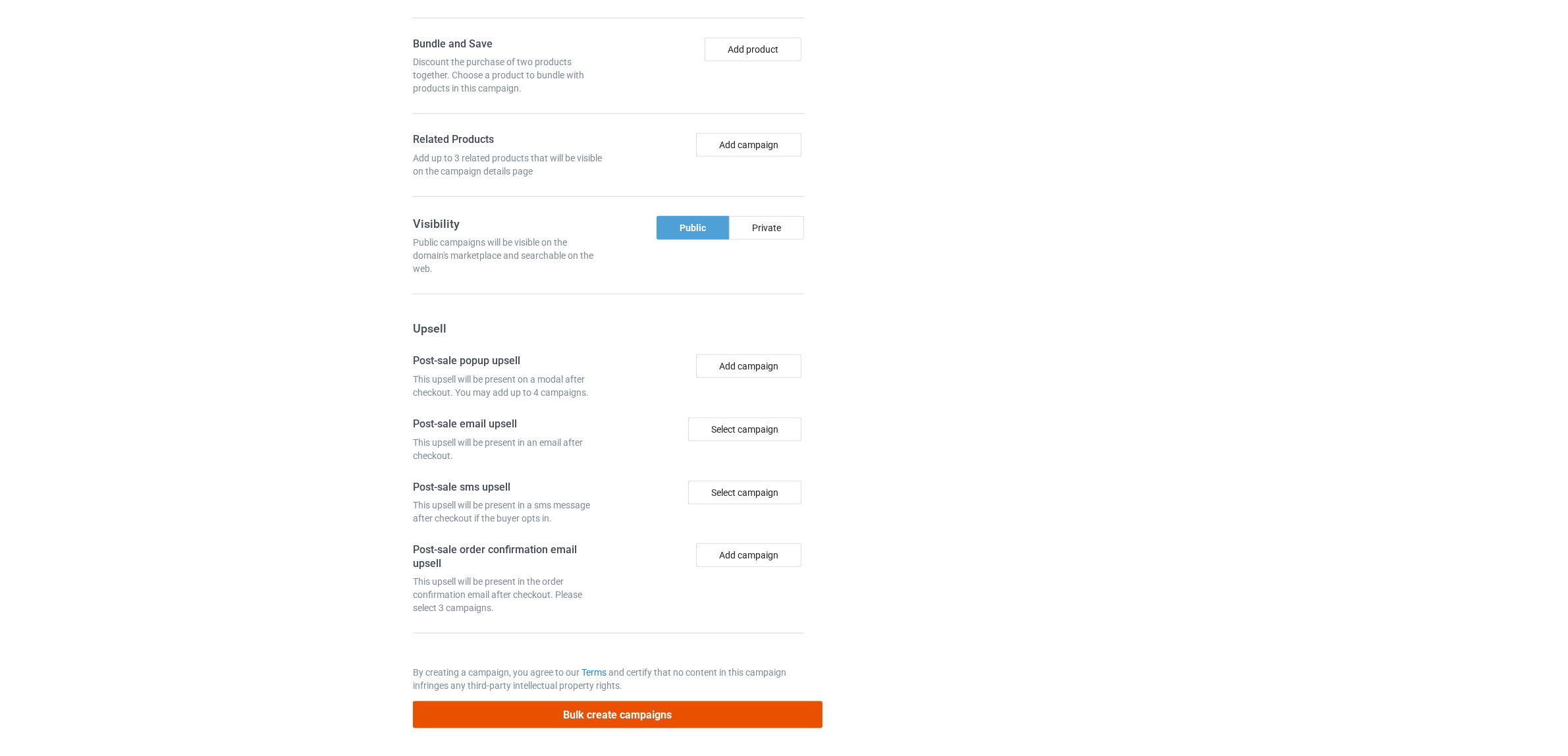
click at [610, 711] on button "Bulk create campaigns" at bounding box center [617, 715] width 409 height 27
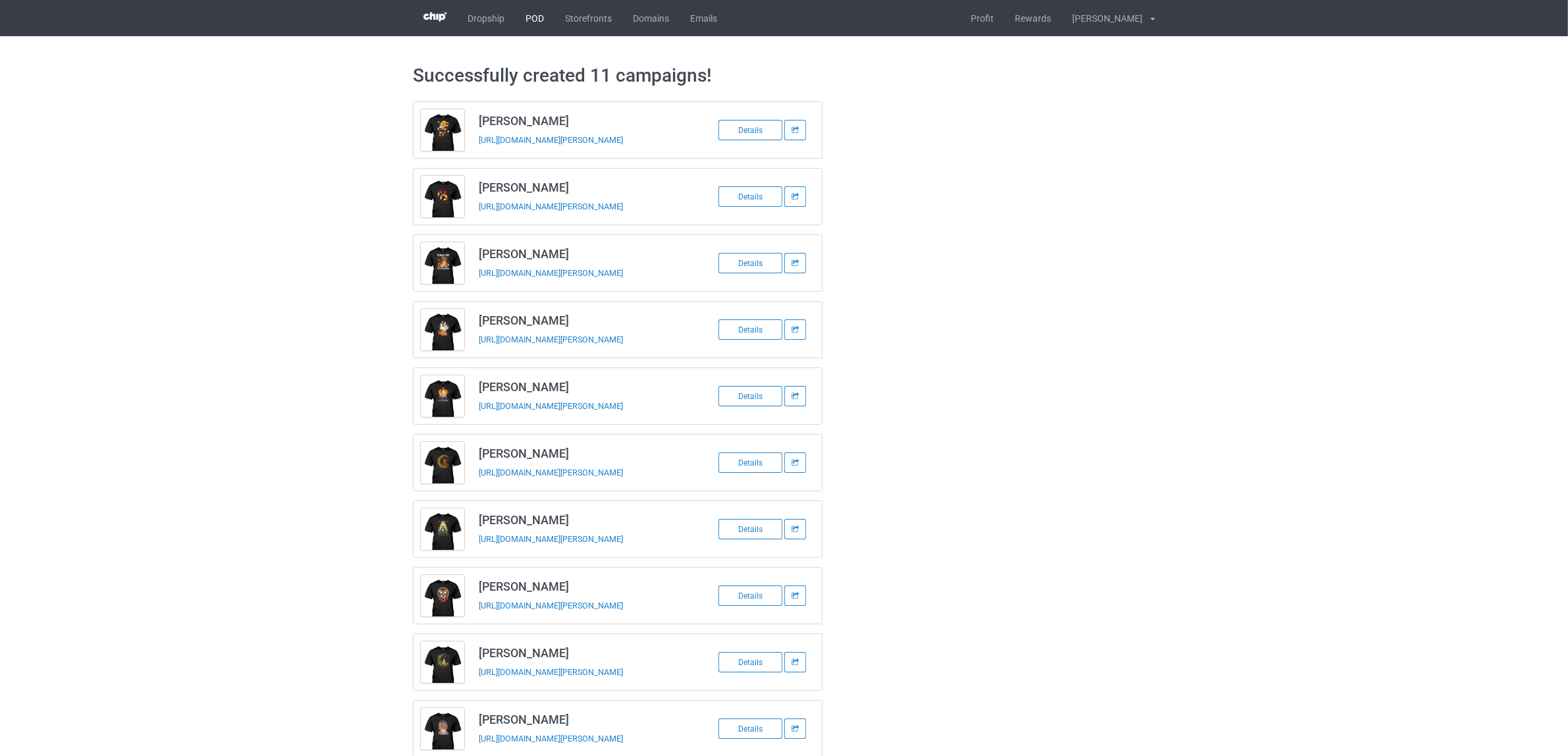
click at [537, 14] on link "POD" at bounding box center [534, 18] width 39 height 37
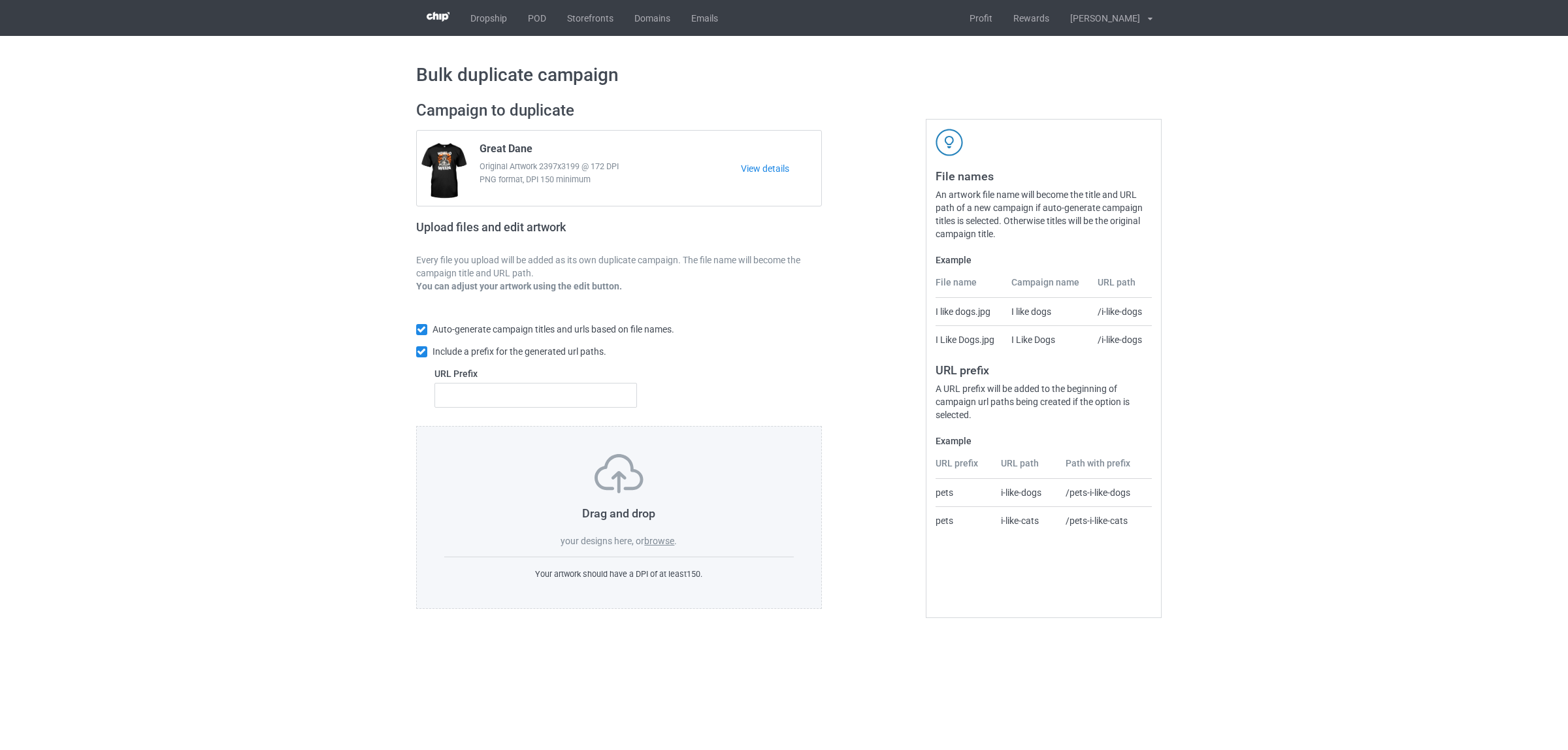
click at [658, 537] on label "browse" at bounding box center [659, 541] width 30 height 10
click at [0, 0] on input "browse" at bounding box center [0, 0] width 0 height 0
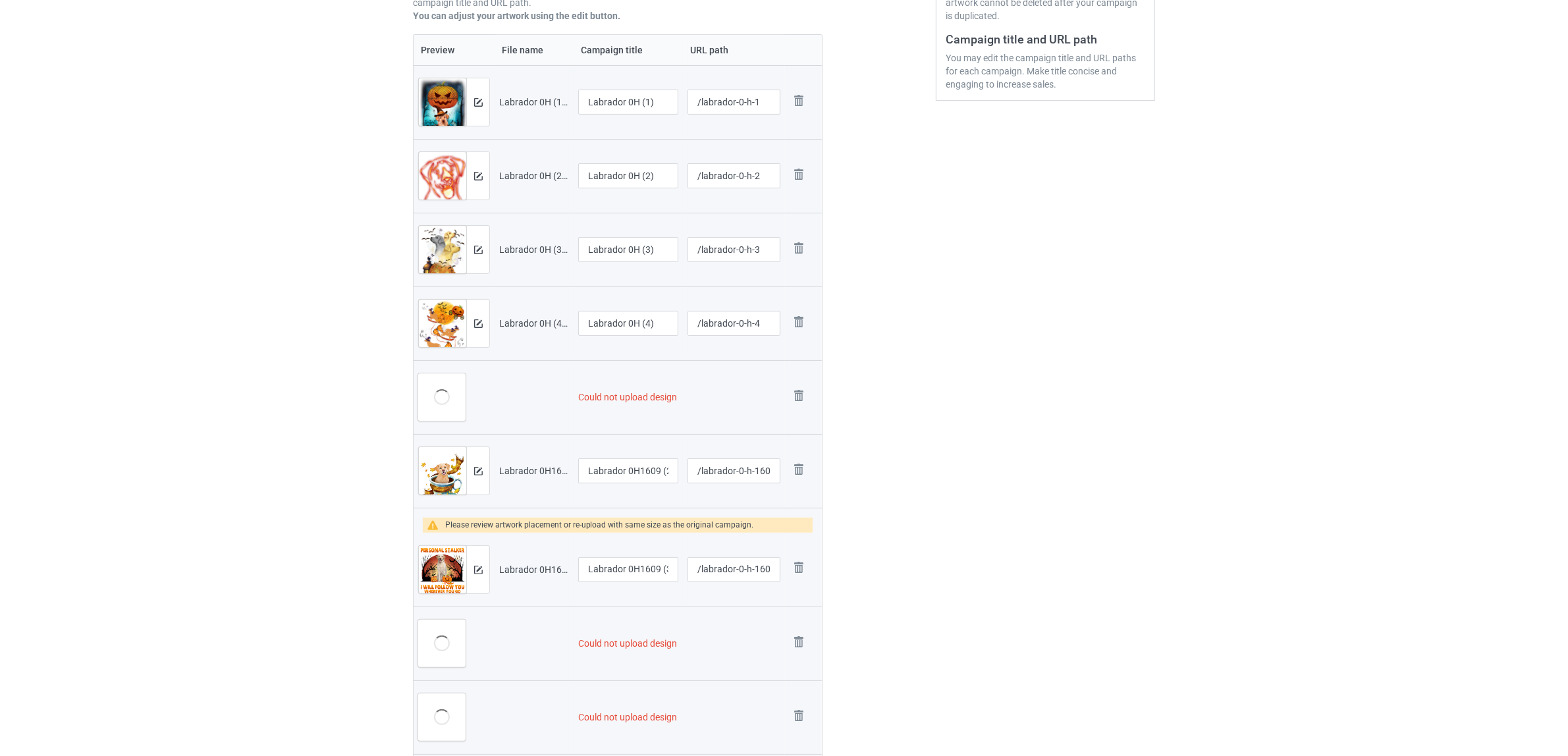
scroll to position [494, 0]
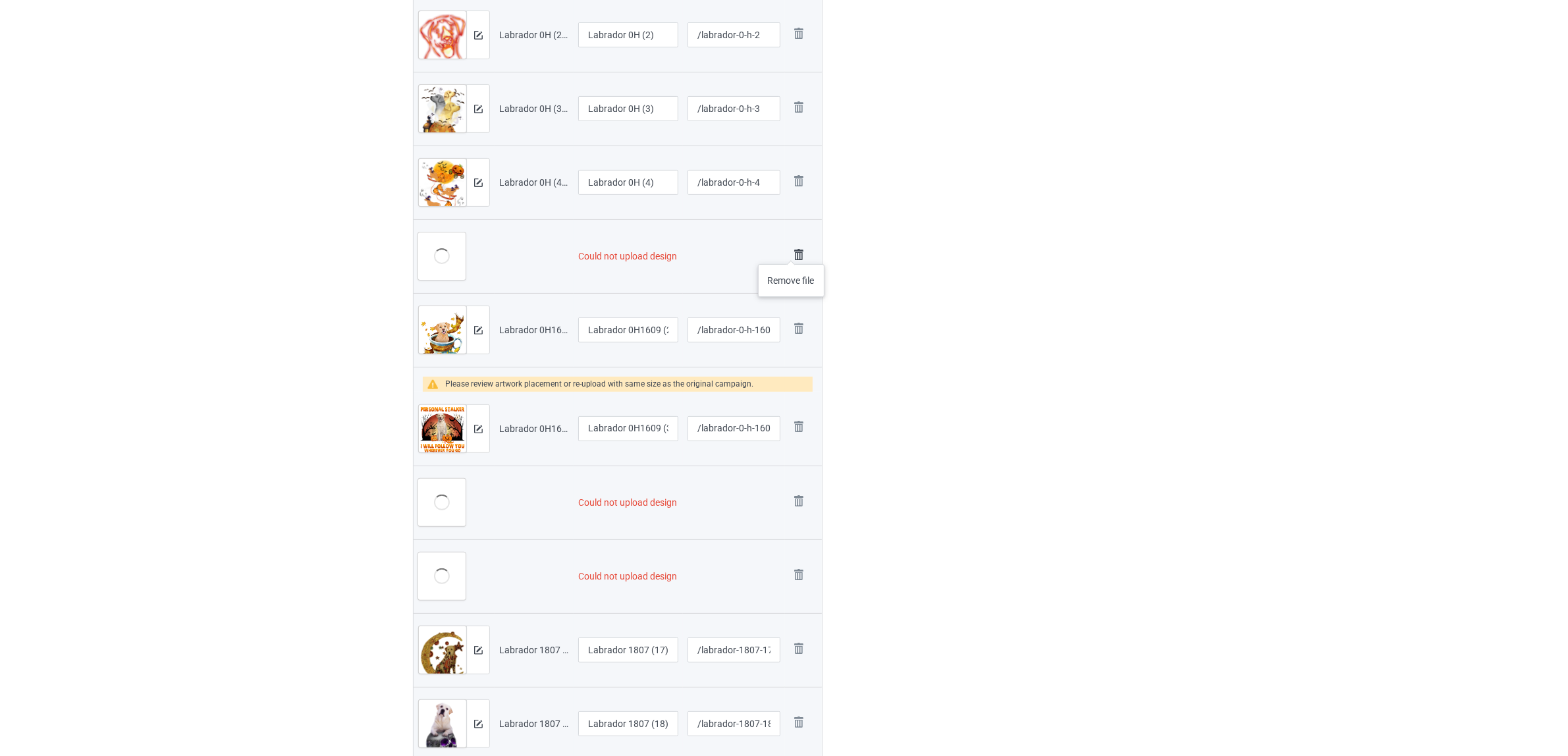
click at [792, 251] on img at bounding box center [798, 254] width 19 height 19
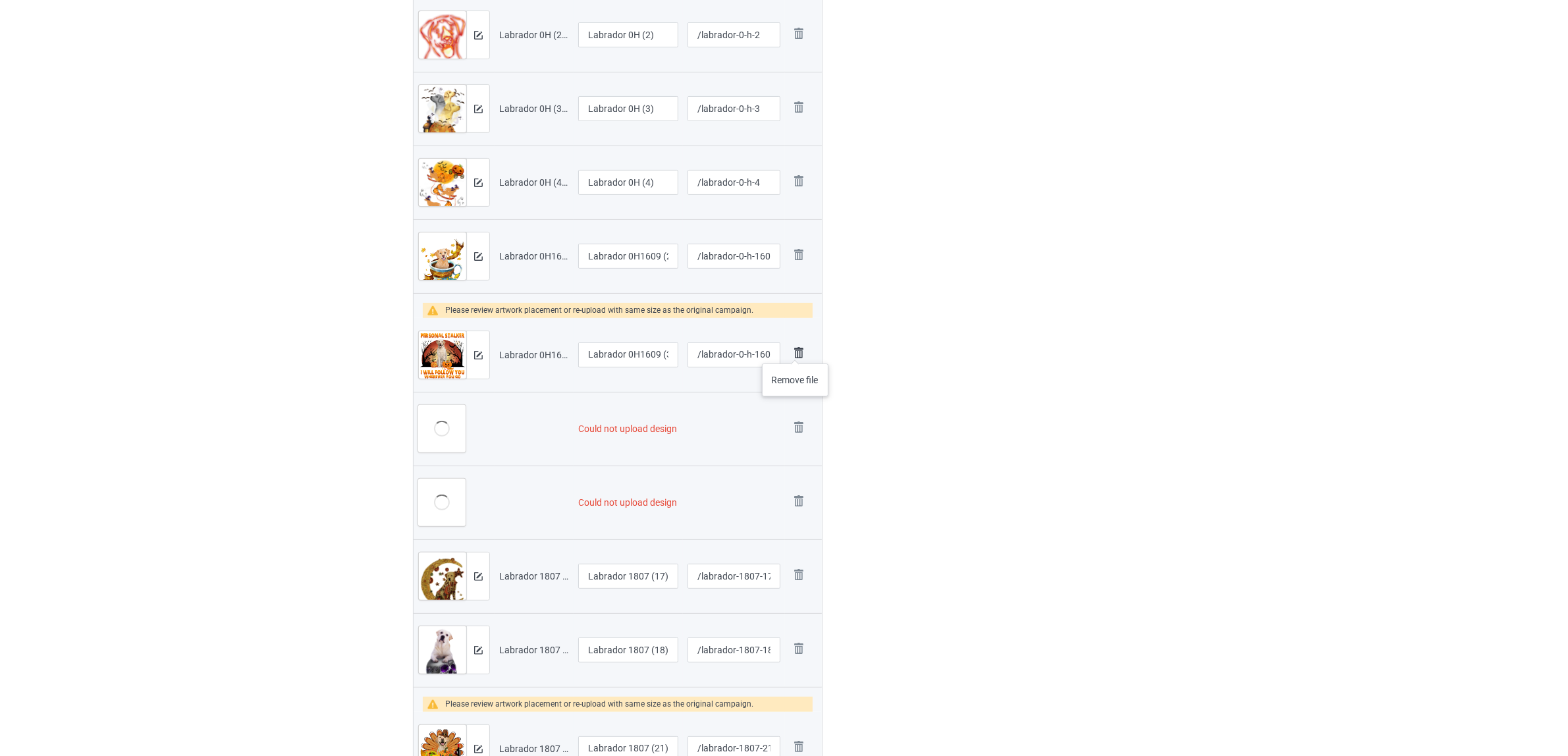
click at [796, 350] on img at bounding box center [798, 353] width 19 height 19
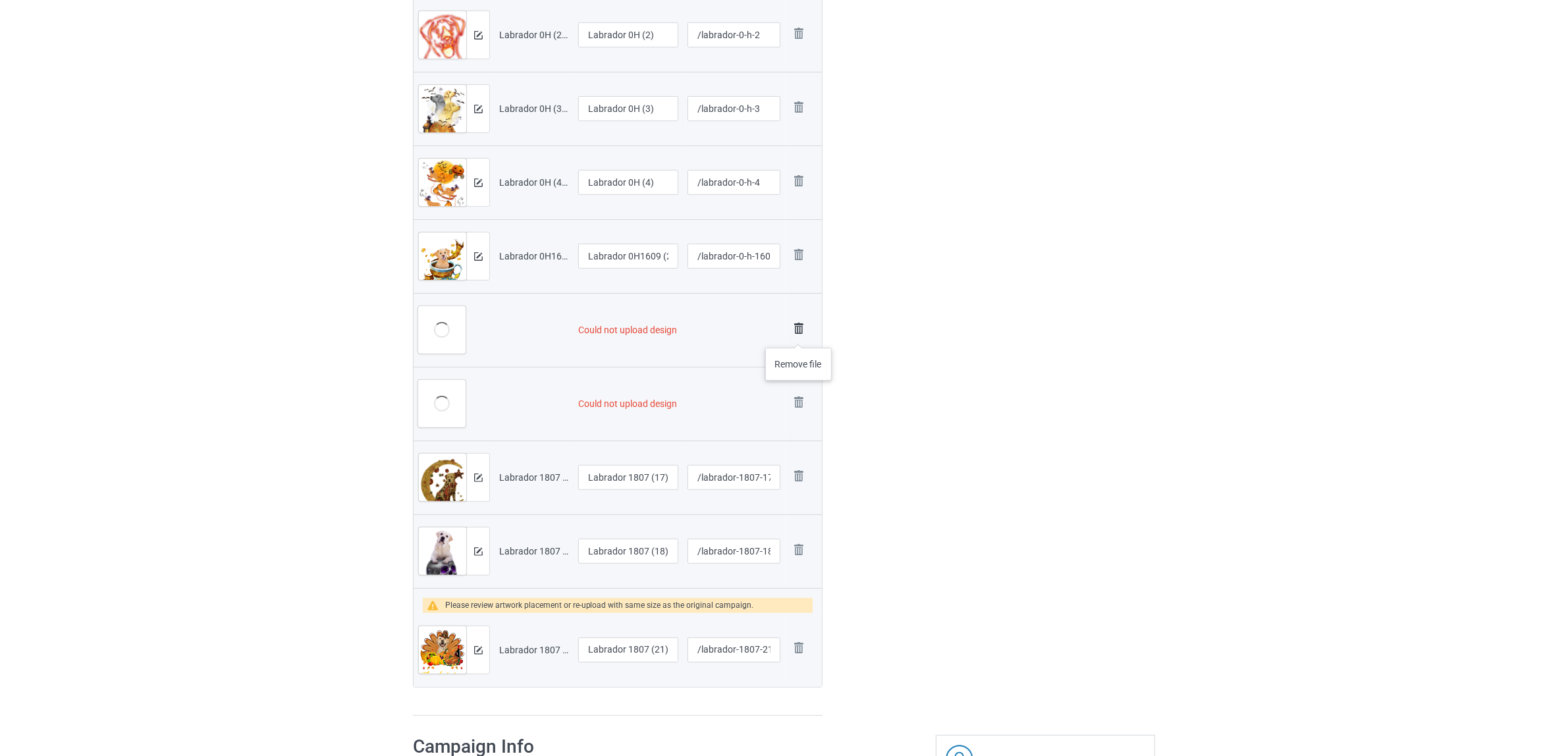
click at [801, 330] on img at bounding box center [798, 329] width 19 height 19
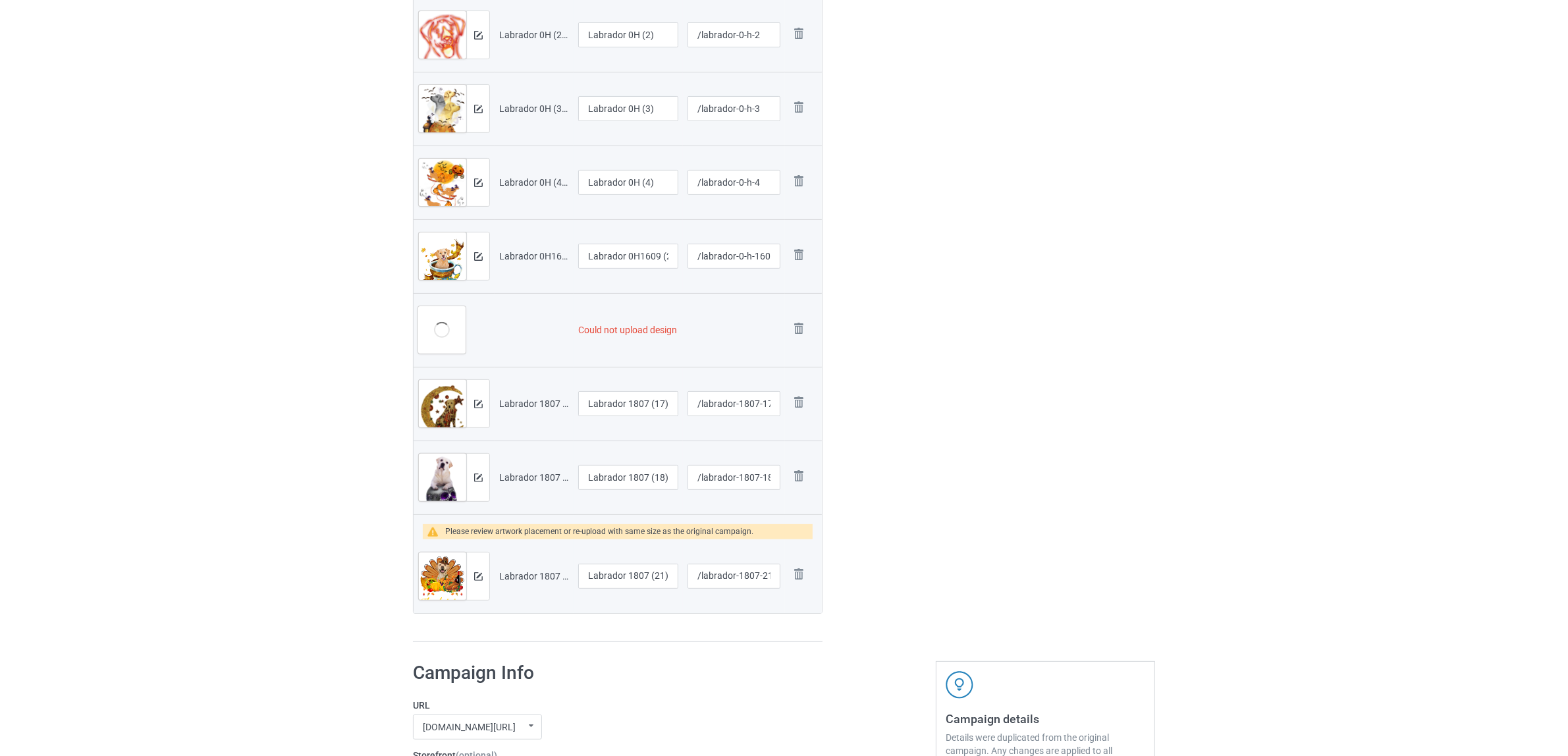
click at [0, 0] on img at bounding box center [0, 0] width 0 height 0
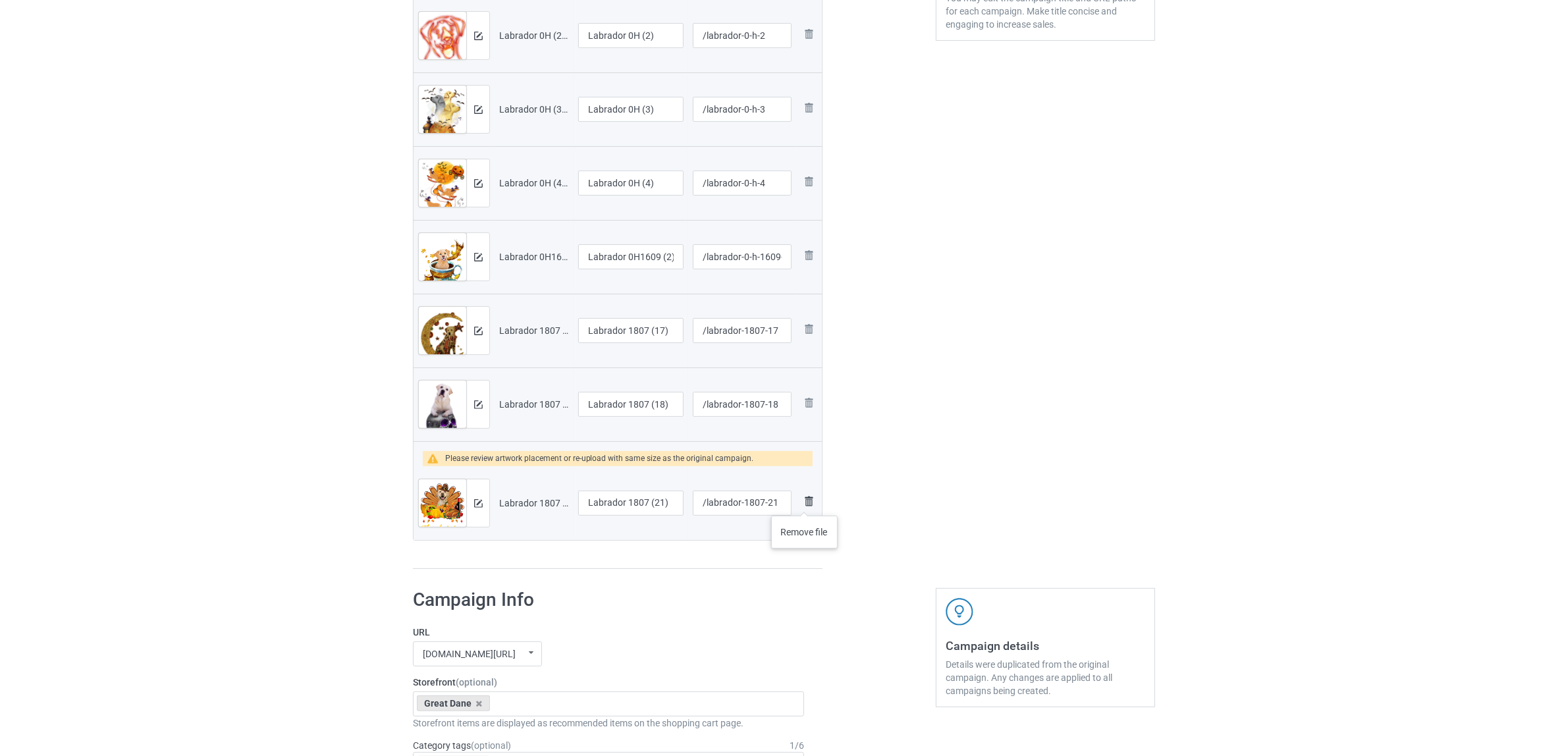
click at [805, 502] on img at bounding box center [808, 501] width 16 height 16
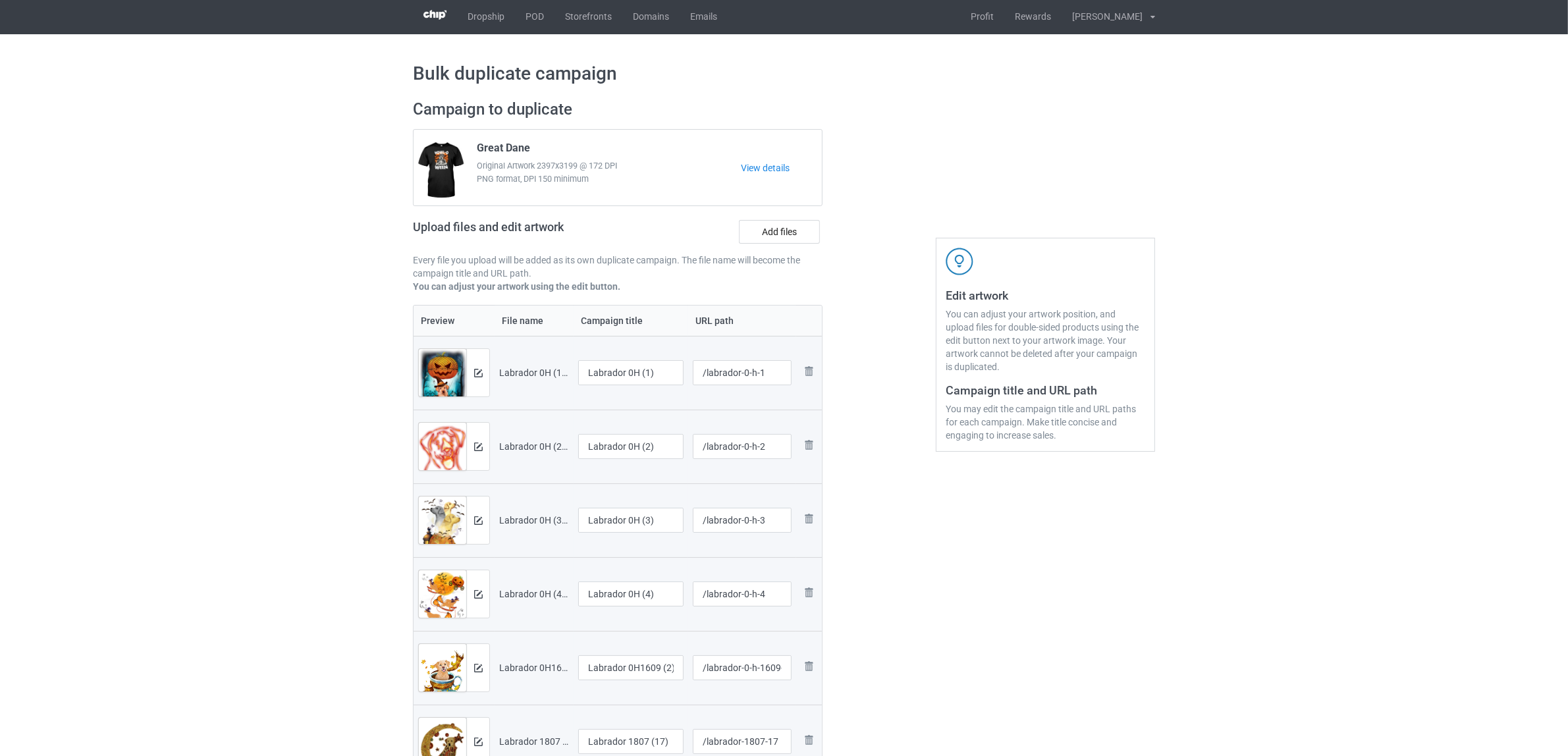
scroll to position [0, 0]
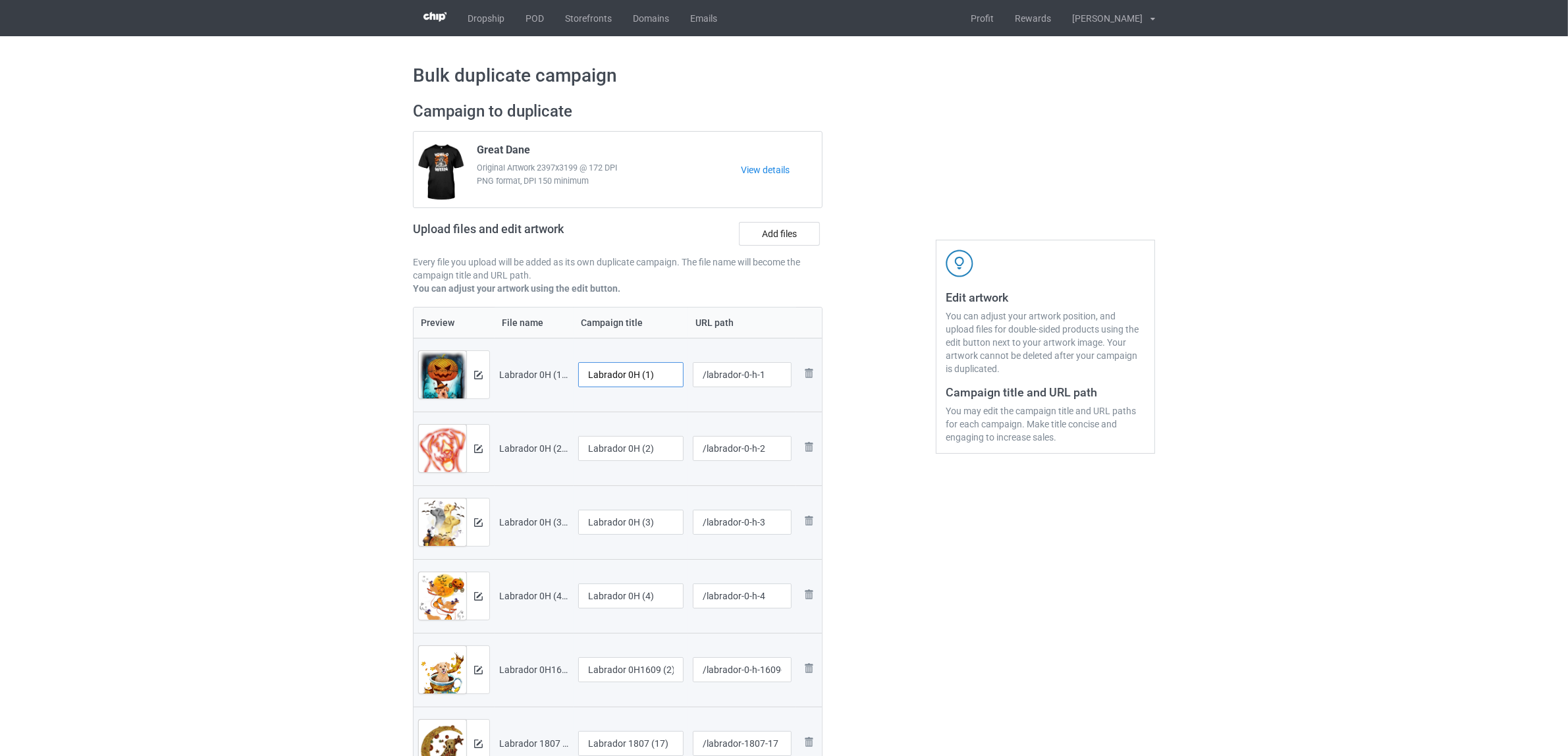
drag, startPoint x: 628, startPoint y: 376, endPoint x: 687, endPoint y: 372, distance: 59.1
click at [687, 372] on td "Labrador 0H (1)" at bounding box center [630, 374] width 114 height 74
click at [610, 366] on input "Labrador" at bounding box center [630, 375] width 105 height 25
type input "Labrador"
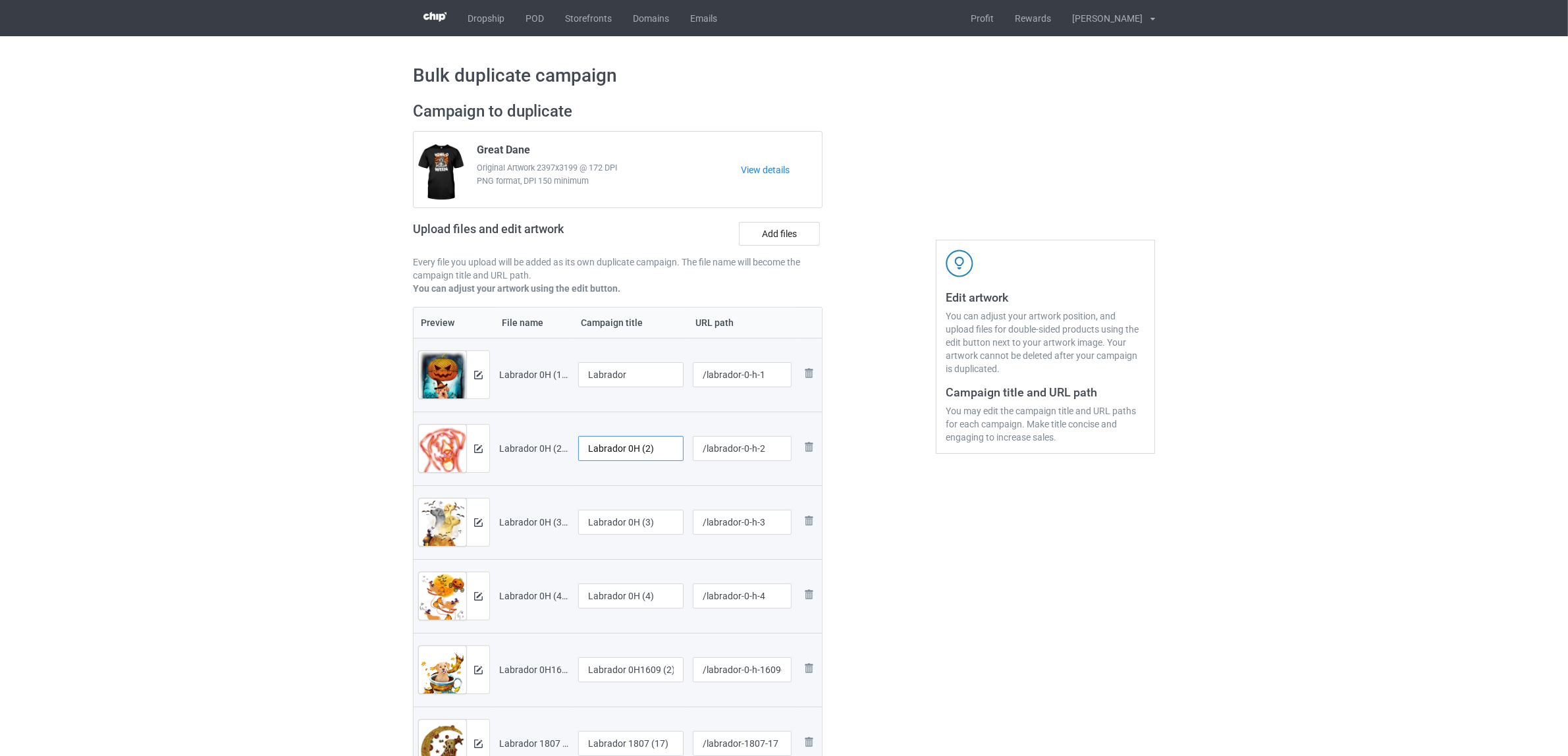
click at [613, 453] on input "Labrador 0H (2)" at bounding box center [630, 449] width 105 height 25
paste input "text"
type input "Labrador"
click at [610, 530] on input "Labrador 0H (3)" at bounding box center [630, 522] width 105 height 25
paste input "text"
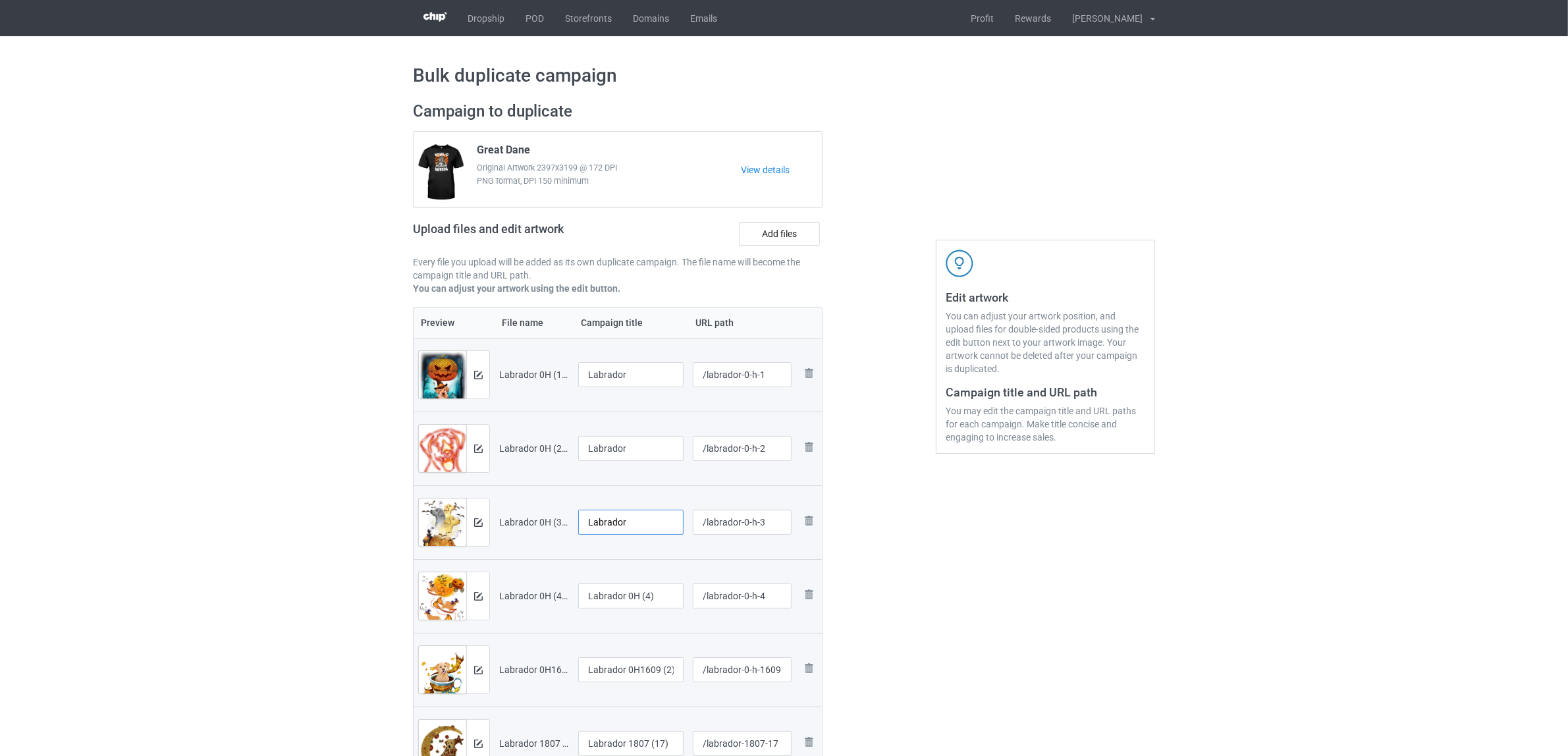
type input "Labrador"
click at [617, 590] on input "Labrador 0H (4)" at bounding box center [630, 596] width 105 height 25
paste input "text"
type input "Labrador"
click at [614, 682] on input "Labrador 0H1609 (2)" at bounding box center [630, 670] width 105 height 25
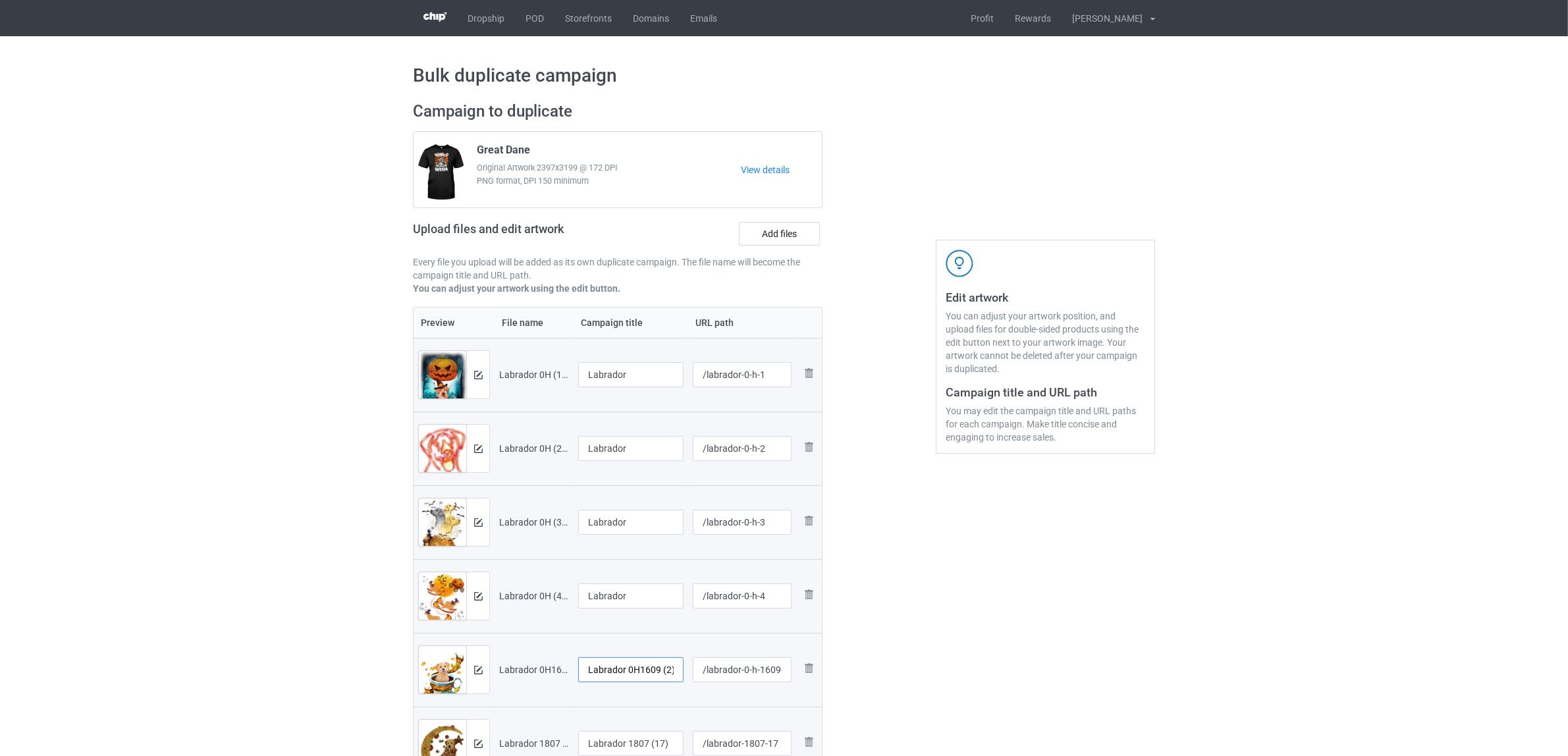
paste input "text"
type input "Labrador"
click at [949, 675] on div "Edit artwork You can adjust your artwork position, and upload files for double-…" at bounding box center [1045, 493] width 238 height 801
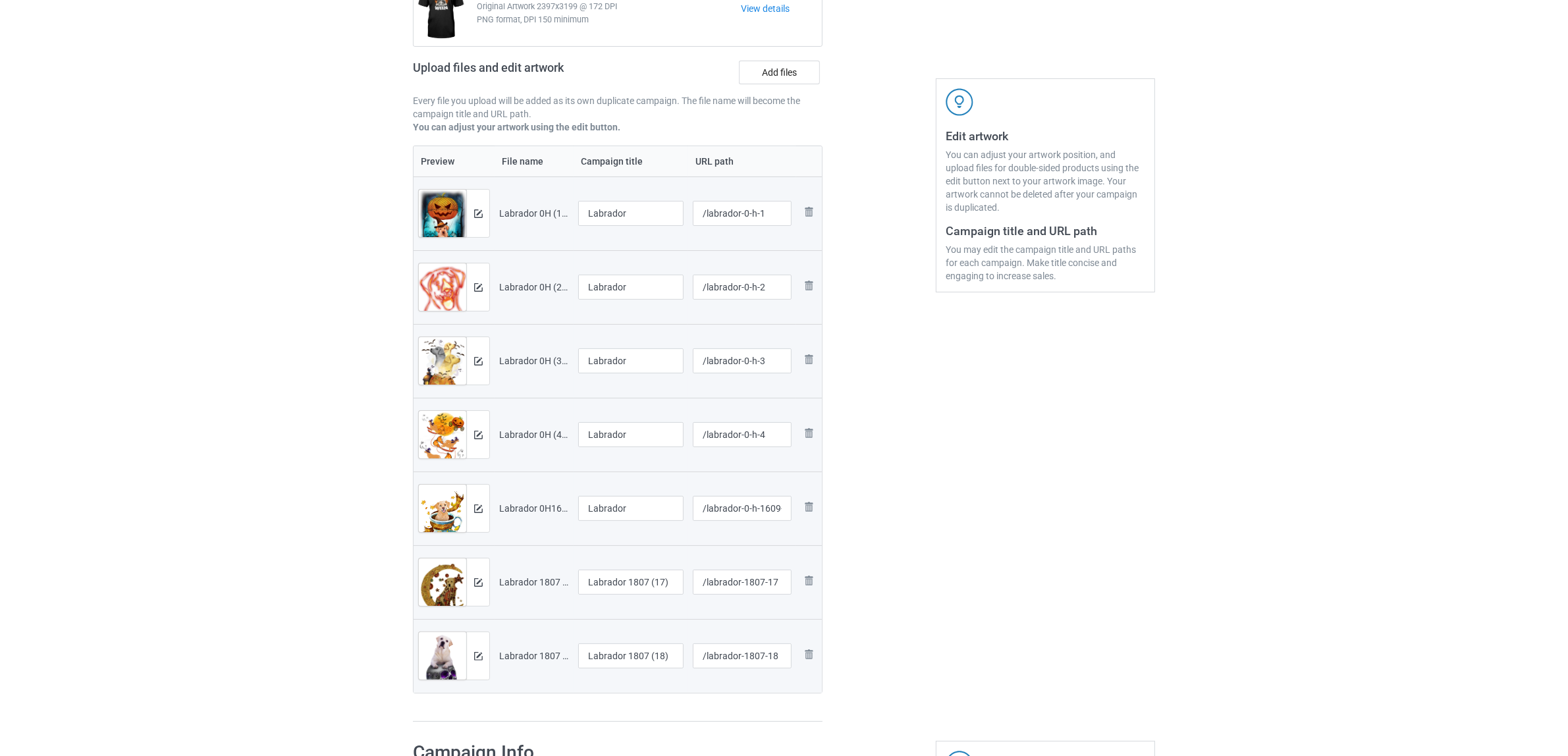
scroll to position [247, 0]
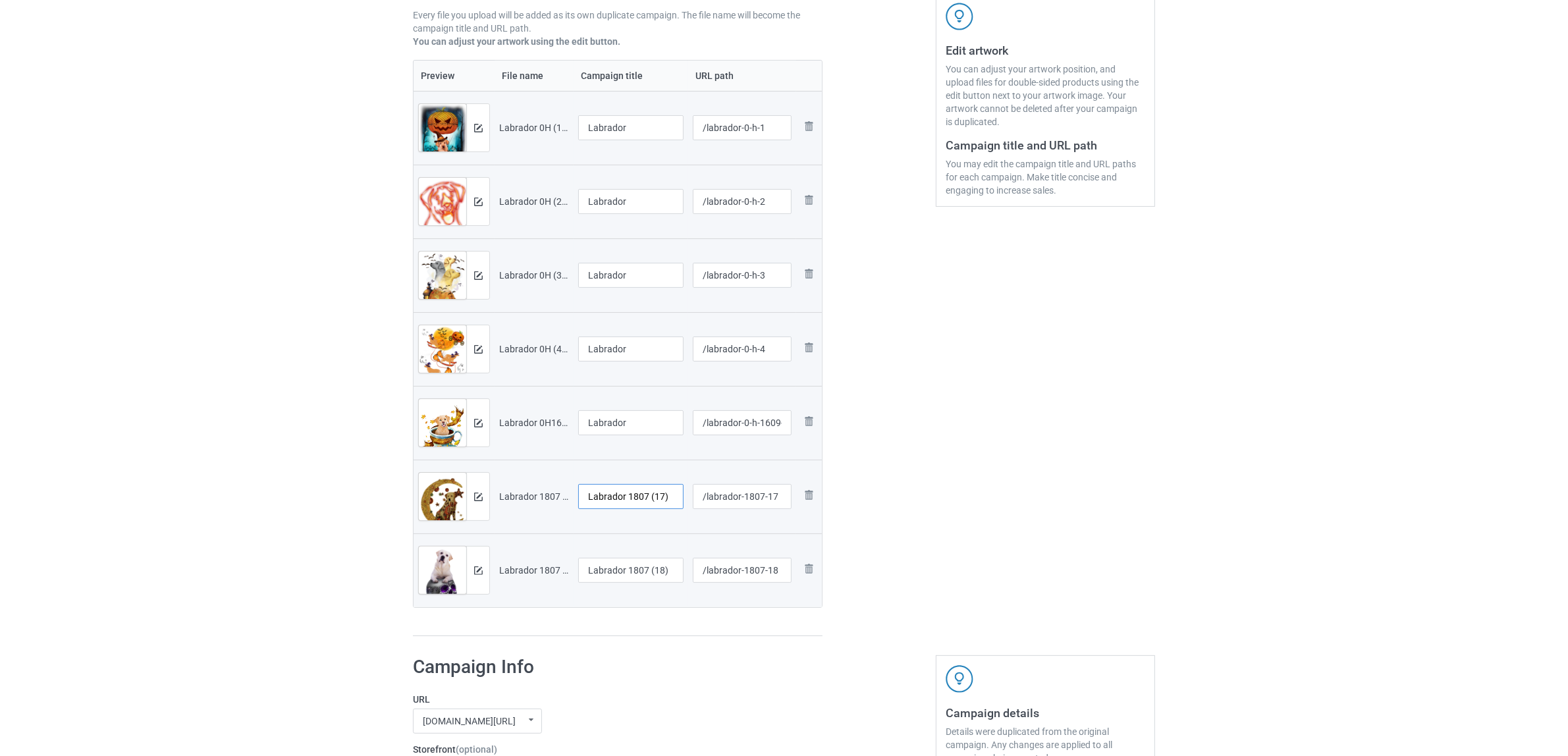
click at [602, 495] on input "Labrador 1807 (17)" at bounding box center [630, 496] width 105 height 25
paste input "text"
type input "Labrador"
click at [617, 584] on div at bounding box center [630, 586] width 105 height 8
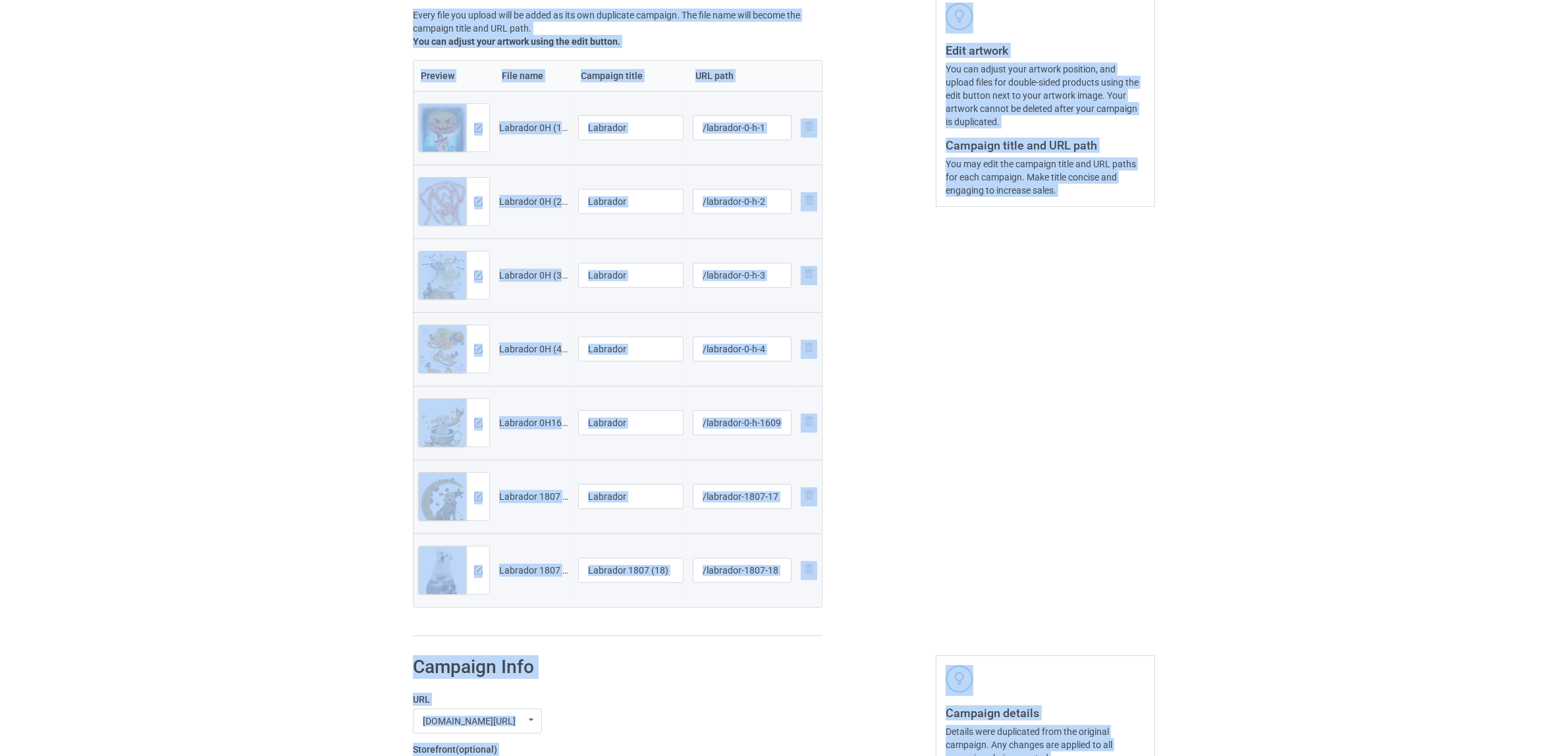
click at [612, 557] on td "Labrador 1807 (18)" at bounding box center [630, 570] width 114 height 74
click at [622, 576] on input "Labrador 1807 (18)" at bounding box center [630, 570] width 105 height 25
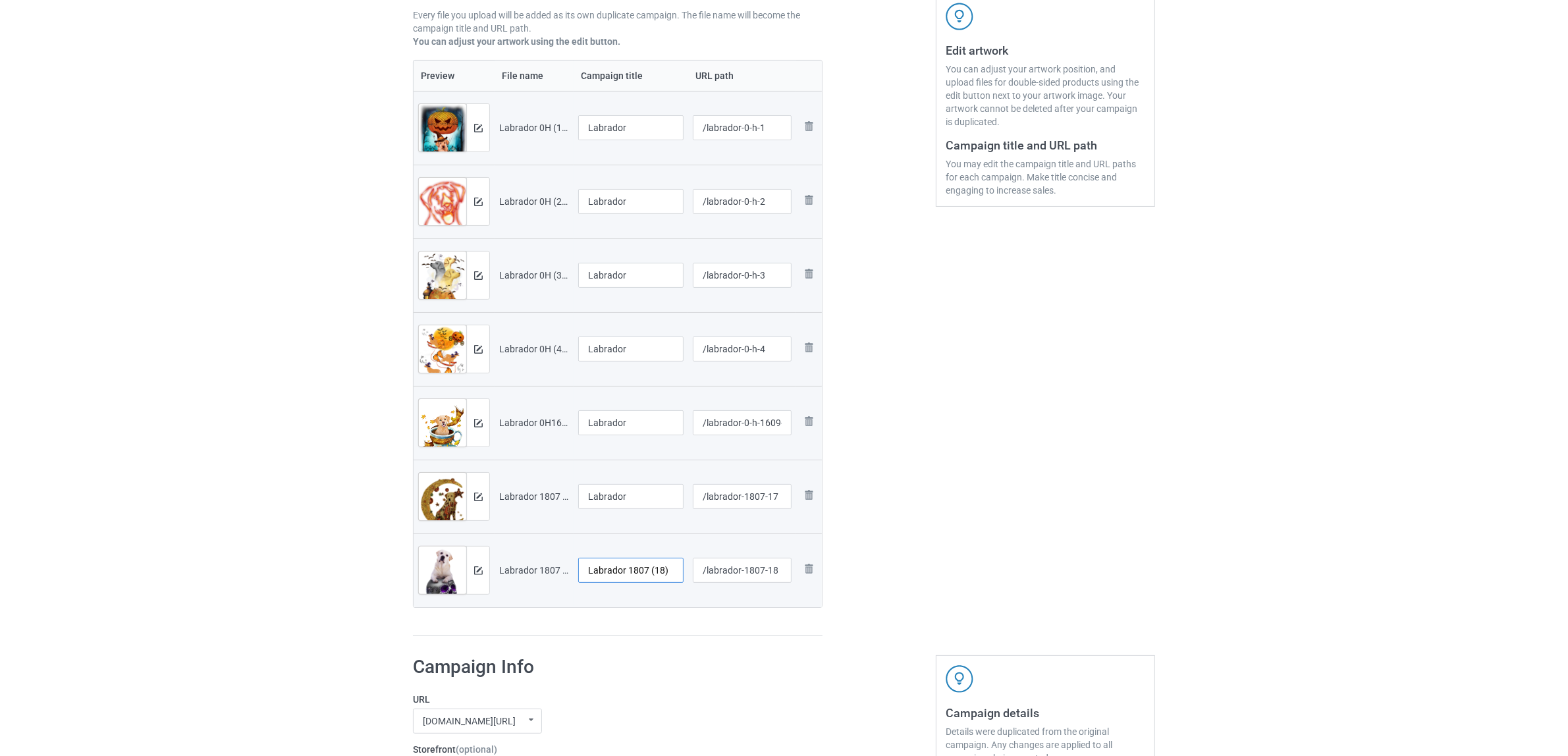
paste input "text"
type input "Labrador"
click at [628, 633] on div "Preview File name Campaign title URL path Preview and edit artwork Labrador 0H …" at bounding box center [617, 348] width 409 height 577
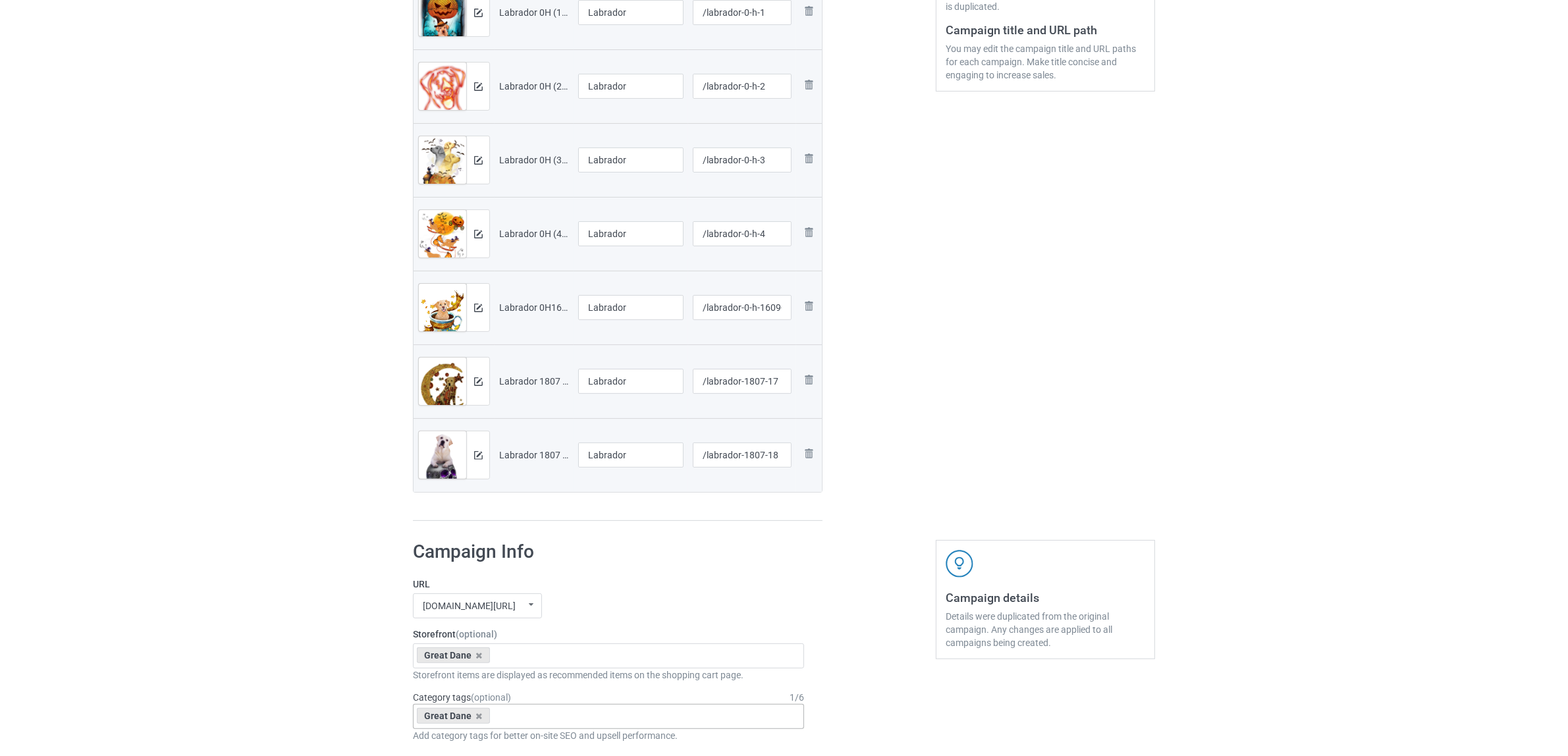
scroll to position [494, 0]
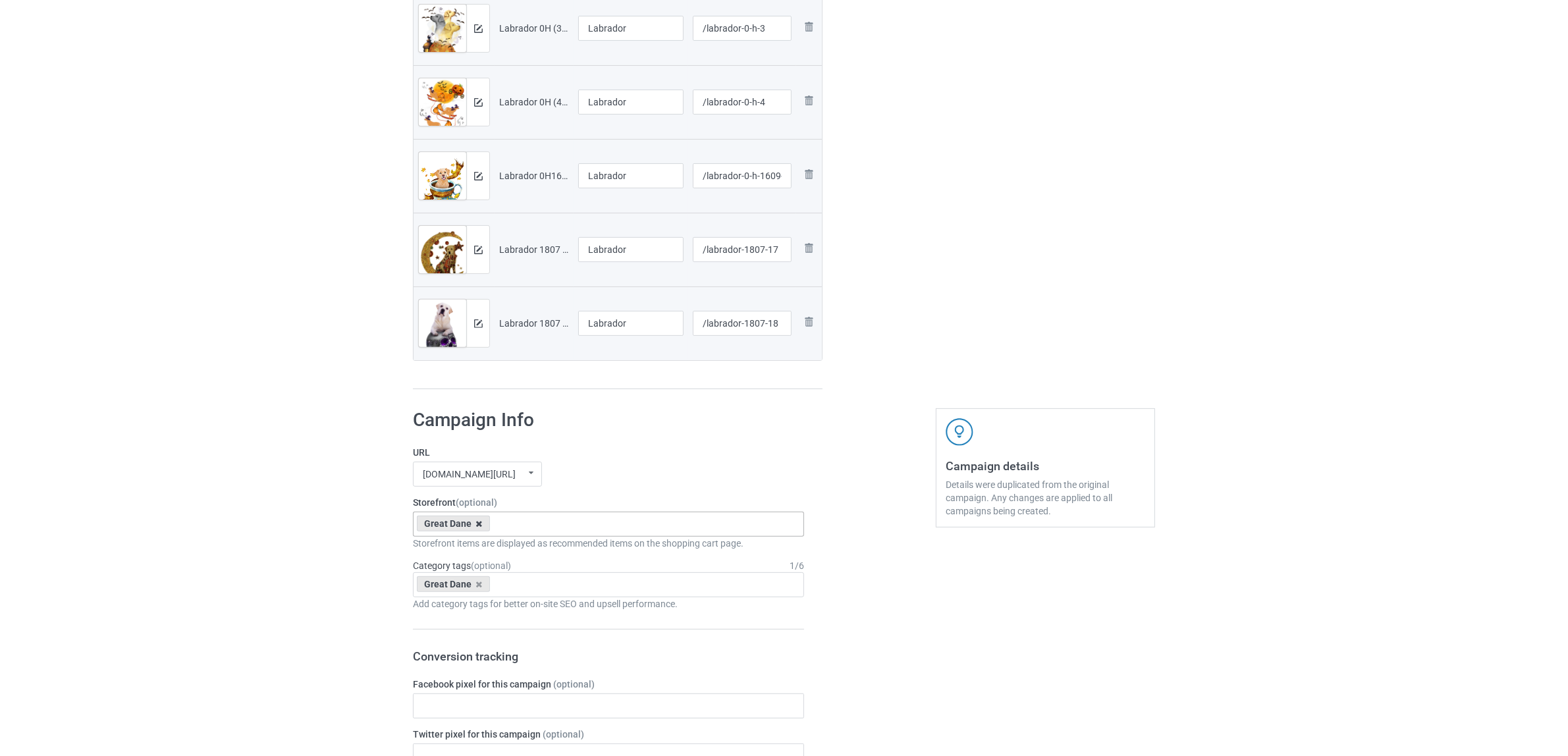
click at [476, 526] on icon at bounding box center [479, 524] width 7 height 8
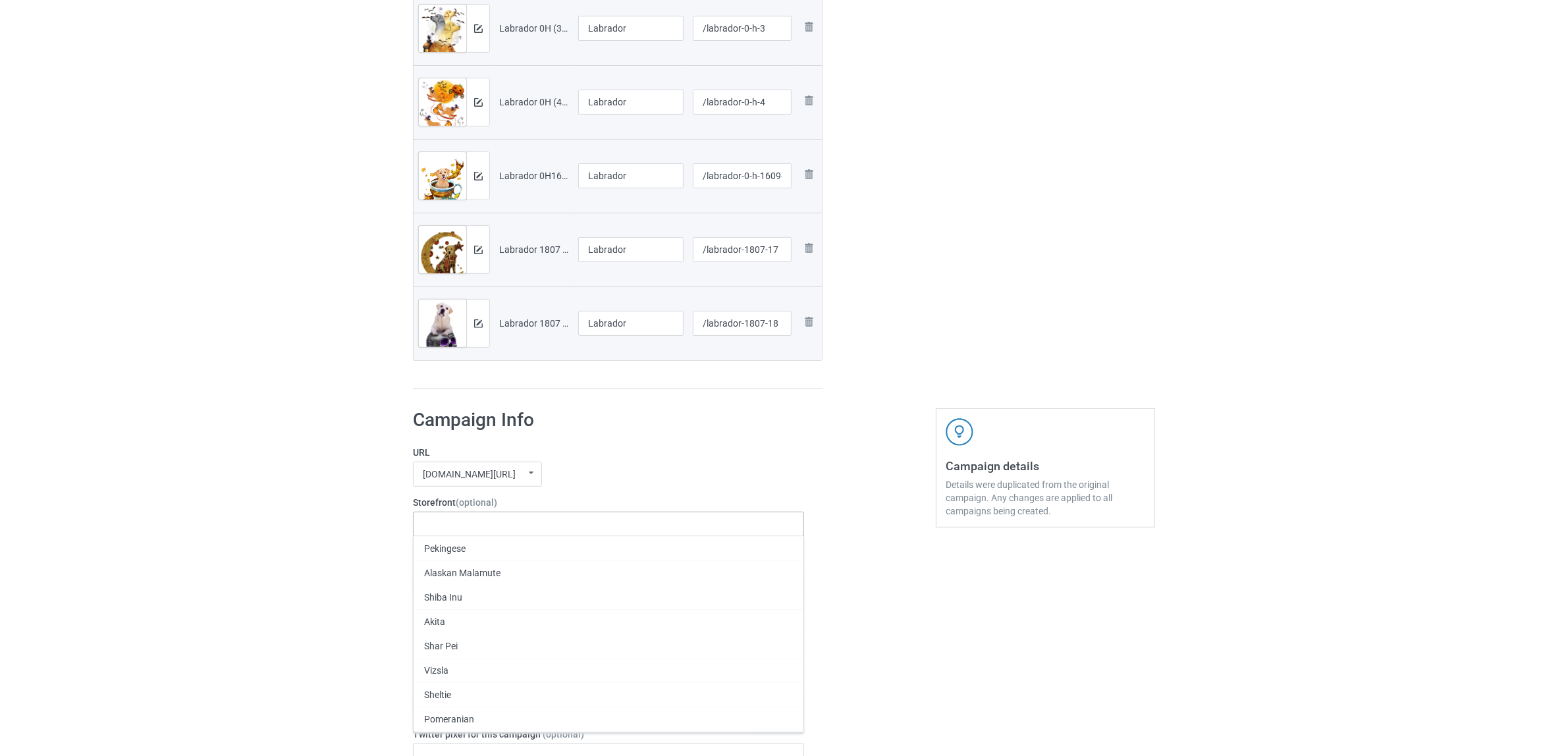
paste input "Labrador"
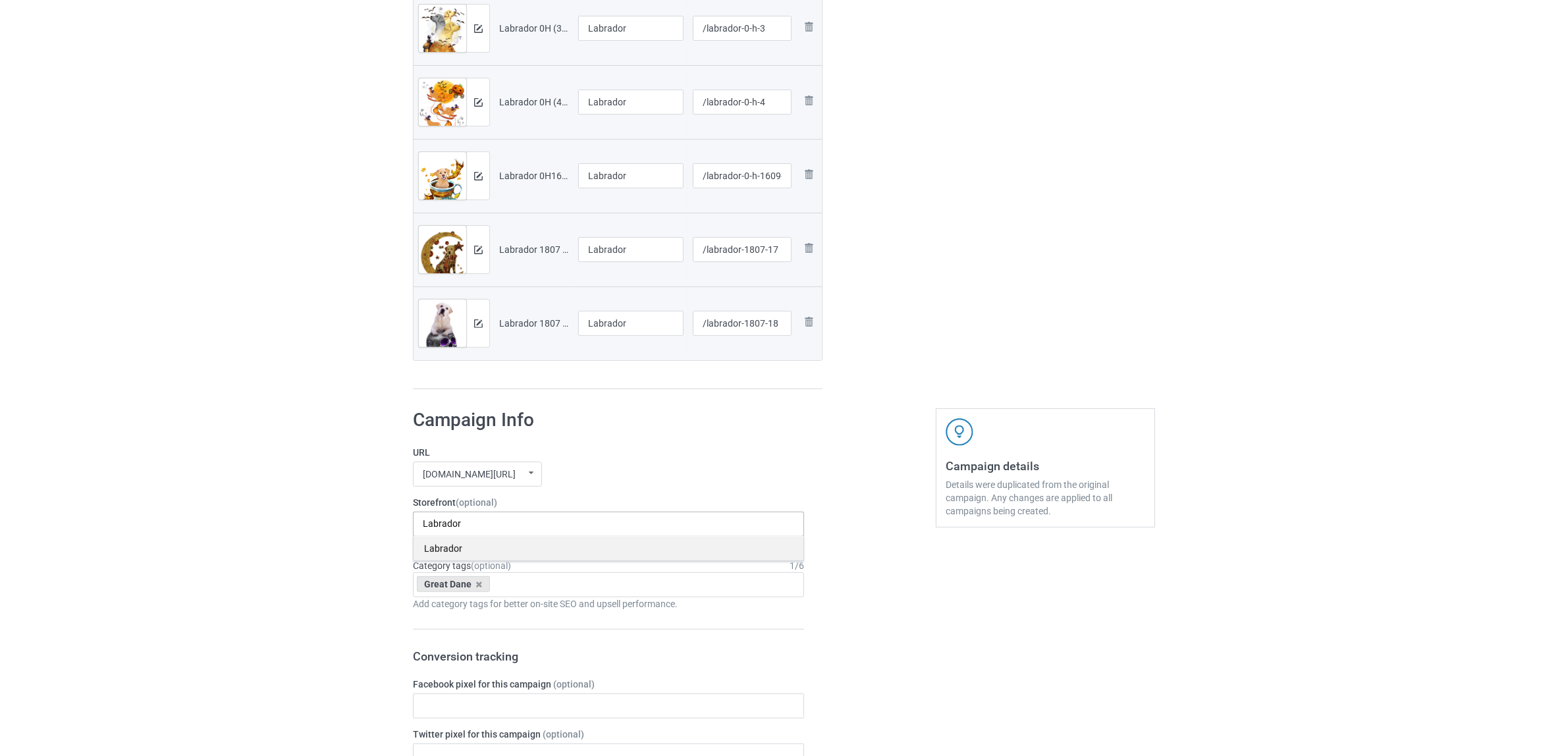
type input "Labrador"
click at [445, 548] on div "Labrador" at bounding box center [608, 548] width 390 height 24
click at [477, 580] on div "Great Dane" at bounding box center [453, 584] width 73 height 16
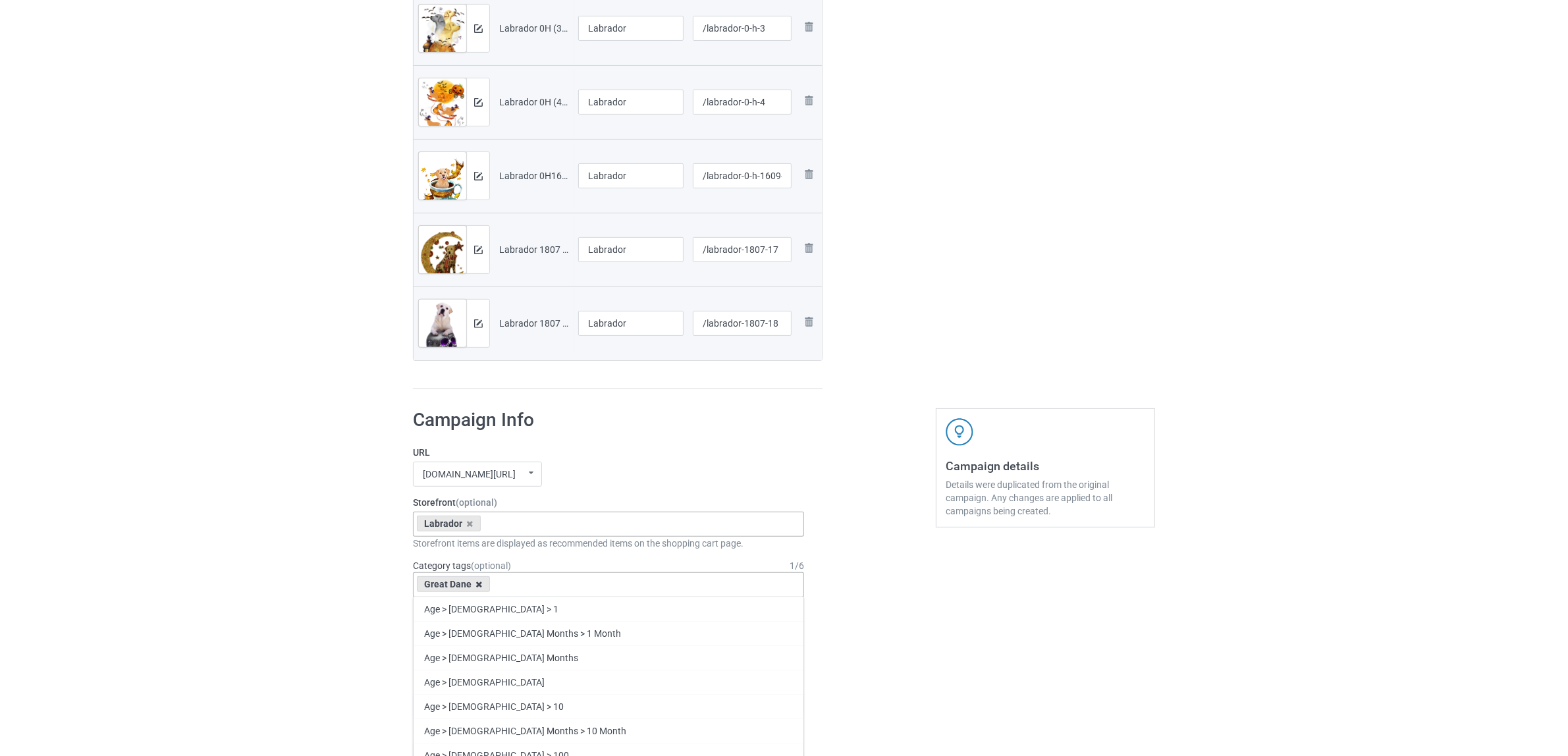
click at [477, 583] on icon at bounding box center [479, 584] width 7 height 8
paste input "Labrador"
type input "Labrador"
click at [439, 640] on div "Labrador" at bounding box center [608, 633] width 390 height 24
click at [293, 597] on div "Bulk duplicate campaign Campaign to duplicate Great Dane Original Artwork 2397x…" at bounding box center [784, 584] width 1568 height 2083
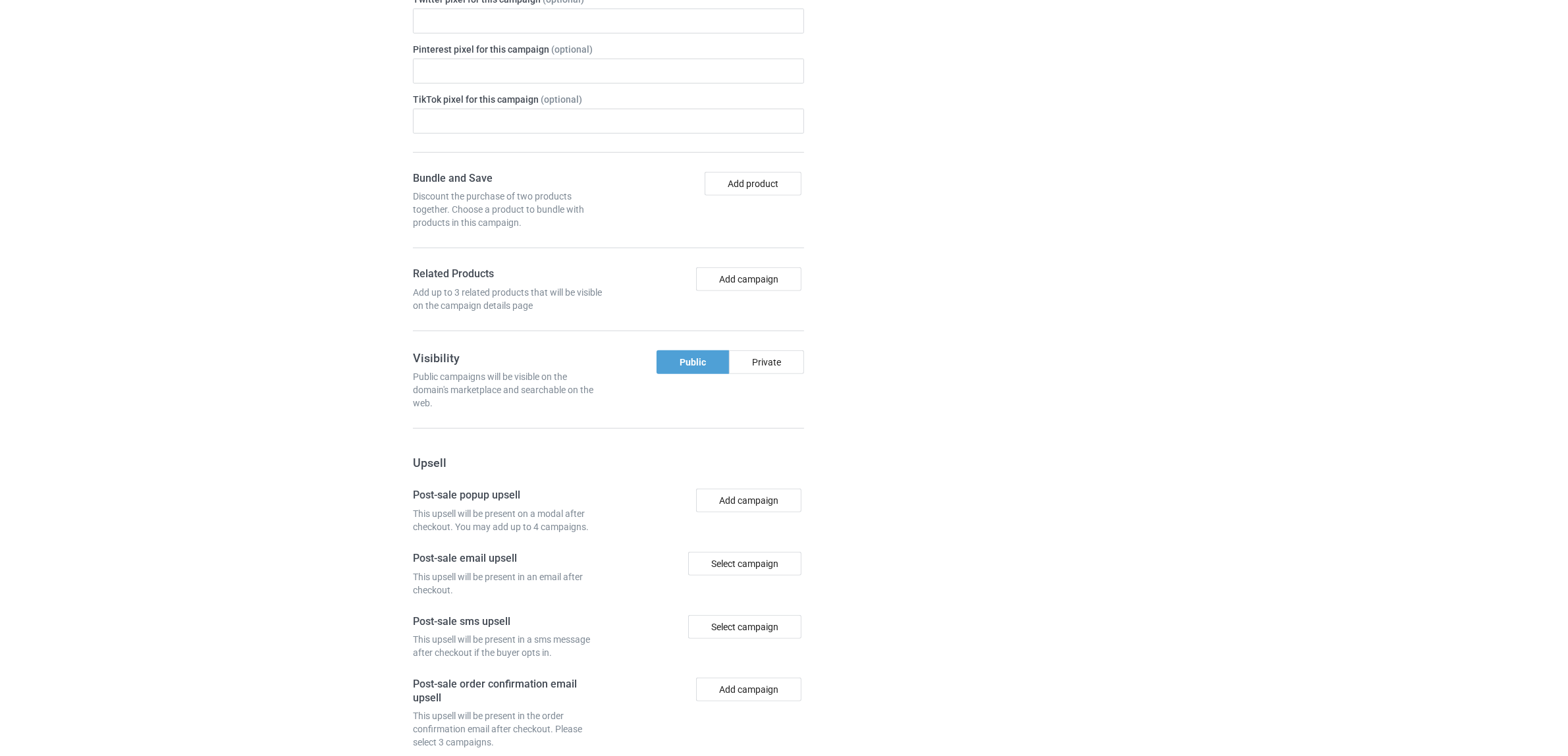
scroll to position [1368, 0]
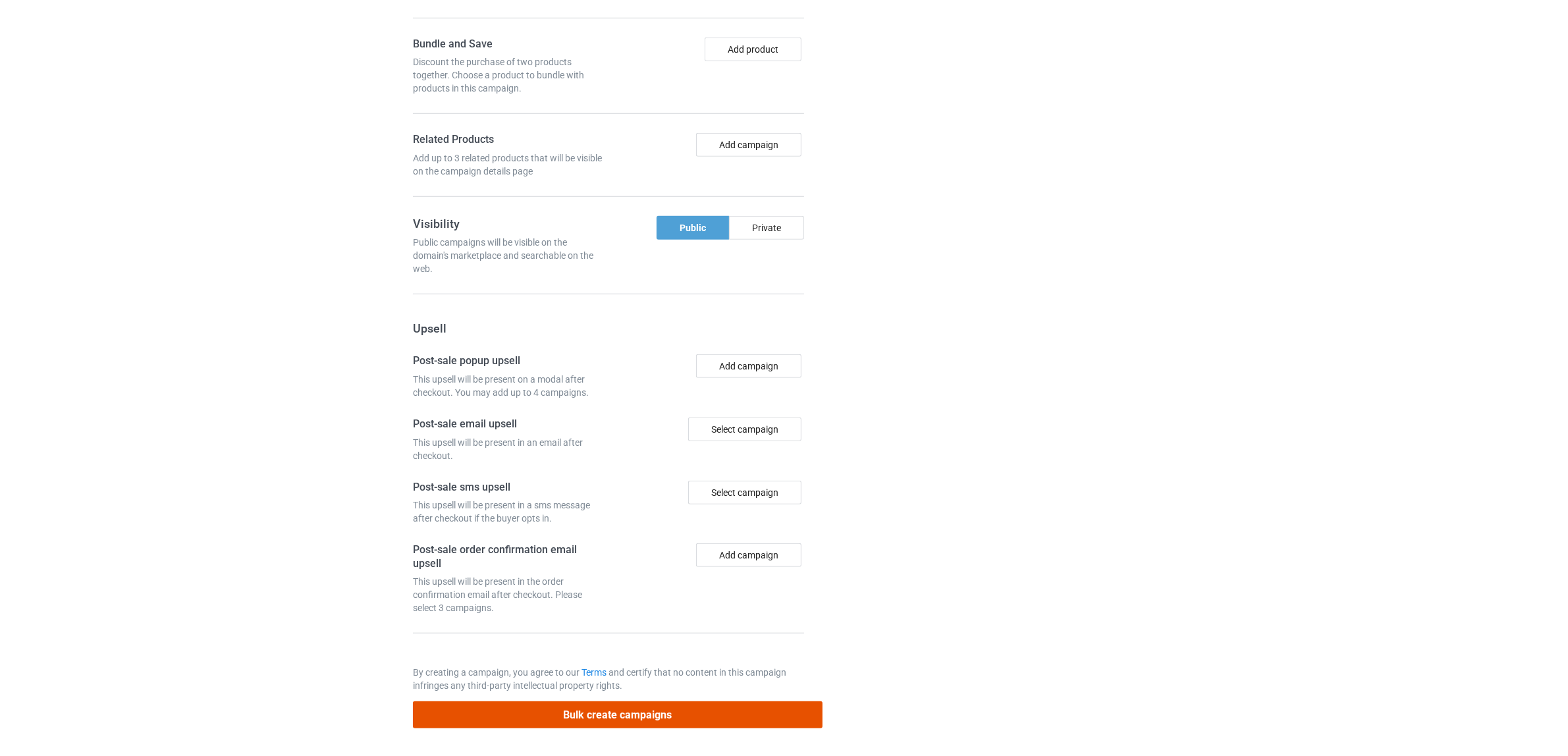
click at [652, 711] on button "Bulk create campaigns" at bounding box center [617, 715] width 409 height 27
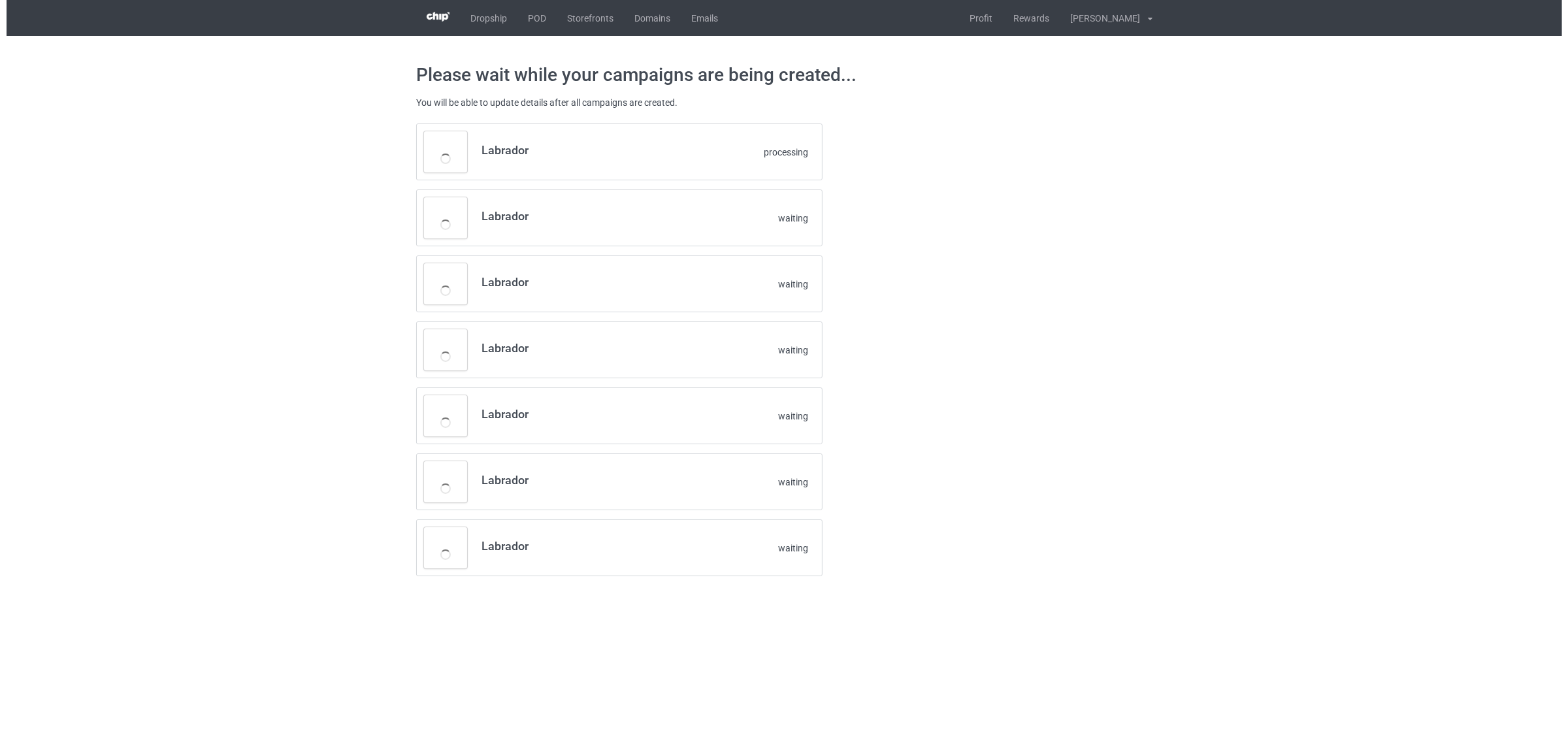
scroll to position [0, 0]
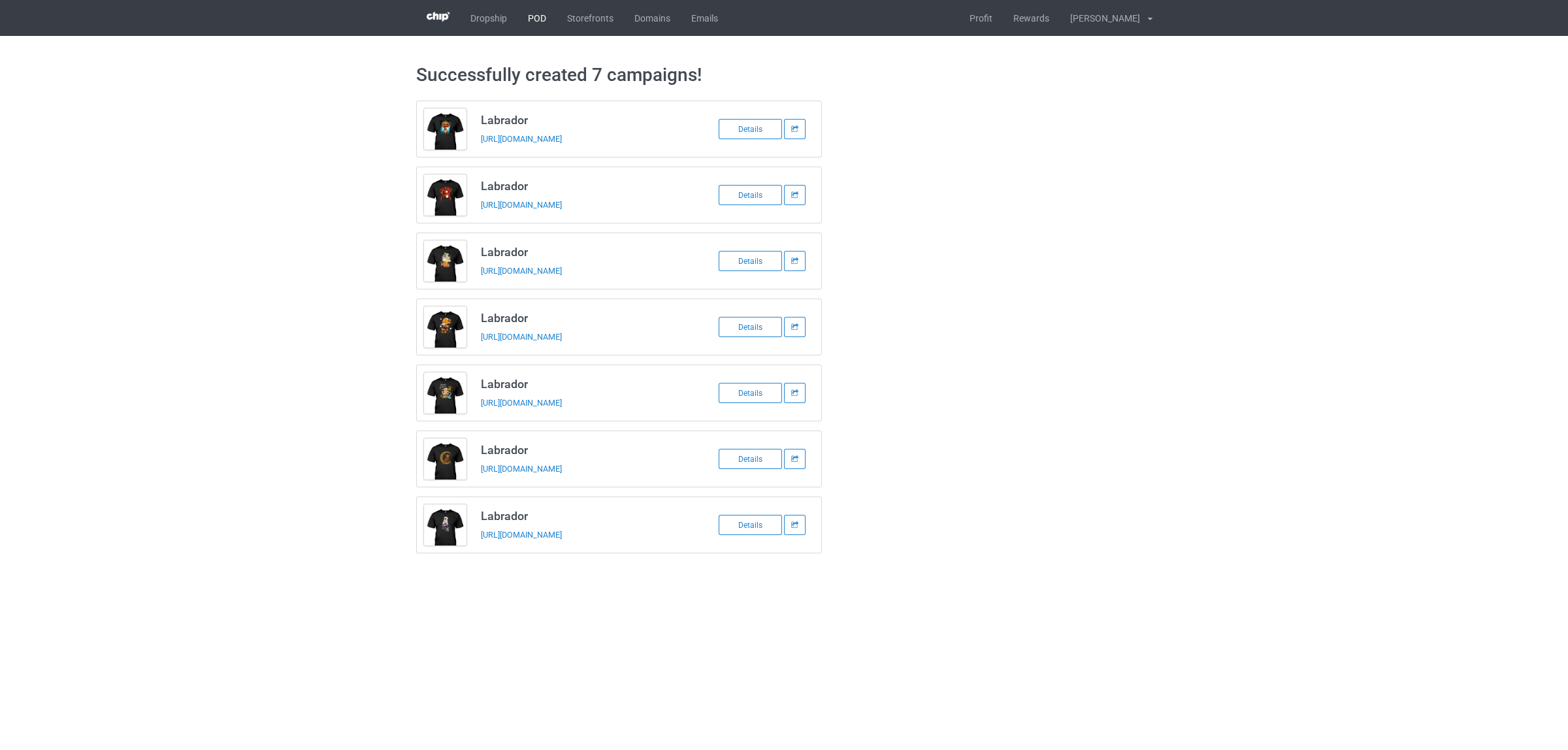
click at [530, 16] on link "POD" at bounding box center [537, 18] width 39 height 36
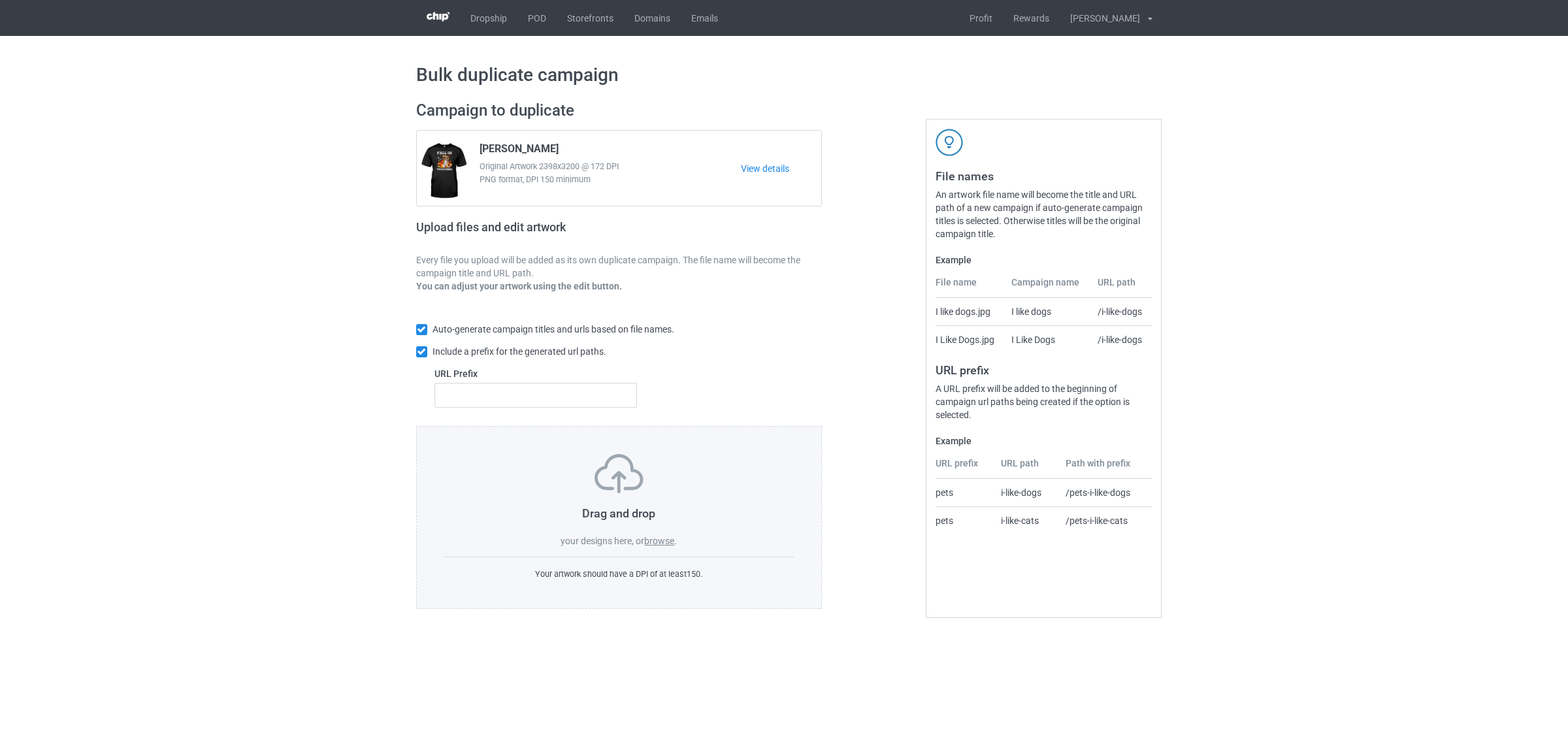
click at [660, 541] on label "browse" at bounding box center [659, 541] width 30 height 10
click at [0, 0] on input "browse" at bounding box center [0, 0] width 0 height 0
click at [661, 544] on label "browse" at bounding box center [659, 541] width 30 height 10
click at [0, 0] on input "browse" at bounding box center [0, 0] width 0 height 0
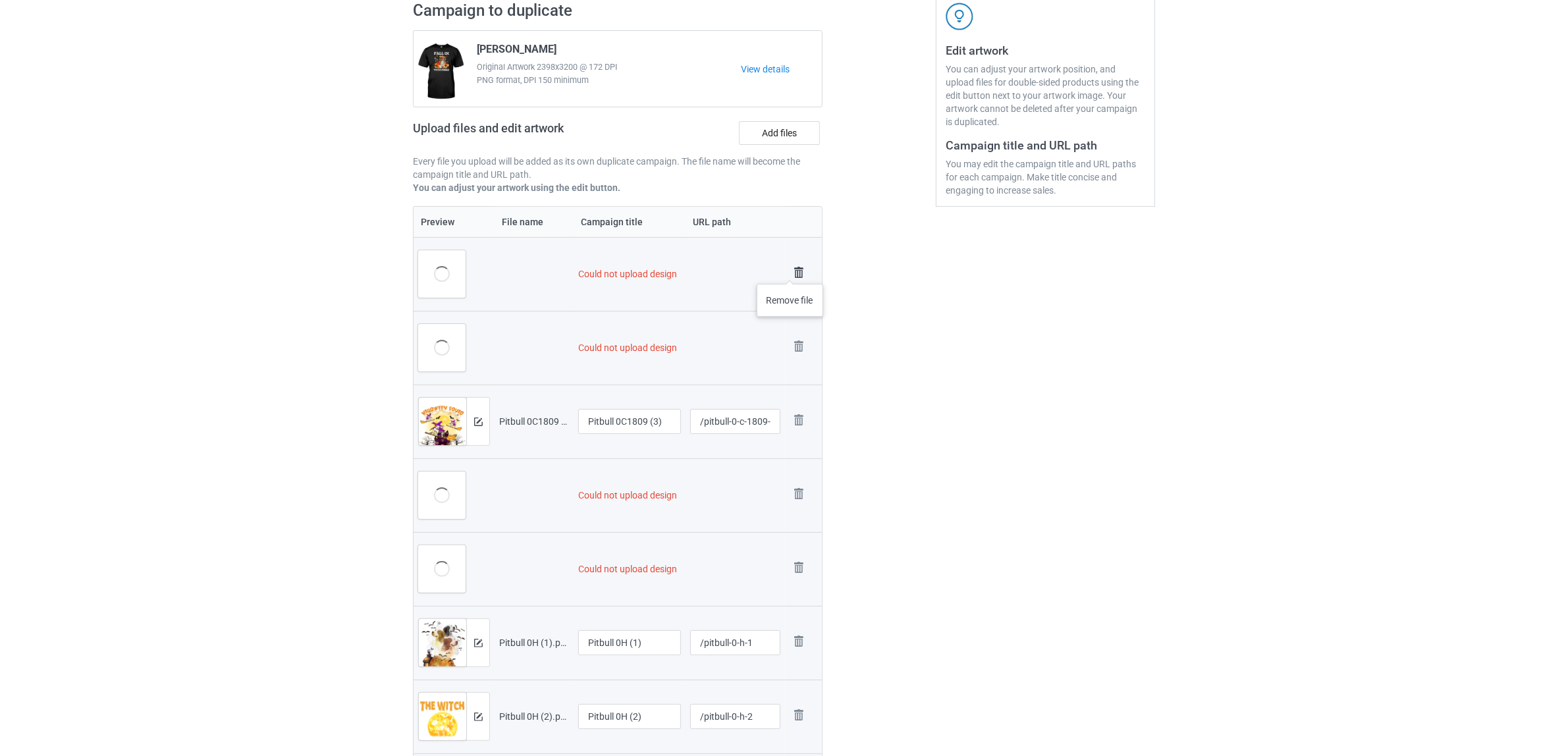
click at [790, 271] on img at bounding box center [798, 272] width 19 height 19
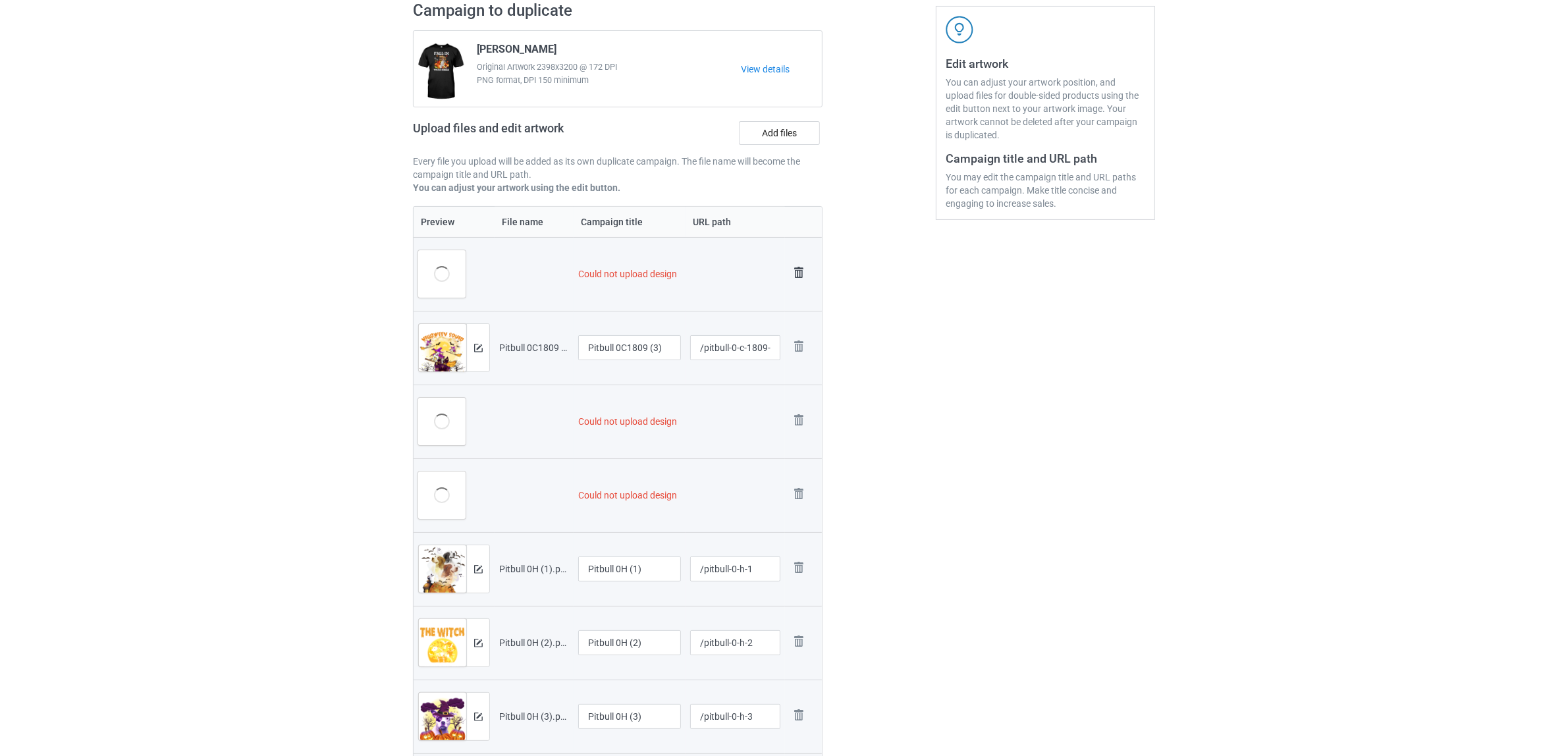
click at [796, 270] on img at bounding box center [798, 272] width 19 height 19
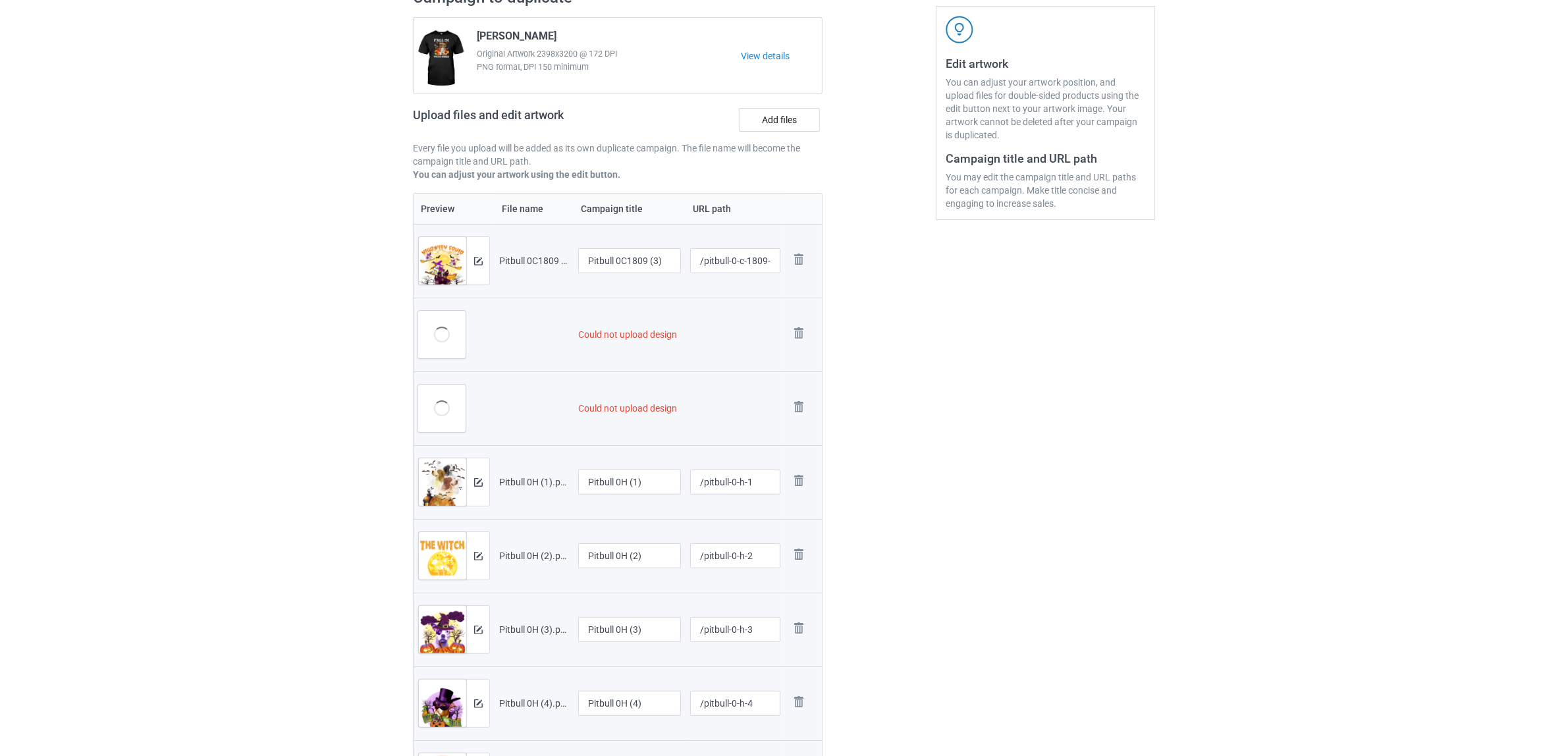
scroll to position [221, 0]
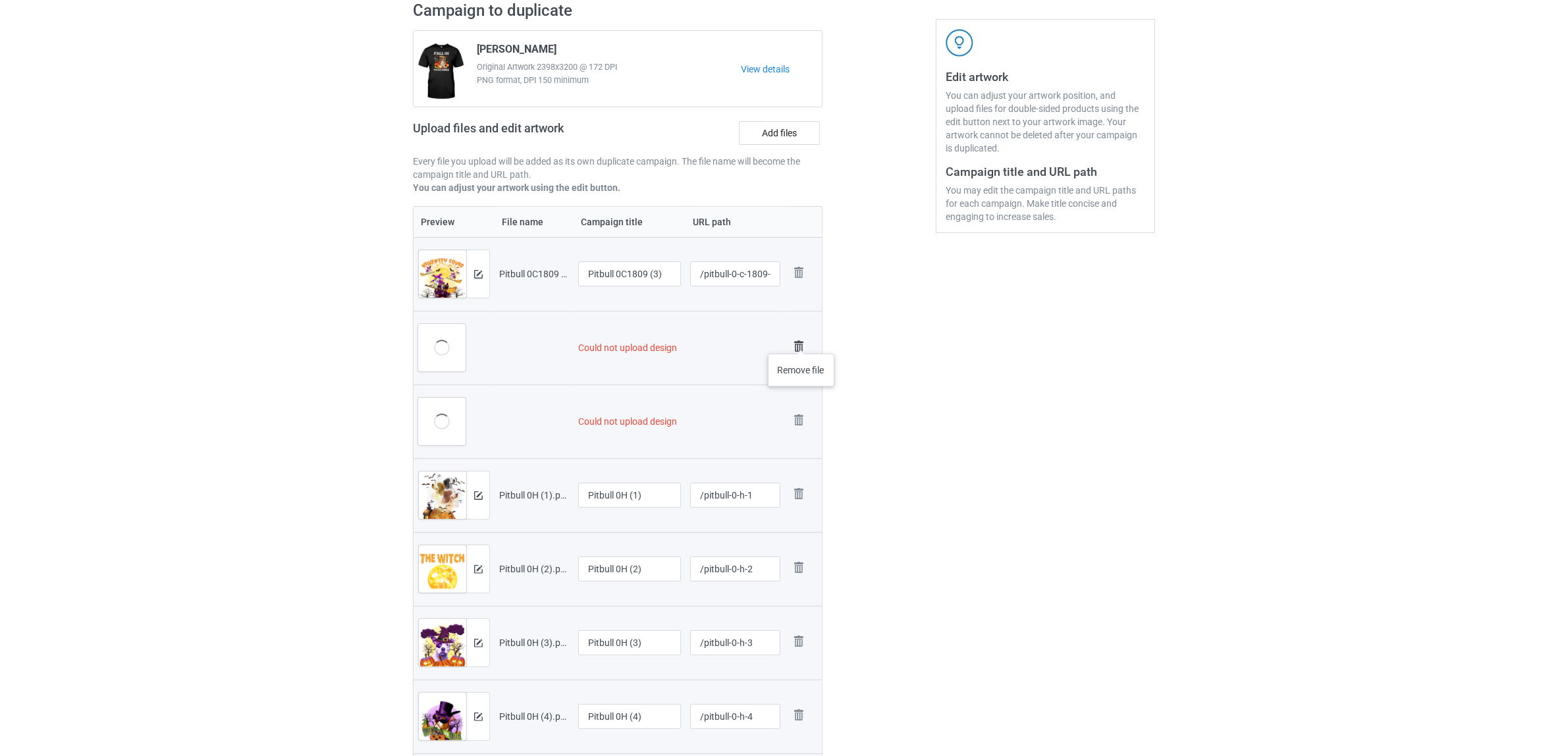
click at [801, 340] on img at bounding box center [798, 346] width 19 height 19
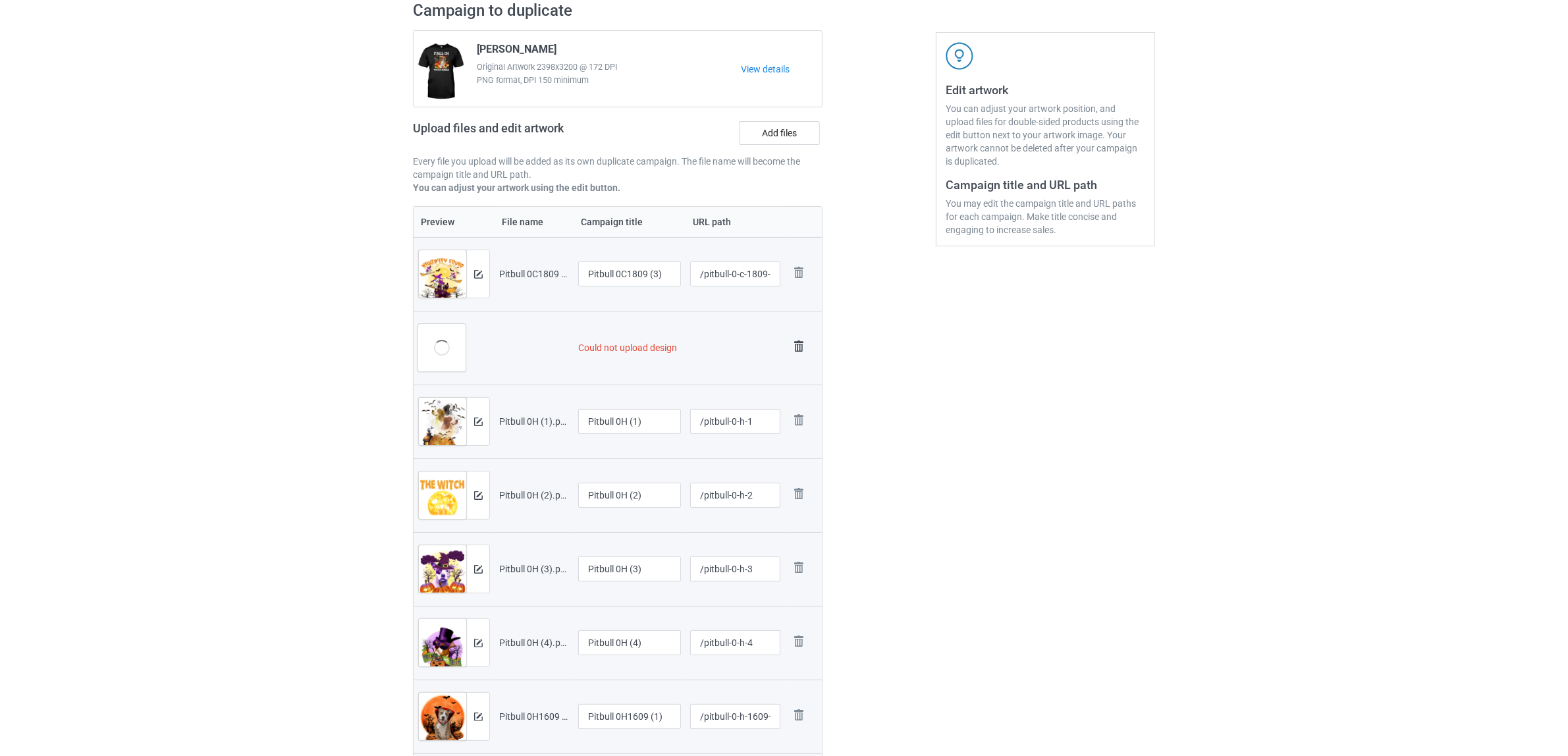
click at [801, 346] on img at bounding box center [798, 346] width 19 height 19
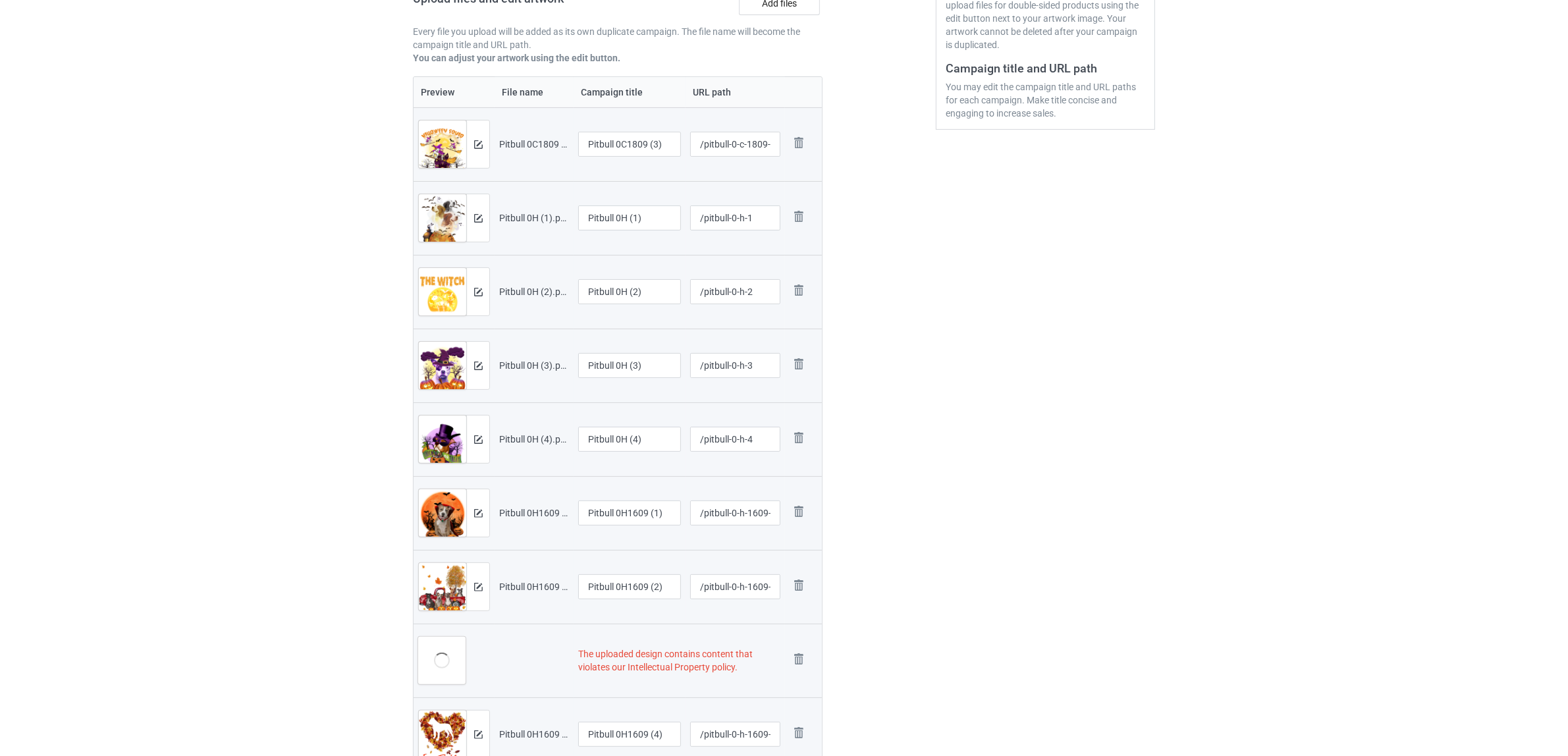
scroll to position [524, 0]
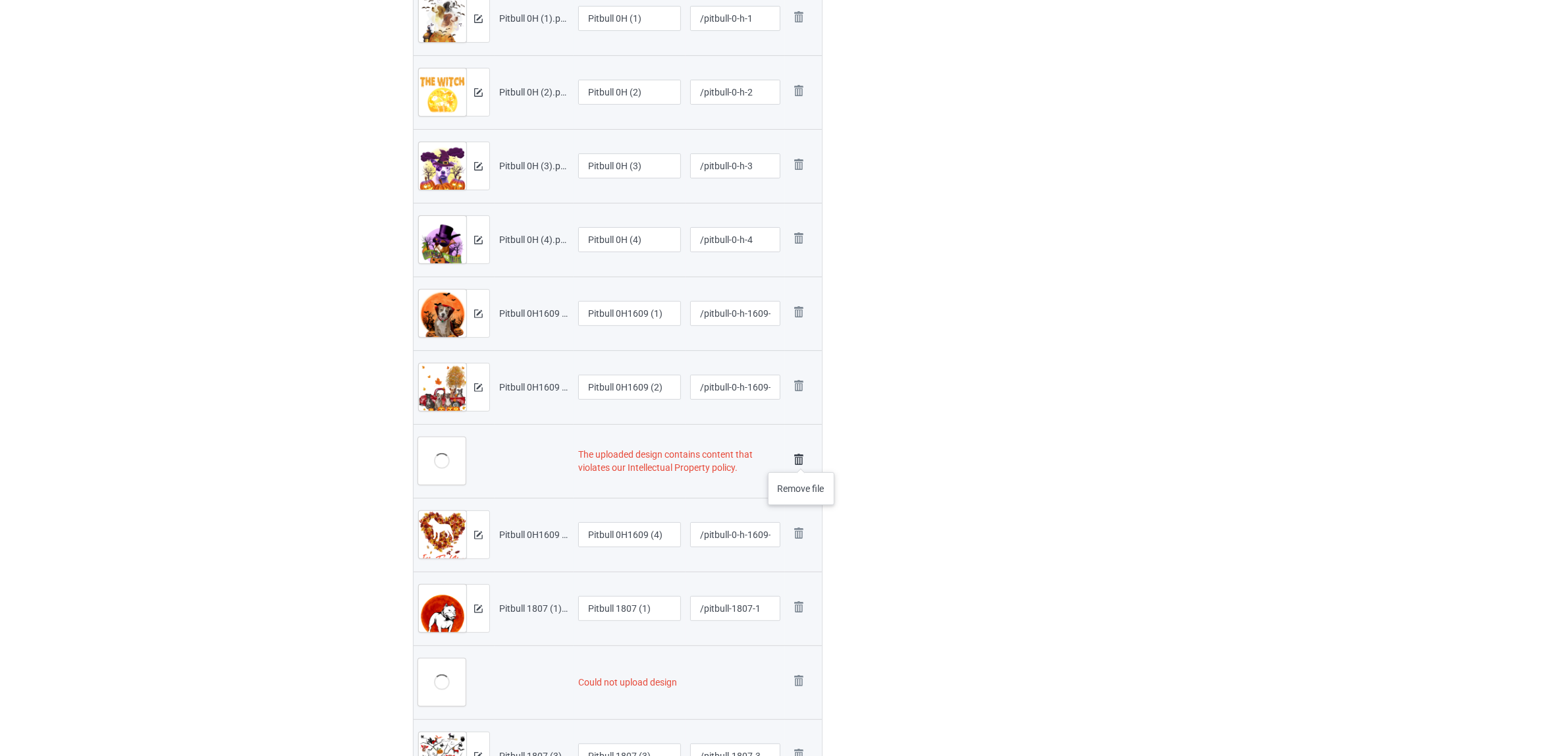
click at [801, 459] on img at bounding box center [798, 460] width 19 height 19
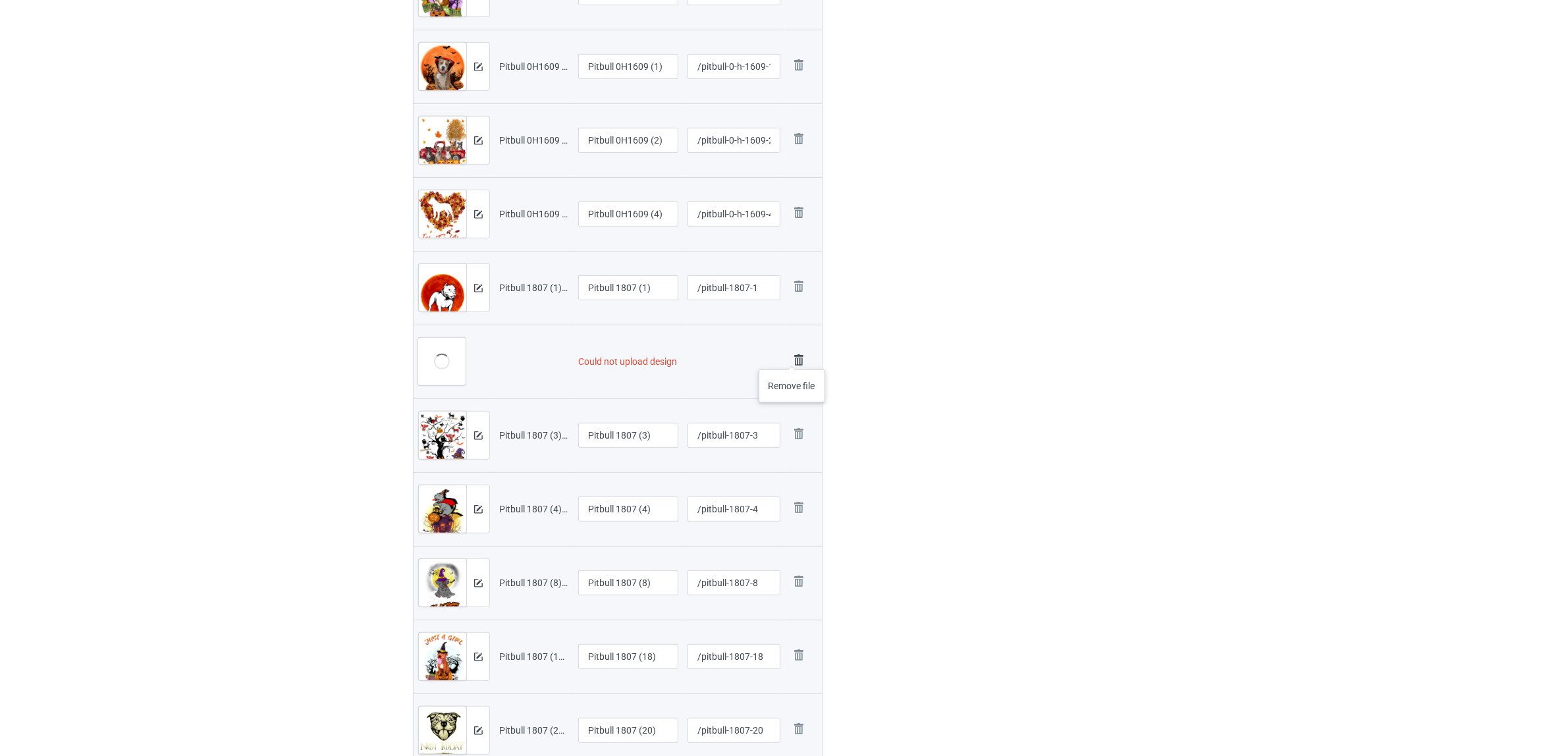
click at [792, 356] on img at bounding box center [798, 360] width 19 height 19
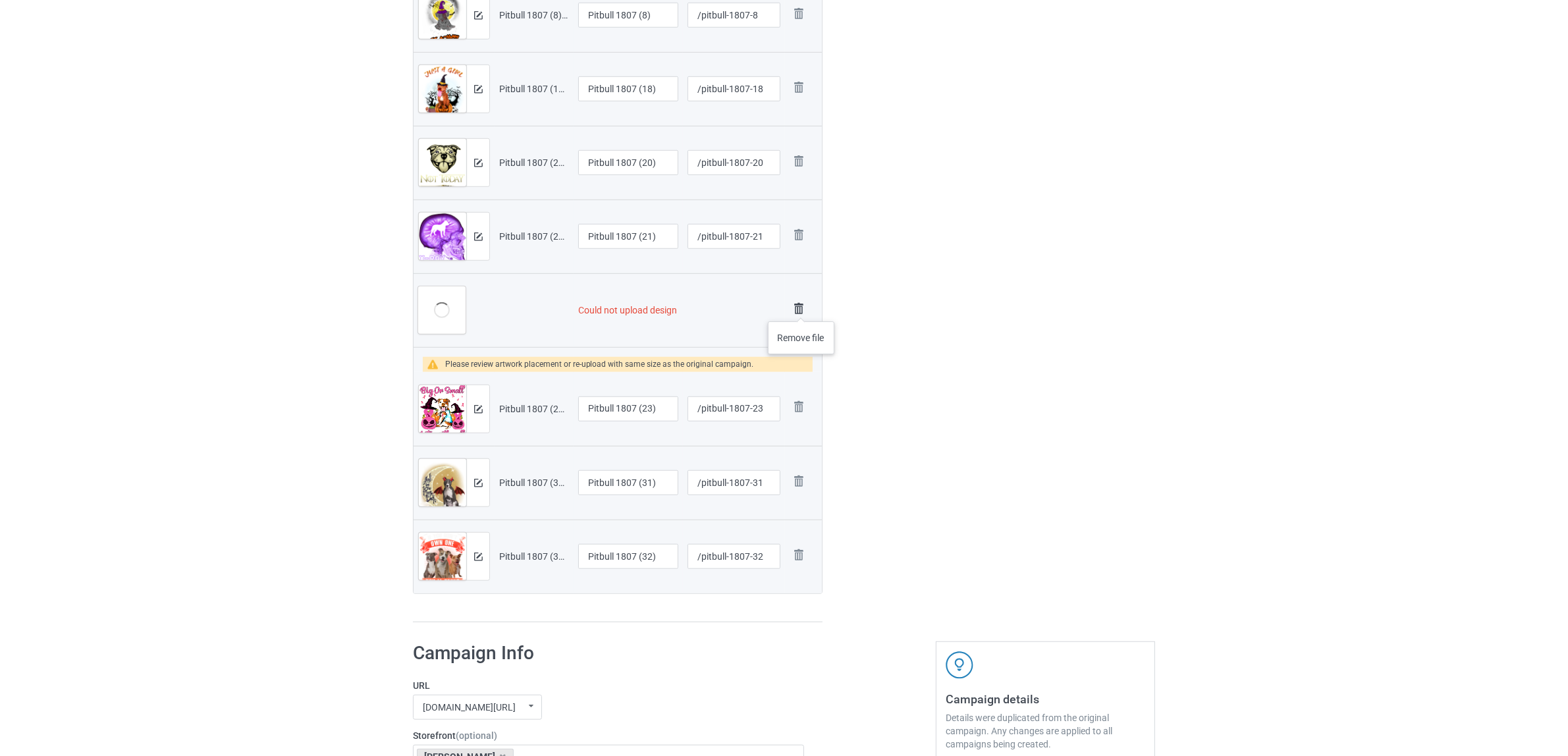
click at [801, 308] on img at bounding box center [798, 309] width 19 height 19
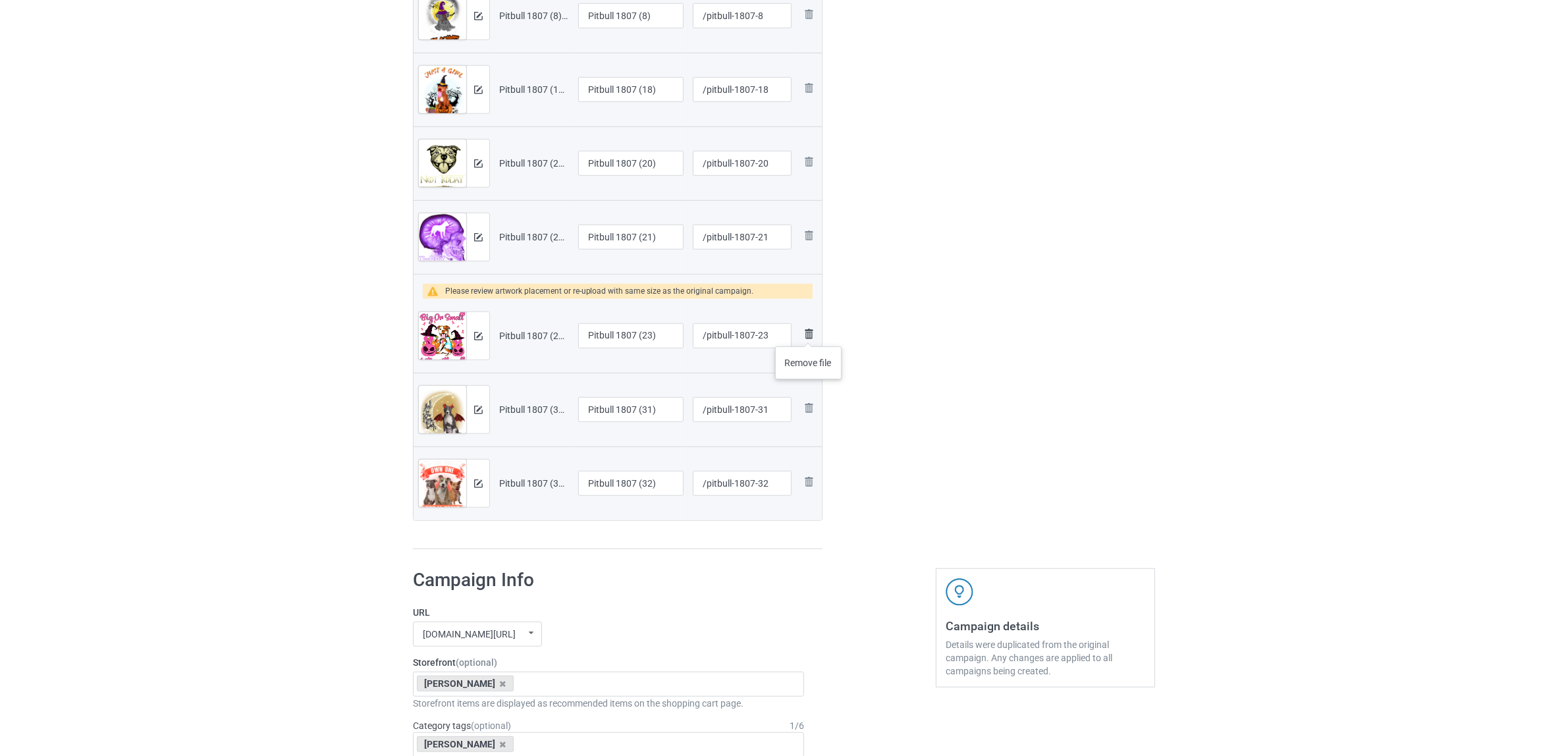
click at [809, 334] on img at bounding box center [808, 334] width 16 height 16
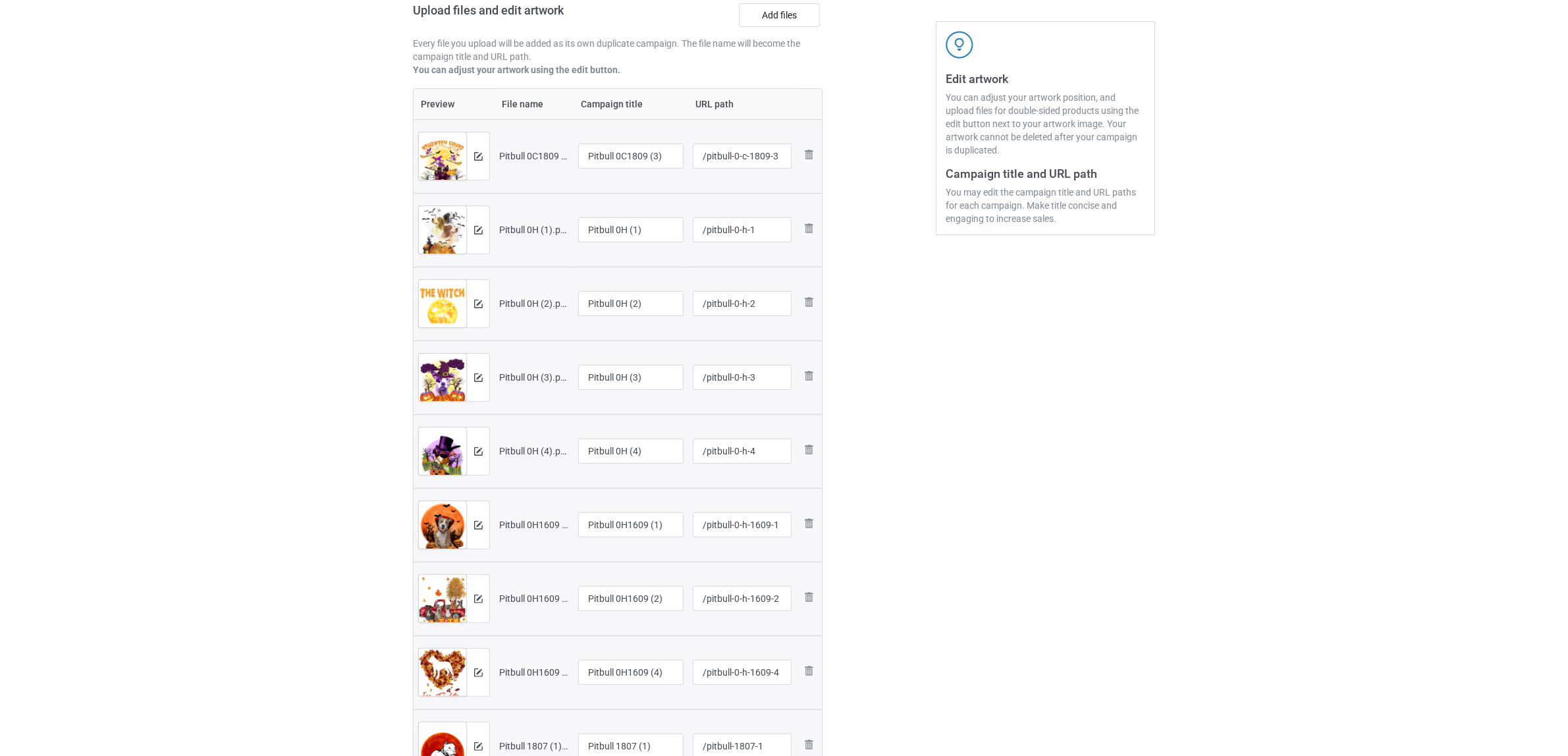
scroll to position [100, 0]
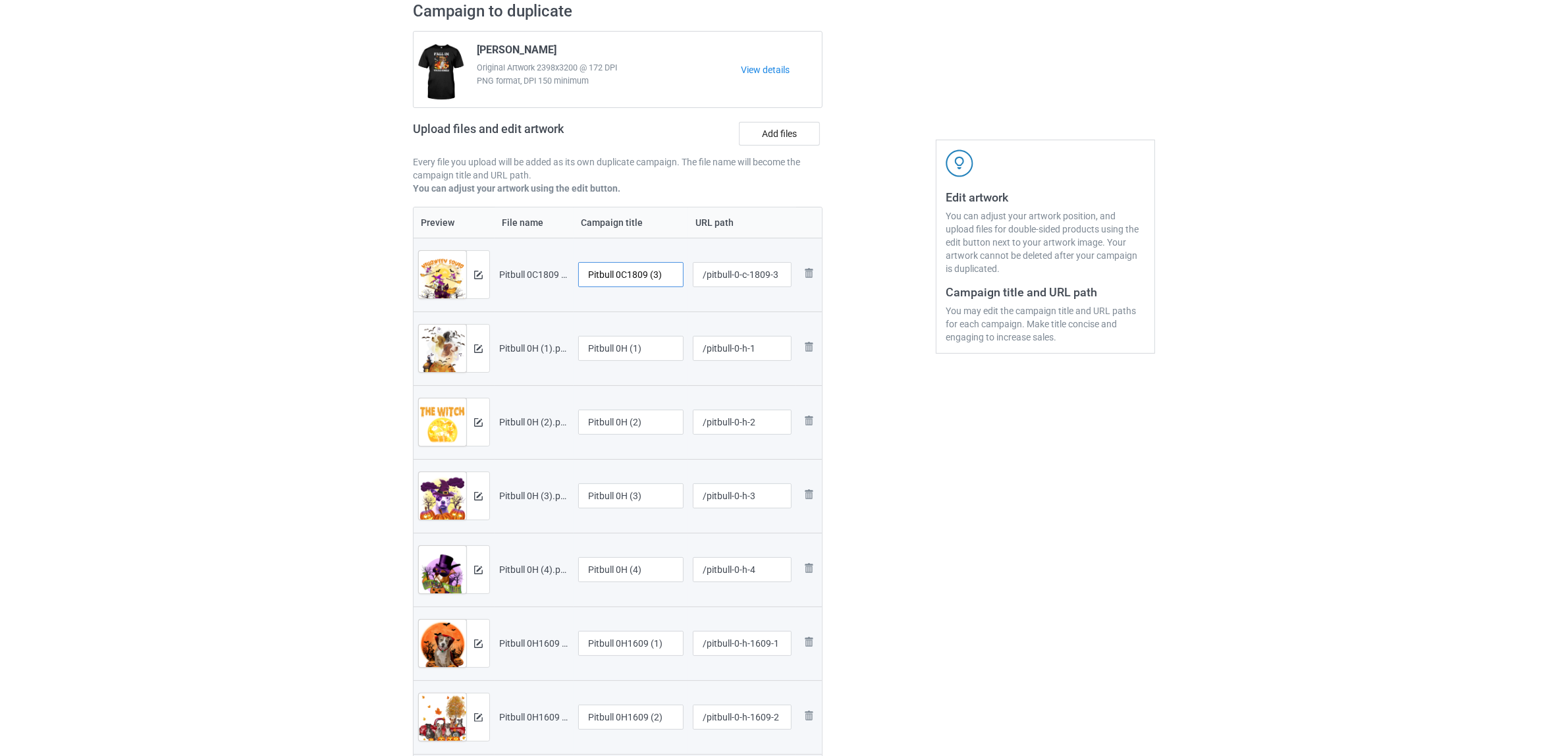
drag, startPoint x: 619, startPoint y: 272, endPoint x: 672, endPoint y: 270, distance: 53.0
click at [672, 270] on input "Pitbull 0C1809 (3)" at bounding box center [630, 274] width 105 height 25
click at [606, 272] on input "Pitbull" at bounding box center [630, 274] width 105 height 25
type input "Pitbull"
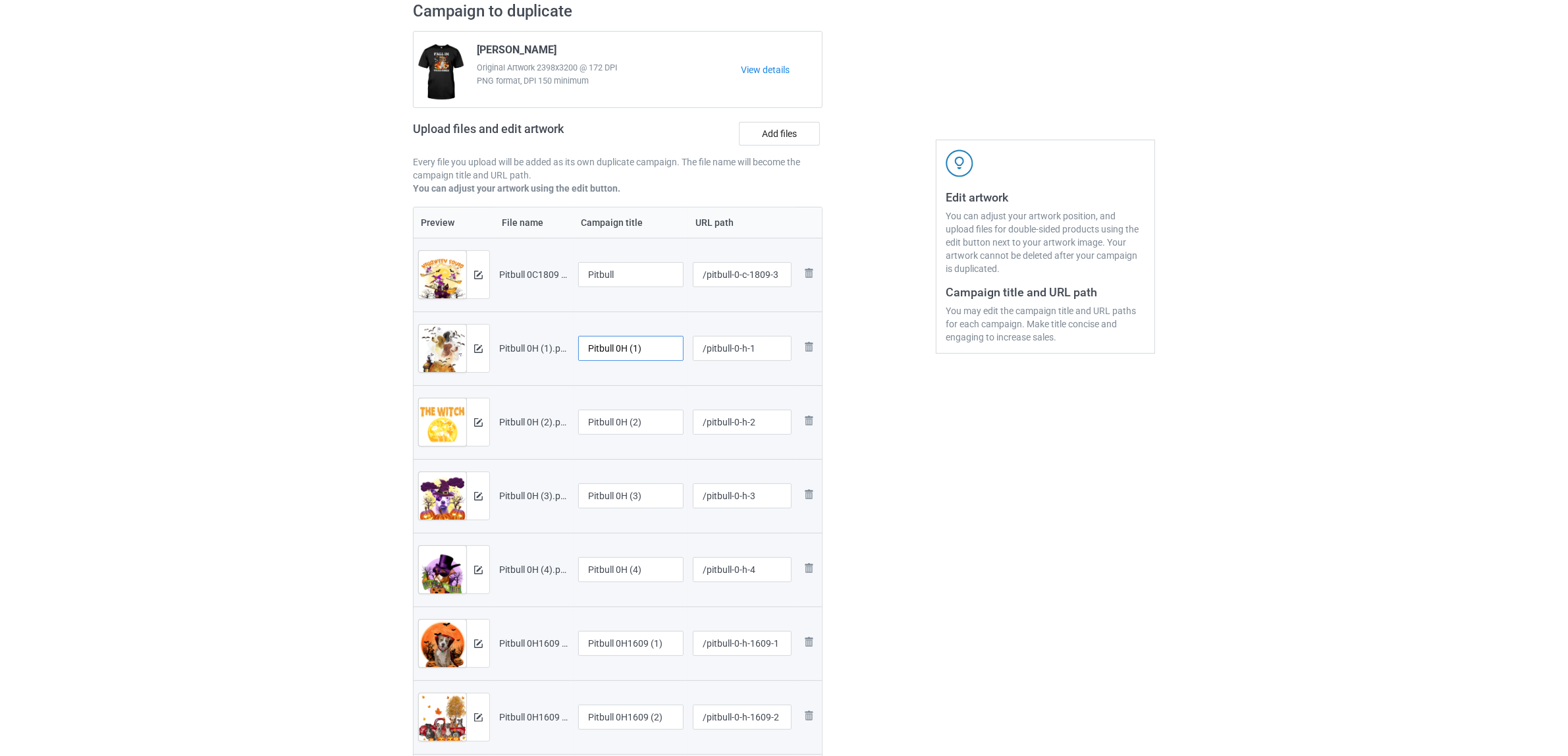
click at [632, 350] on input "Pitbull 0H (1)" at bounding box center [630, 348] width 105 height 25
paste input "text"
type input "Pitbull"
click at [659, 430] on input "Pitbull 0H (2)" at bounding box center [630, 422] width 105 height 25
paste input "text"
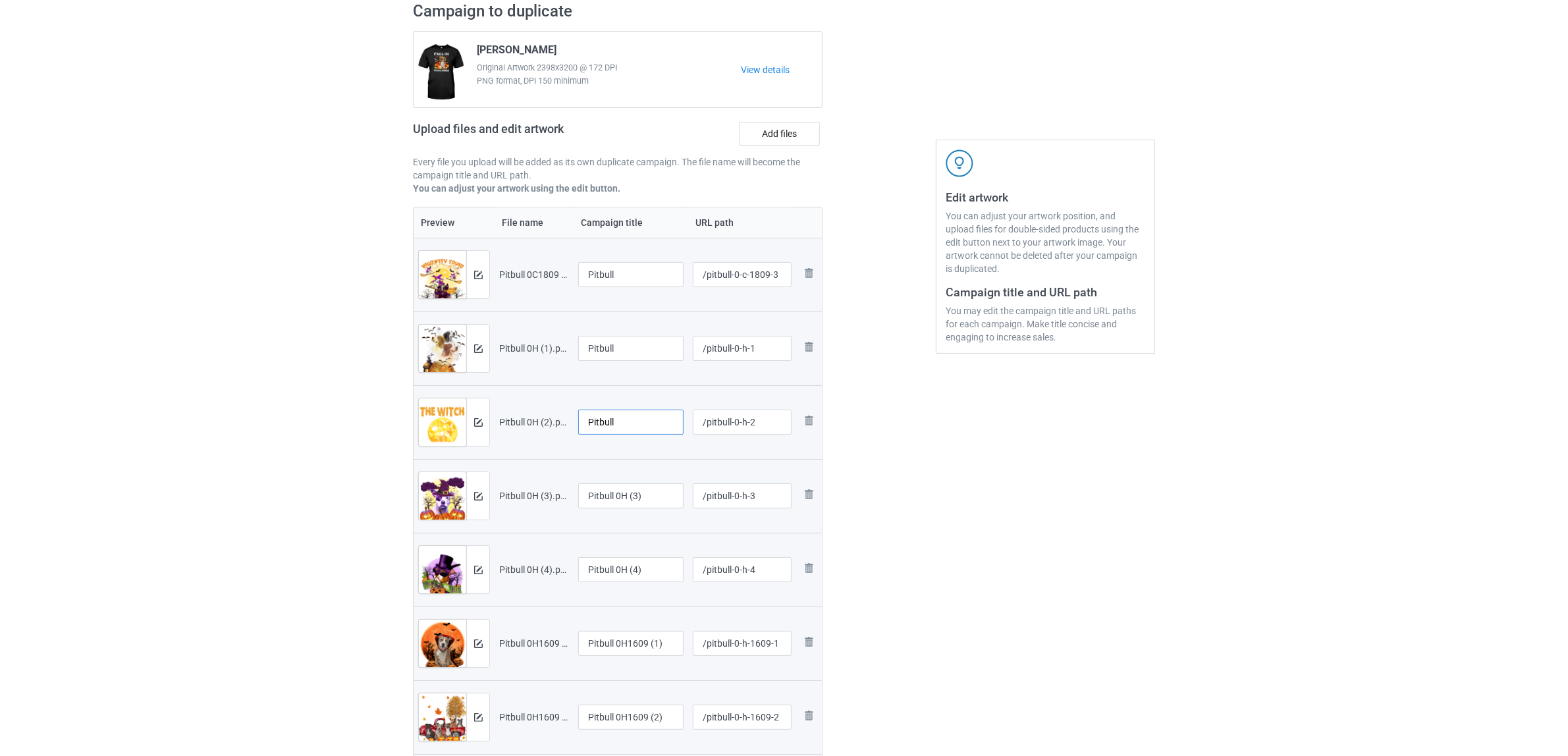
type input "Pitbull"
click at [639, 498] on input "Pitbull 0H (3)" at bounding box center [630, 496] width 105 height 25
paste input "text"
type input "Pitbull"
click at [643, 580] on input "Pitbull 0H (4)" at bounding box center [630, 570] width 105 height 25
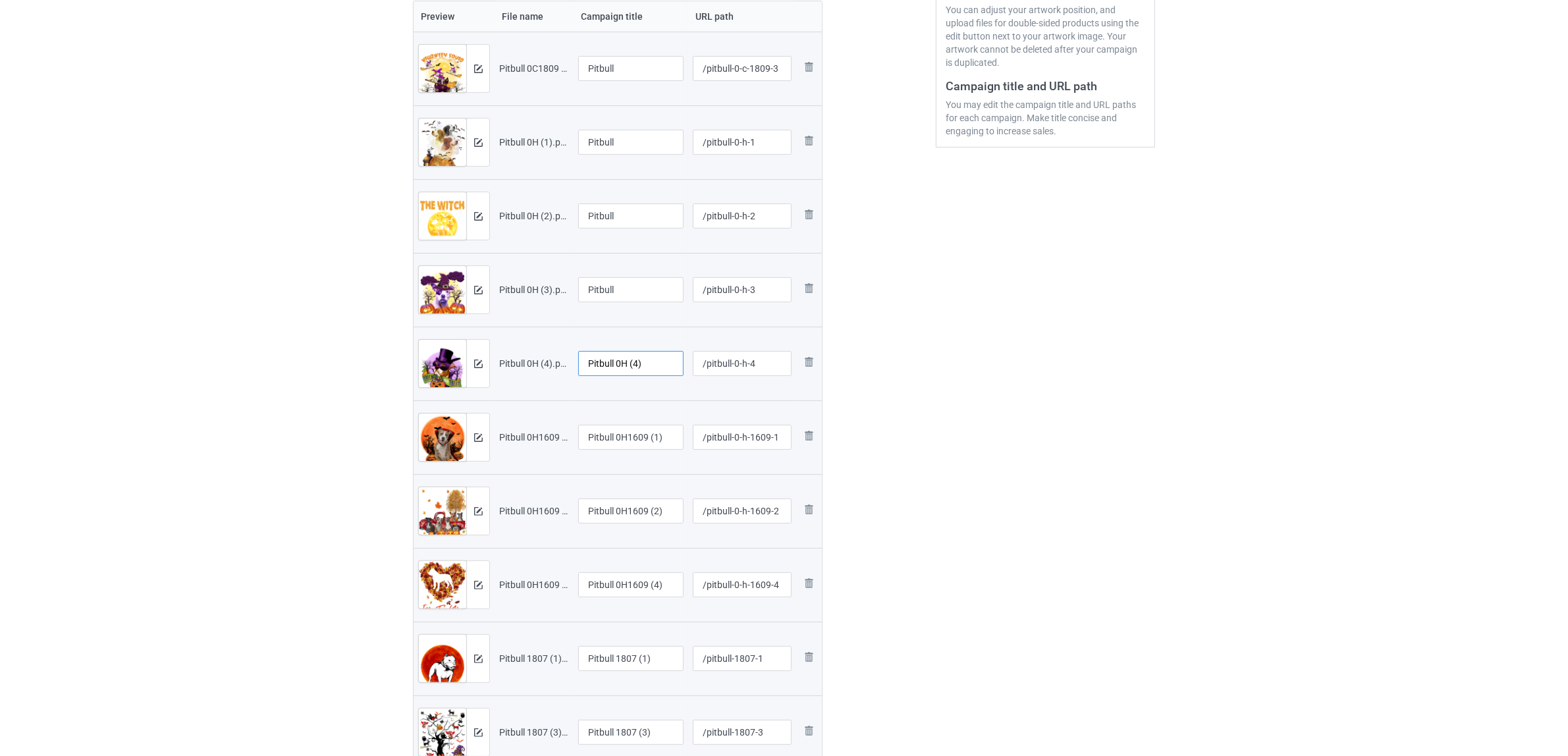
scroll to position [347, 0]
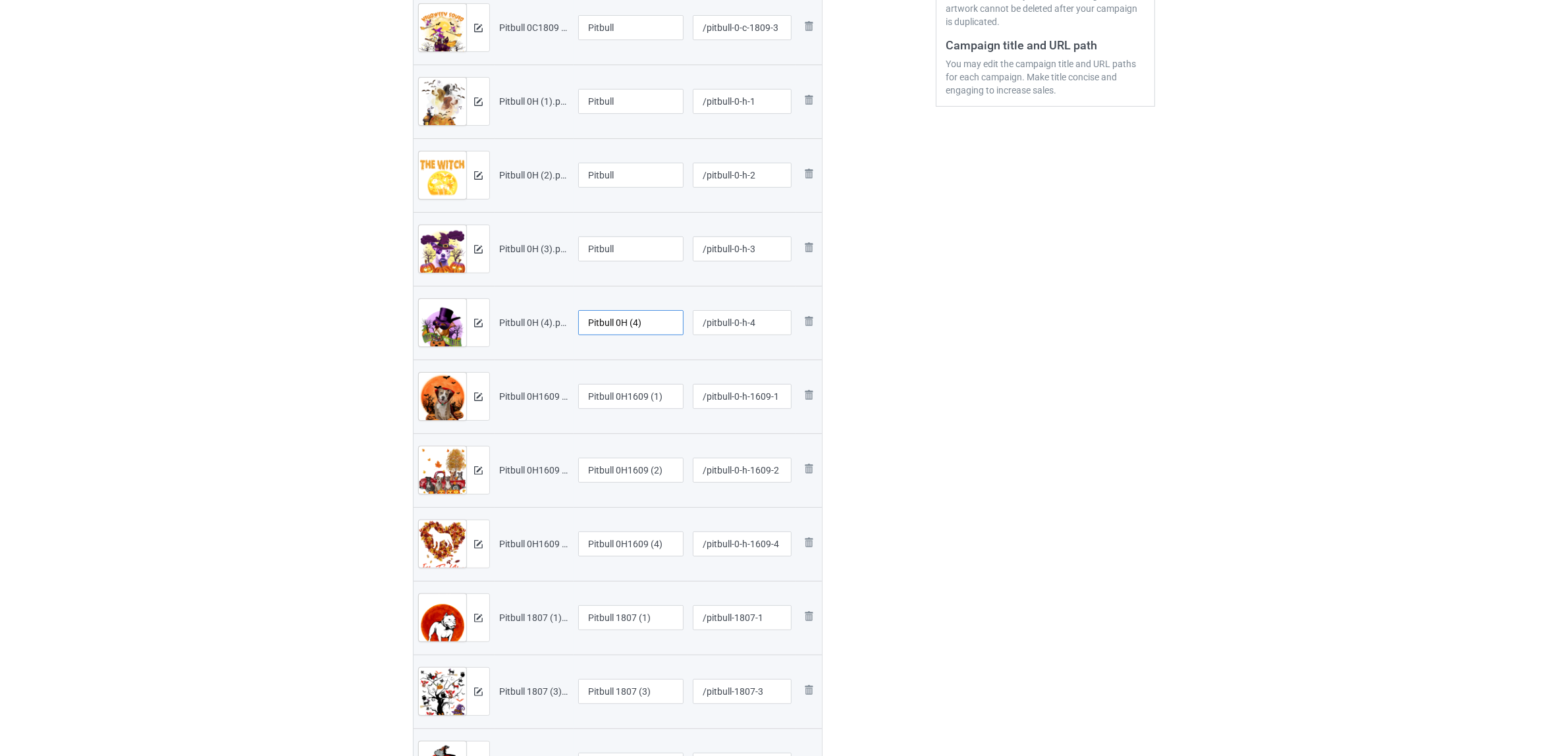
paste input "text"
type input "Pitbull"
click at [637, 398] on input "Pitbull 0H1609 (1)" at bounding box center [630, 396] width 105 height 25
paste input "text"
type input "Pitbull"
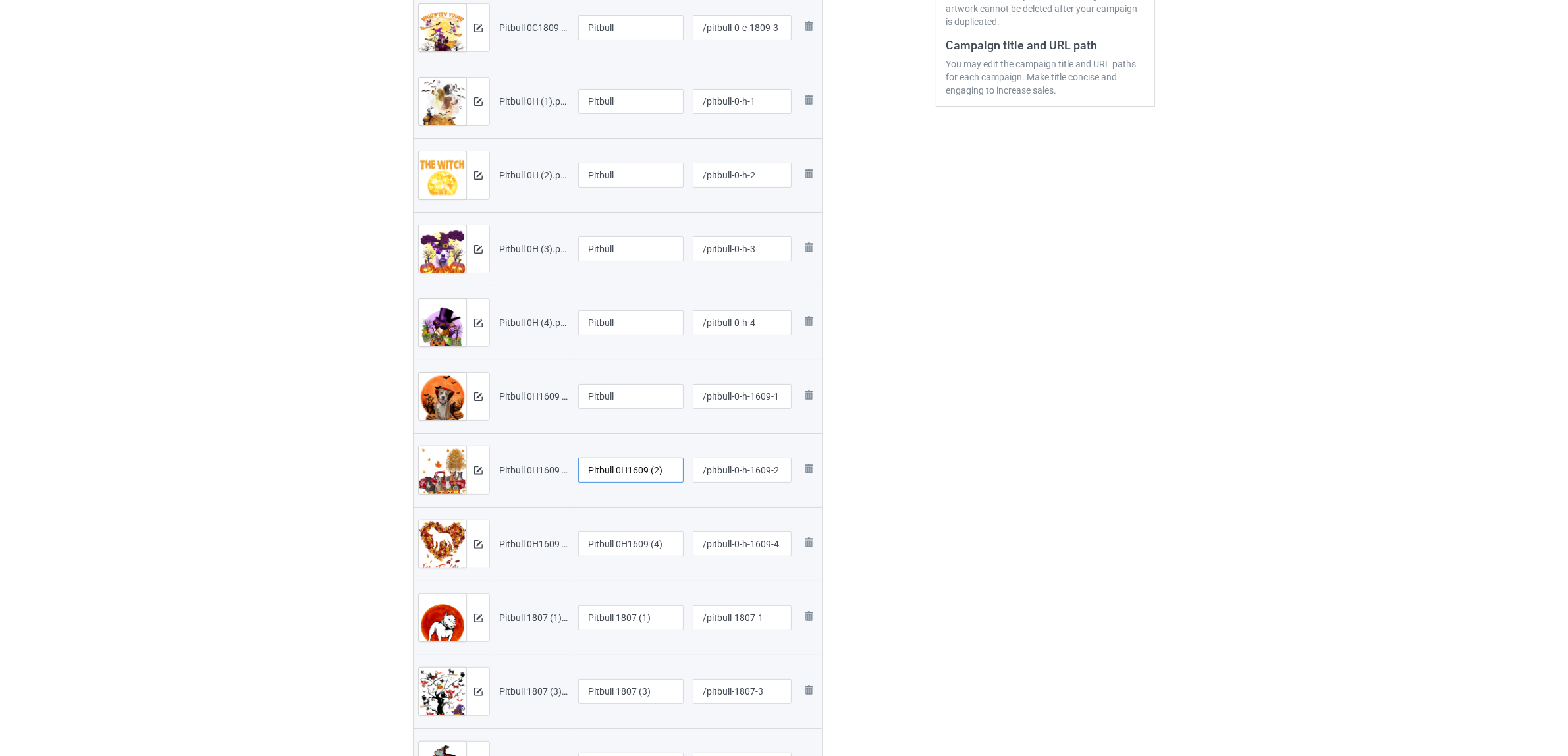
click at [636, 480] on input "Pitbull 0H1609 (2)" at bounding box center [630, 470] width 105 height 25
paste input "text"
type input "Pitbull"
click at [631, 541] on input "Pitbull 0H1609 (4)" at bounding box center [630, 544] width 105 height 25
paste input "text"
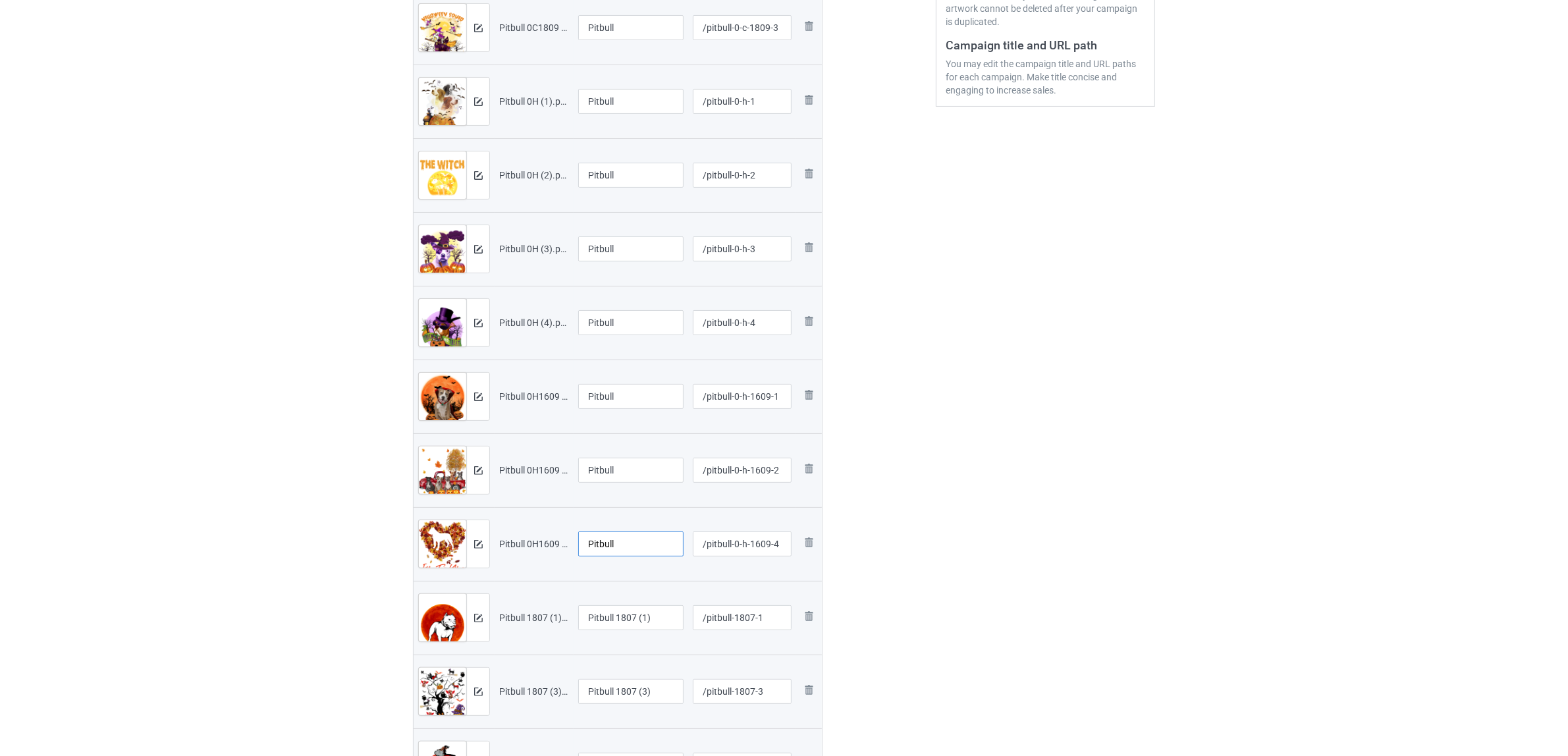
type input "Pitbull"
click at [999, 576] on div "Edit artwork You can adjust your artwork position, and upload files for double-…" at bounding box center [1045, 514] width 238 height 1539
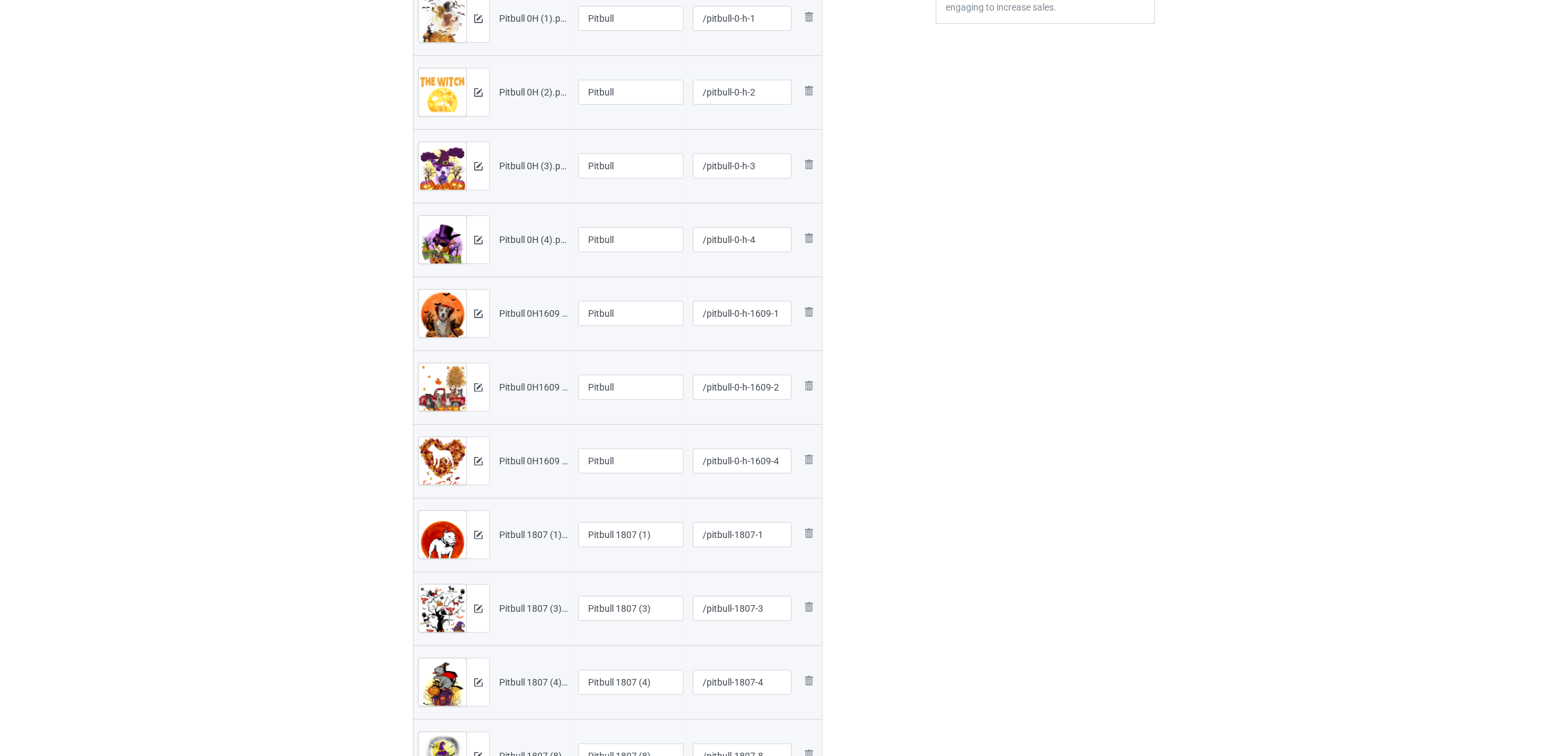
scroll to position [594, 0]
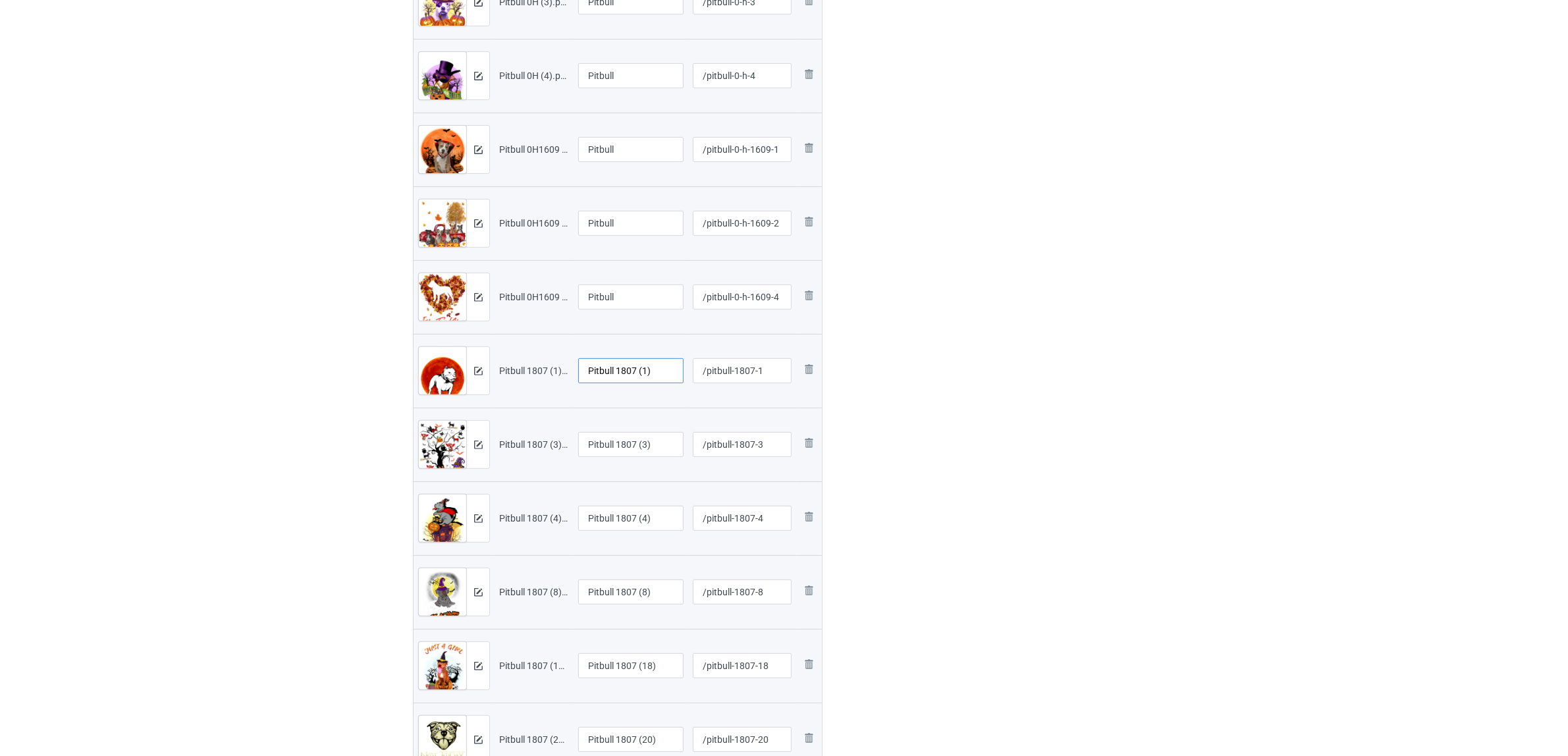
click at [627, 378] on input "Pitbull 1807 (1)" at bounding box center [630, 371] width 105 height 25
paste input "text"
type input "Pitbull"
click at [640, 440] on input "Pitbull 1807 (3)" at bounding box center [630, 445] width 105 height 25
paste input "text"
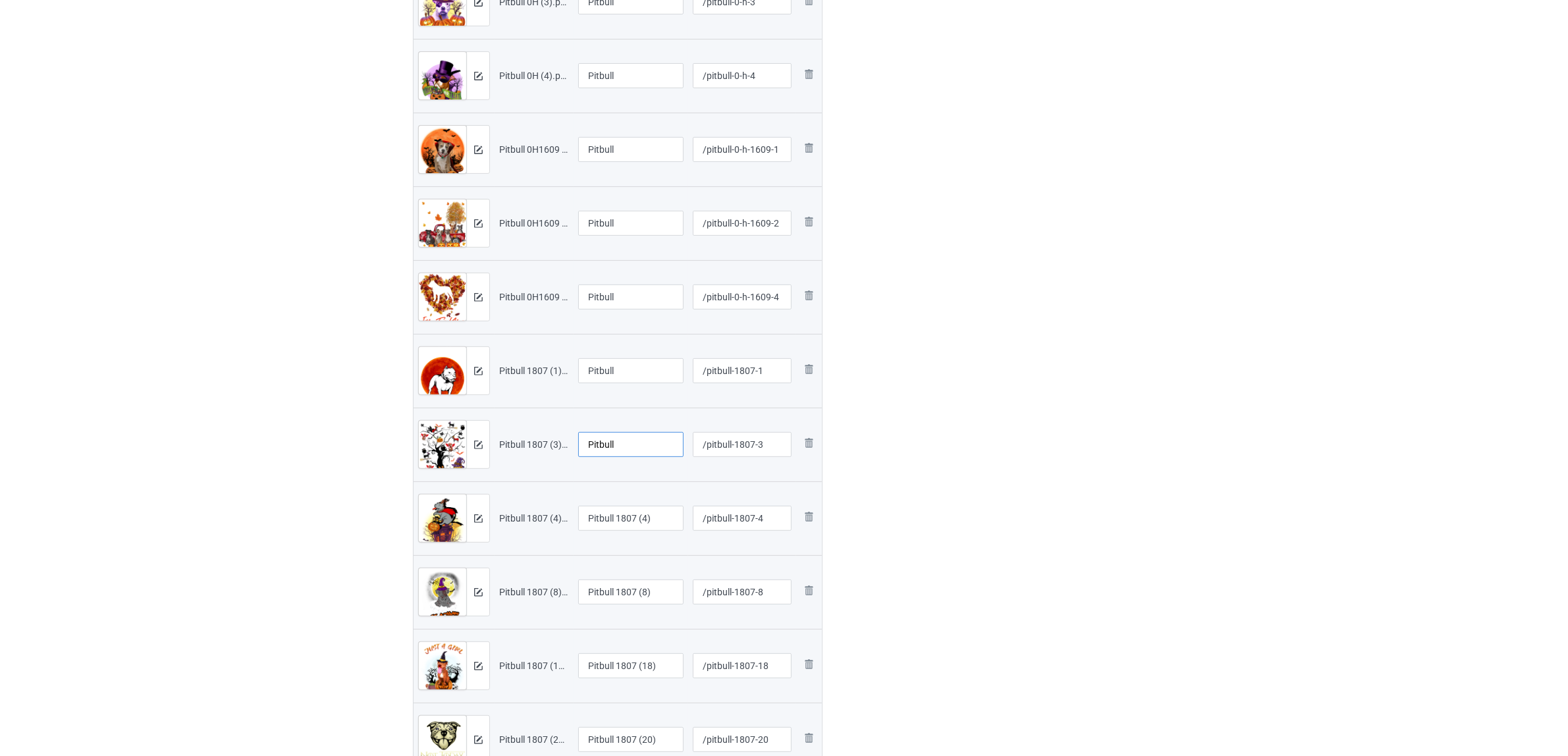
type input "Pitbull"
click at [632, 522] on input "Pitbull 1807 (4)" at bounding box center [630, 518] width 105 height 25
paste input "text"
type input "Pitbull"
click at [621, 593] on input "Pitbull 1807 (8)" at bounding box center [630, 592] width 105 height 25
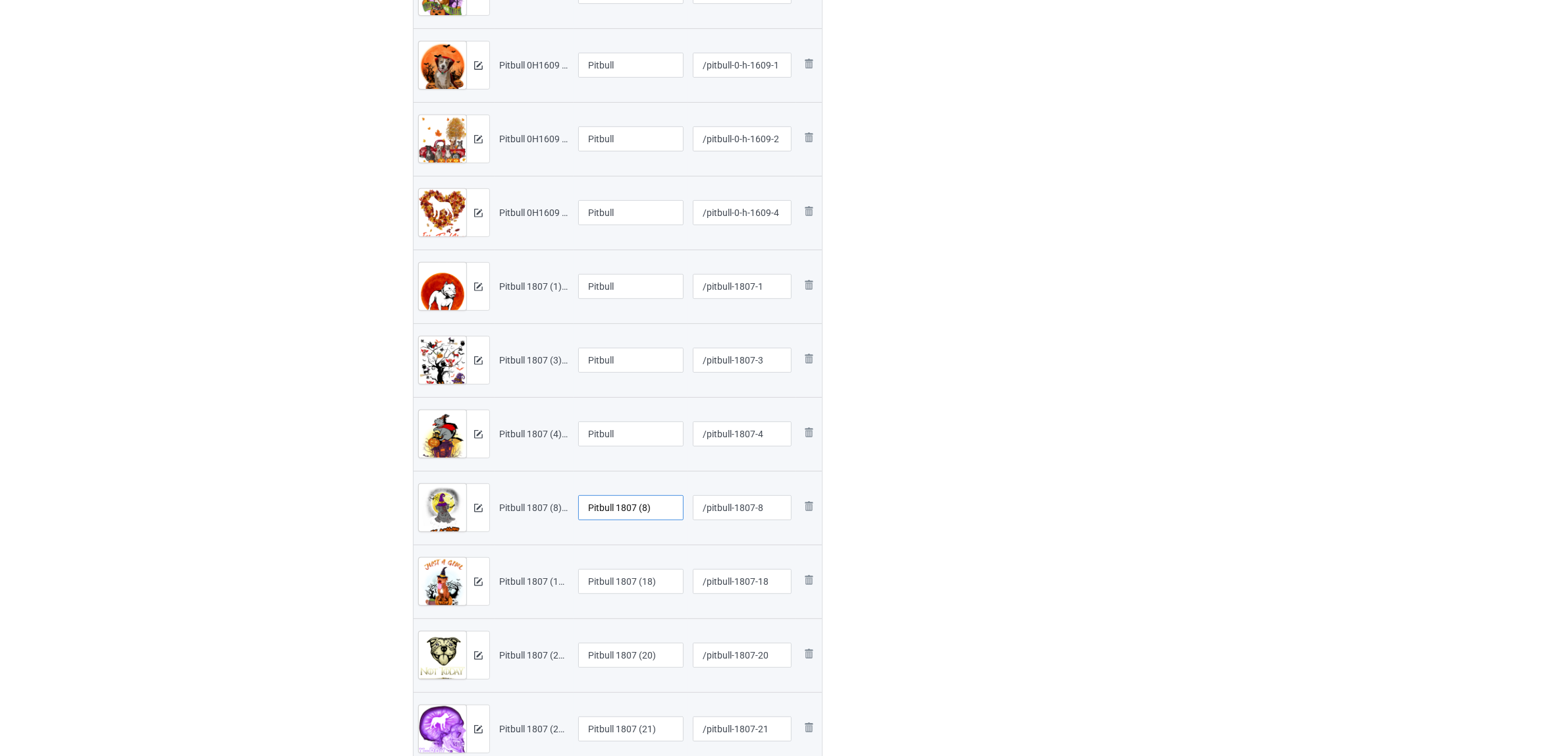
scroll to position [923, 0]
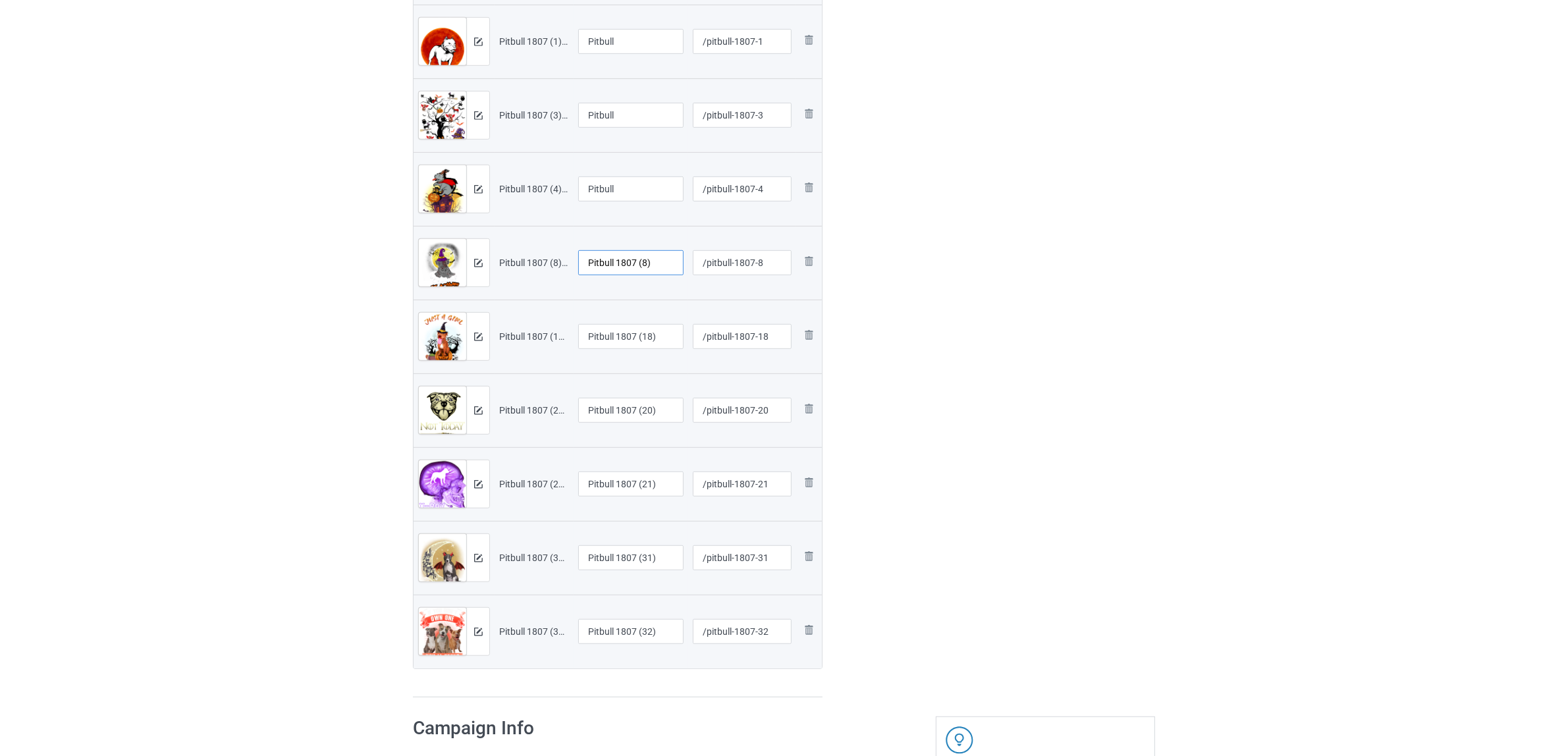
paste input "text"
type input "Pitbull"
click at [608, 323] on td "Pitbull 1807 (18)" at bounding box center [630, 336] width 114 height 74
click at [611, 331] on input "Pitbull 1807 (18)" at bounding box center [630, 336] width 105 height 25
paste input "text"
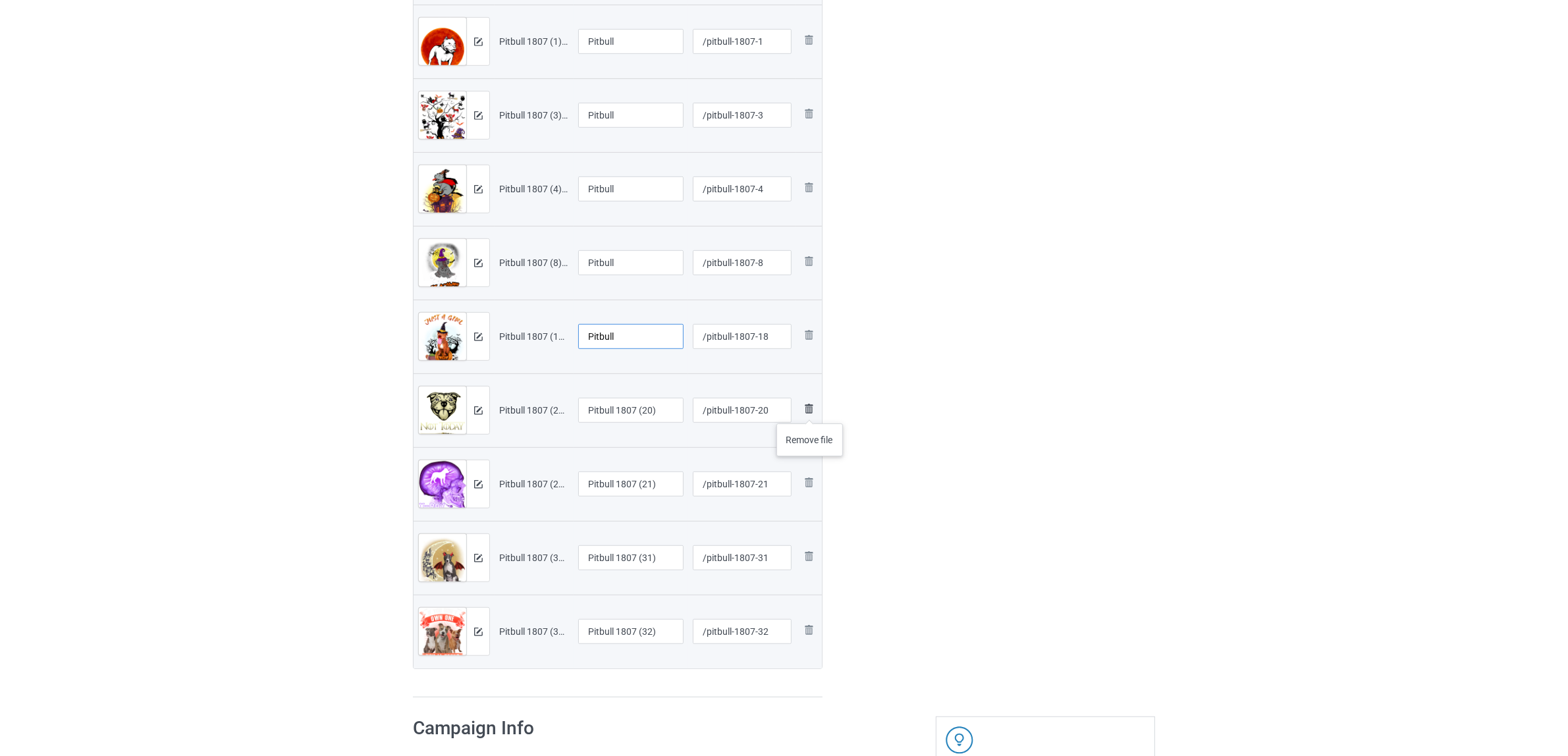
type input "Pitbull"
click at [810, 410] on img at bounding box center [808, 409] width 16 height 16
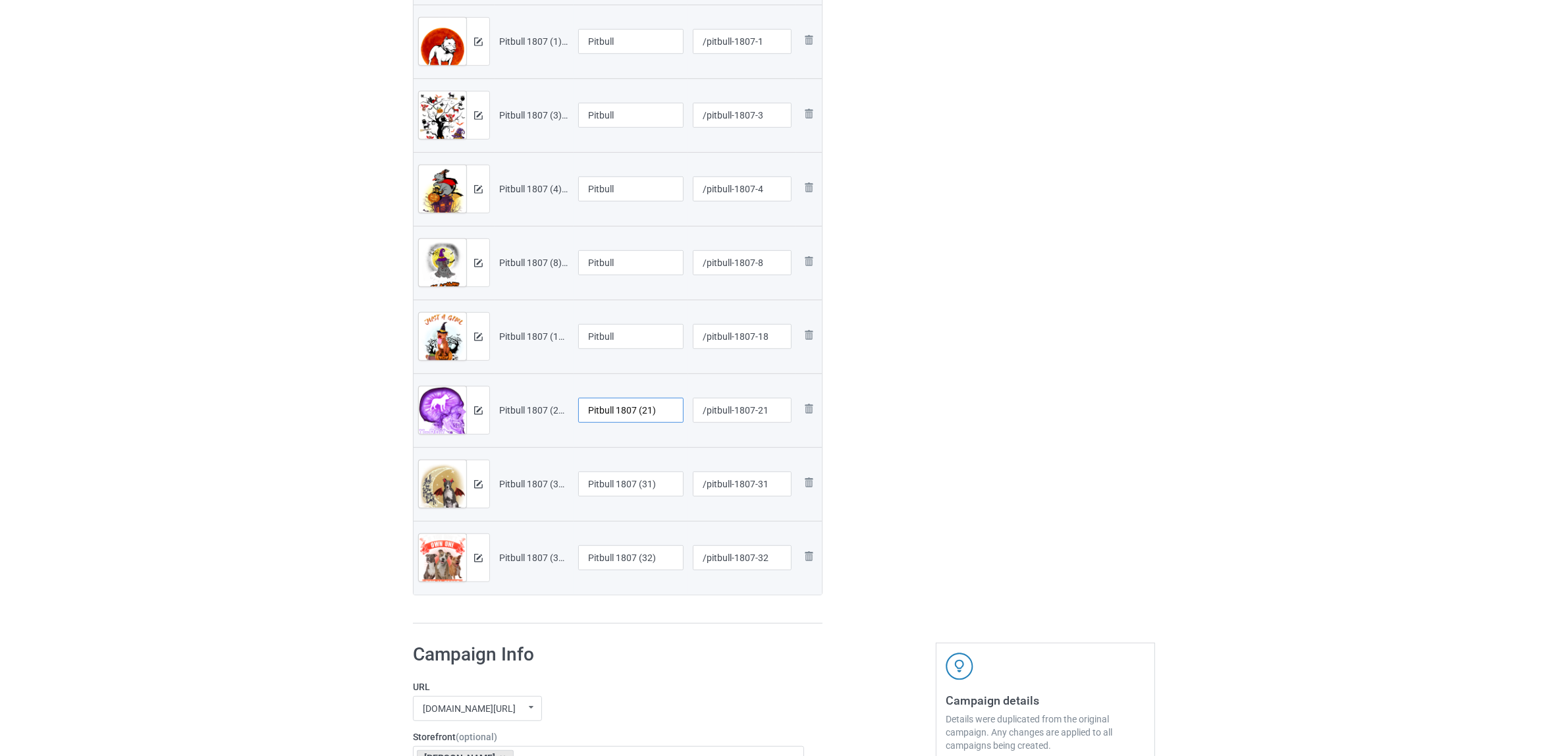
click at [612, 416] on input "Pitbull 1807 (21)" at bounding box center [630, 410] width 105 height 25
paste input "text"
type input "Pitbull"
click at [624, 480] on input "Pitbull 1807 (31)" at bounding box center [630, 484] width 105 height 25
paste input "text"
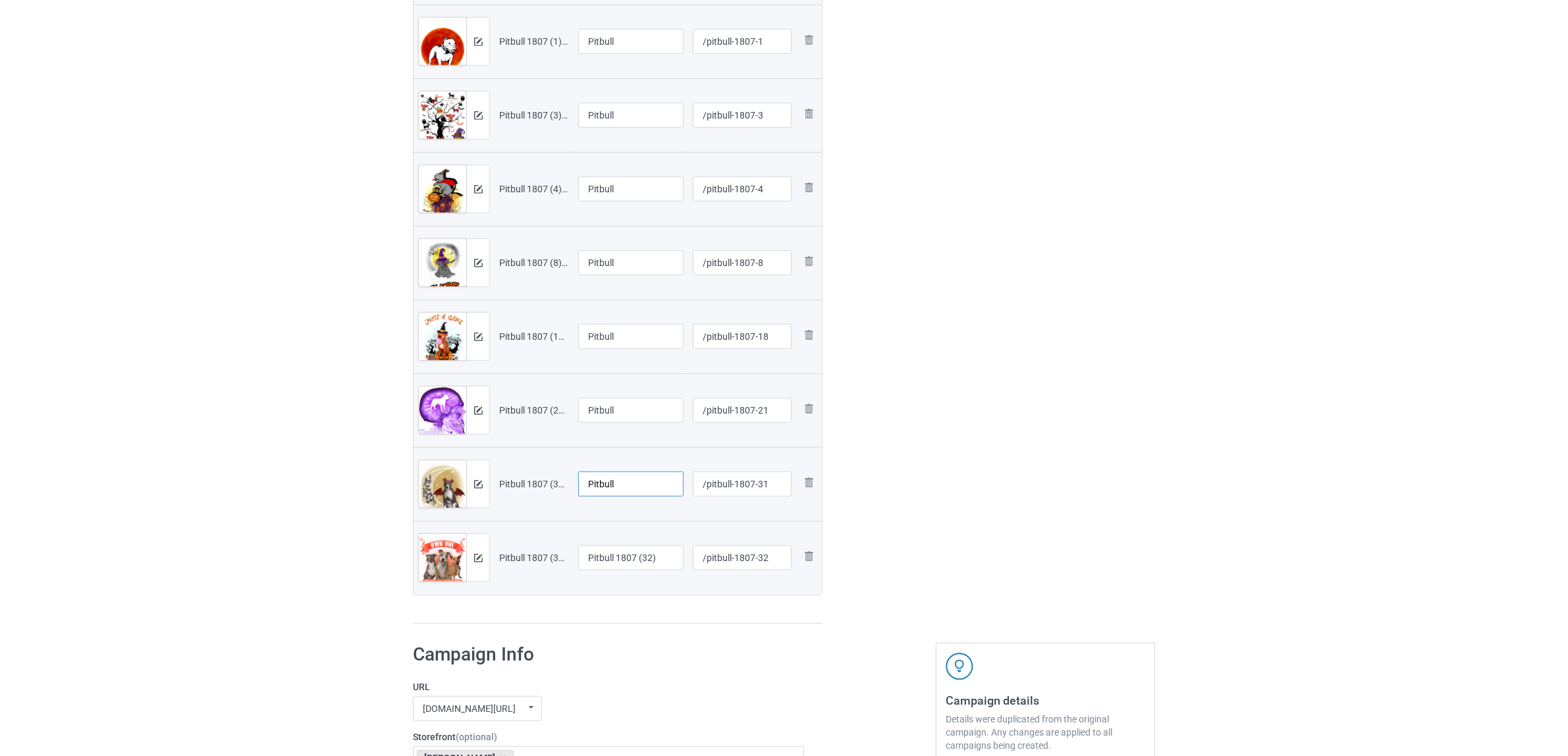
type input "Pitbull"
click at [630, 557] on input "Pitbull 1807 (32)" at bounding box center [630, 558] width 105 height 25
paste input "text"
type input "Pitbull"
click at [640, 623] on div at bounding box center [617, 624] width 409 height 1
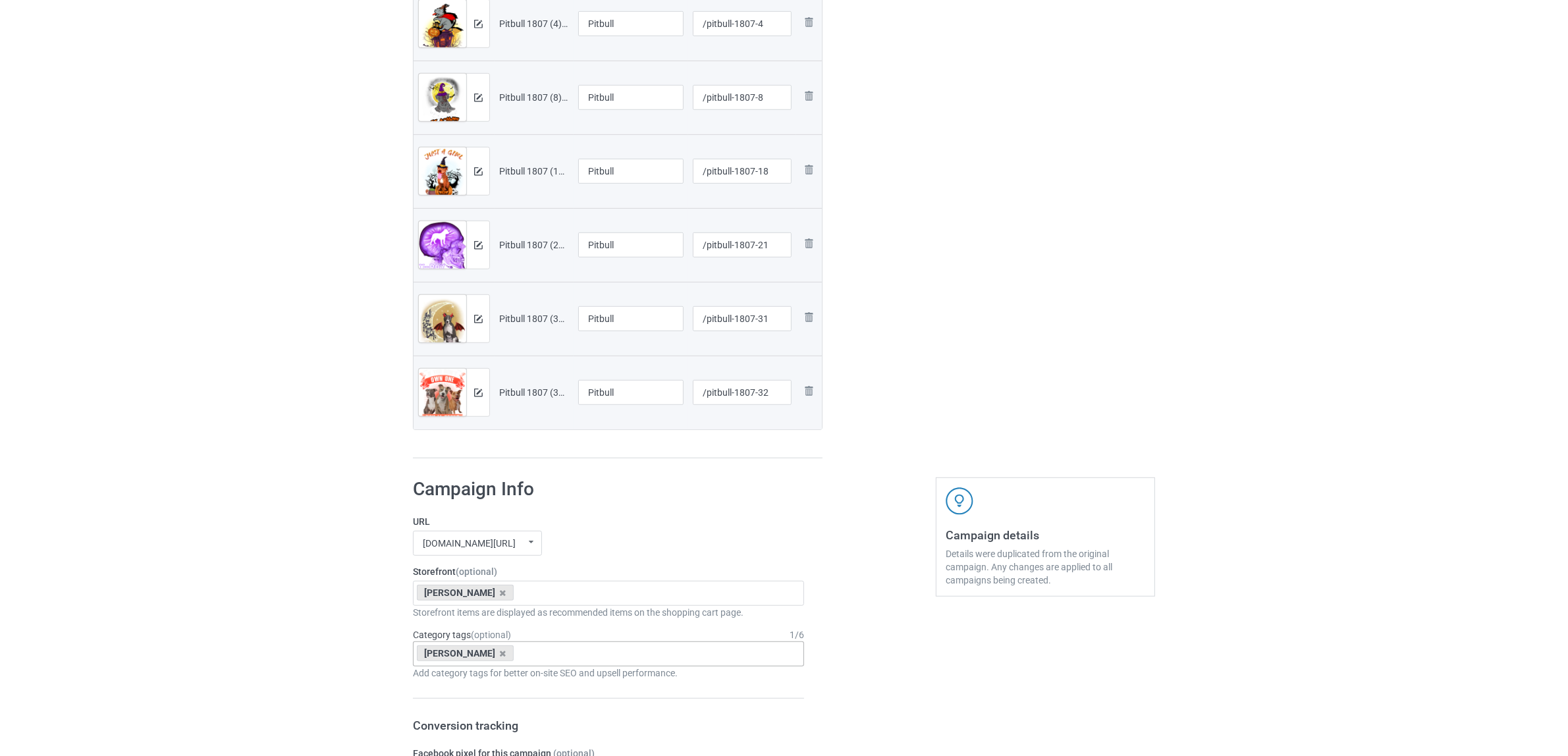
scroll to position [1170, 0]
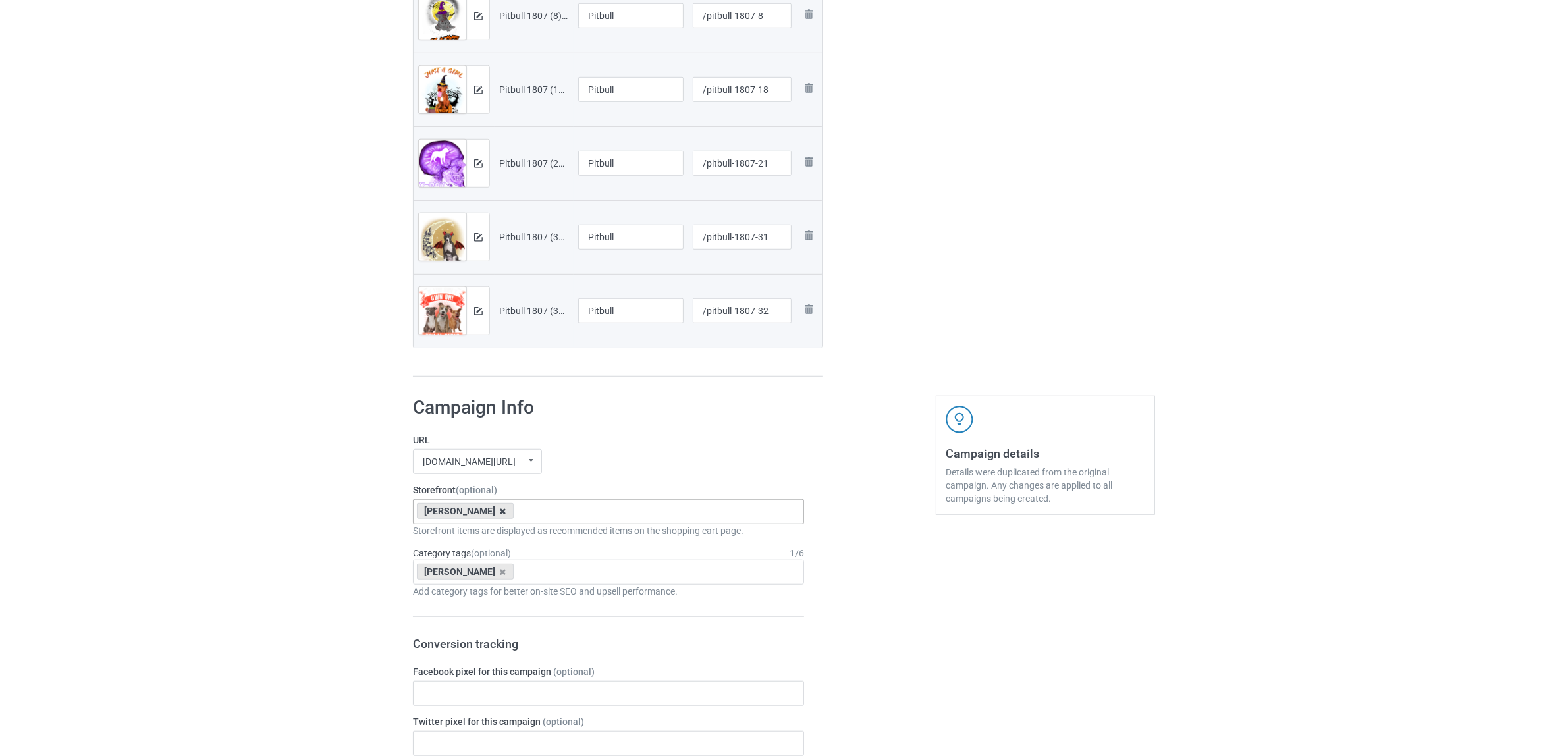
click at [499, 514] on icon at bounding box center [503, 511] width 7 height 8
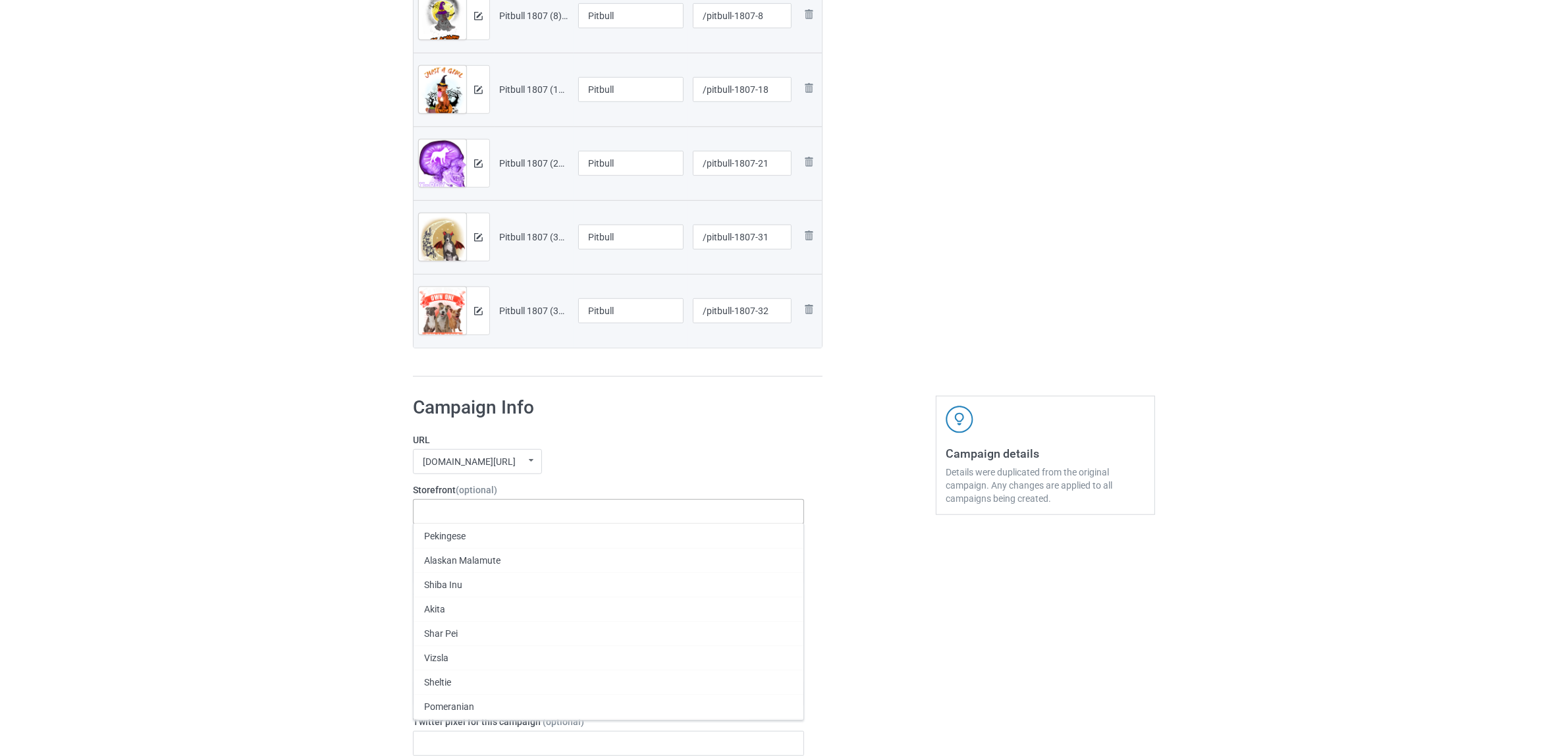
paste input "Pitbull"
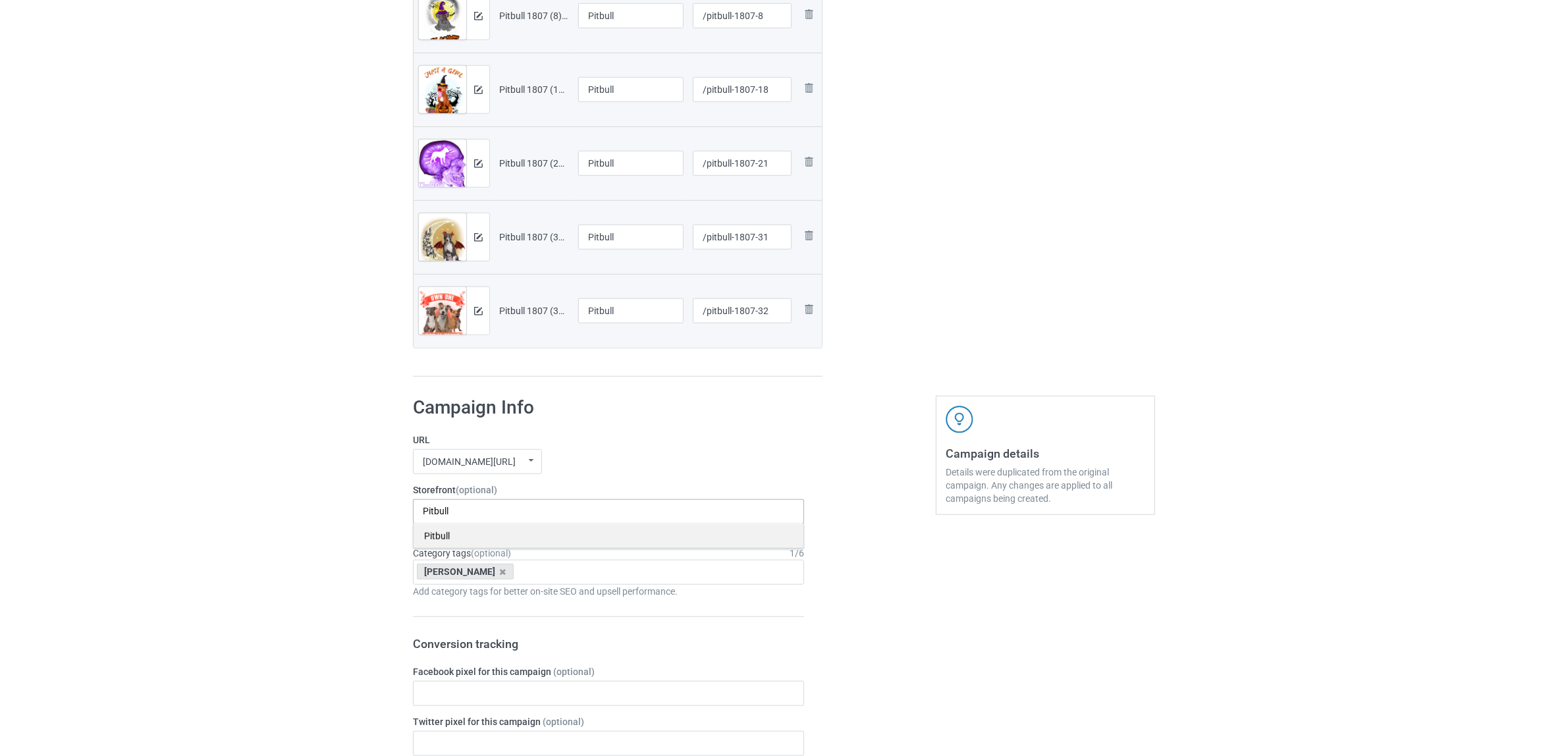
type input "Pitbull"
click at [446, 534] on div "Pitbull" at bounding box center [608, 535] width 390 height 24
click at [489, 569] on div "[PERSON_NAME]" at bounding box center [465, 571] width 96 height 16
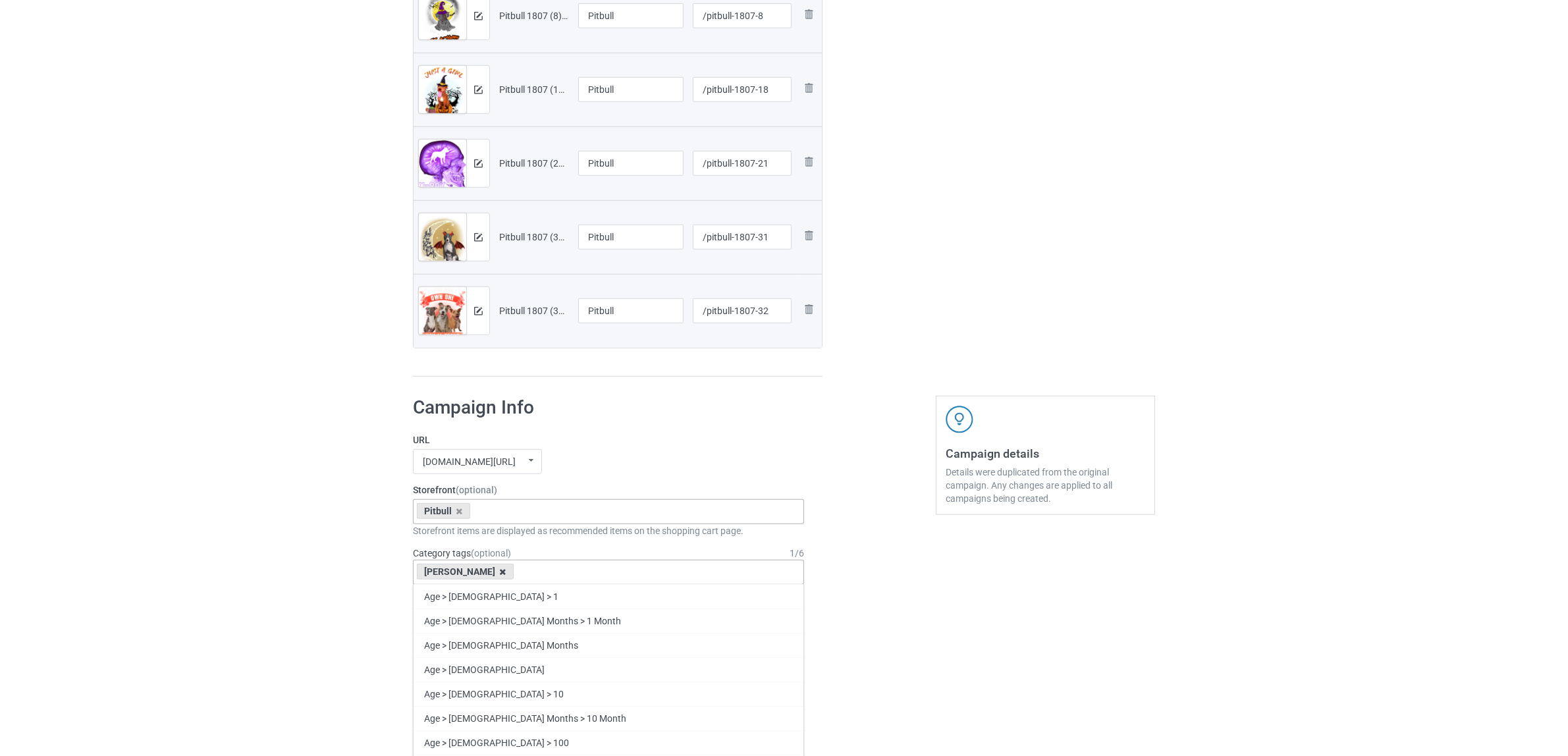
click at [499, 573] on icon at bounding box center [503, 572] width 7 height 8
paste input "Pitbull"
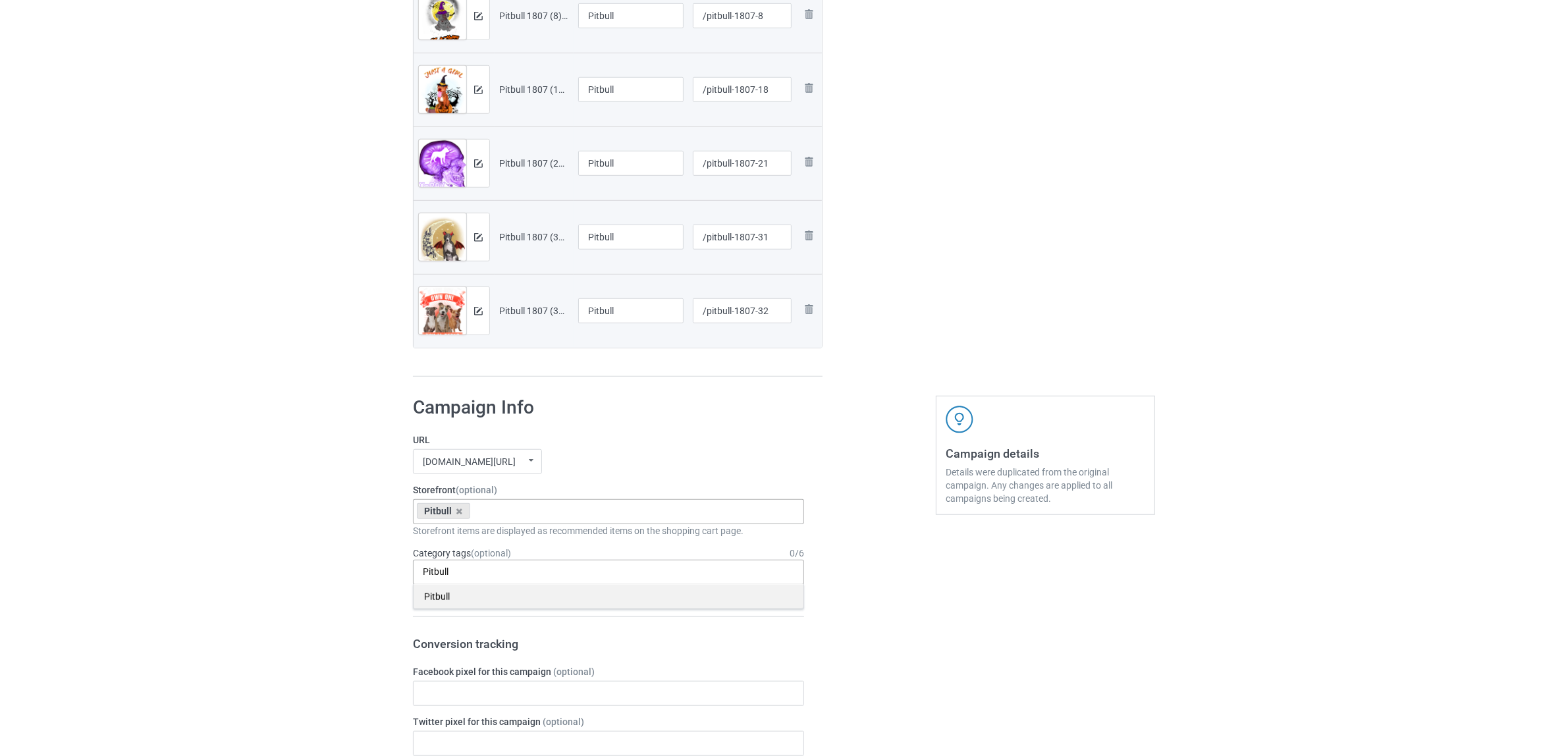
type input "Pitbull"
click at [438, 602] on div "Pitbull" at bounding box center [608, 596] width 390 height 24
click at [316, 560] on div "Bulk duplicate campaign Campaign to duplicate Jack Russell Original Artwork 239…" at bounding box center [784, 239] width 1568 height 2747
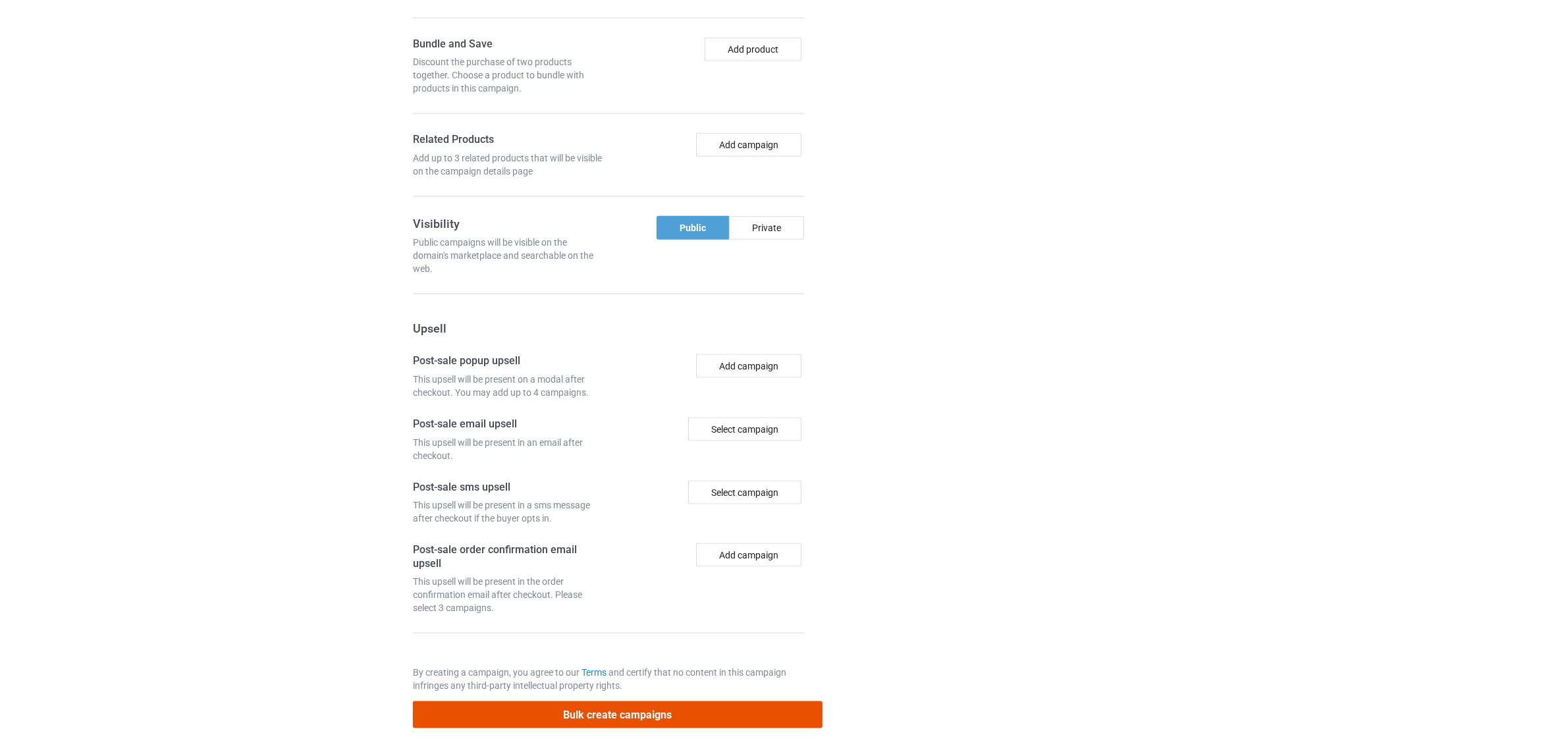
click at [627, 715] on button "Bulk create campaigns" at bounding box center [617, 715] width 409 height 27
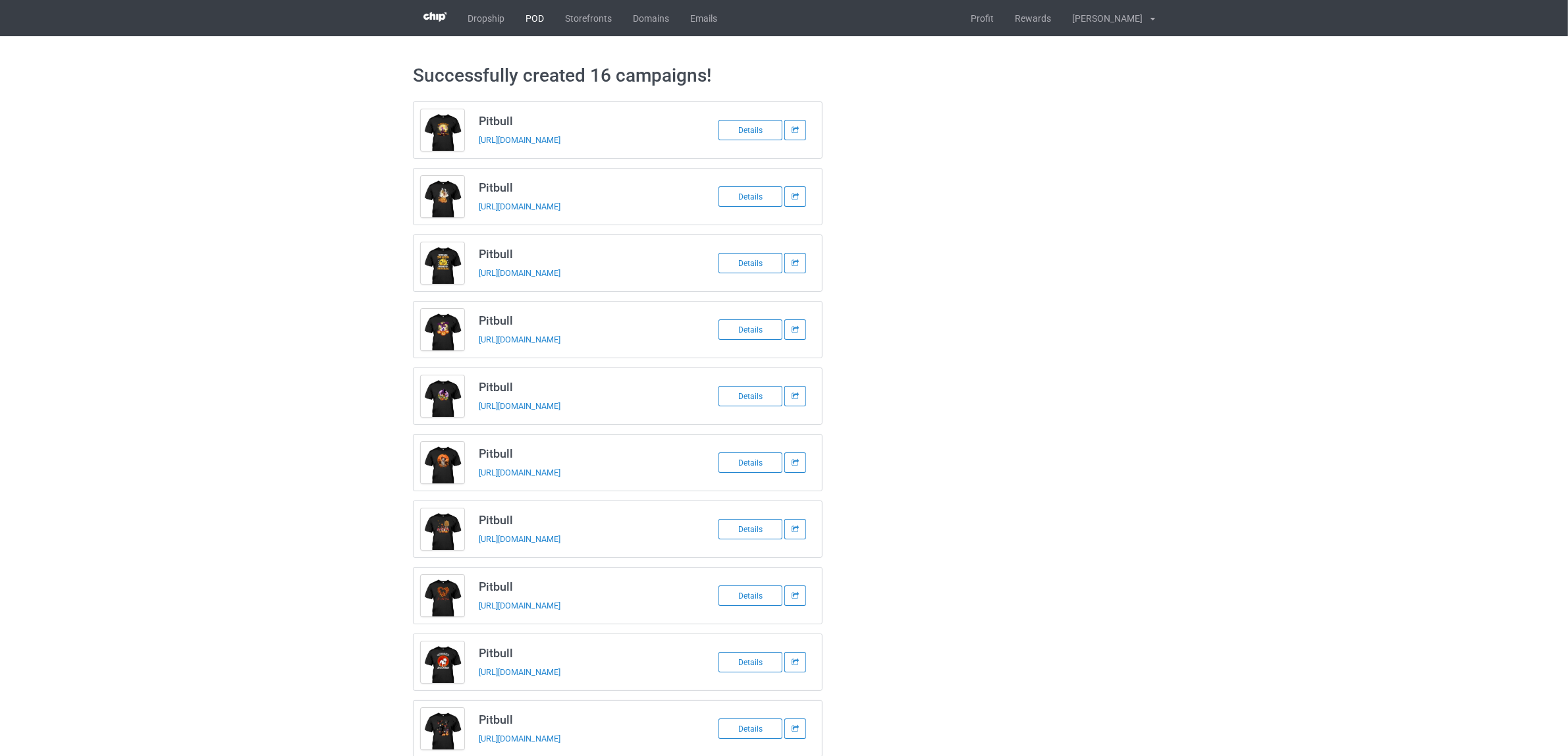
click at [537, 13] on link "POD" at bounding box center [534, 18] width 39 height 37
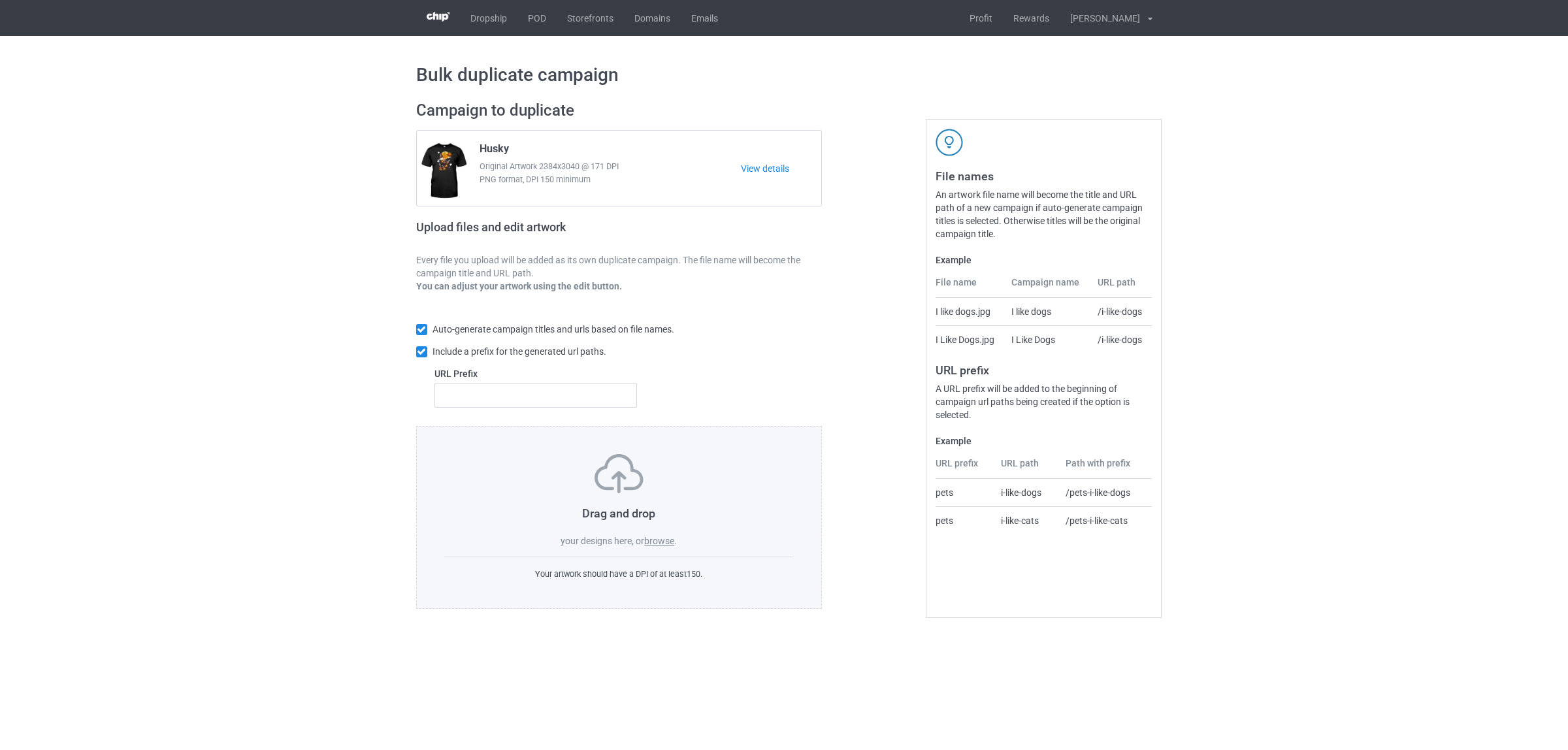
click at [661, 537] on label "browse" at bounding box center [659, 541] width 30 height 10
click at [0, 0] on input "browse" at bounding box center [0, 0] width 0 height 0
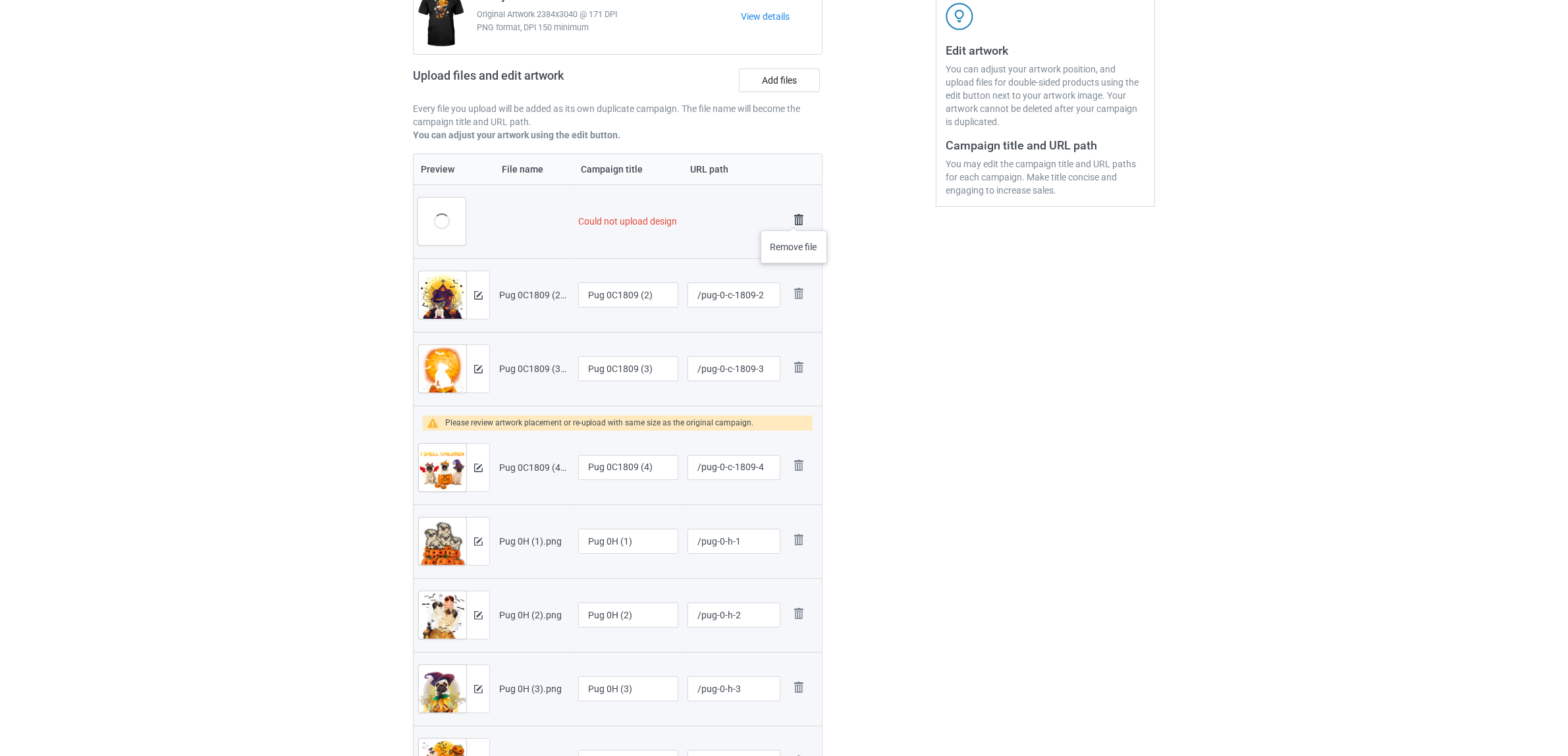
click at [794, 217] on img at bounding box center [798, 220] width 19 height 19
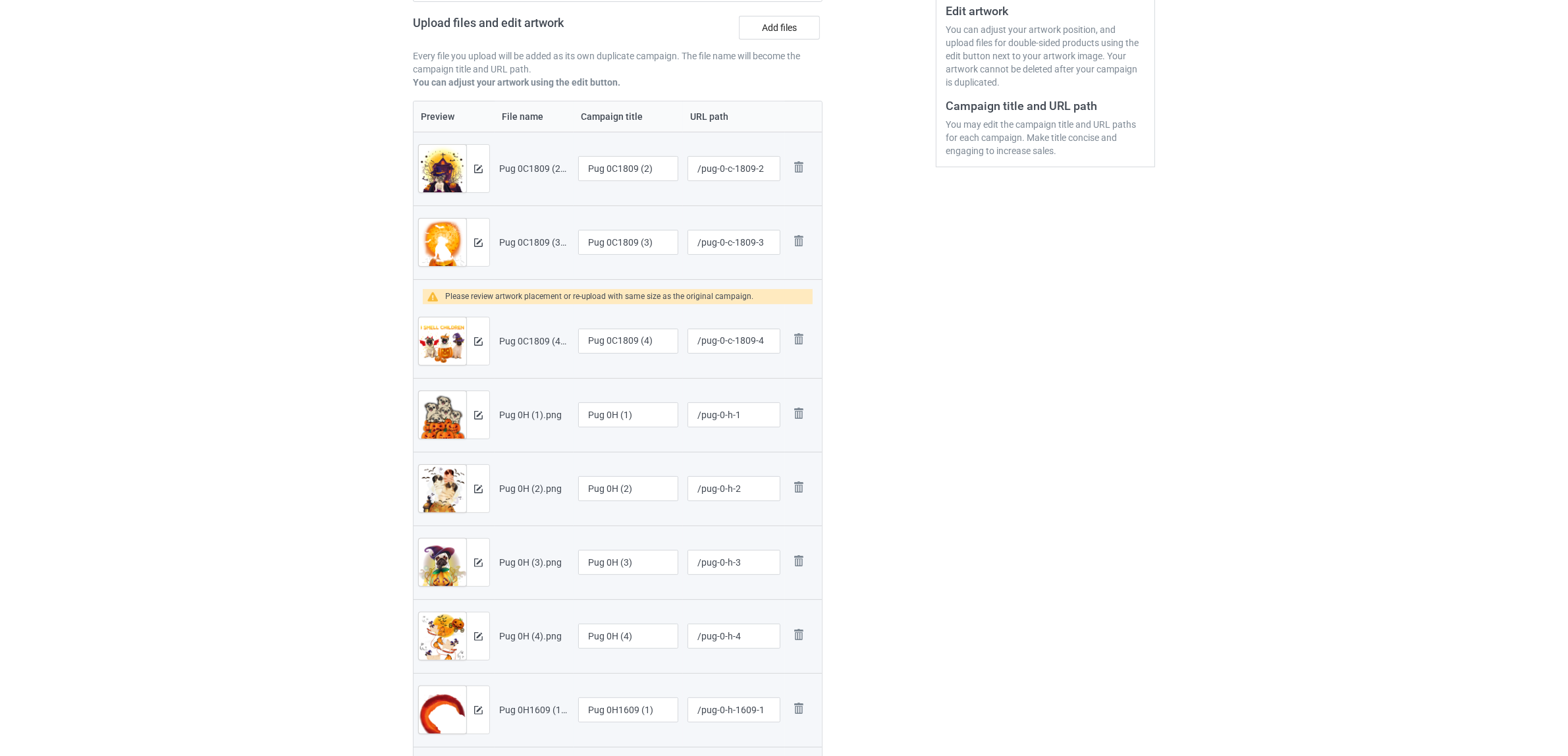
scroll to position [316, 0]
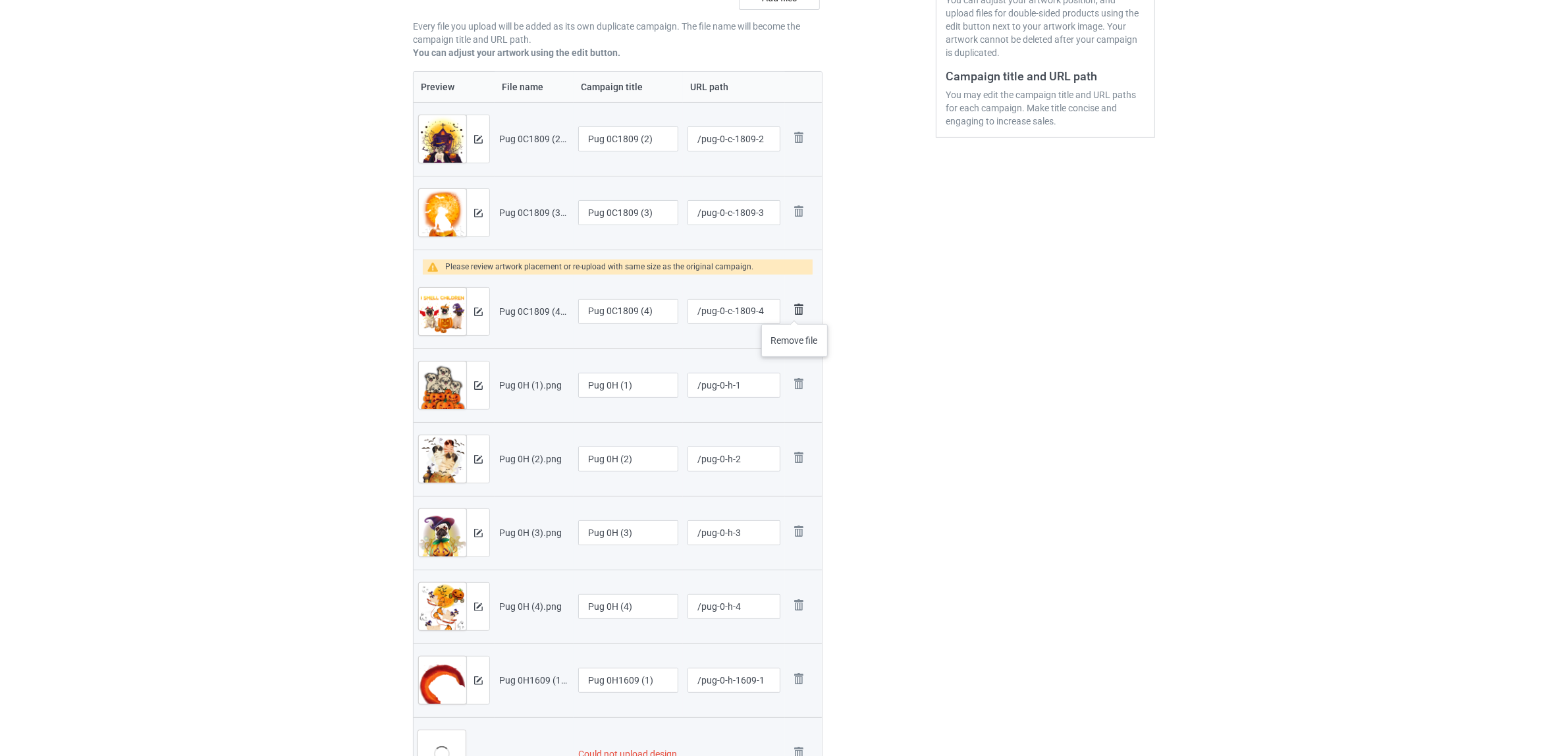
click at [795, 311] on img at bounding box center [798, 309] width 19 height 19
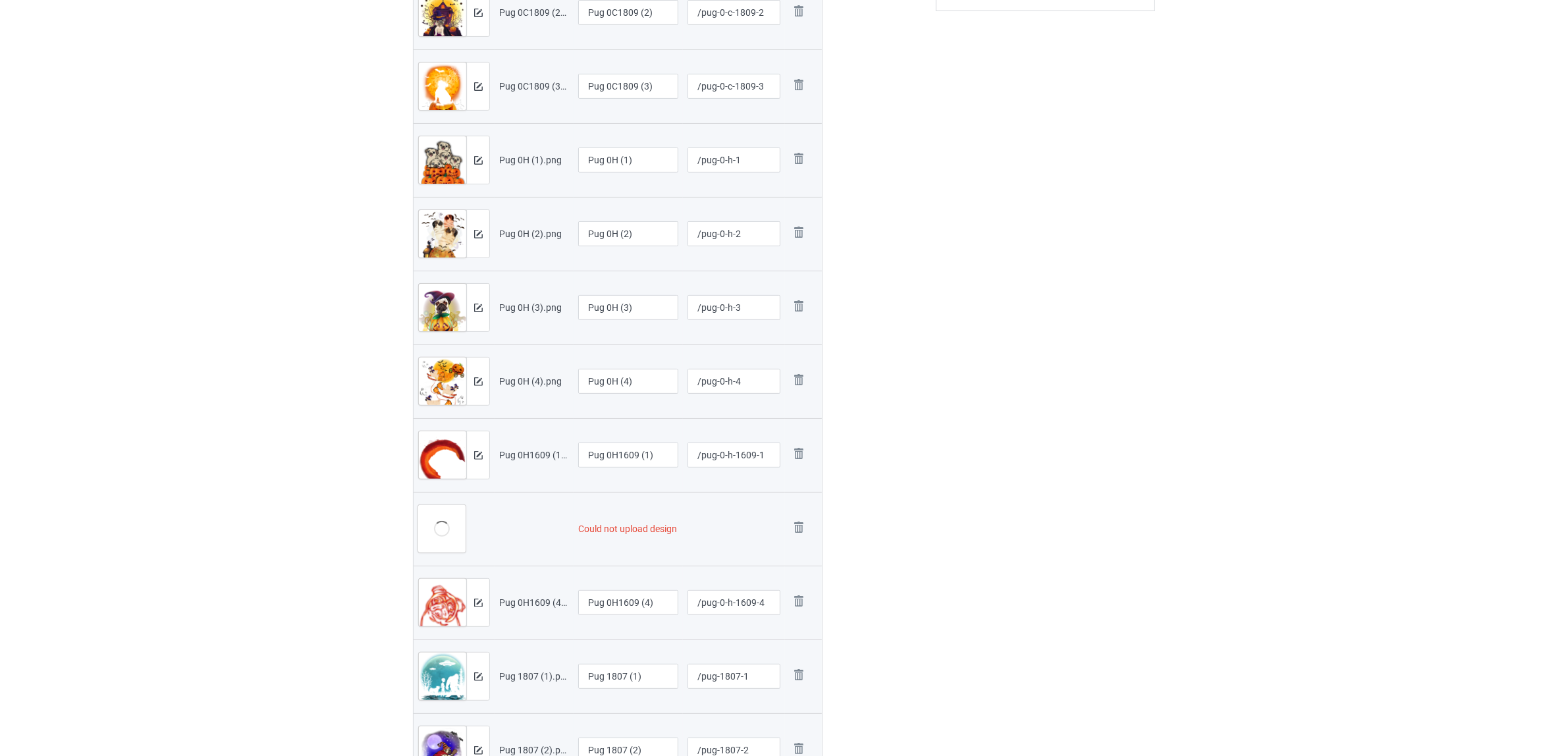
scroll to position [563, 0]
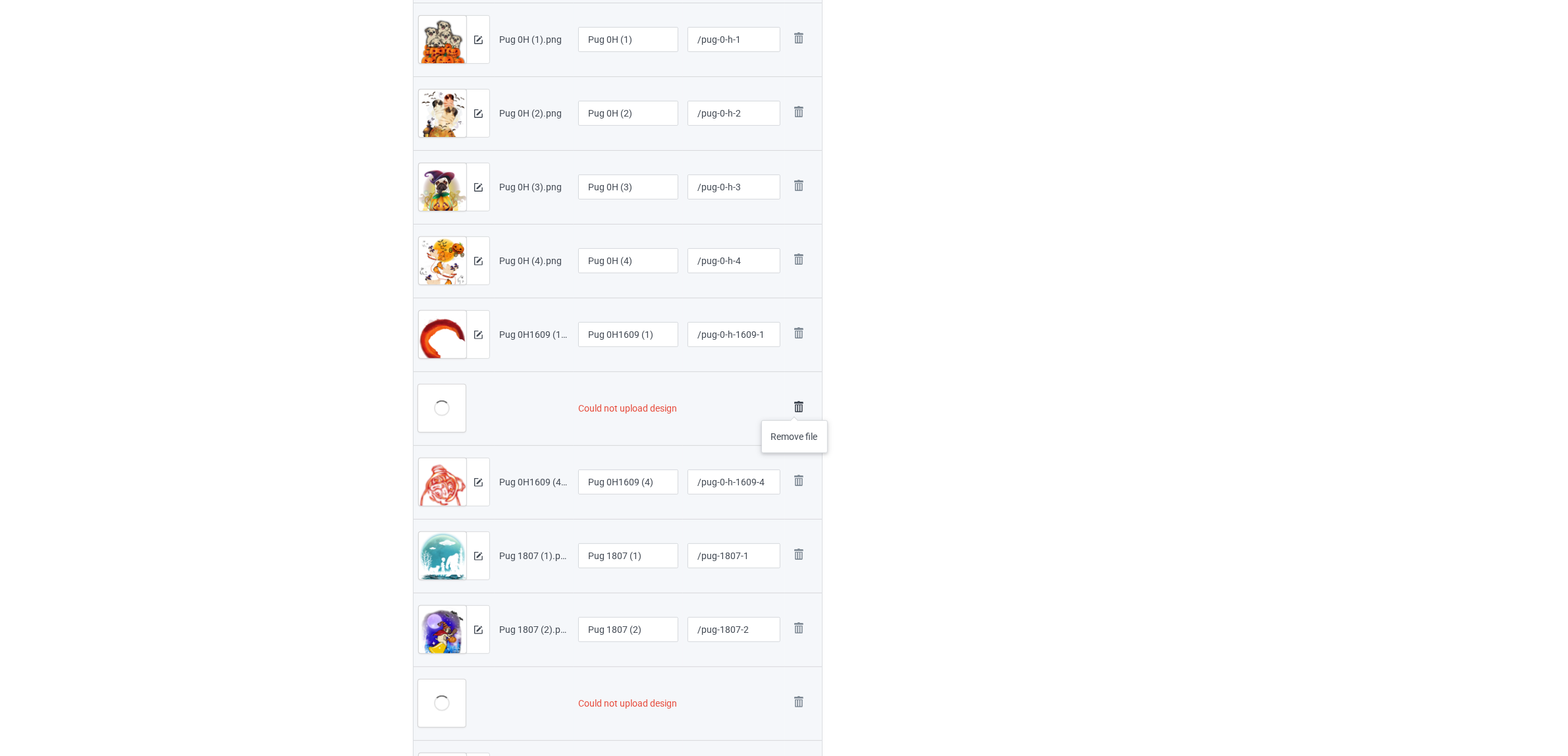
click at [796, 406] on img at bounding box center [798, 407] width 19 height 19
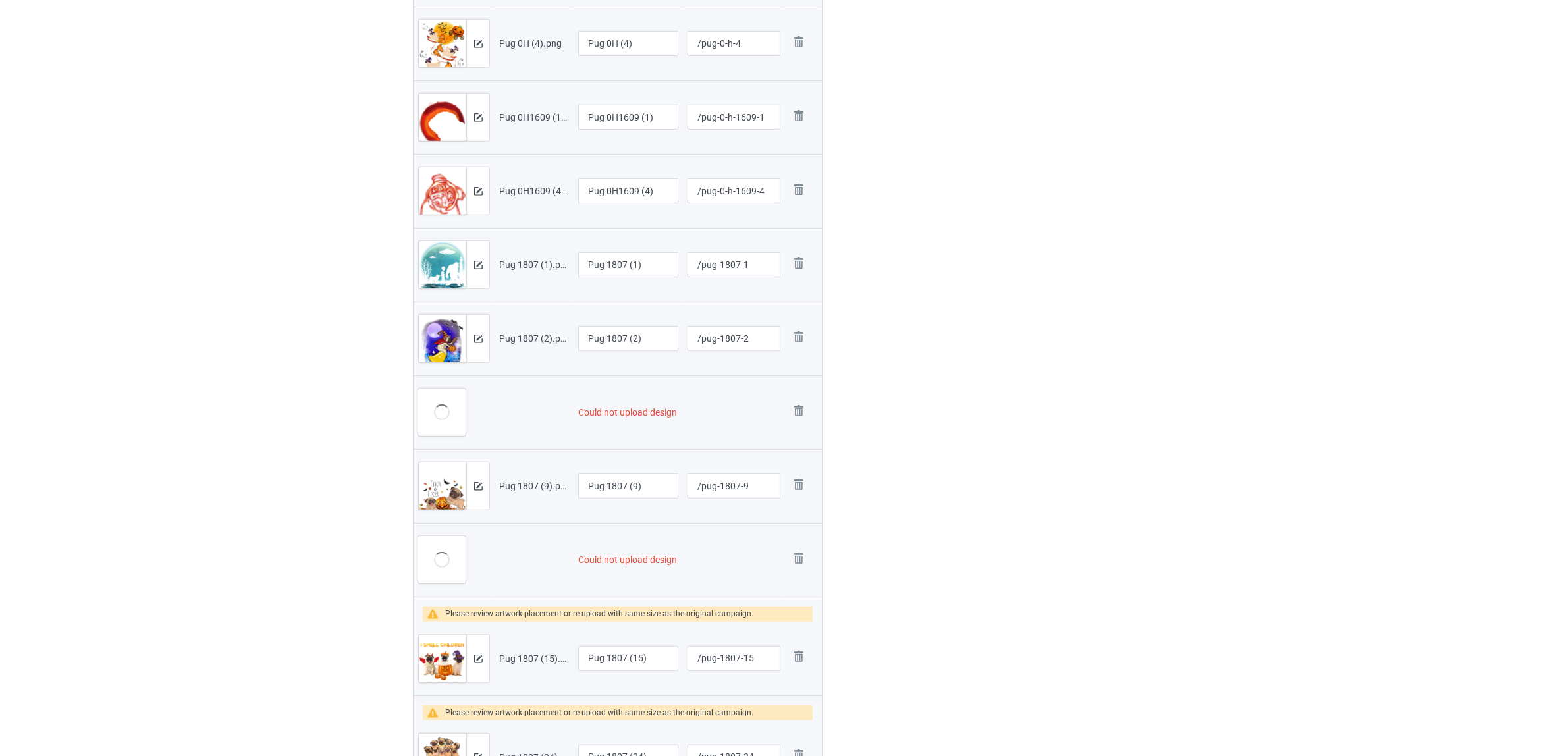
scroll to position [879, 0]
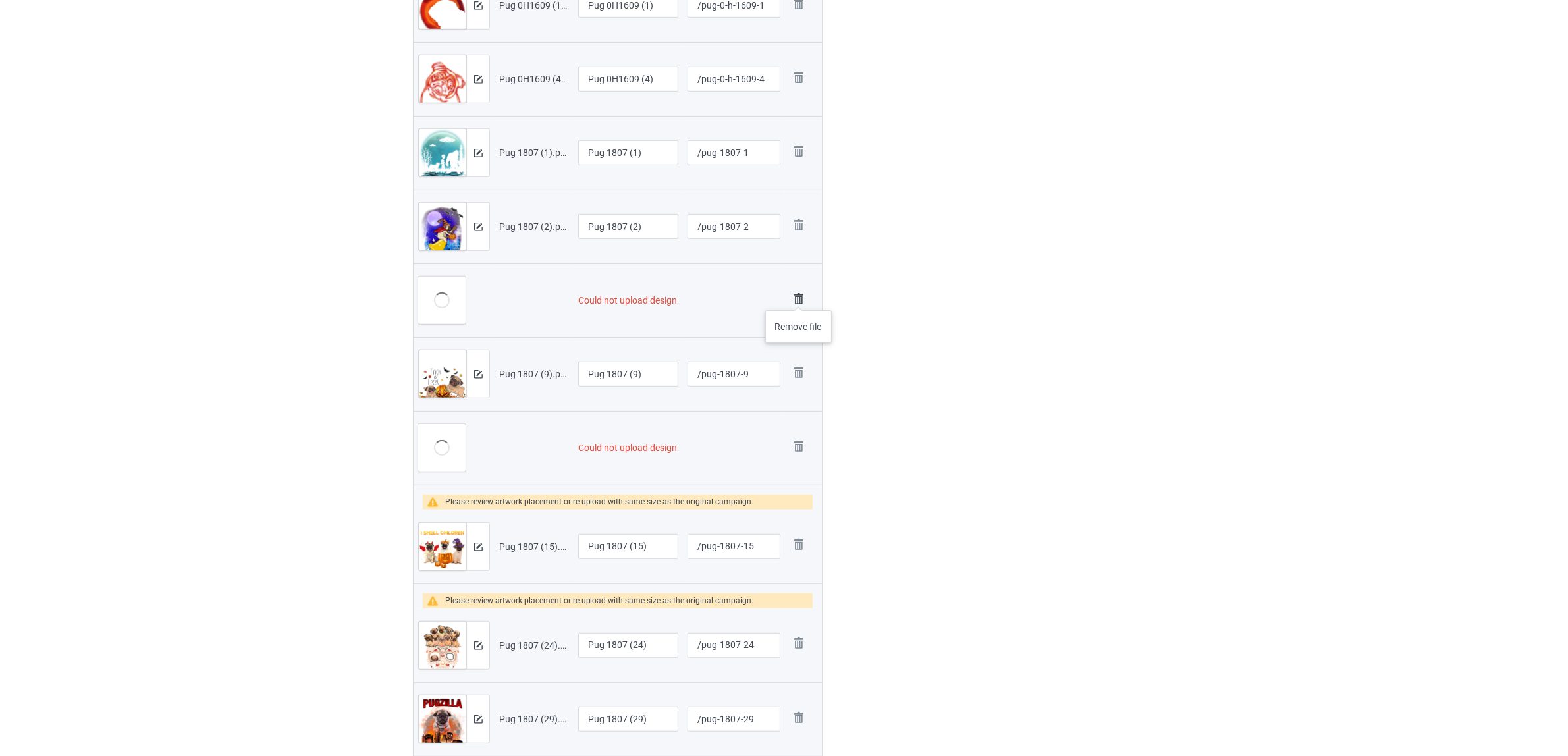
click at [798, 297] on img at bounding box center [798, 299] width 19 height 19
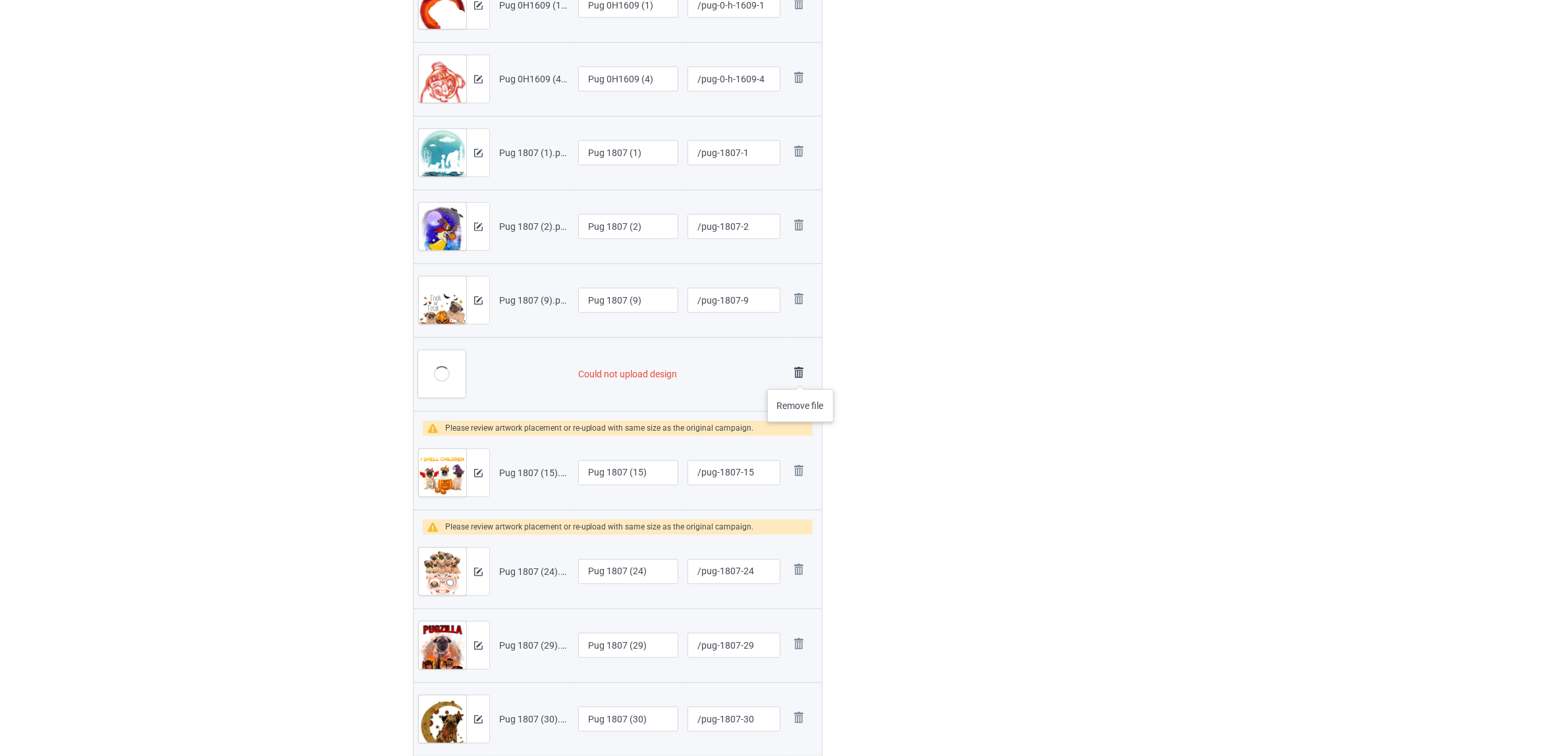
click at [801, 376] on img at bounding box center [798, 373] width 19 height 19
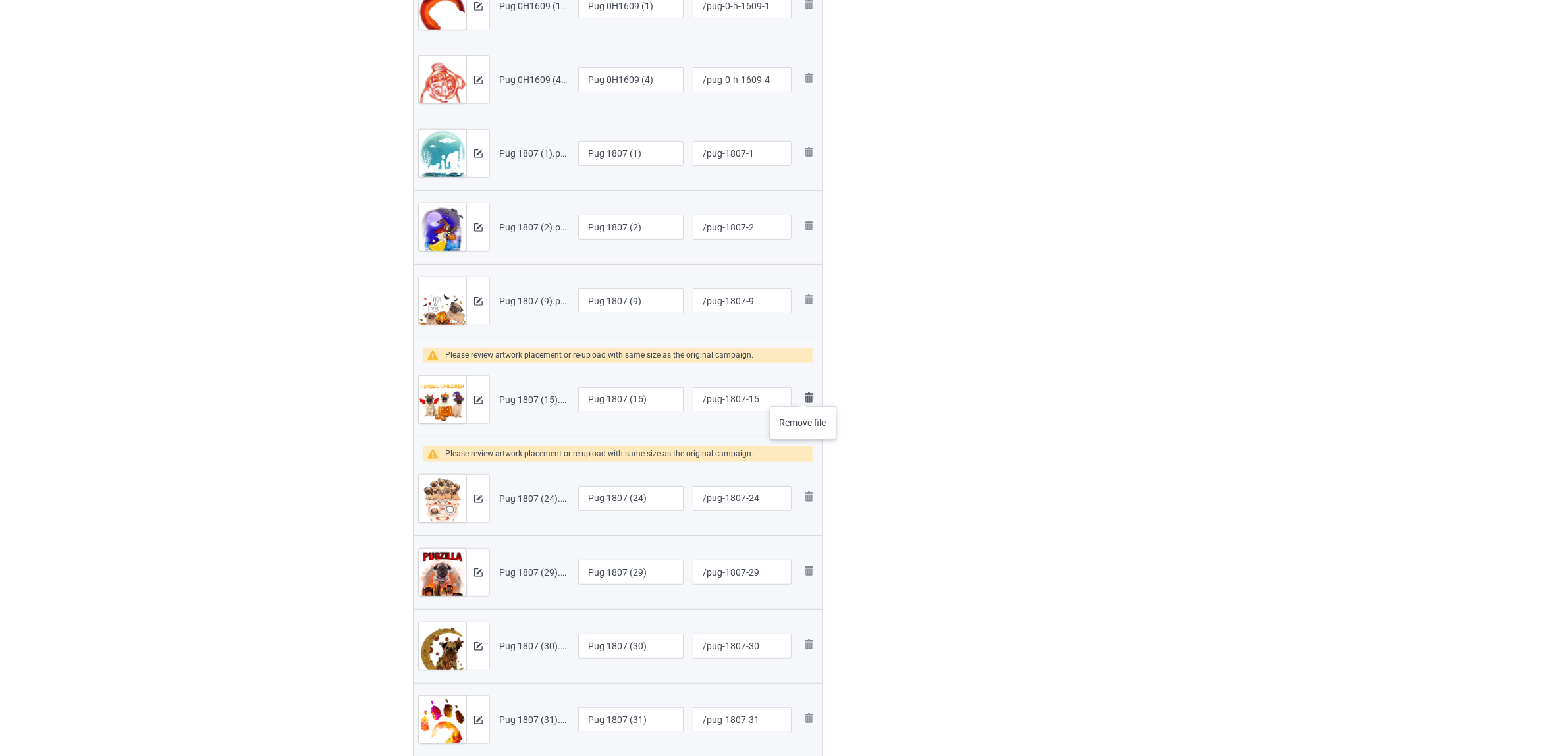
click at [803, 394] on img at bounding box center [808, 398] width 16 height 16
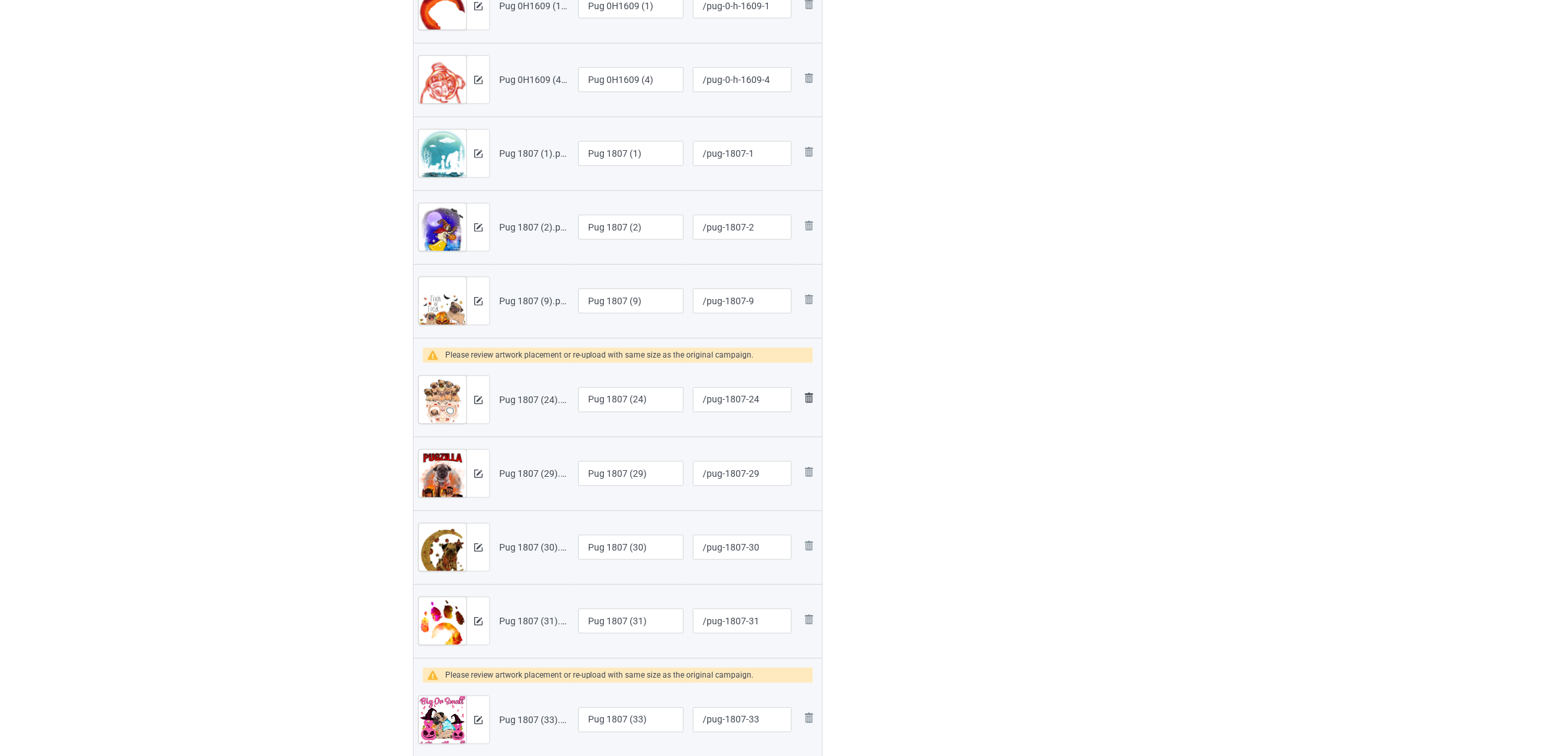
click at [811, 397] on img at bounding box center [808, 398] width 16 height 16
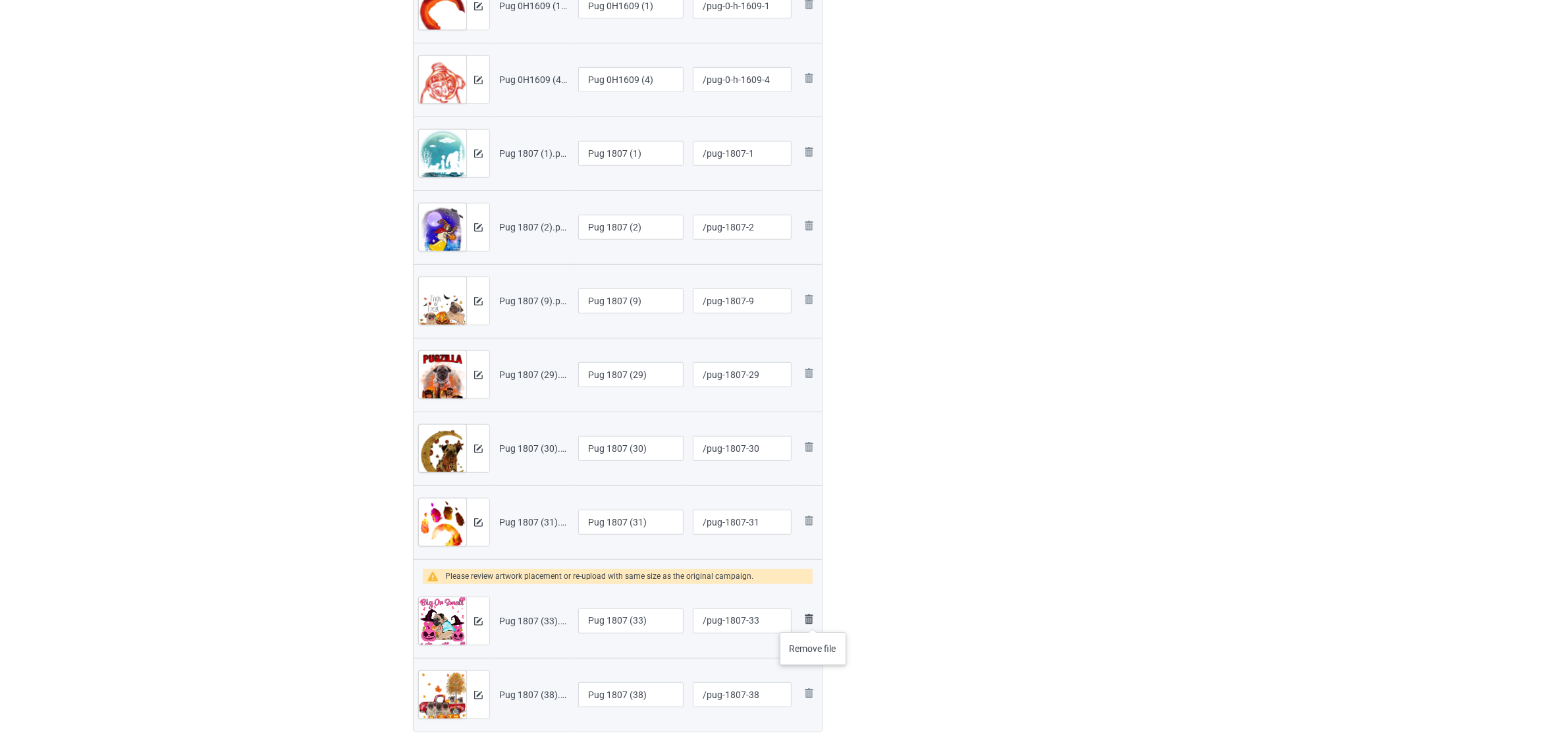
click at [813, 619] on img at bounding box center [808, 619] width 16 height 16
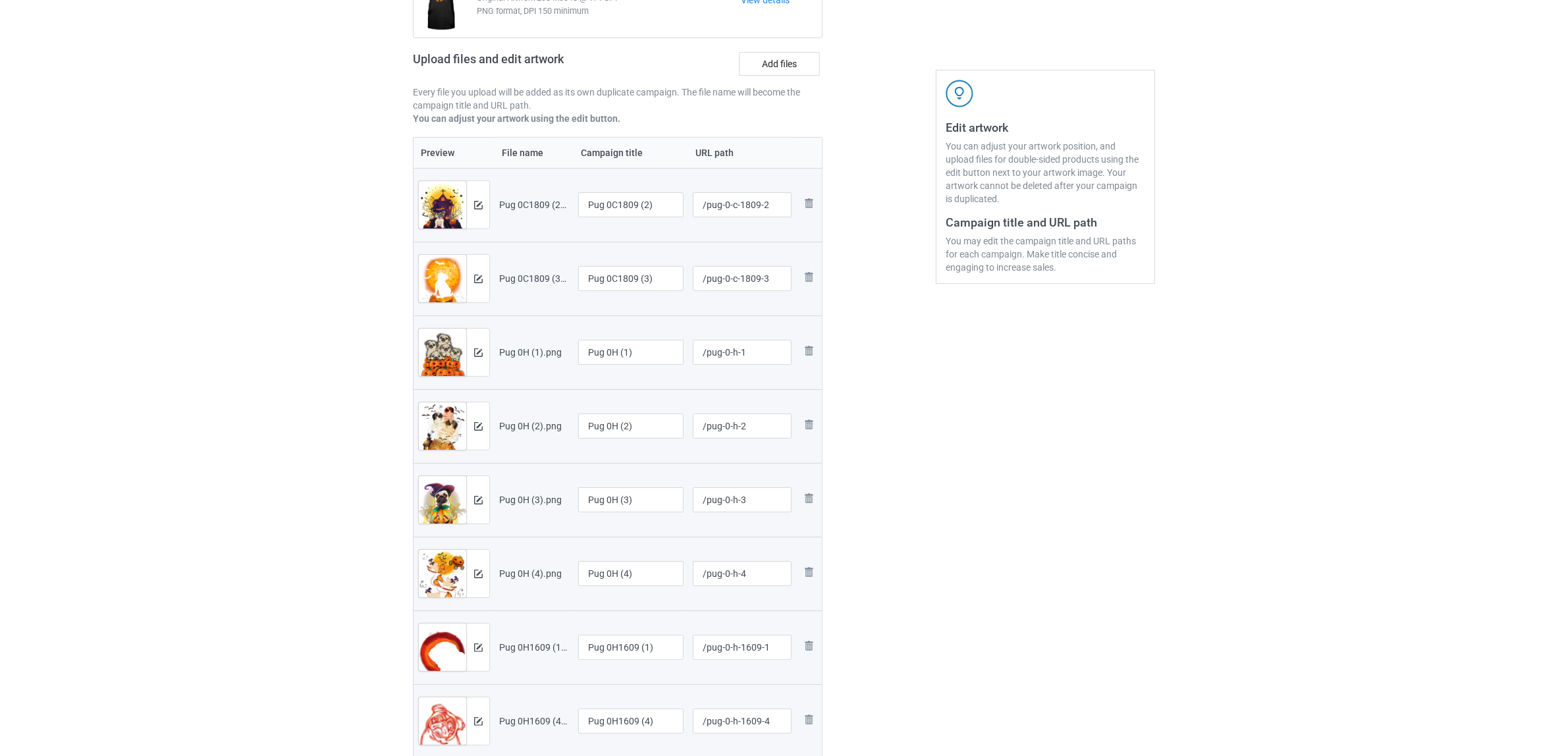
scroll to position [153, 0]
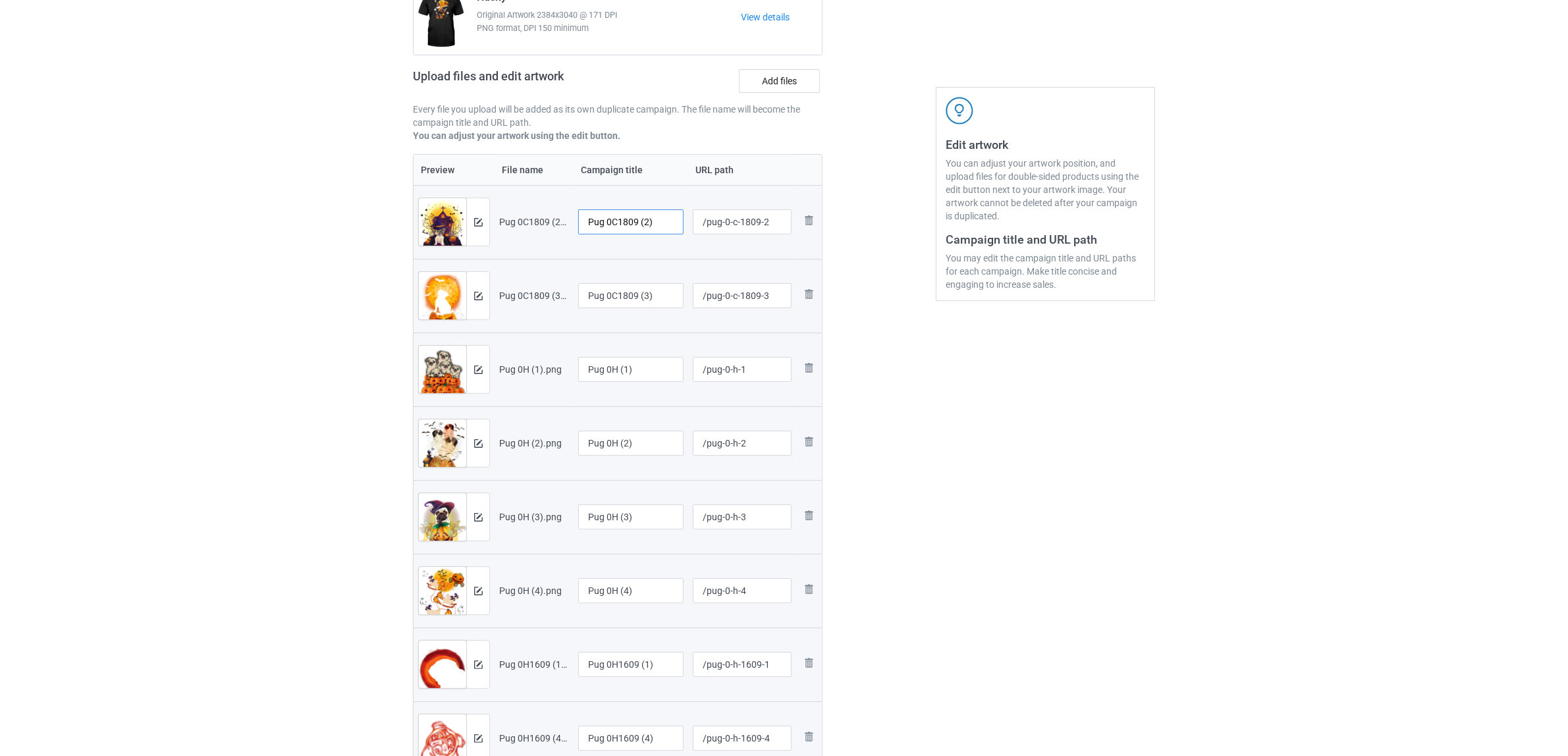
drag, startPoint x: 606, startPoint y: 221, endPoint x: 674, endPoint y: 224, distance: 68.1
click at [674, 224] on input "Pug 0C1809 (2)" at bounding box center [630, 222] width 105 height 25
drag, startPoint x: 612, startPoint y: 215, endPoint x: 517, endPoint y: 213, distance: 95.0
click at [450, 196] on tr "Preview and edit artwork Pug 0C1809 (2).png Pug /pug-0-c-1809-2 Remove file" at bounding box center [617, 222] width 409 height 74
type input "Pug"
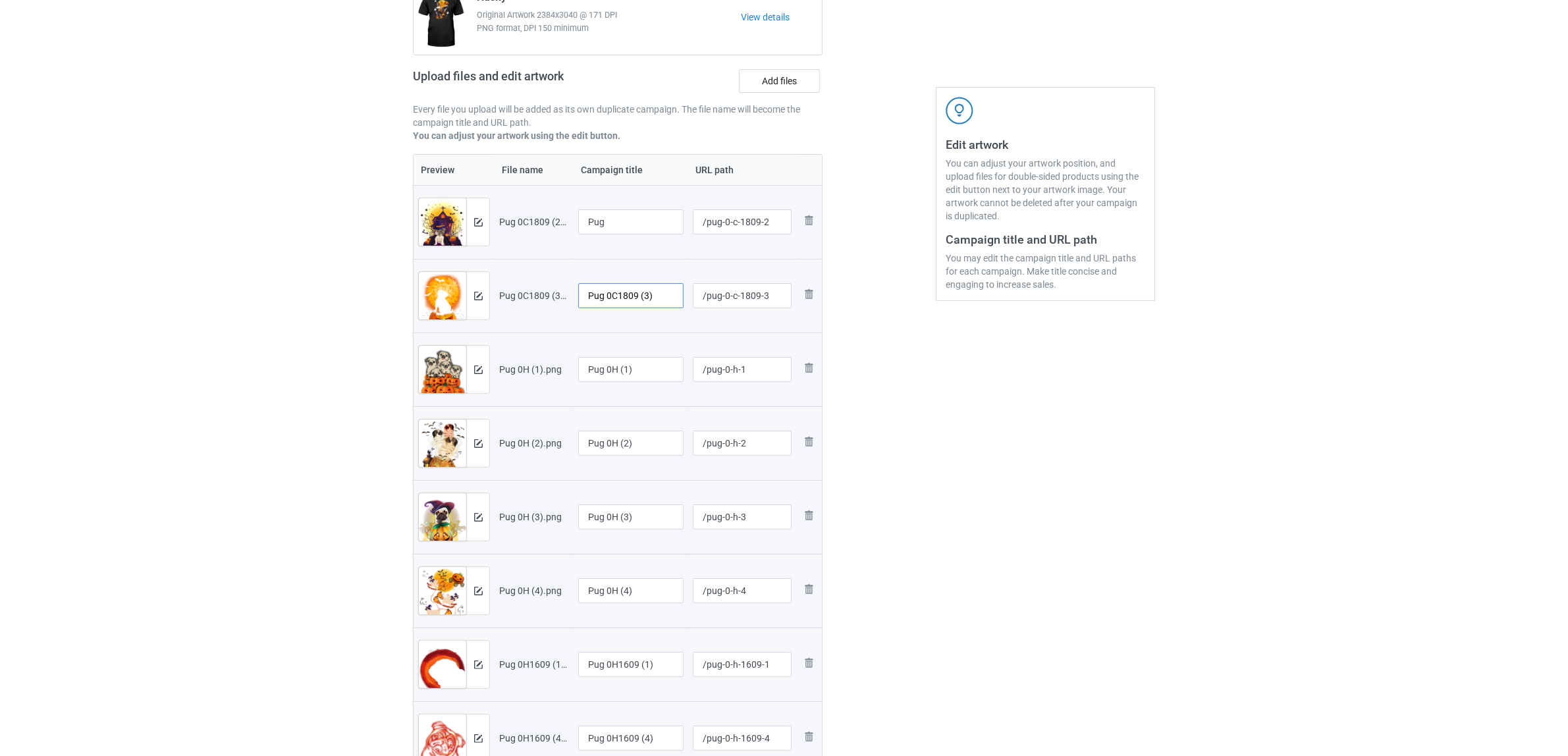
drag, startPoint x: 659, startPoint y: 290, endPoint x: 489, endPoint y: 262, distance: 172.3
click at [489, 262] on tr "Preview and edit artwork Pug 0C1809 (3).png Pug 0C1809 (3) /pug-0-c-1809-3 Remo…" at bounding box center [617, 296] width 409 height 74
paste input "text"
type input "Pug"
drag, startPoint x: 650, startPoint y: 369, endPoint x: 530, endPoint y: 353, distance: 121.1
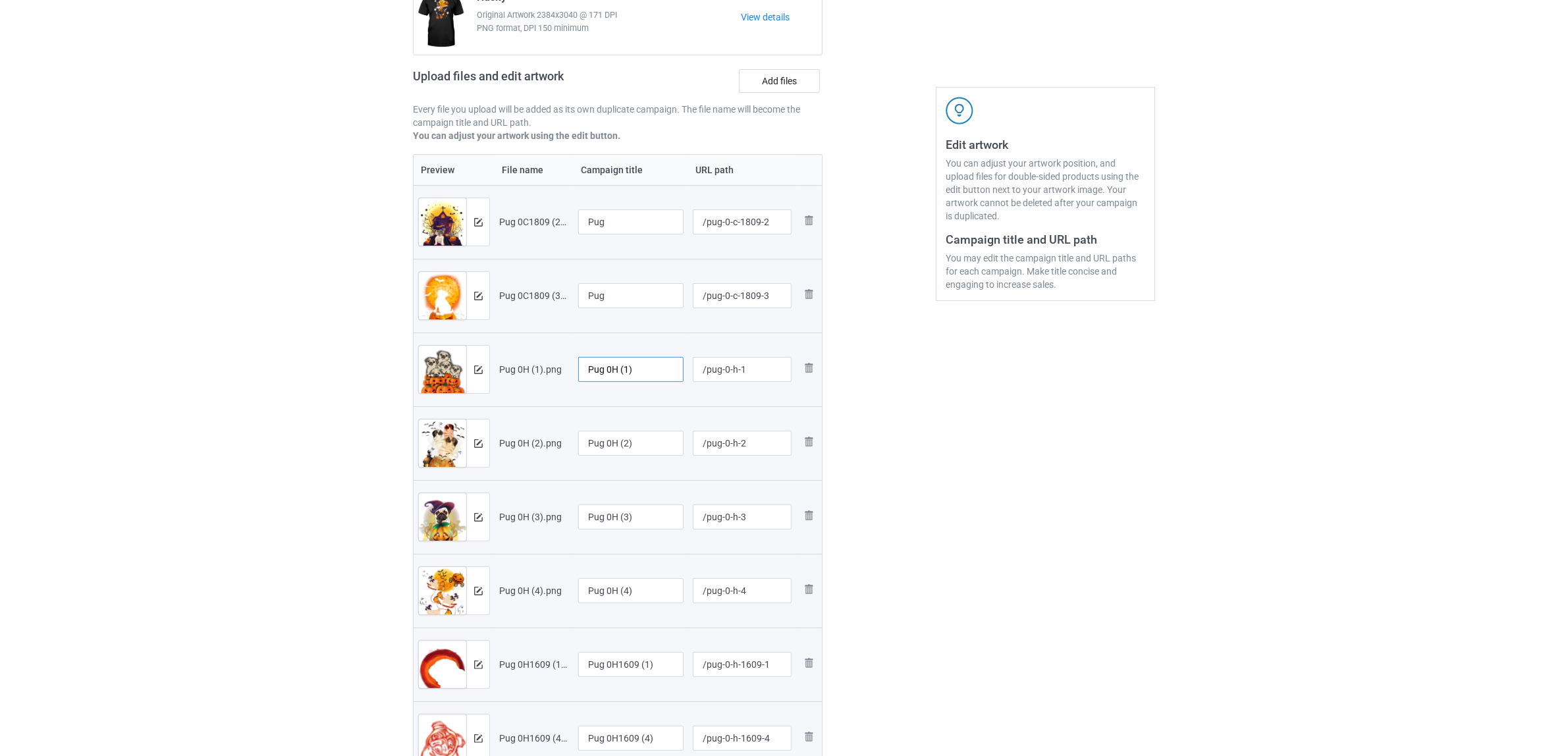
click at [530, 353] on tr "Preview and edit artwork Pug 0H (1).png Pug 0H (1) /pug-0-h-1 Remove file" at bounding box center [617, 369] width 409 height 74
paste input "text"
type input "Pug"
drag, startPoint x: 541, startPoint y: 420, endPoint x: 486, endPoint y: 423, distance: 55.1
click at [487, 422] on tr "Preview and edit artwork Pug 0H (2).png Pug 0H (2) /pug-0-h-2 Remove file" at bounding box center [617, 443] width 409 height 74
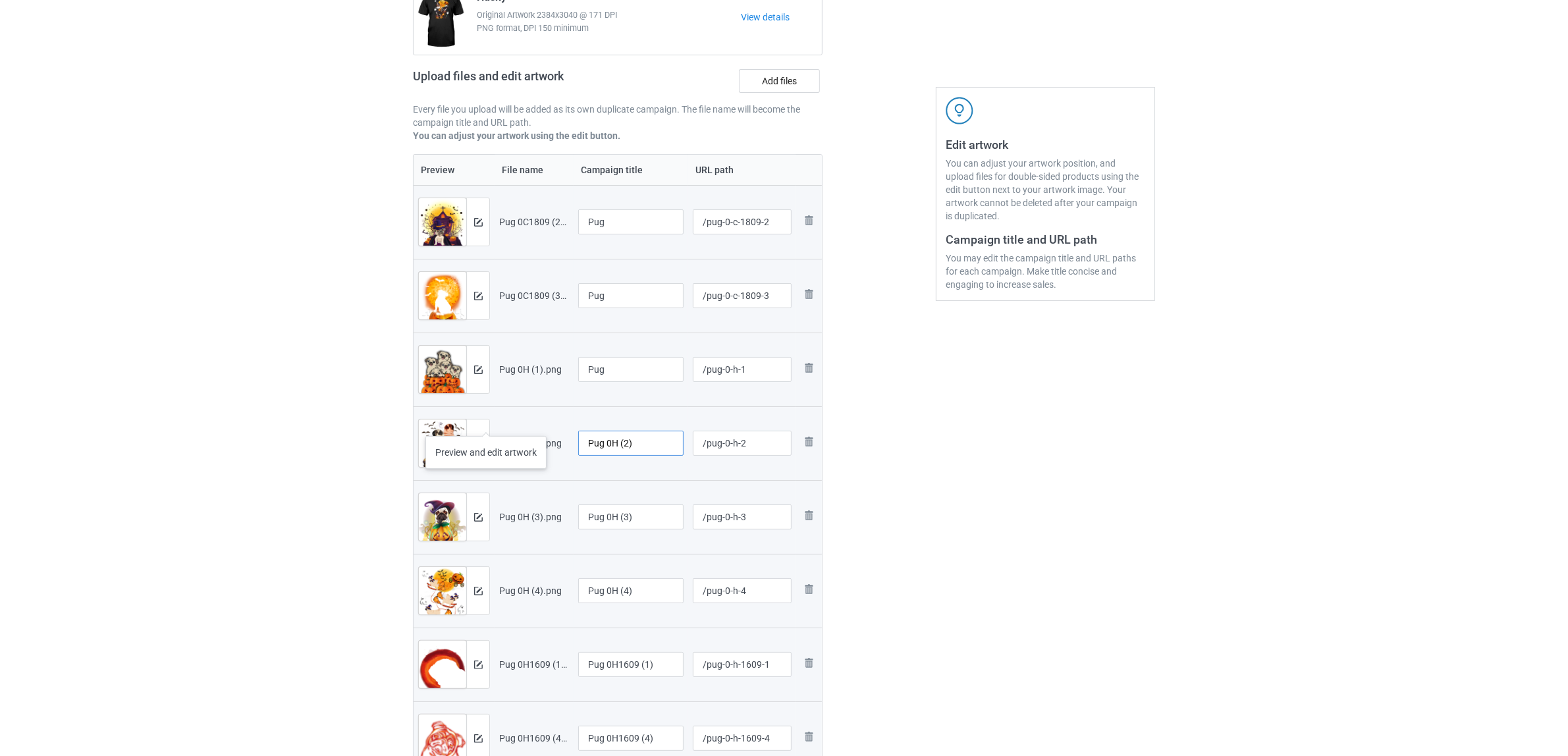
paste input "text"
type input "Pug"
drag, startPoint x: 606, startPoint y: 509, endPoint x: 505, endPoint y: 504, distance: 101.1
click at [502, 500] on tr "Preview and edit artwork Pug 0H (3).png Pug 0H (3) /pug-0-h-3 Remove file" at bounding box center [617, 517] width 409 height 74
paste input "text"
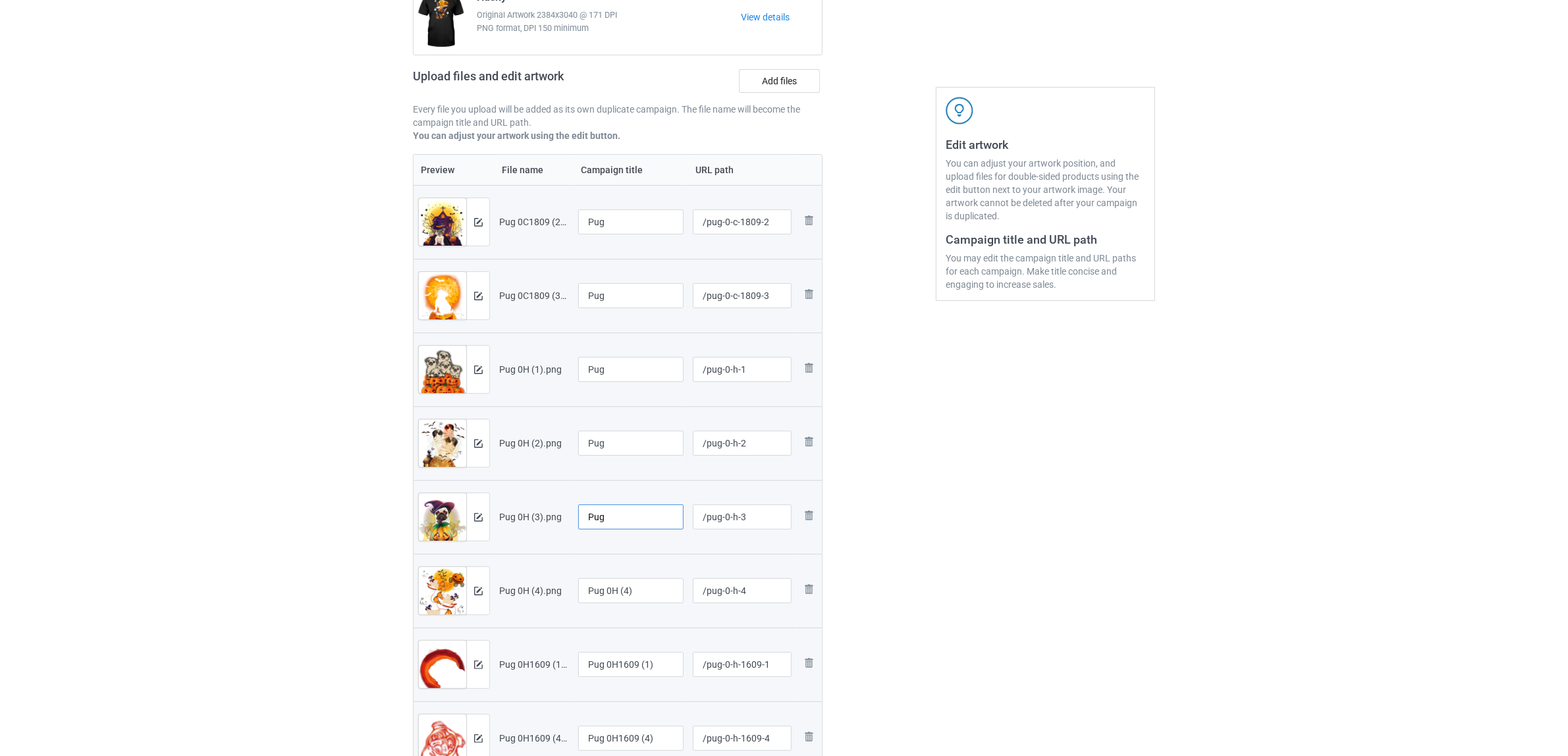
type input "Pug"
drag, startPoint x: 647, startPoint y: 590, endPoint x: 473, endPoint y: 564, distance: 175.9
click at [464, 564] on tr "Preview and edit artwork Pug 0H (4).png Pug 0H (4) /pug-0-h-4 Remove file" at bounding box center [617, 591] width 409 height 74
paste input "text"
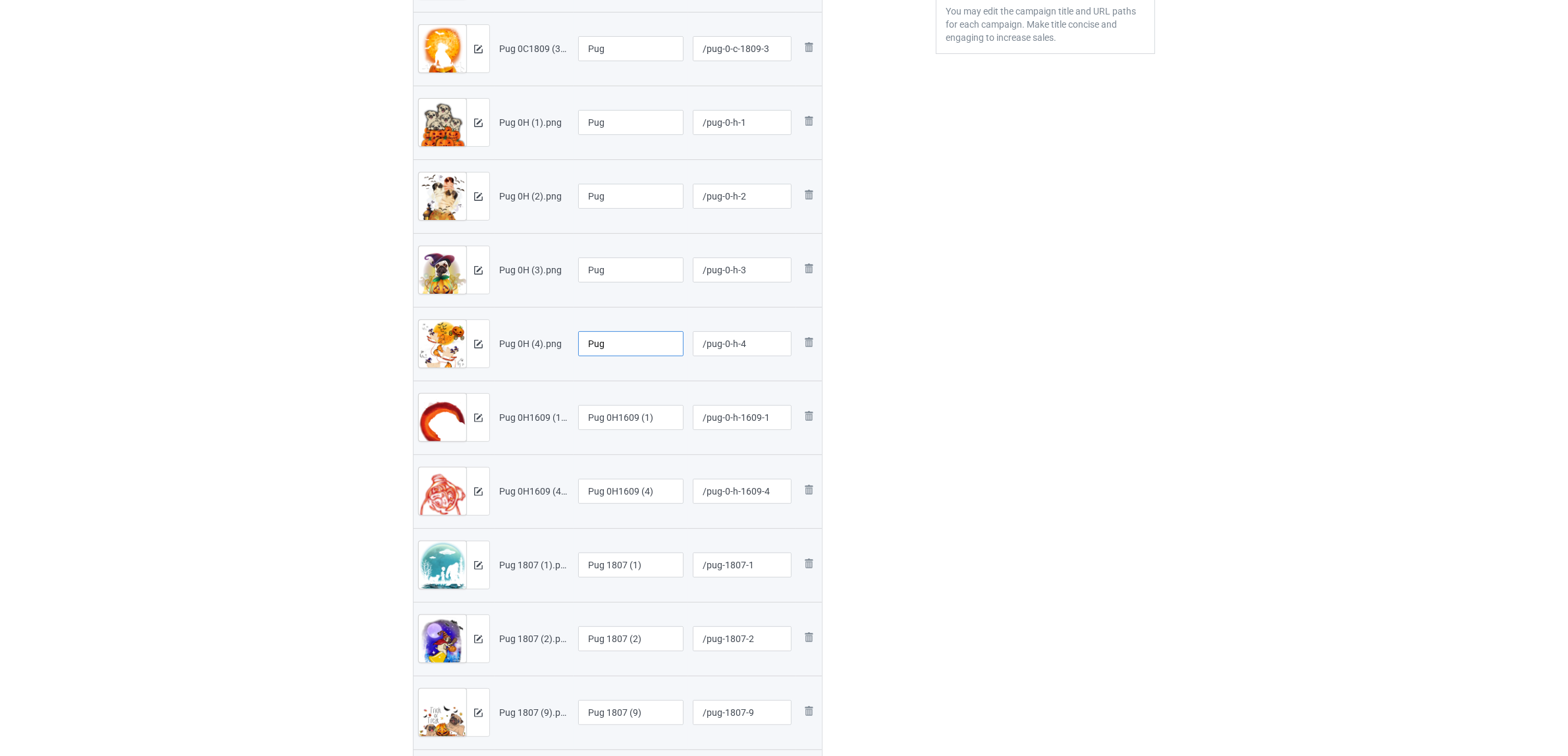
type input "Pug"
drag, startPoint x: 665, startPoint y: 422, endPoint x: 526, endPoint y: 402, distance: 140.4
click at [517, 397] on tr "Preview and edit artwork Pug 0H1609 (1).png Pug 0H1609 (1) /pug-0-h-1609-1 Remo…" at bounding box center [617, 417] width 409 height 74
paste input "text"
type input "Pug"
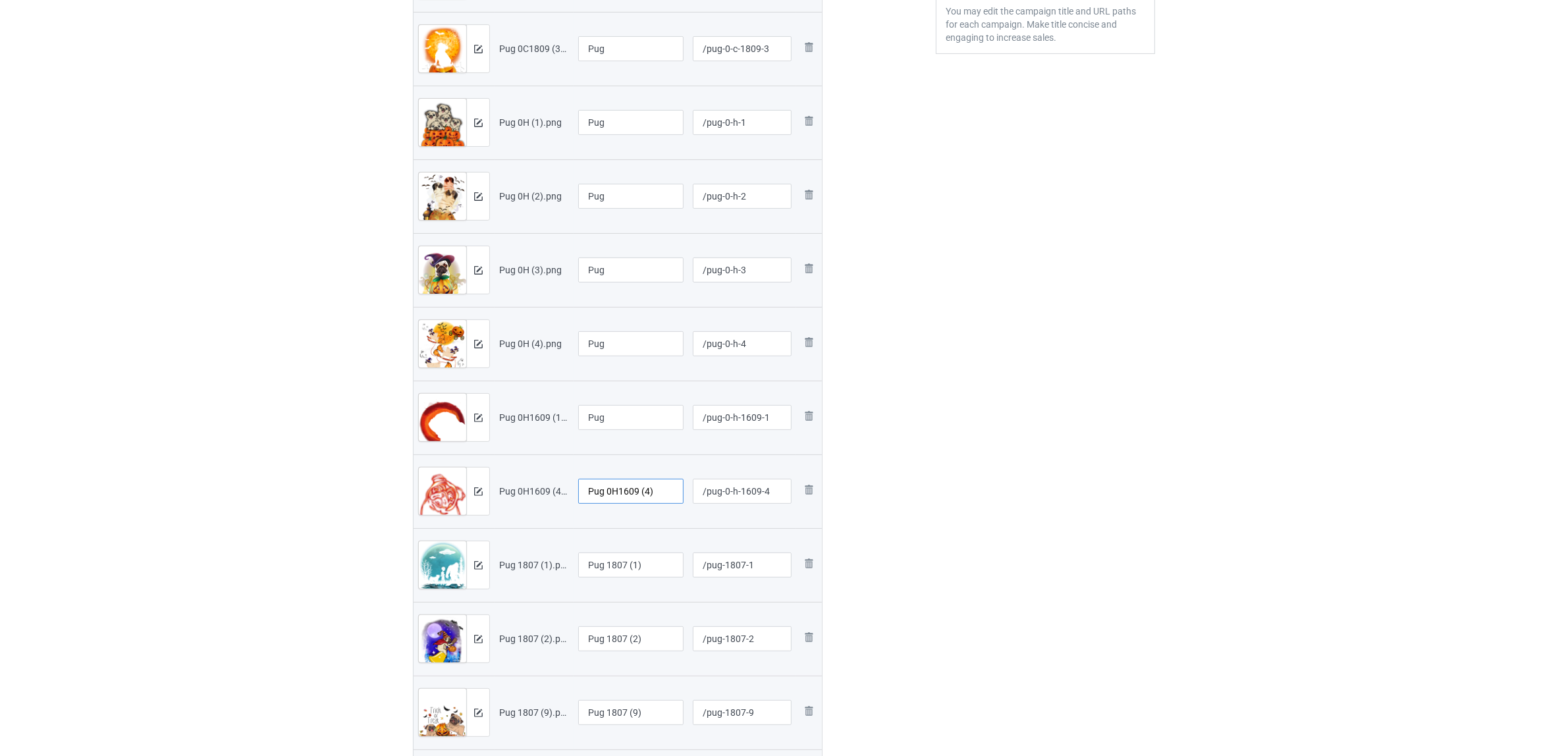
drag, startPoint x: 657, startPoint y: 489, endPoint x: 640, endPoint y: 500, distance: 20.2
click at [557, 478] on tr "Preview and edit artwork Pug 0H1609 (4).png Pug 0H1609 (4) /pug-0-h-1609-4 Remo…" at bounding box center [617, 491] width 409 height 74
paste input "text"
type input "Pug"
drag, startPoint x: 663, startPoint y: 564, endPoint x: 646, endPoint y: 610, distance: 49.0
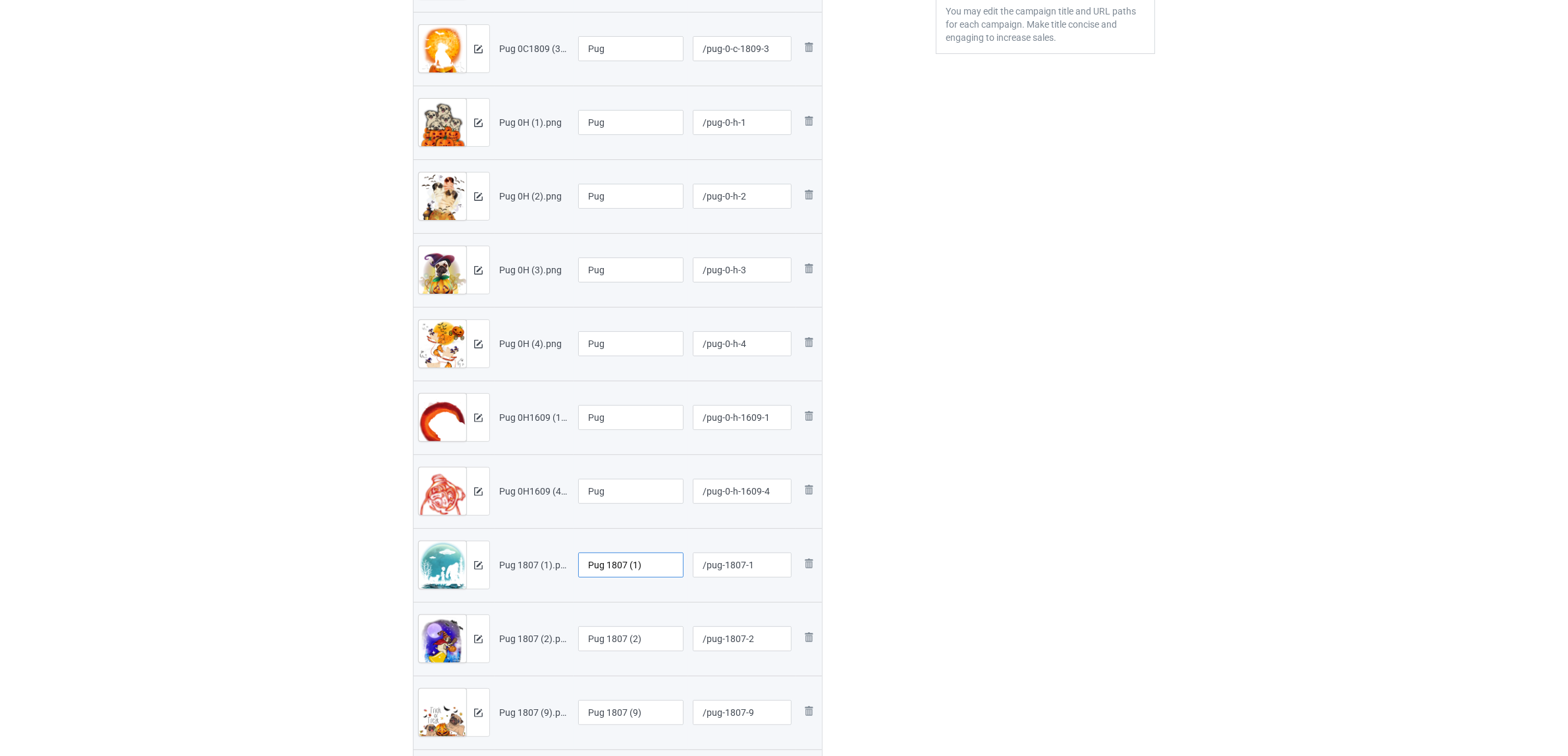
click at [547, 551] on tr "Preview and edit artwork Pug 1807 (1).png Pug 1807 (1) /pug-1807-1 Remove file" at bounding box center [617, 564] width 409 height 74
paste input "text"
type input "Pug"
click at [537, 633] on tr "Preview and edit artwork Pug 1807 (2).png Pug 1807 (2) /pug-1807-2 Remove file" at bounding box center [617, 639] width 409 height 74
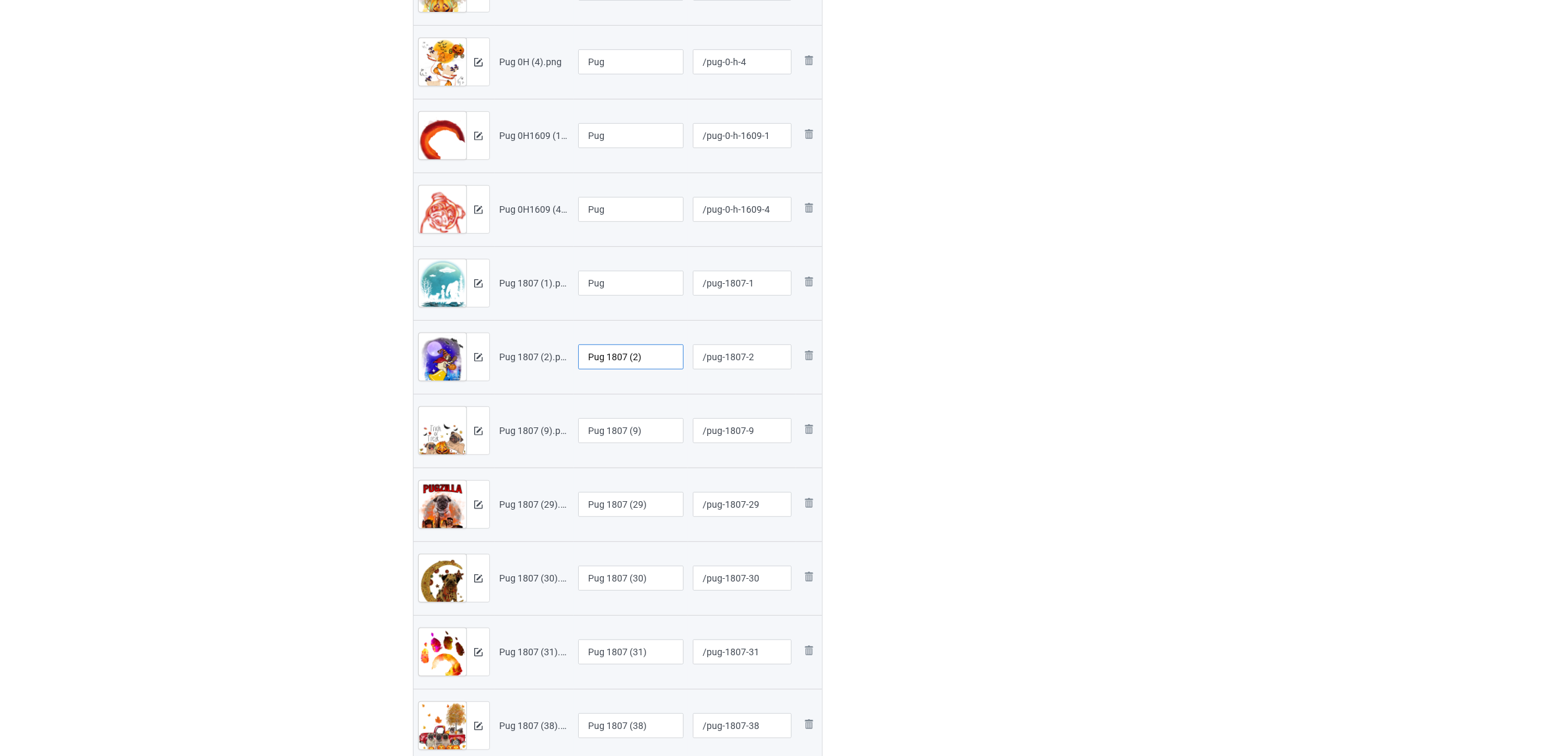
scroll to position [729, 0]
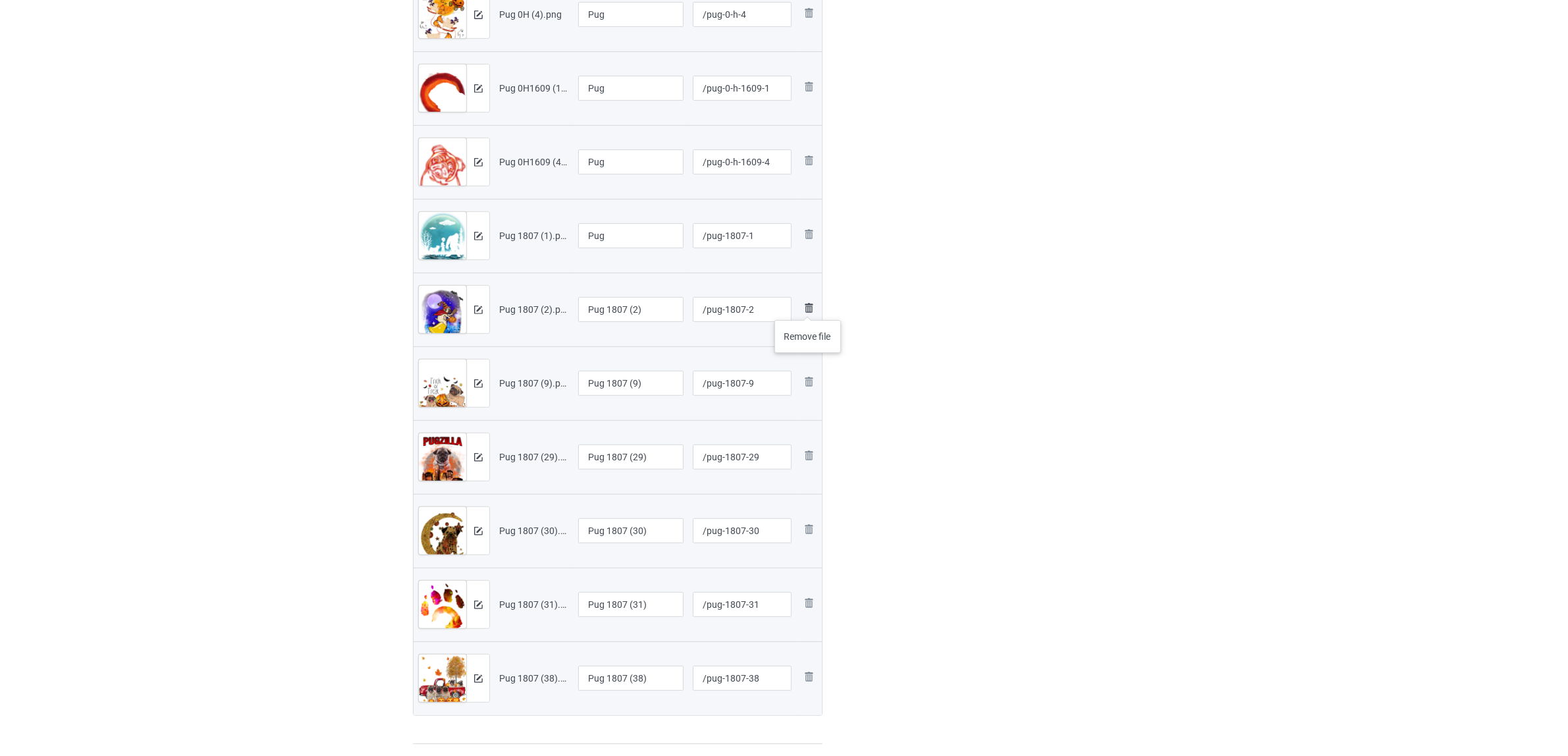
click at [809, 307] on img at bounding box center [808, 308] width 16 height 16
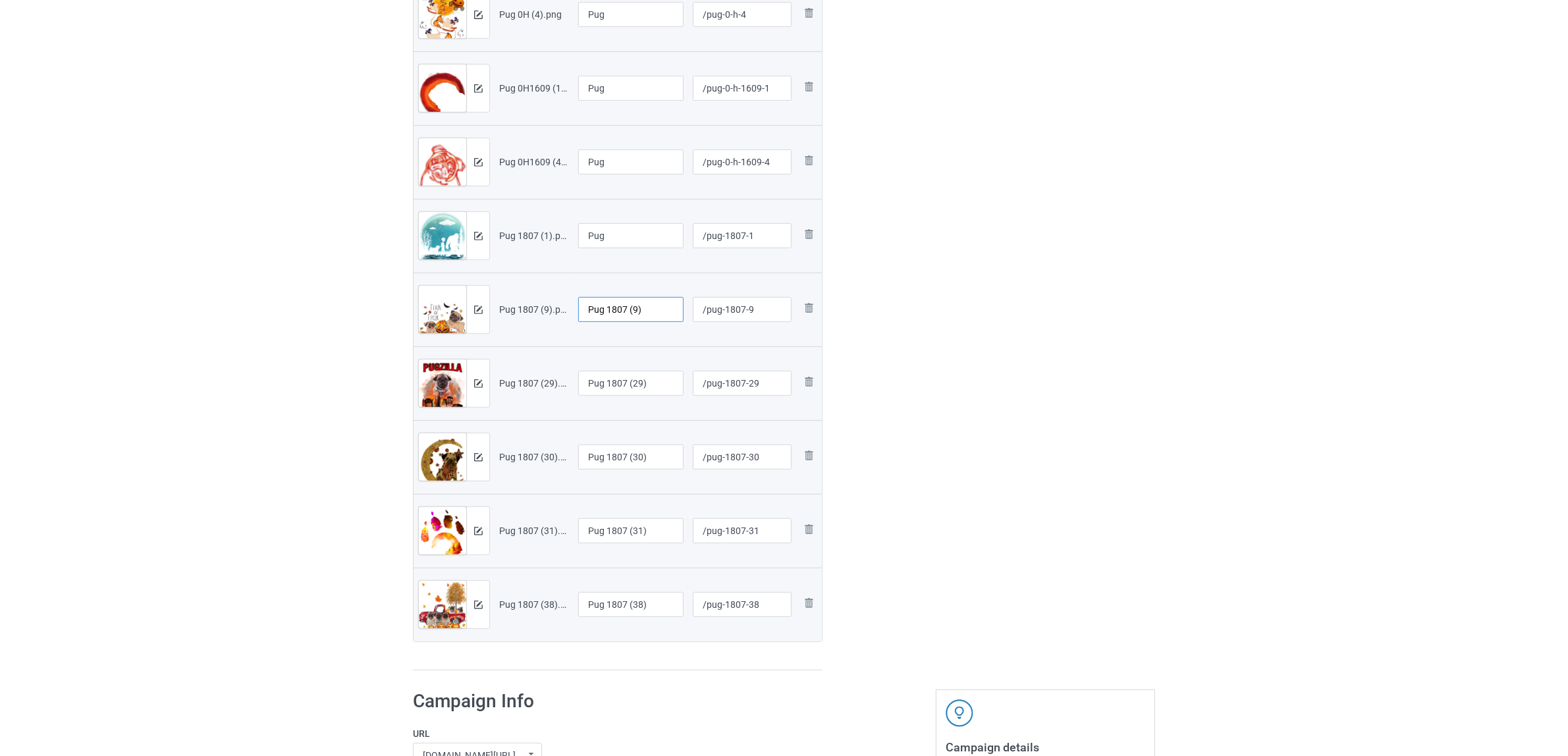
drag, startPoint x: 617, startPoint y: 304, endPoint x: 428, endPoint y: 280, distance: 190.5
click at [426, 278] on tr "Preview and edit artwork Pug 1807 (9).png Pug 1807 (9) /pug-1807-9 Remove file" at bounding box center [617, 309] width 409 height 74
paste input "text"
type input "Pug"
drag, startPoint x: 655, startPoint y: 378, endPoint x: 442, endPoint y: 357, distance: 214.0
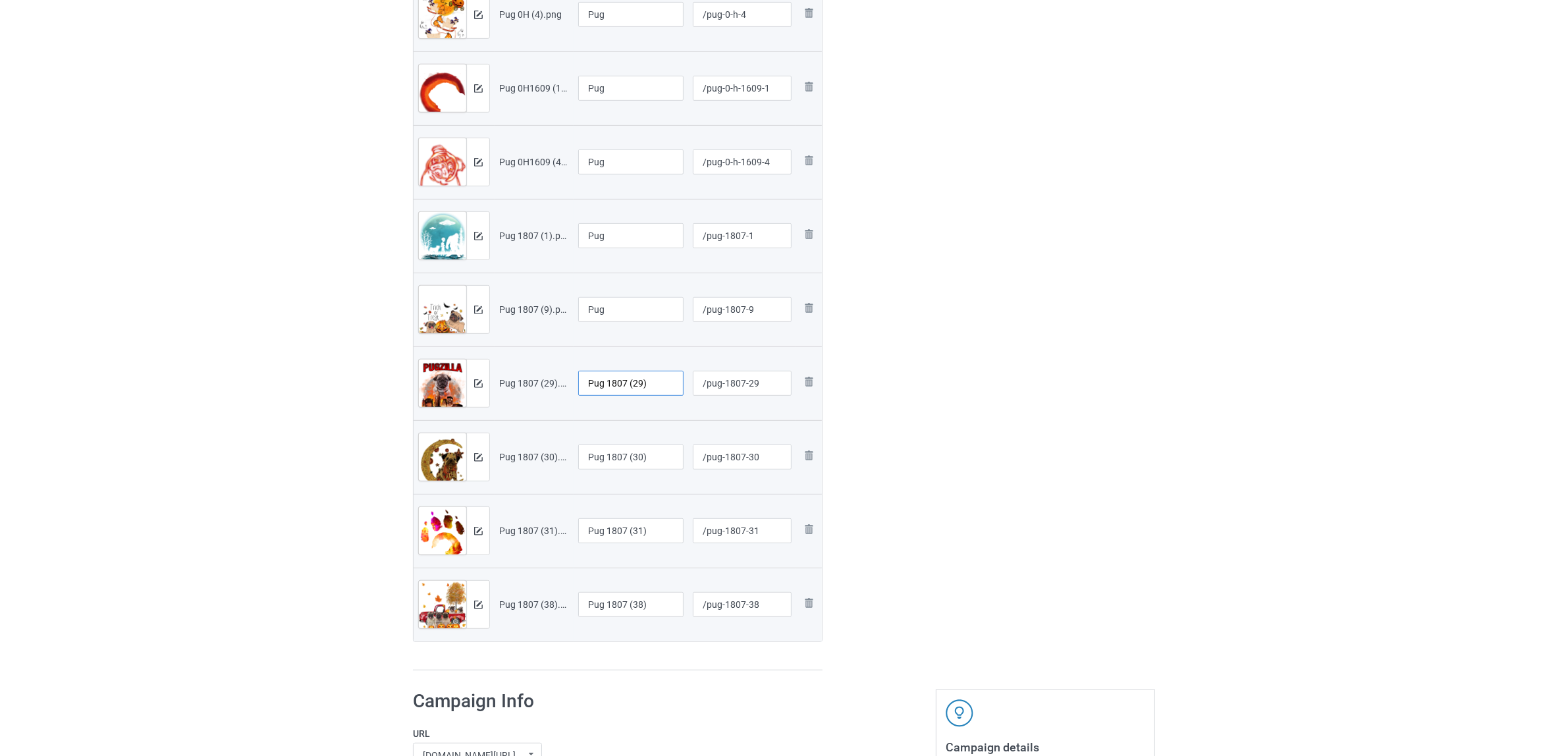
click at [442, 357] on tr "Preview and edit artwork Pug 1807 (29).png Pug 1807 (29) /pug-1807-29 Remove fi…" at bounding box center [617, 383] width 409 height 74
paste input "text"
type input "Pug"
drag, startPoint x: 652, startPoint y: 453, endPoint x: 443, endPoint y: 425, distance: 210.9
click at [443, 425] on tr "Preview and edit artwork Pug 1807 (30).png Pug 1807 (30) /pug-1807-30 Remove fi…" at bounding box center [617, 457] width 409 height 74
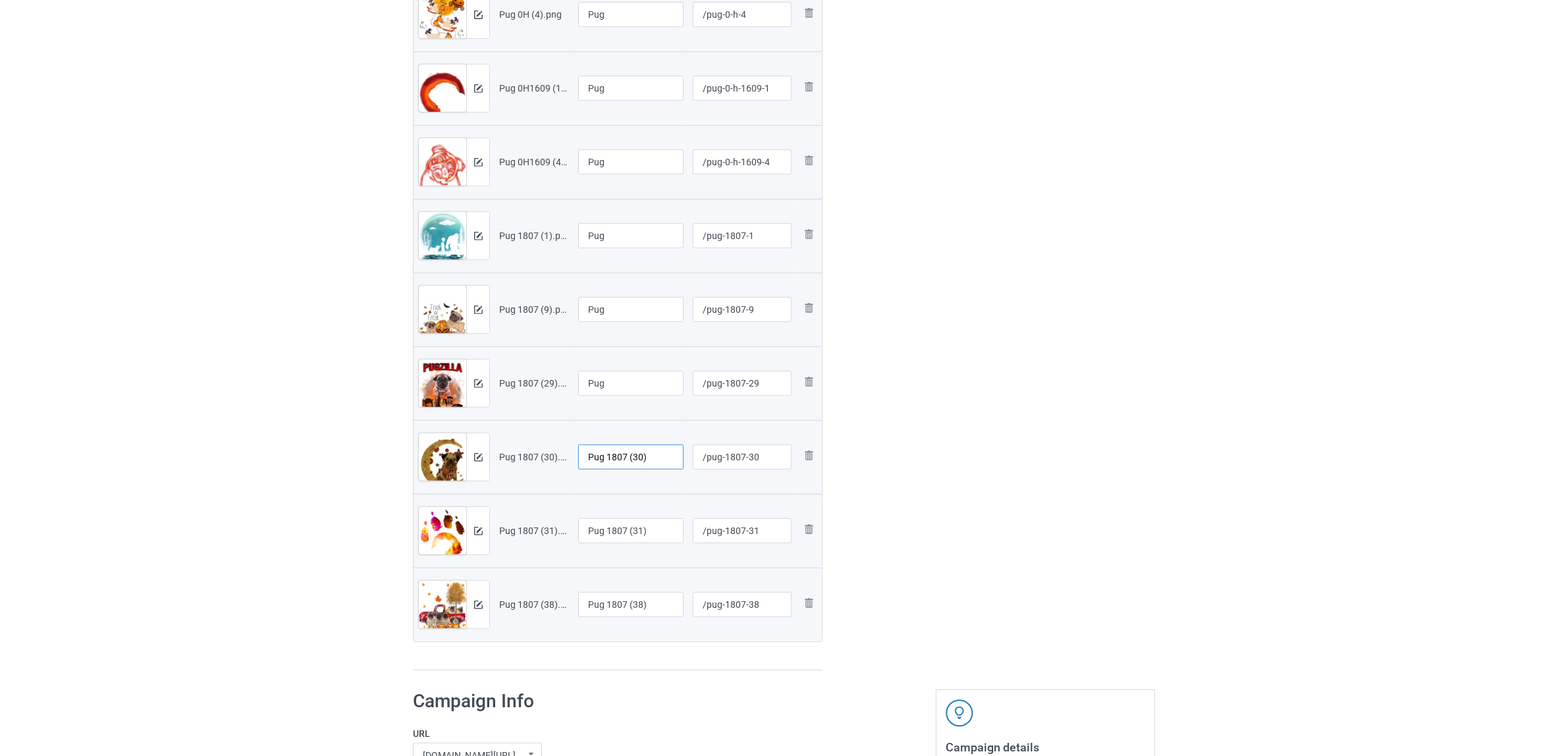
paste input "text"
type input "Pug"
drag, startPoint x: 656, startPoint y: 524, endPoint x: 469, endPoint y: 508, distance: 187.7
click at [437, 504] on tr "Preview and edit artwork Pug 1807 (31).png Pug 1807 (31) /pug-1807-31 Remove fi…" at bounding box center [617, 531] width 409 height 74
paste input "text"
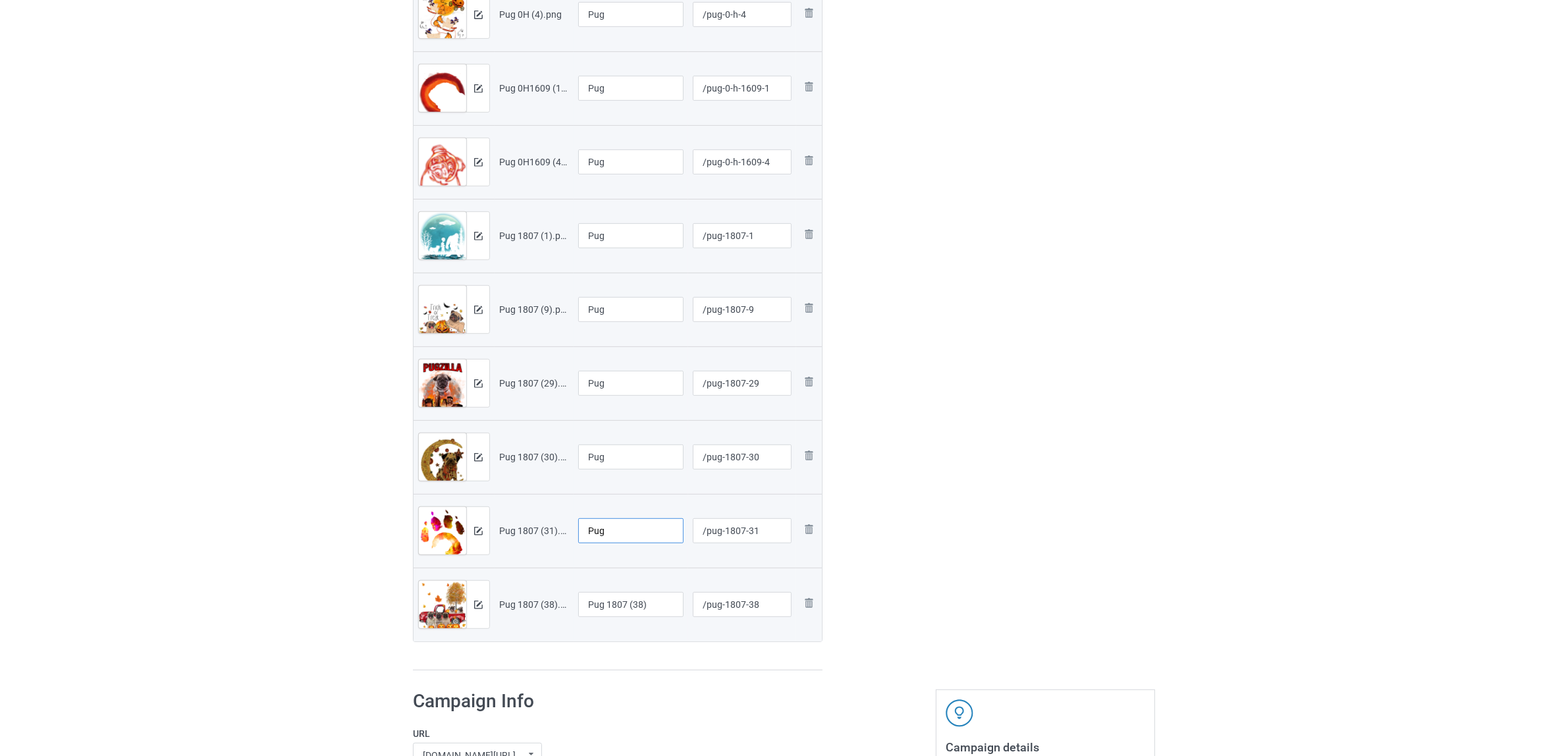
type input "Pug"
drag, startPoint x: 668, startPoint y: 601, endPoint x: 557, endPoint y: 584, distance: 112.3
click at [441, 578] on tr "Preview and edit artwork Pug 1807 (38).png Pug 1807 (38) /pug-1807-38 Remove fi…" at bounding box center [617, 604] width 409 height 74
paste input "text"
type input "Pug"
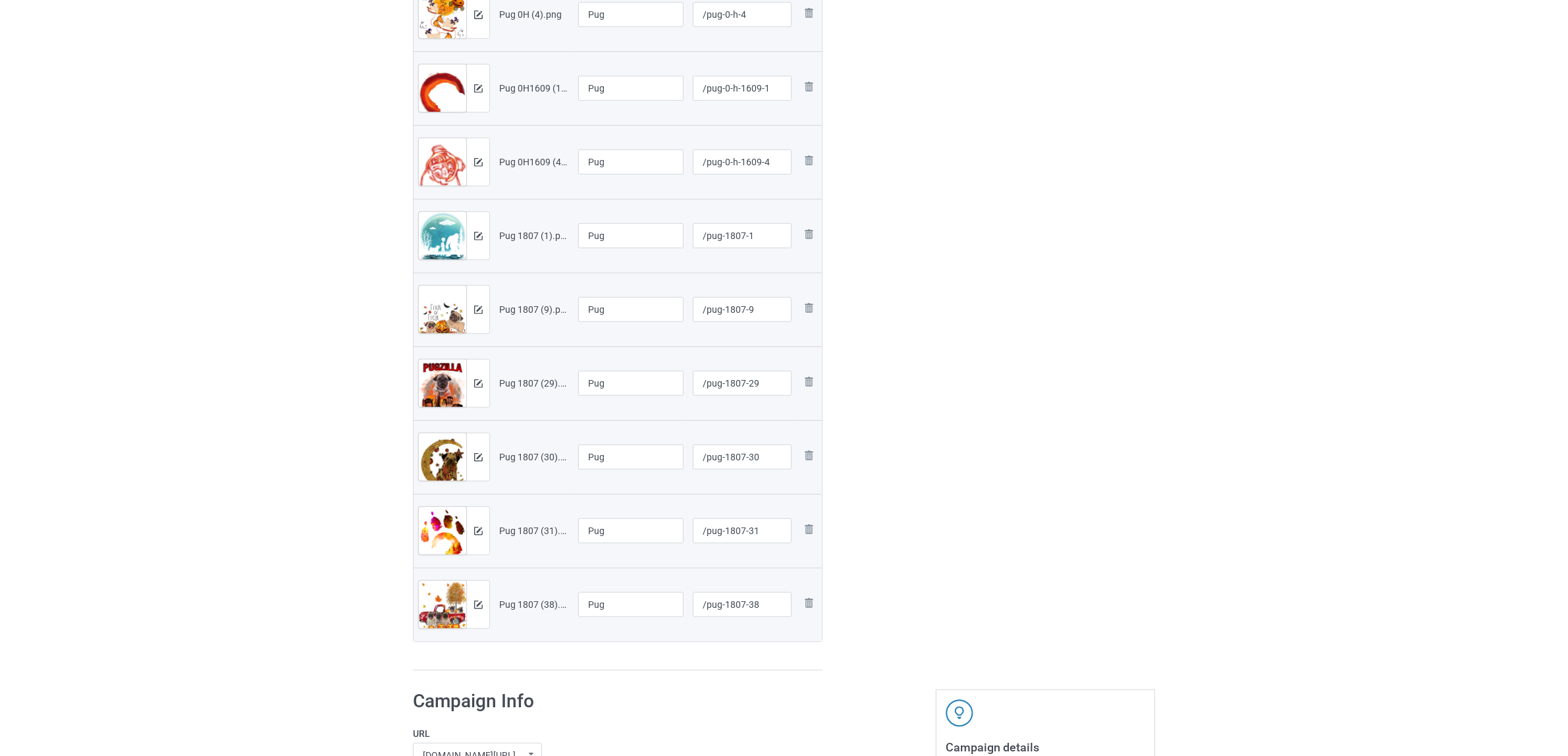
click at [982, 588] on div "Edit artwork You can adjust your artwork position, and upload files for double-…" at bounding box center [1045, 21] width 238 height 1317
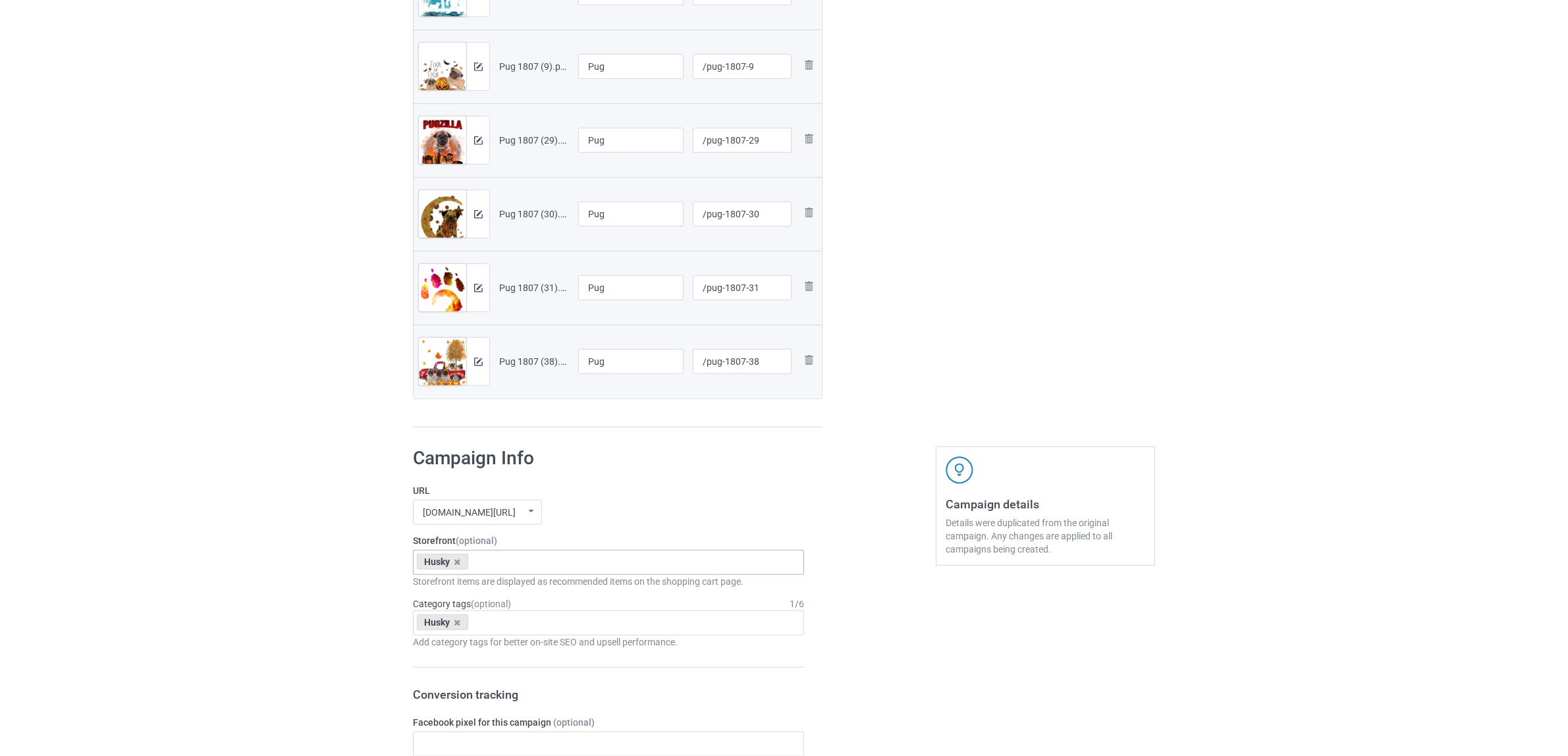
scroll to position [976, 0]
click at [459, 558] on icon at bounding box center [457, 558] width 7 height 8
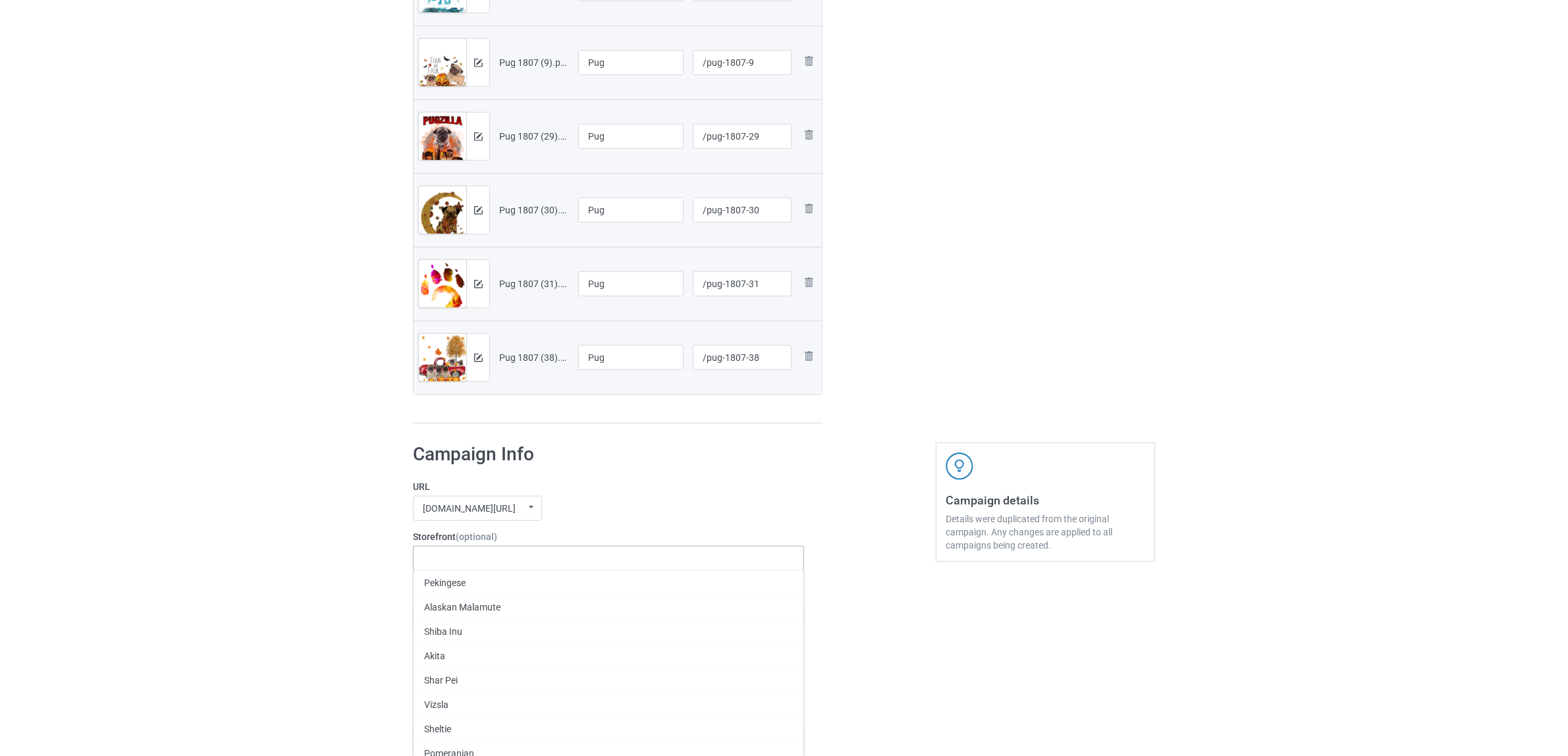
paste input "Pug"
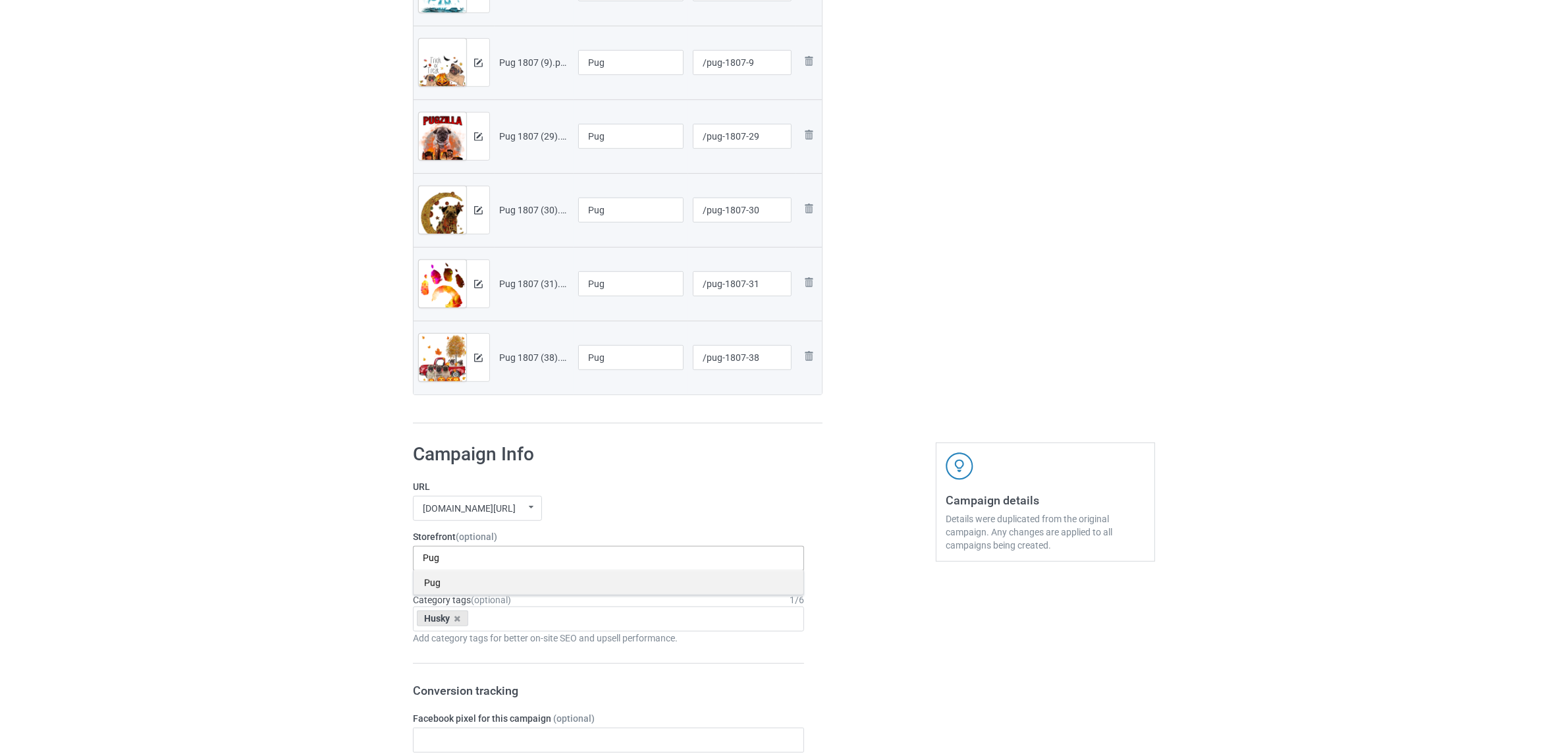
type input "Pug"
click at [439, 593] on div "Pug" at bounding box center [608, 582] width 390 height 24
click at [458, 619] on icon at bounding box center [457, 619] width 7 height 8
paste input "Pug"
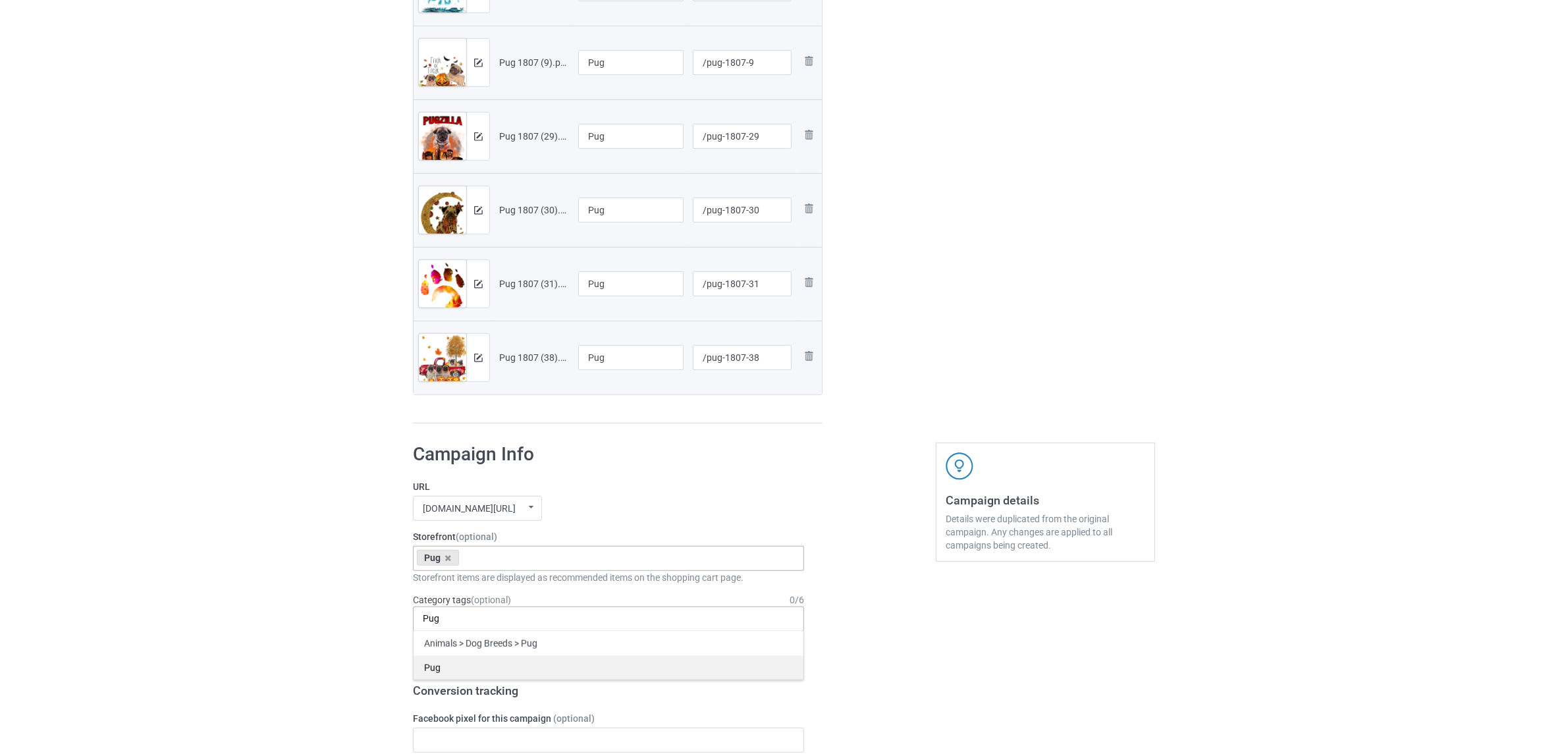
type input "Pug"
click at [449, 665] on div "Pug" at bounding box center [608, 667] width 390 height 24
drag, startPoint x: 284, startPoint y: 609, endPoint x: 307, endPoint y: 575, distance: 41.0
click at [284, 608] on div "Bulk duplicate campaign Campaign to duplicate Husky Original Artwork 2384x3040 …" at bounding box center [784, 360] width 1568 height 2599
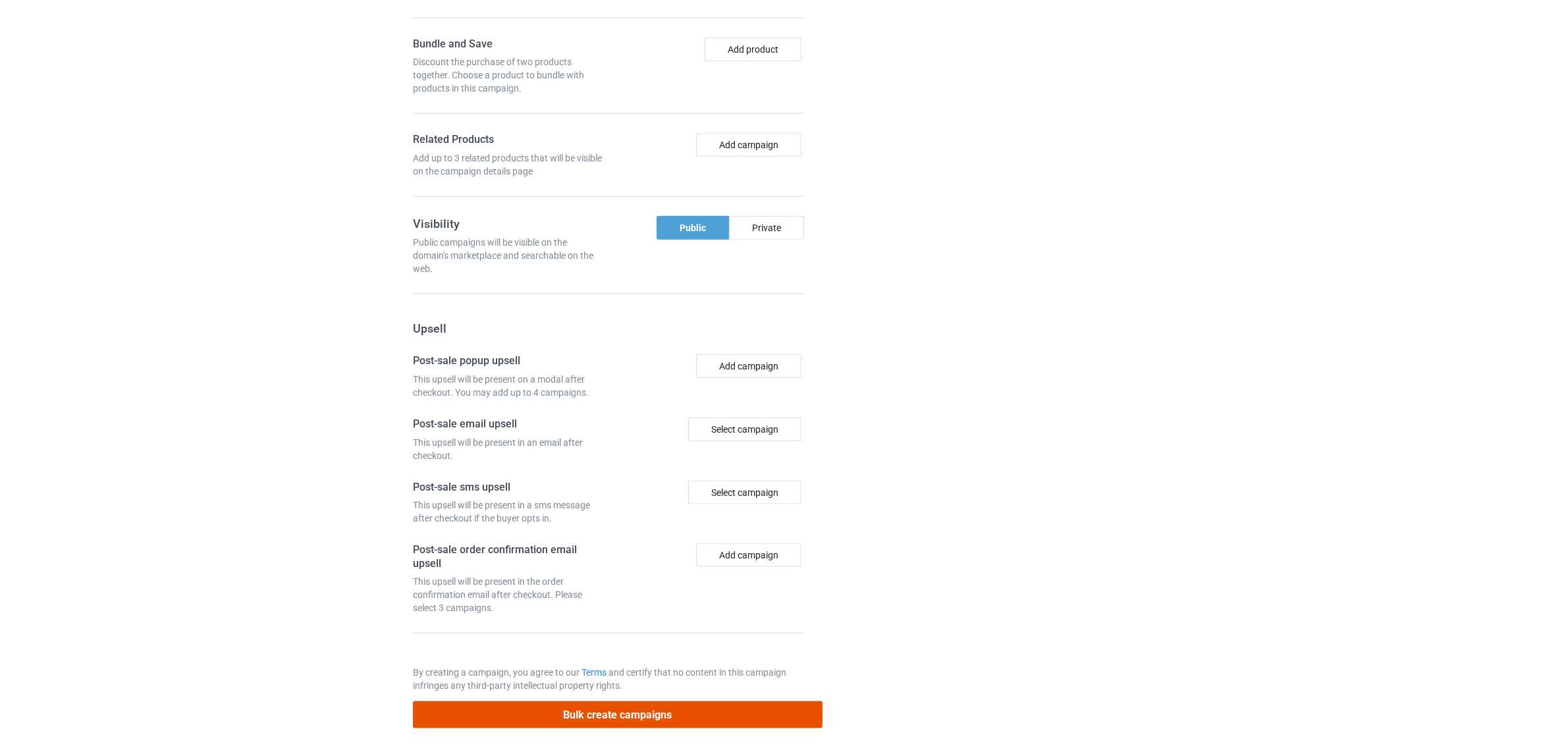
click at [680, 711] on button "Bulk create campaigns" at bounding box center [617, 715] width 409 height 27
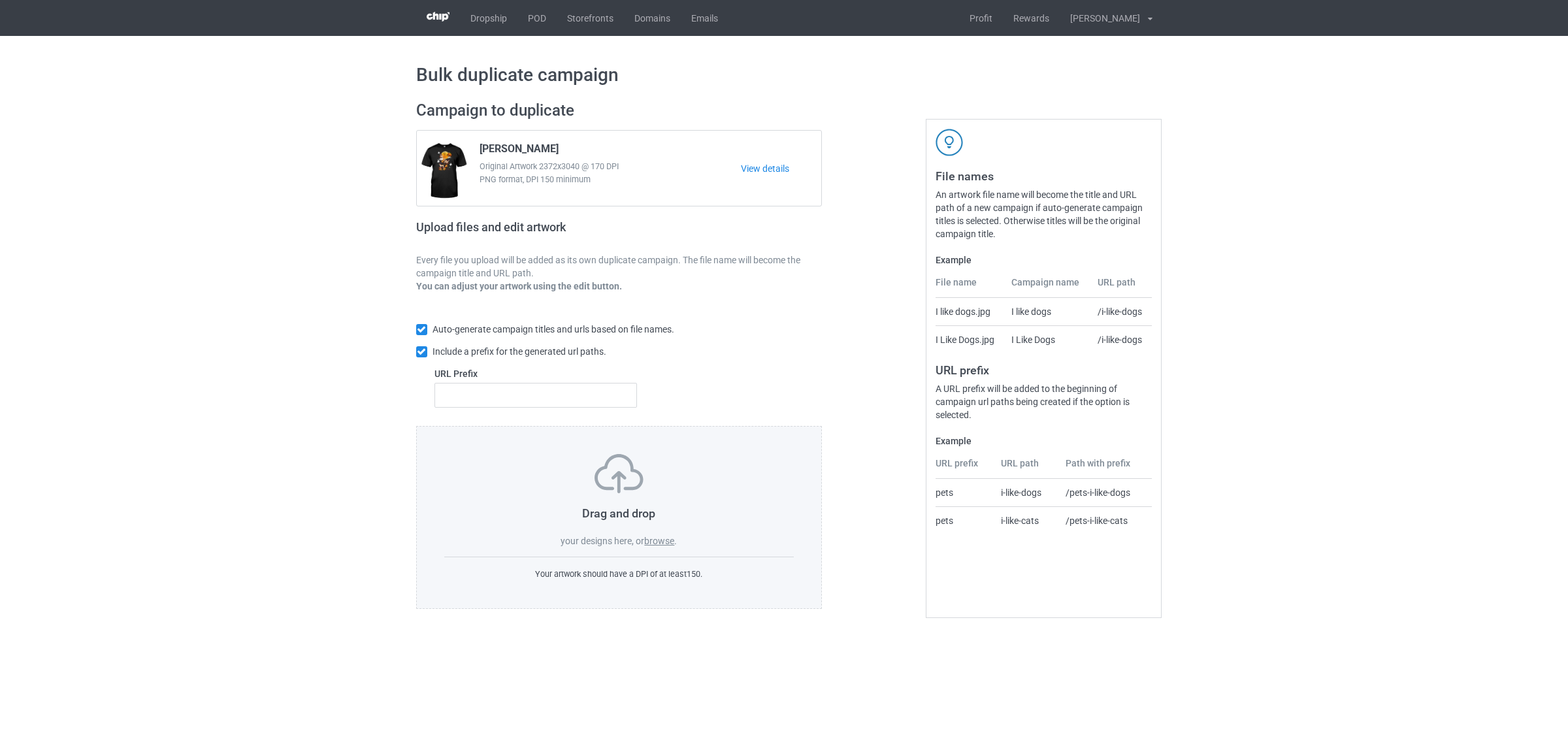
click at [661, 541] on label "browse" at bounding box center [659, 541] width 30 height 10
click at [0, 0] on input "browse" at bounding box center [0, 0] width 0 height 0
